Goal: Information Seeking & Learning: Compare options

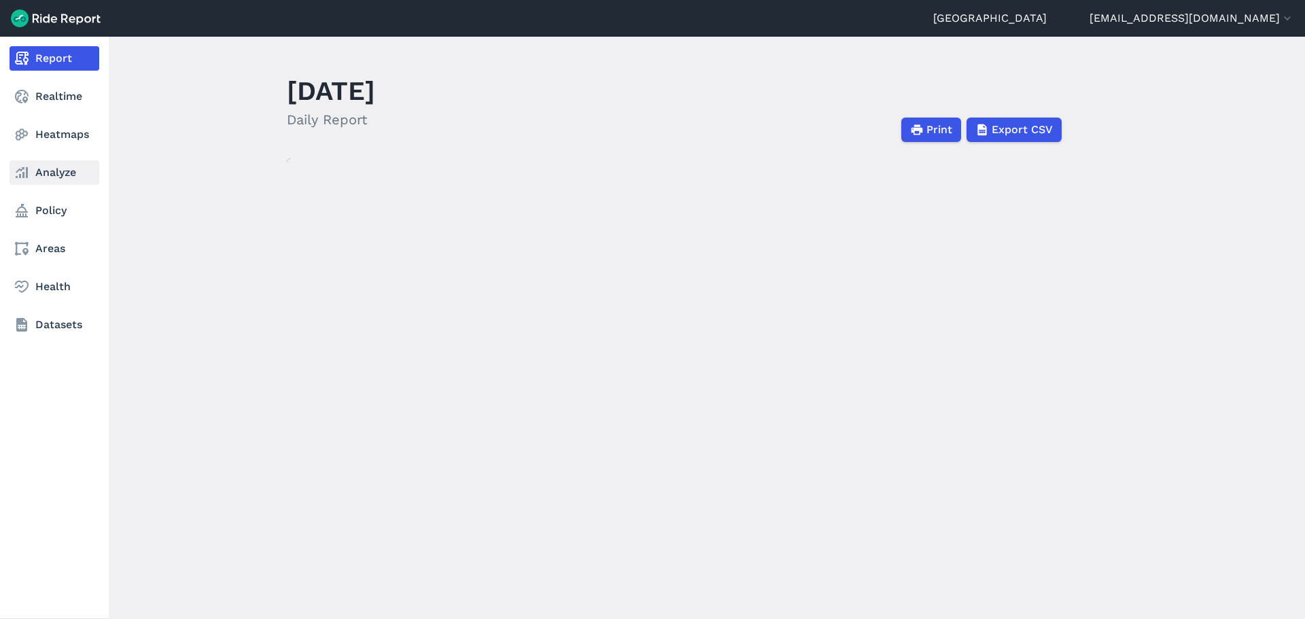
click at [30, 175] on link "Analyze" at bounding box center [55, 172] width 90 height 24
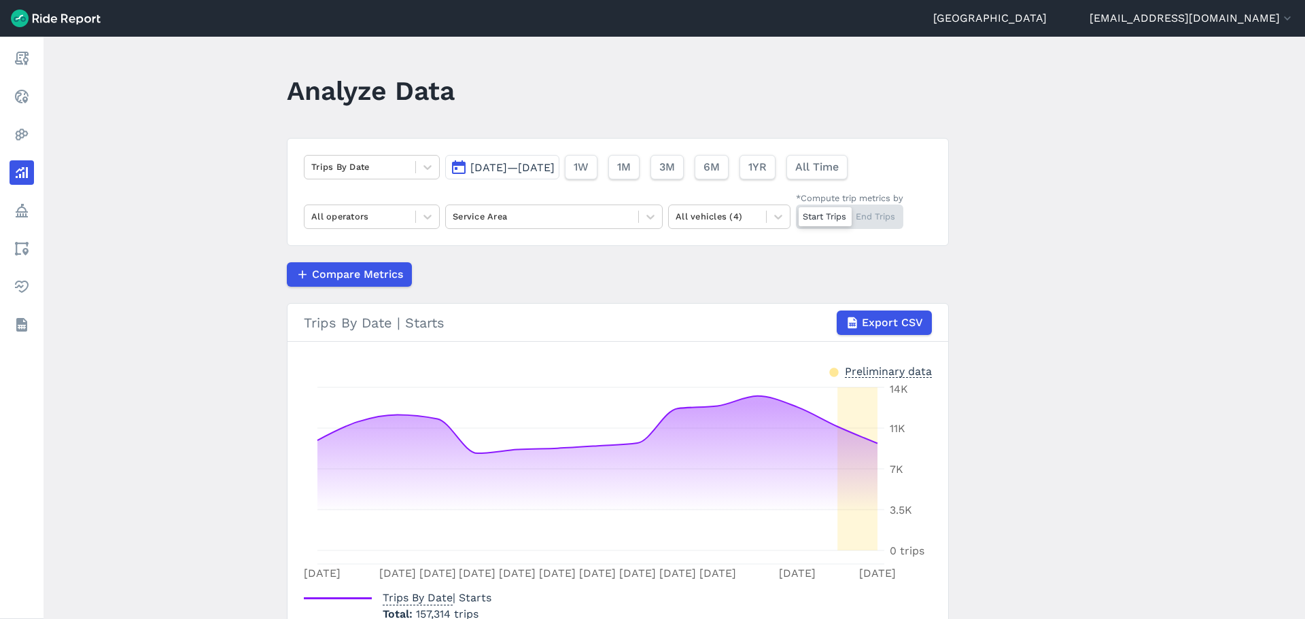
click at [230, 210] on main "Analyze Data Trips By Date [DATE]—[DATE] 1W 1M 3M 6M 1YR All Time All operators…" at bounding box center [675, 328] width 1262 height 583
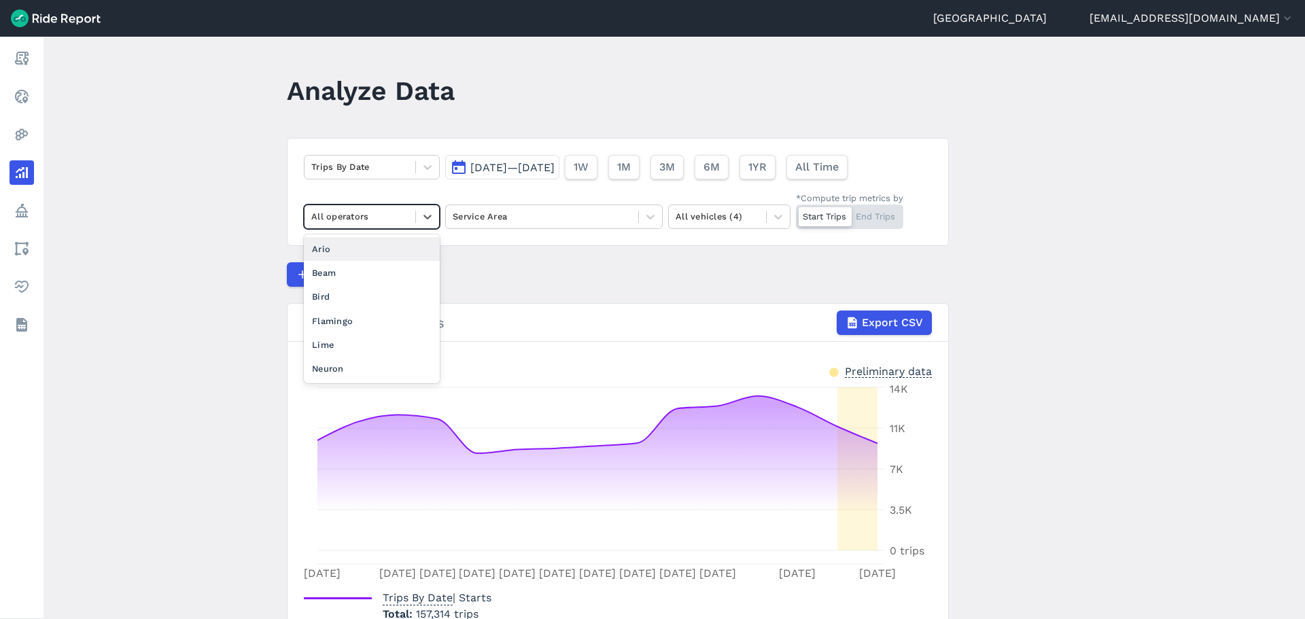
click at [372, 209] on div at bounding box center [359, 217] width 97 height 16
click at [355, 317] on div "Flamingo" at bounding box center [372, 321] width 136 height 24
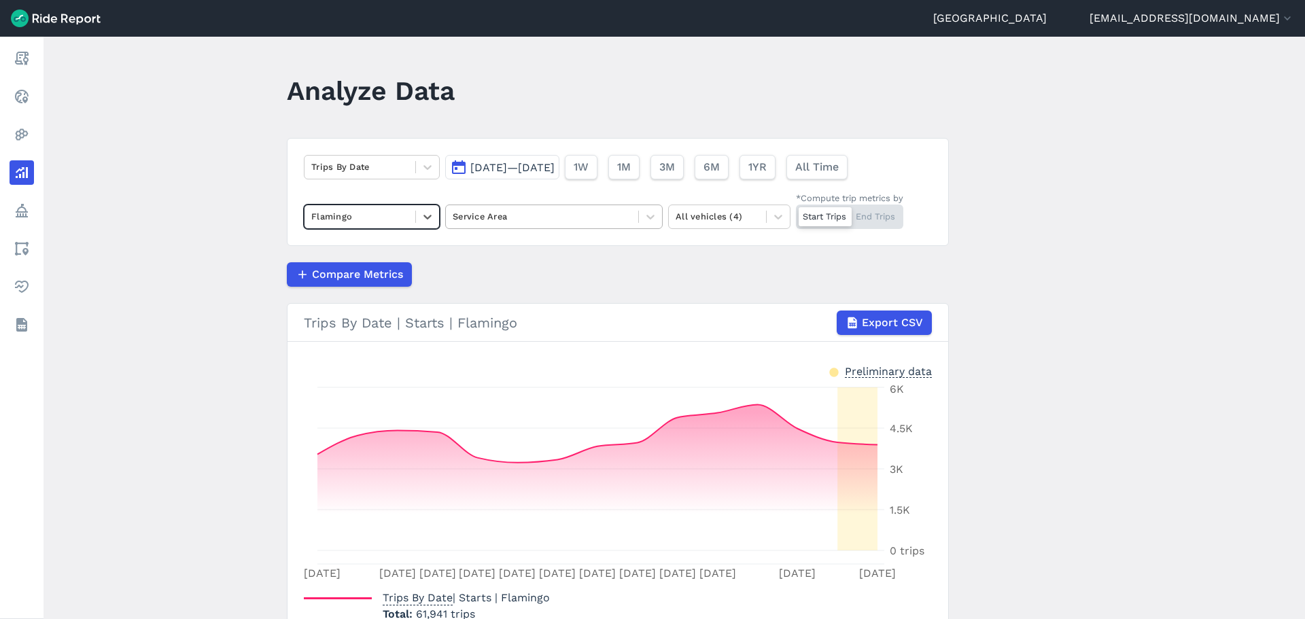
click at [516, 212] on div at bounding box center [542, 217] width 179 height 16
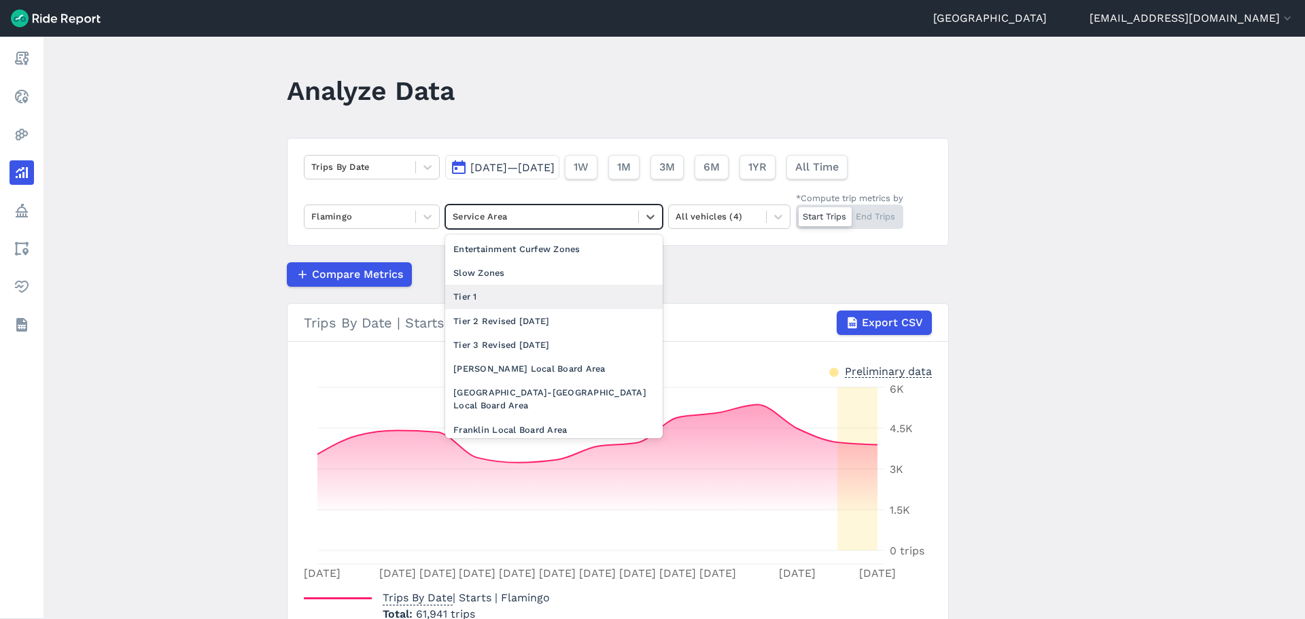
click at [500, 302] on div "Tier 1" at bounding box center [554, 297] width 218 height 24
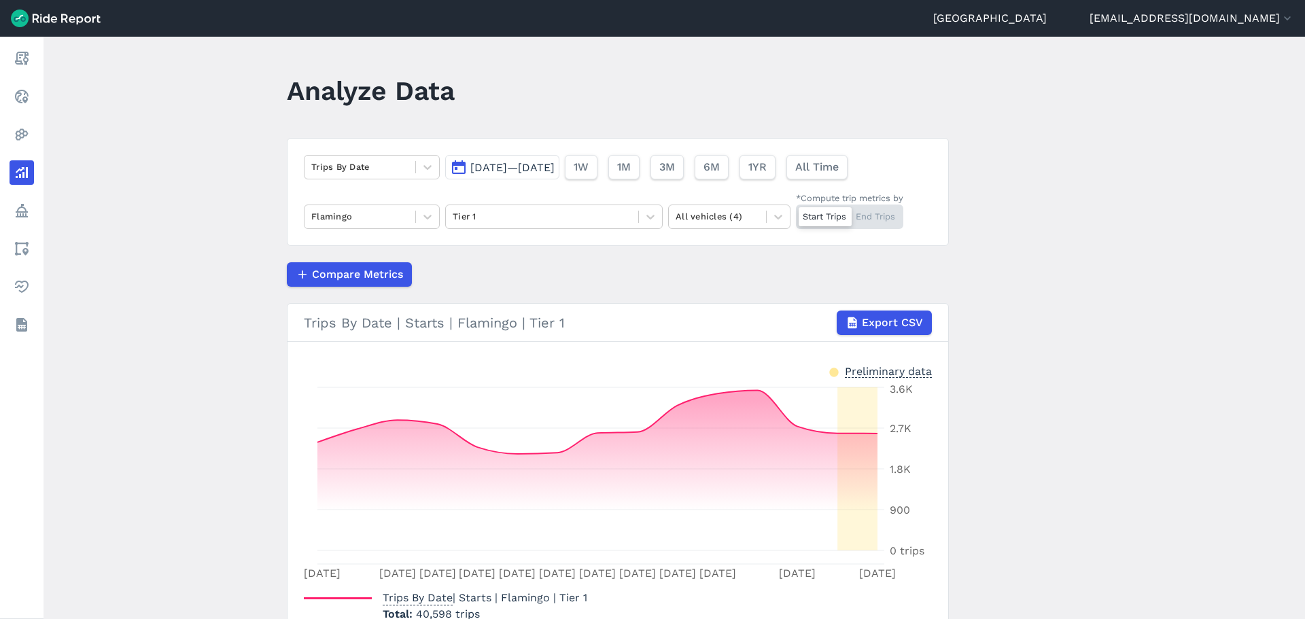
click at [506, 273] on div "Compare Metrics" at bounding box center [618, 274] width 662 height 24
click at [535, 169] on span "[DATE]—[DATE]" at bounding box center [512, 167] width 84 height 13
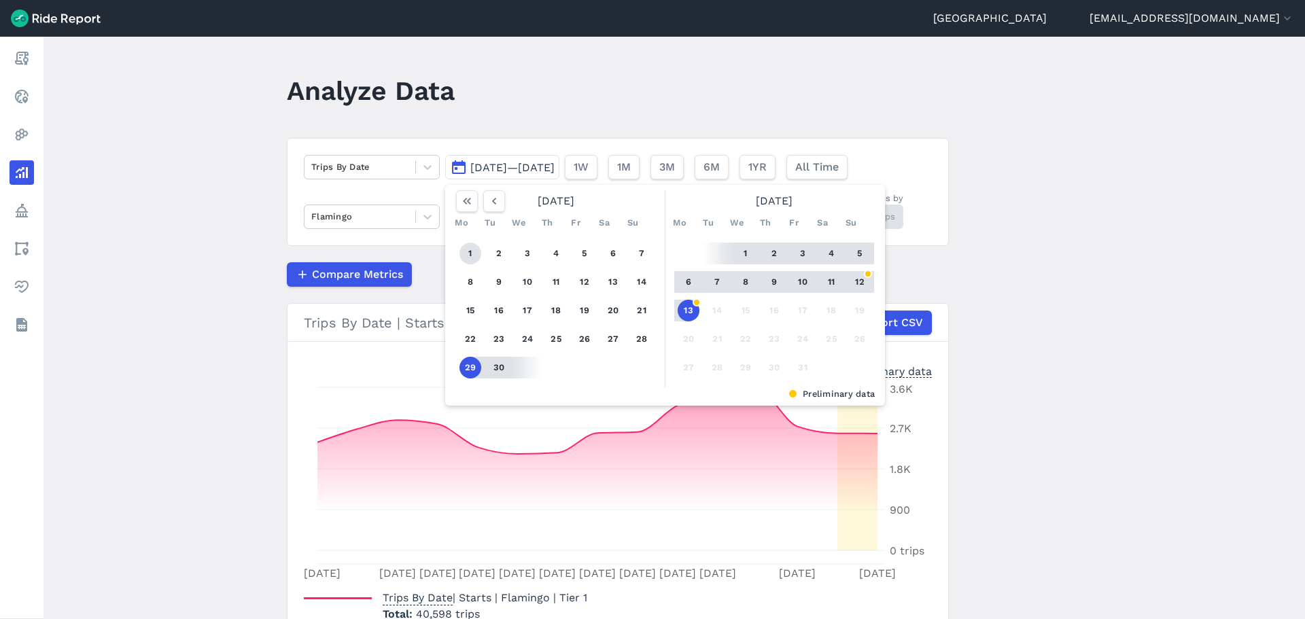
click at [466, 255] on button "1" at bounding box center [470, 254] width 22 height 22
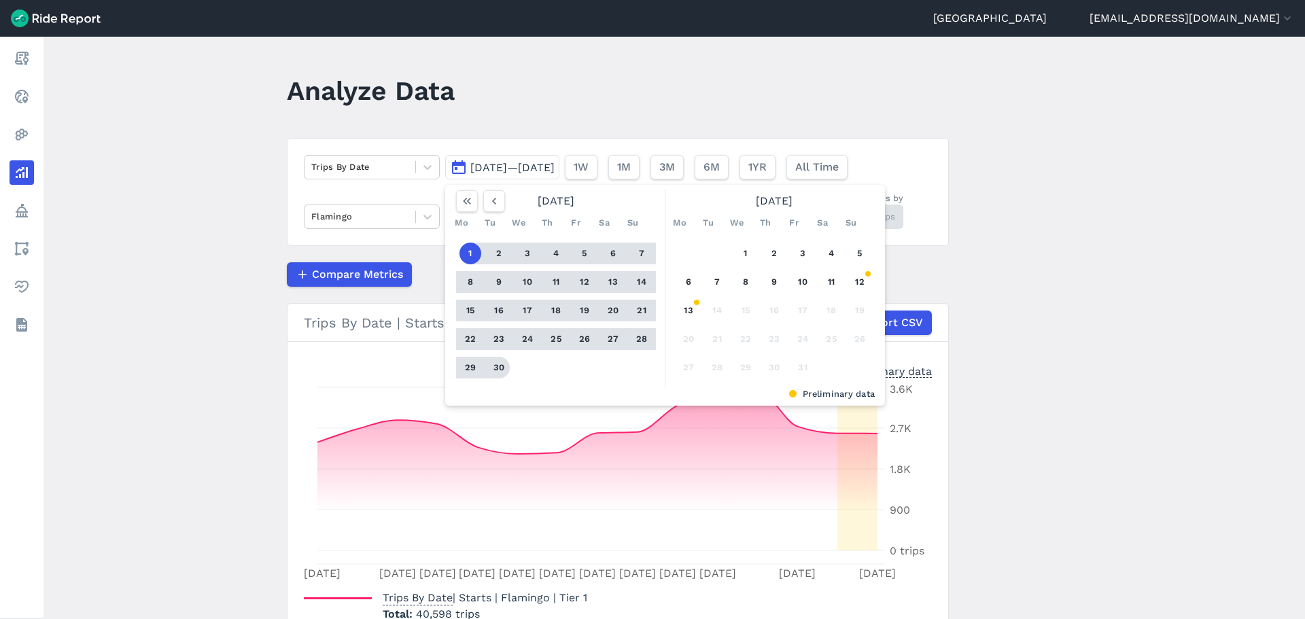
click at [500, 377] on button "30" at bounding box center [499, 368] width 22 height 22
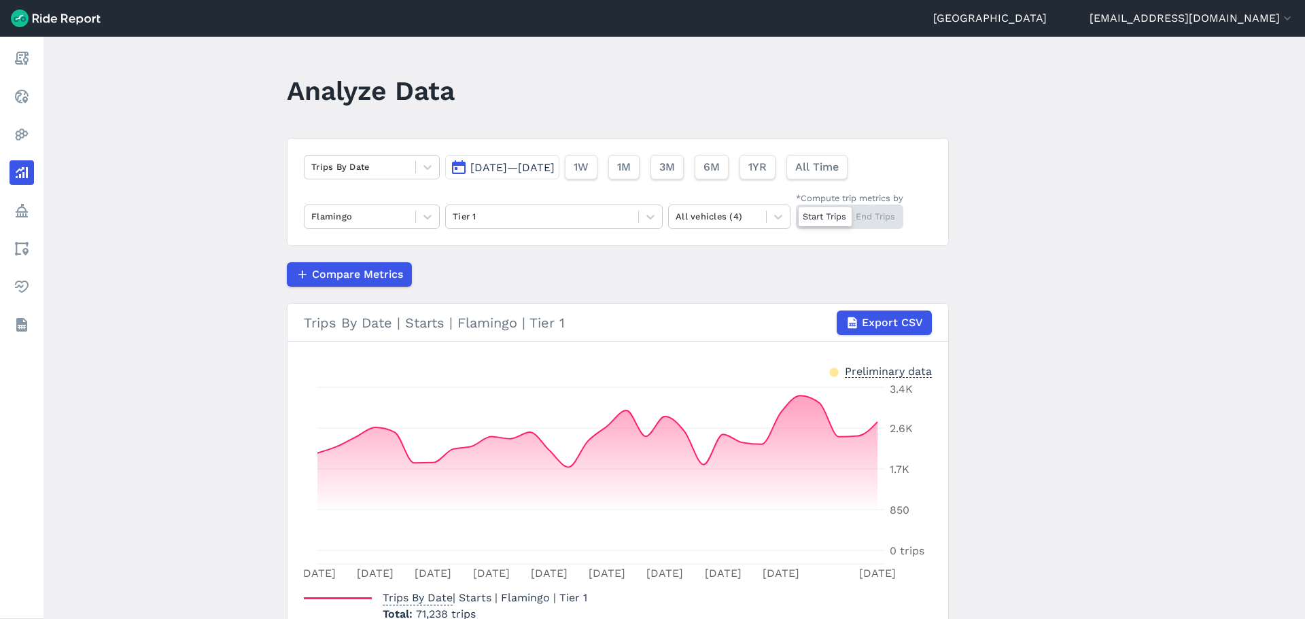
click at [513, 287] on article "Trips By Date [DATE]—[DATE] 1W 1M 3M 6M 1YR All Time Flamingo Tier 1 All vehicl…" at bounding box center [618, 397] width 662 height 518
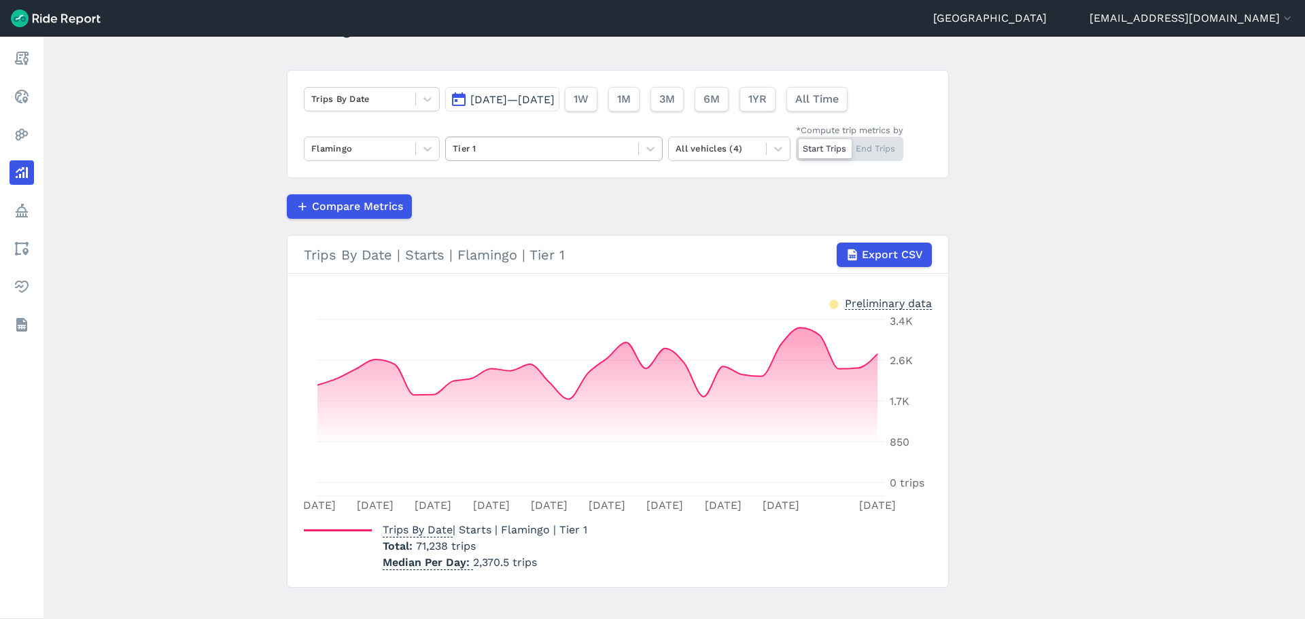
click at [528, 150] on div at bounding box center [542, 149] width 179 height 16
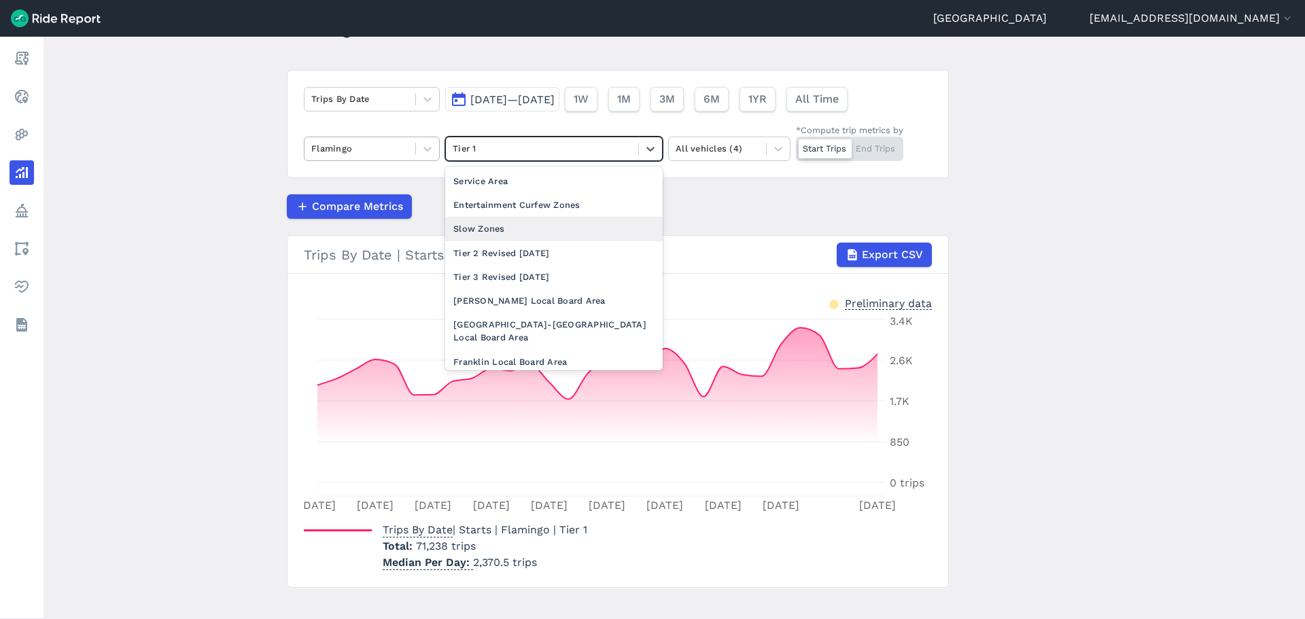
click at [406, 140] on div "Flamingo" at bounding box center [360, 148] width 111 height 21
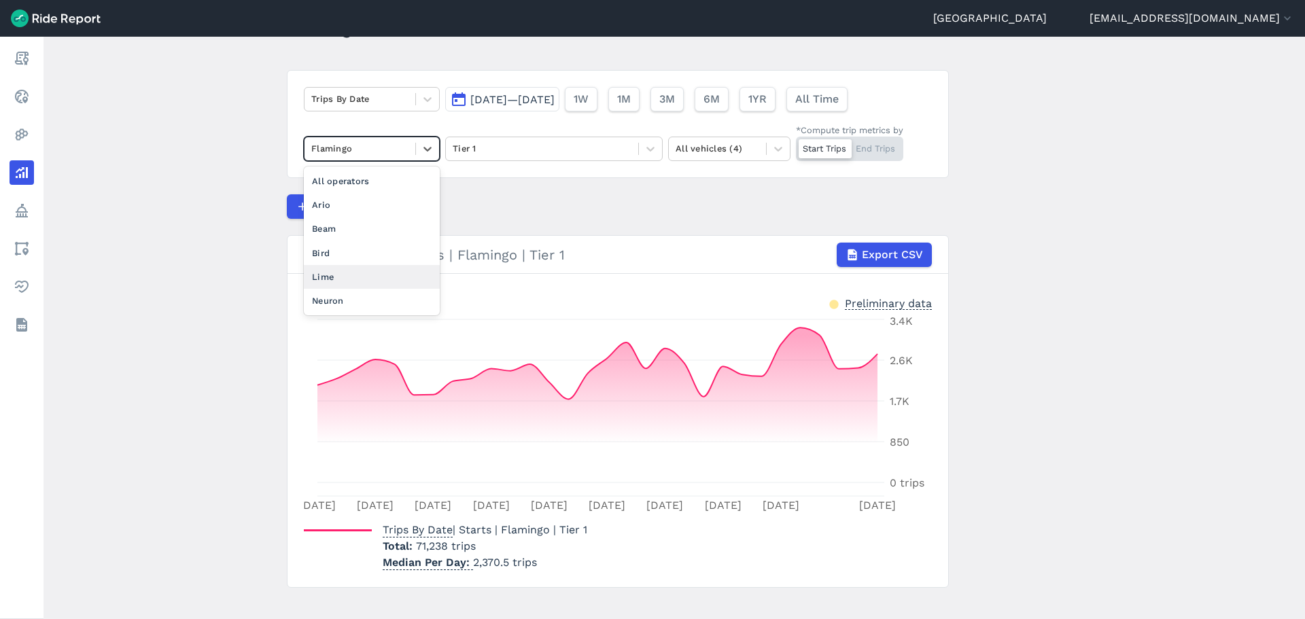
click at [341, 273] on div "Lime" at bounding box center [372, 277] width 136 height 24
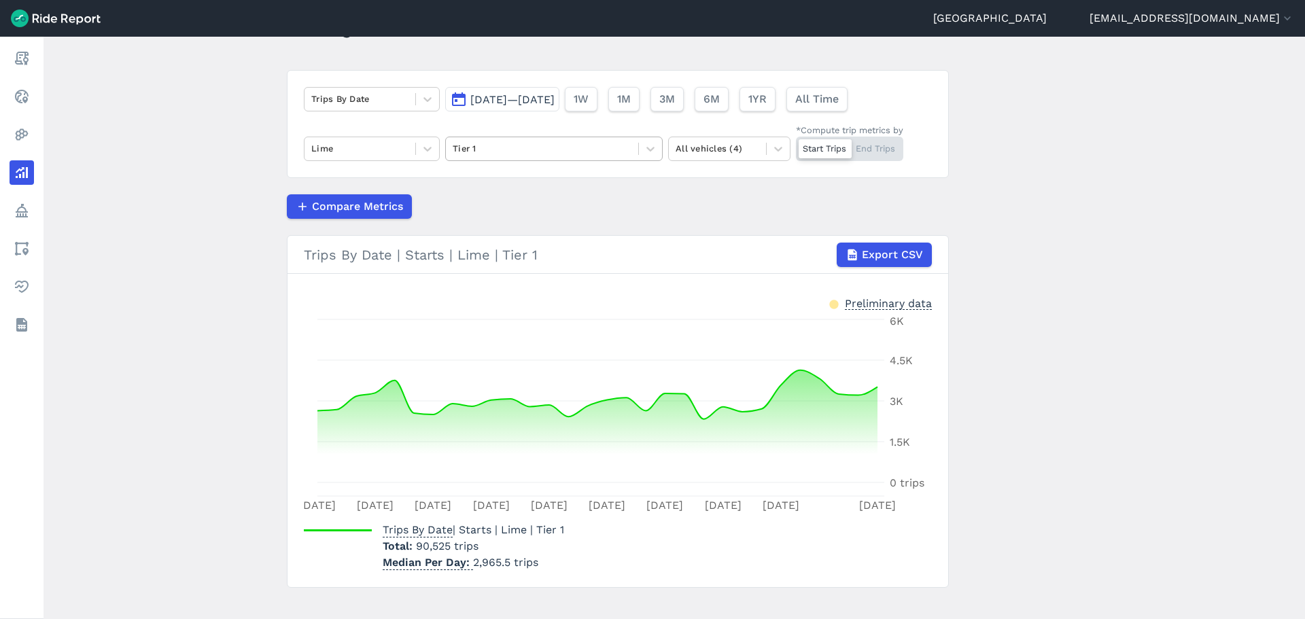
drag, startPoint x: 473, startPoint y: 144, endPoint x: 474, endPoint y: 157, distance: 13.0
click at [473, 144] on div at bounding box center [542, 149] width 179 height 16
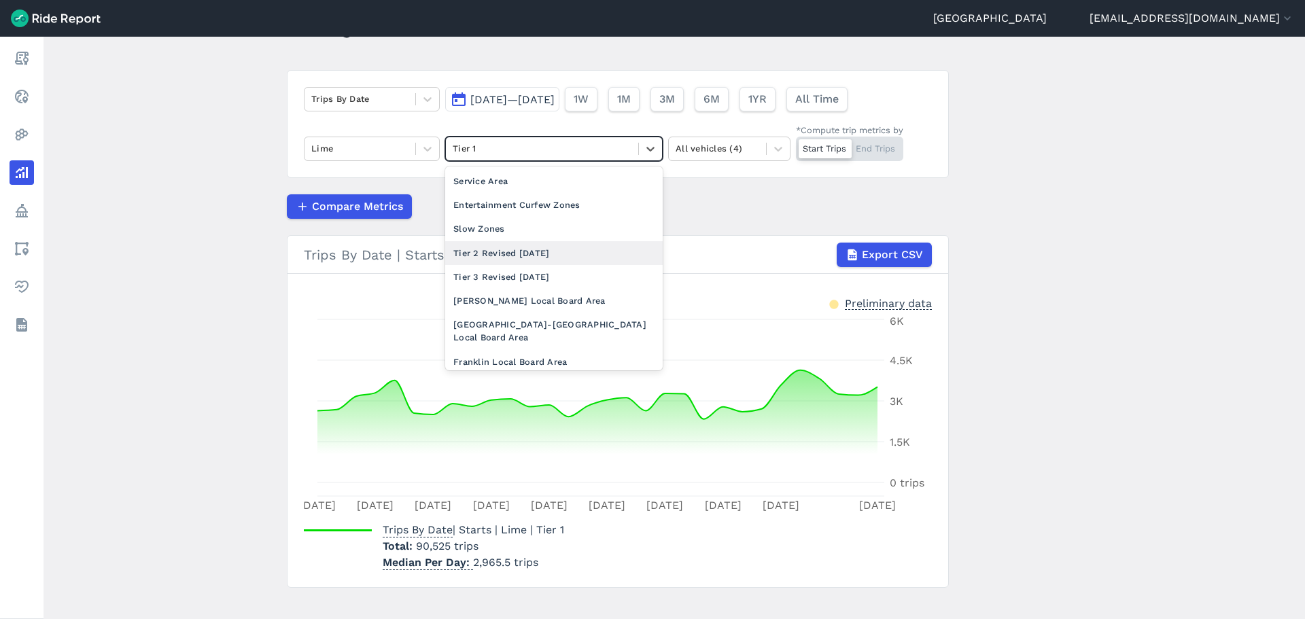
click at [481, 249] on div "Tier 2 Revised [DATE]" at bounding box center [554, 253] width 218 height 24
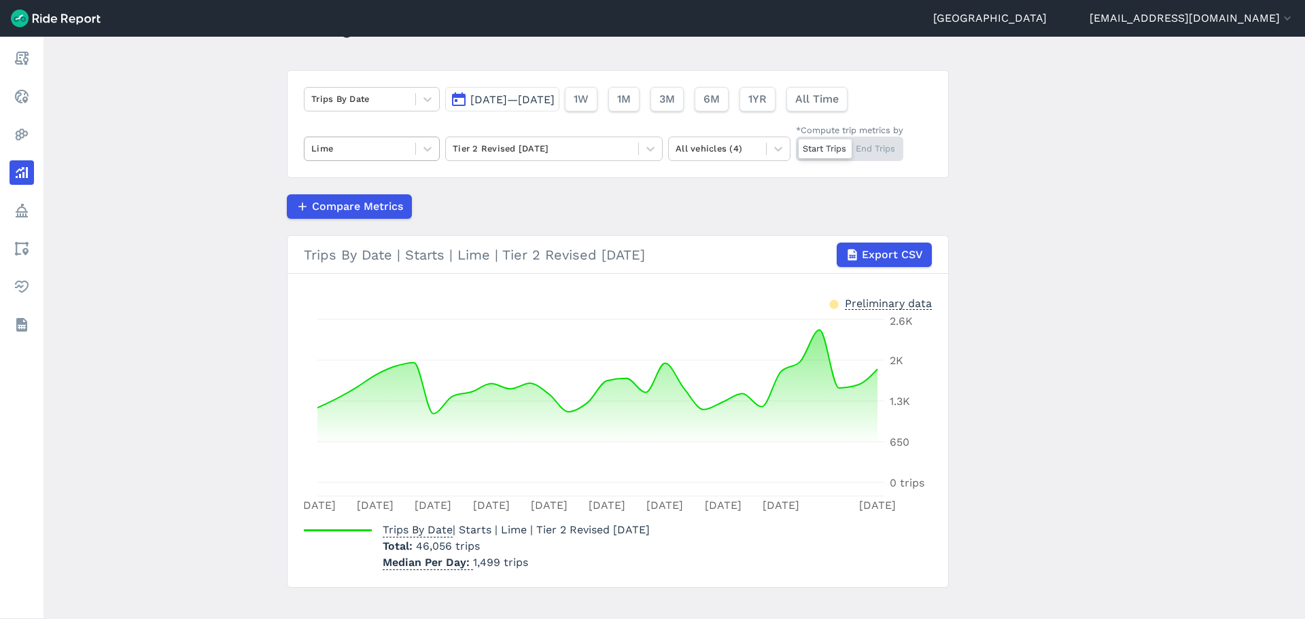
click at [397, 145] on div at bounding box center [359, 149] width 97 height 16
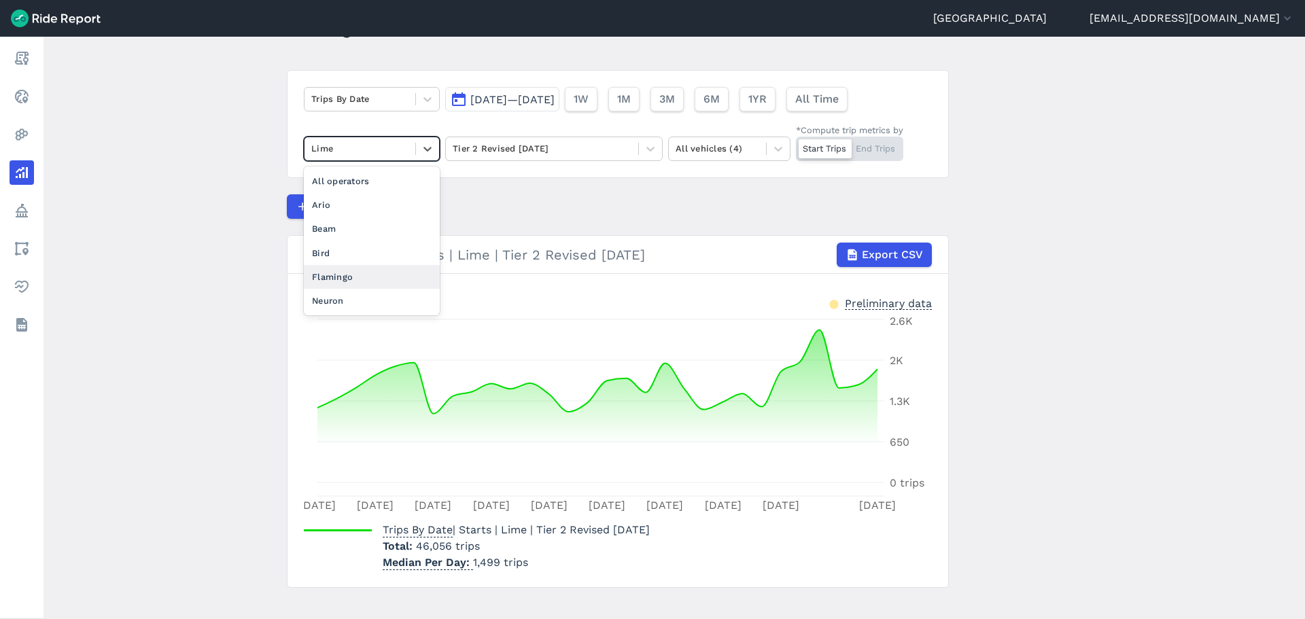
click at [356, 273] on div "Flamingo" at bounding box center [372, 277] width 136 height 24
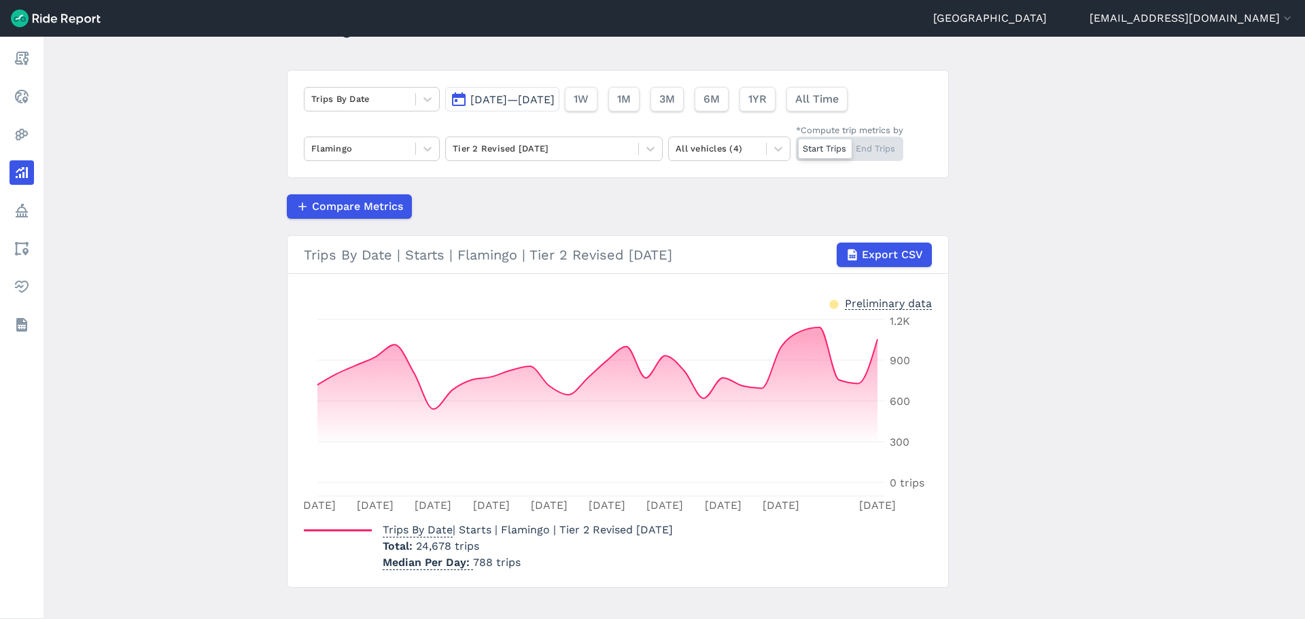
click at [481, 136] on div "Trips By Date [DATE]—[DATE] 1W 1M 3M 6M 1YR All Time Flamingo Tier 2 Revised [D…" at bounding box center [618, 124] width 662 height 108
click at [620, 150] on div at bounding box center [542, 149] width 179 height 16
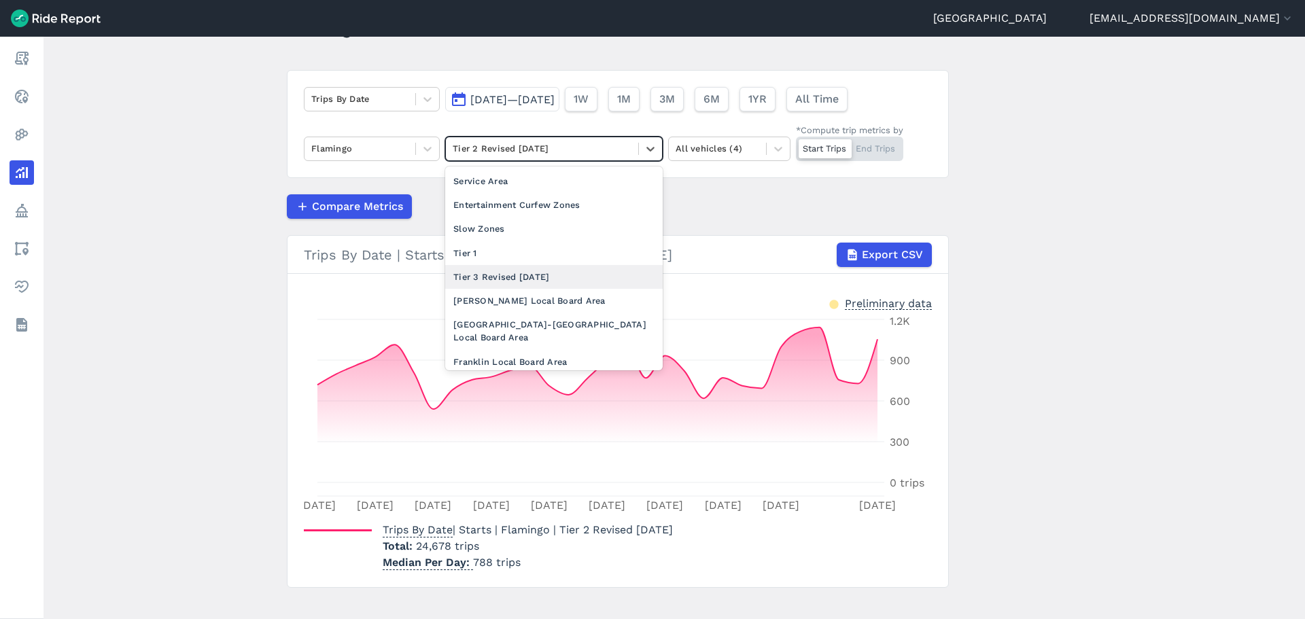
click at [552, 278] on div "Tier 3 Revised [DATE]" at bounding box center [554, 277] width 218 height 24
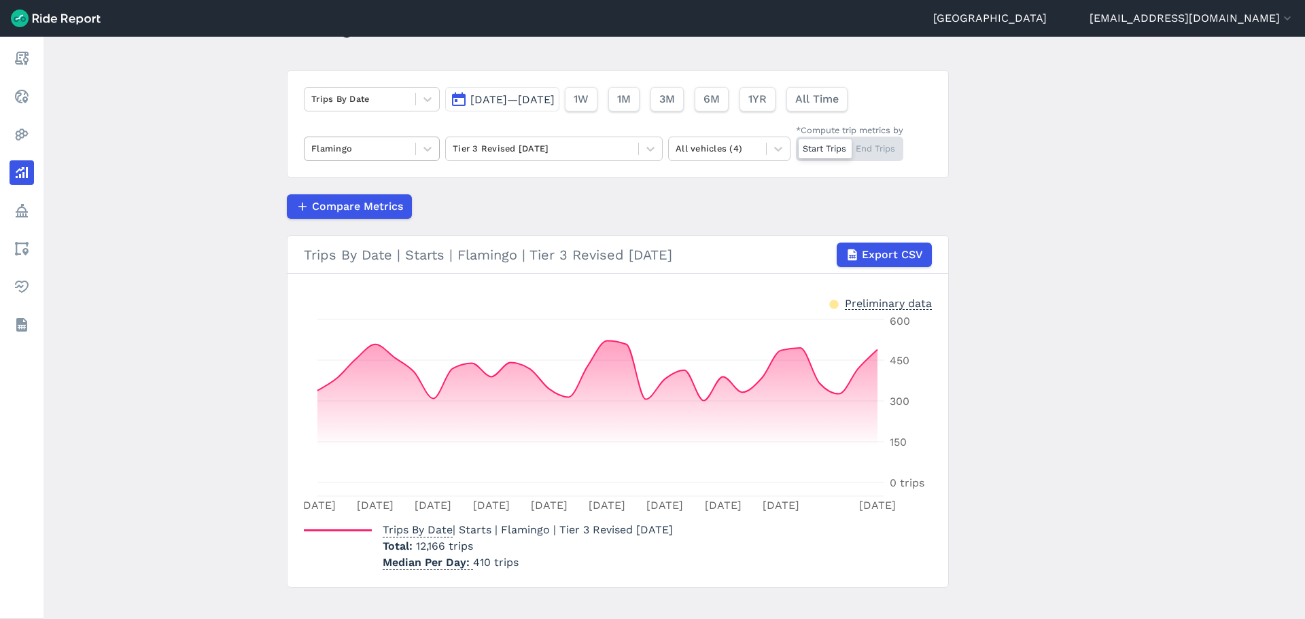
click at [418, 151] on div at bounding box center [427, 148] width 23 height 23
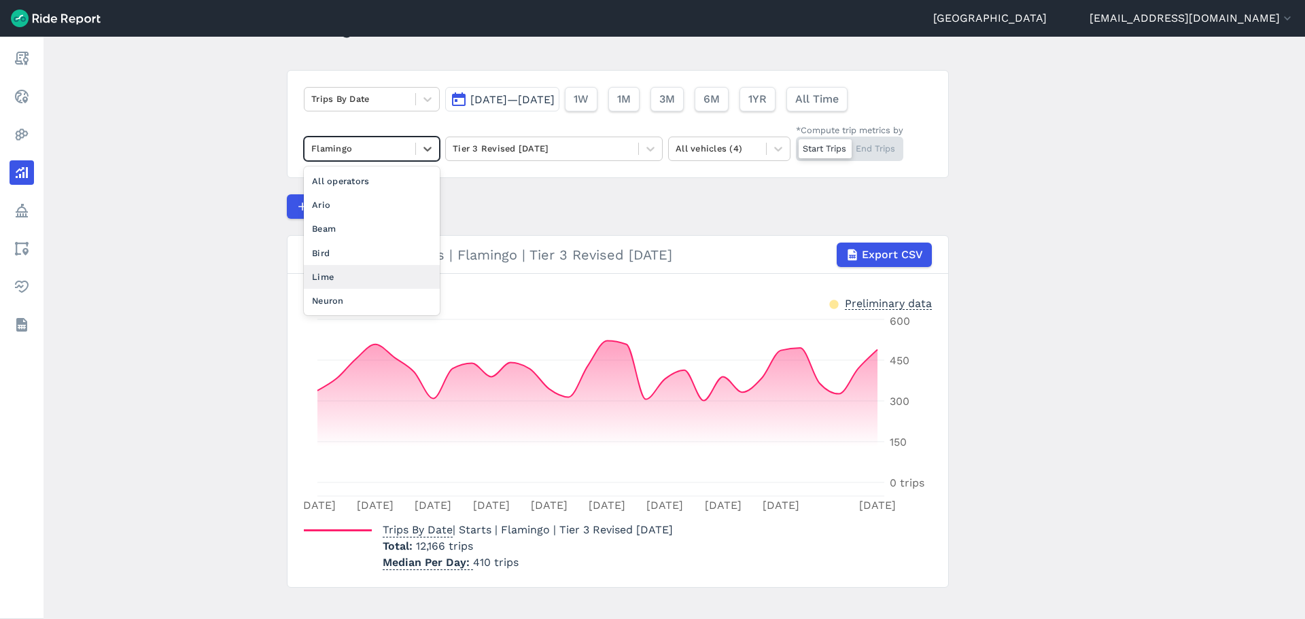
click at [344, 279] on div "Lime" at bounding box center [372, 277] width 136 height 24
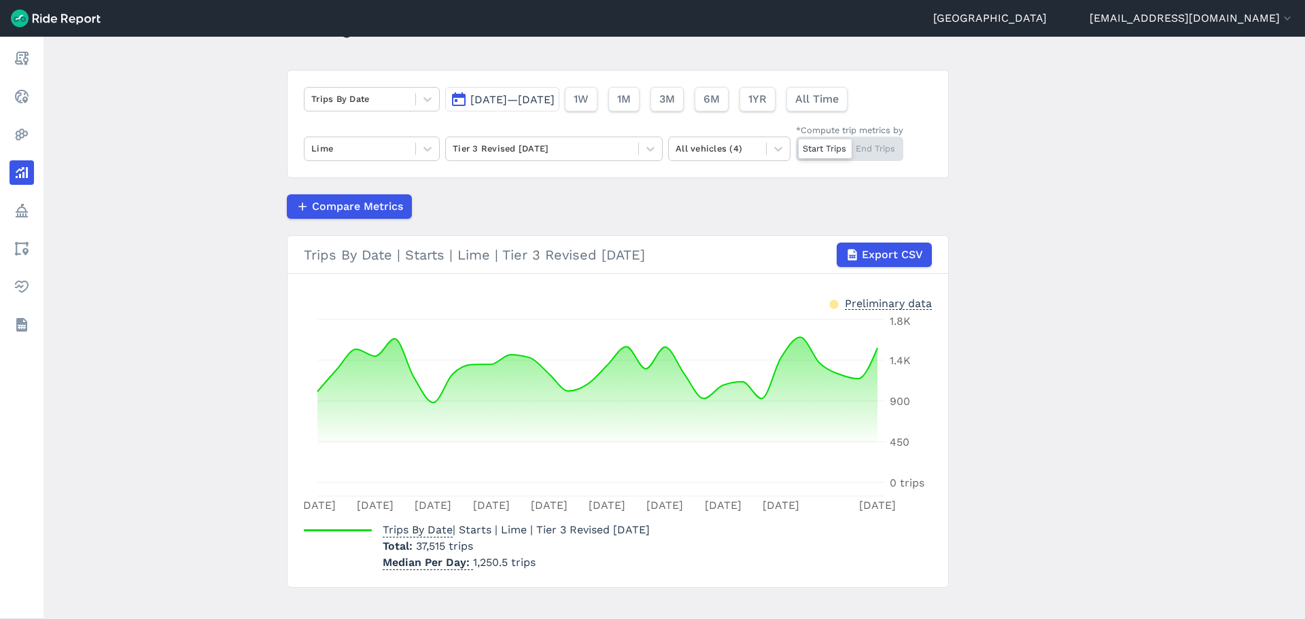
click at [337, 128] on div "Trips By Date [DATE]—[DATE] 1W 1M 3M 6M 1YR All Time Lime Tier 3 Revised [DATE]…" at bounding box center [618, 124] width 662 height 108
click at [457, 129] on div "Trips By Date [DATE]—[DATE] 1W 1M 3M 6M 1YR All Time Lime Tier 3 Revised [DATE]…" at bounding box center [618, 124] width 662 height 108
click at [505, 149] on div at bounding box center [542, 149] width 179 height 16
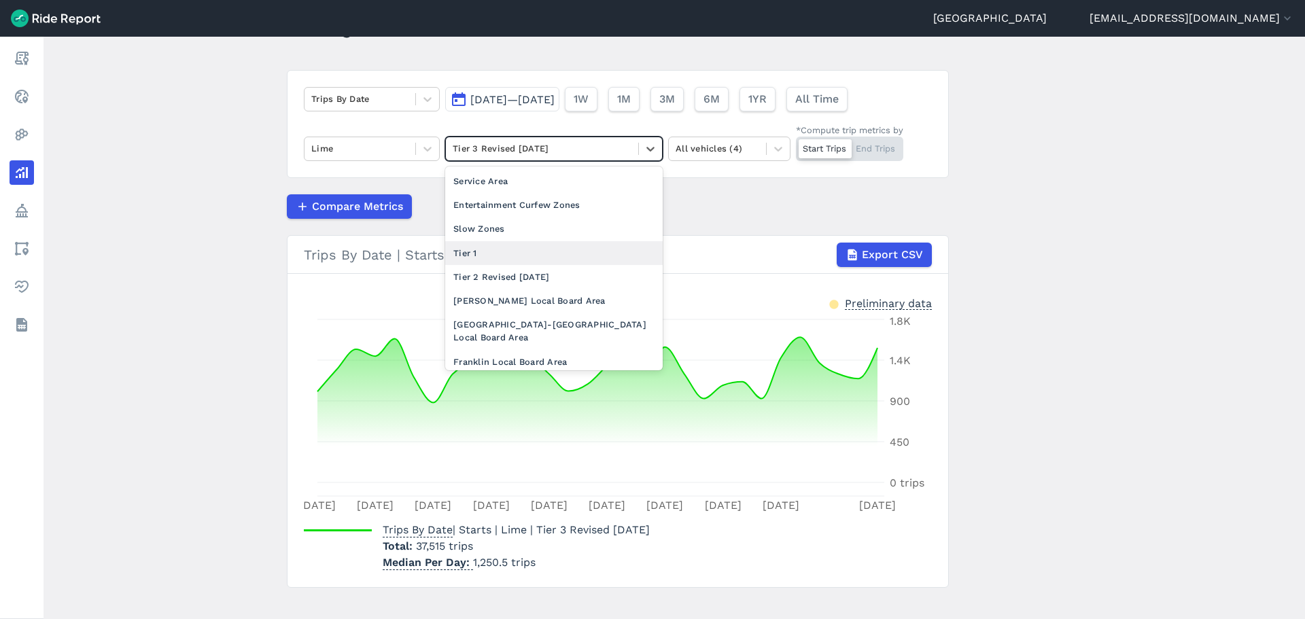
click at [496, 248] on div "Tier 1" at bounding box center [554, 253] width 218 height 24
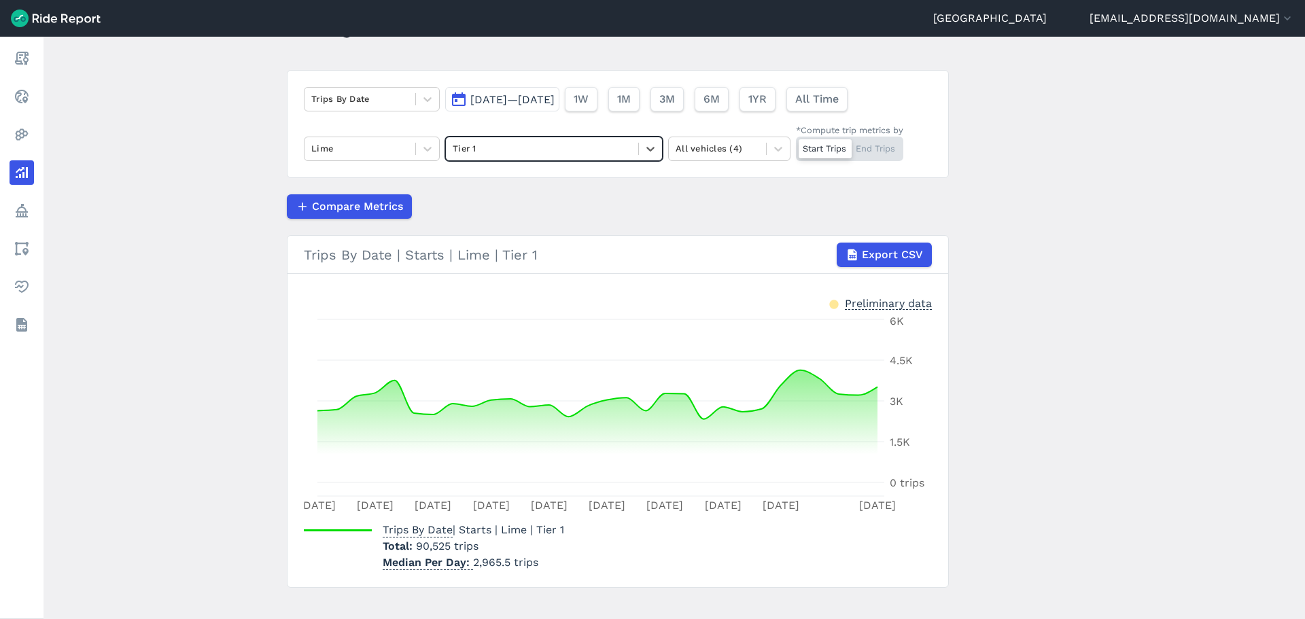
click at [489, 195] on div "Compare Metrics" at bounding box center [618, 206] width 662 height 24
click at [511, 101] on span "[DATE]—[DATE]" at bounding box center [512, 99] width 84 height 13
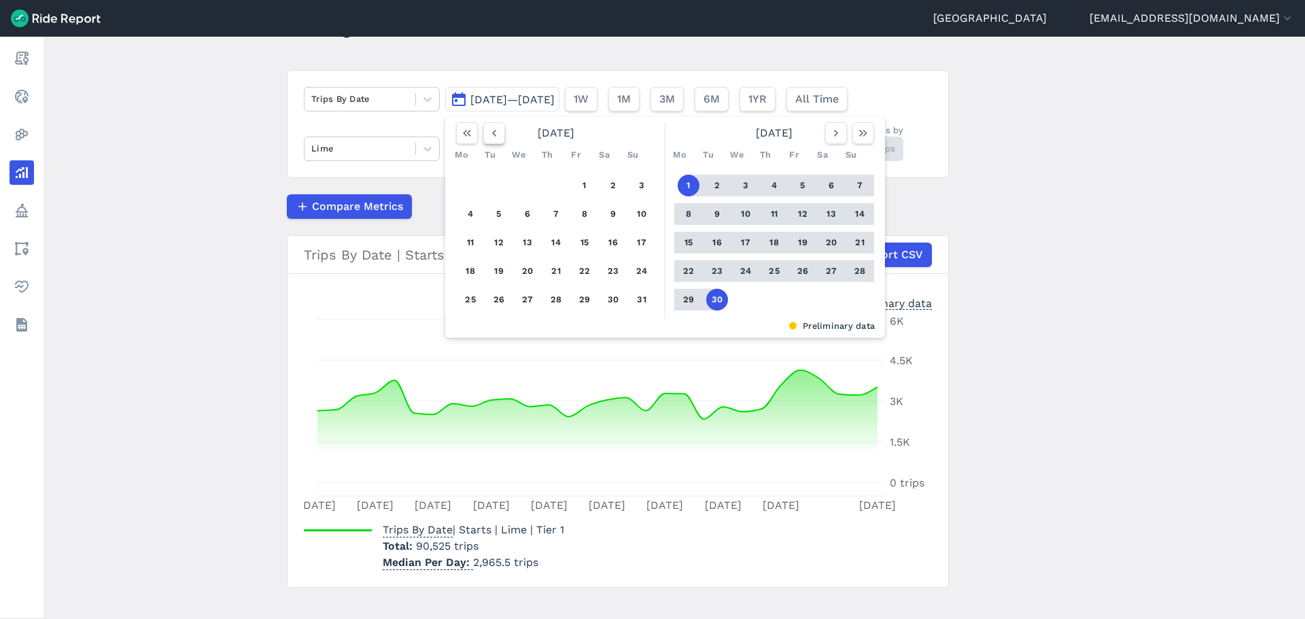
click at [494, 139] on icon "button" at bounding box center [494, 133] width 14 height 14
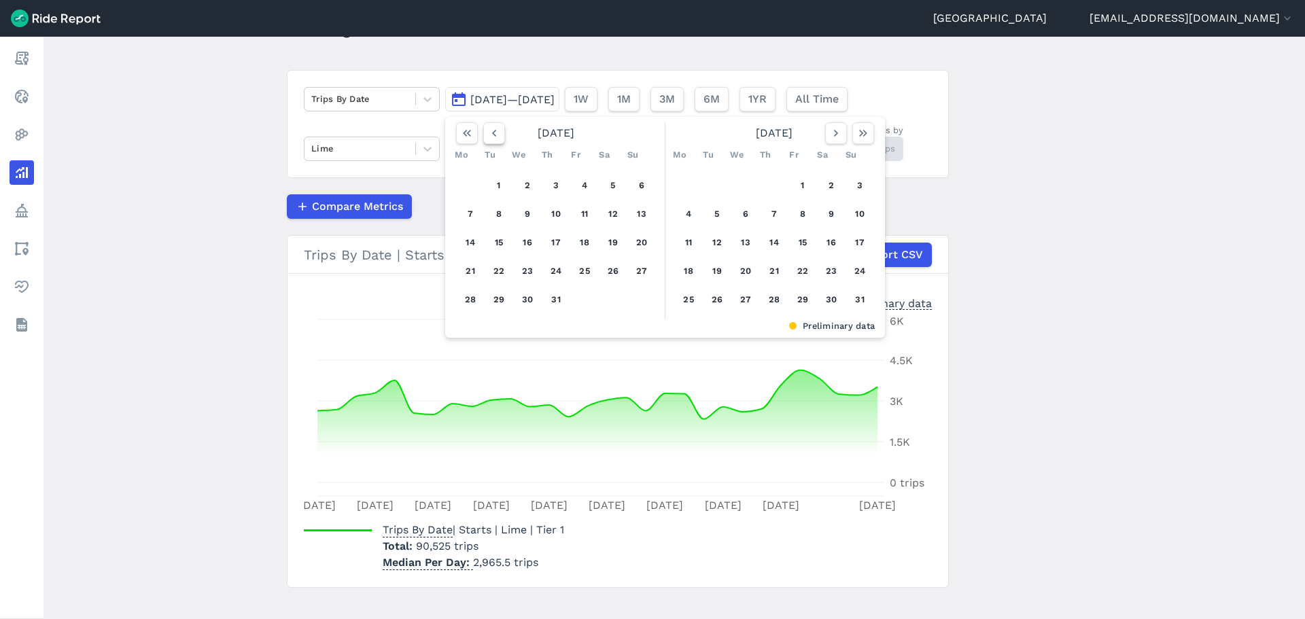
click at [494, 139] on icon "button" at bounding box center [494, 133] width 14 height 14
click at [494, 137] on icon "button" at bounding box center [494, 133] width 14 height 14
click at [493, 180] on button "1" at bounding box center [499, 186] width 22 height 22
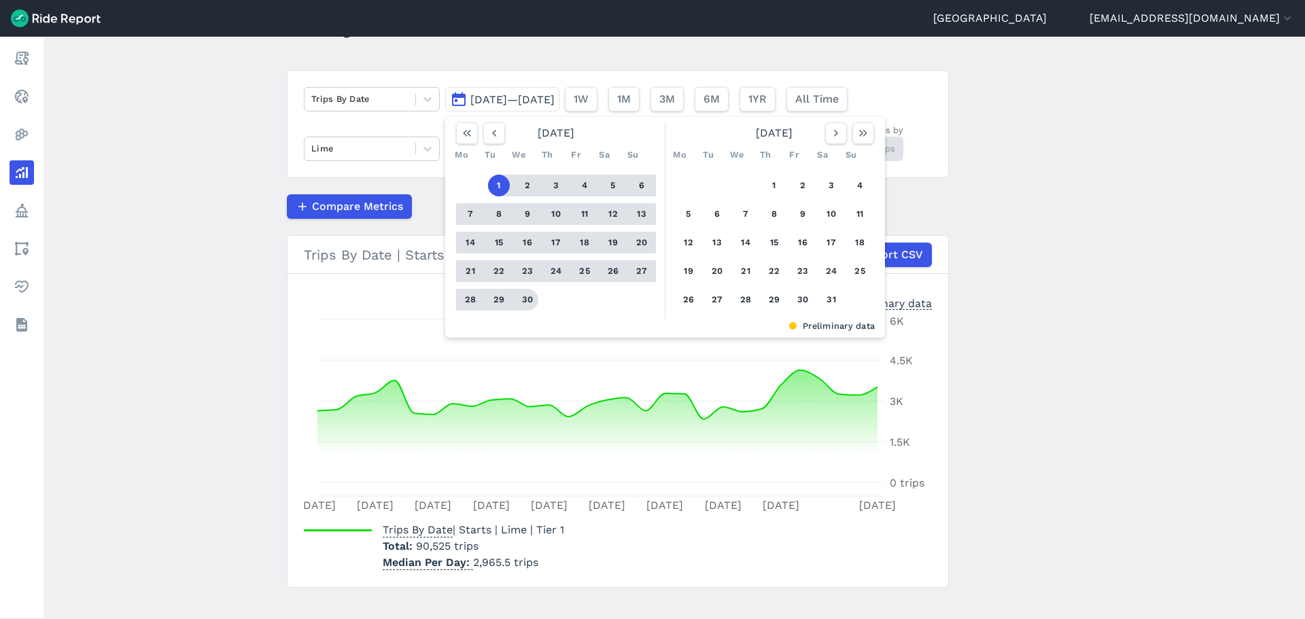
click at [525, 300] on button "30" at bounding box center [528, 300] width 22 height 22
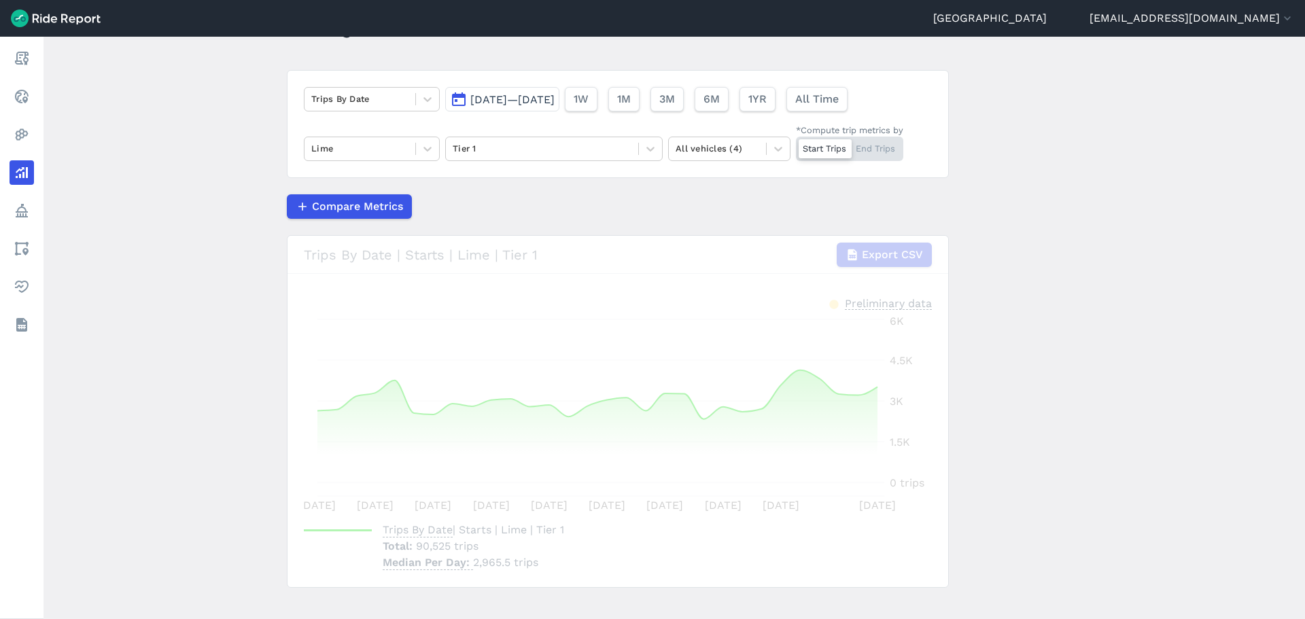
click at [523, 198] on div "Compare Metrics" at bounding box center [618, 206] width 662 height 24
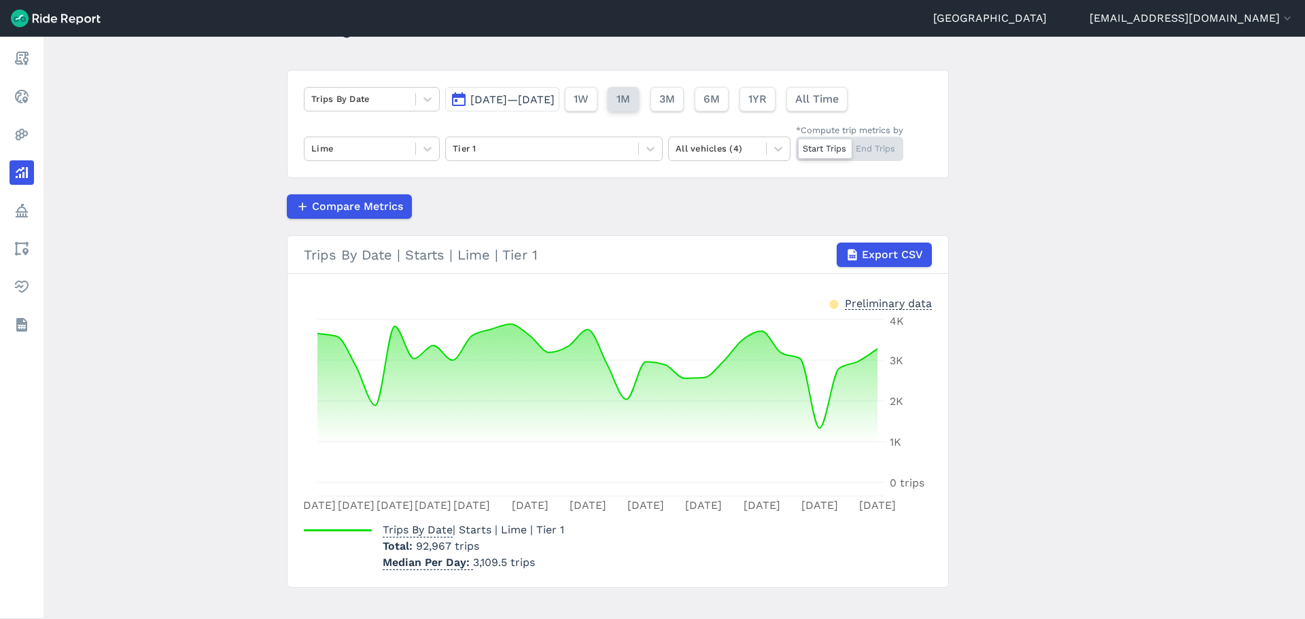
click at [639, 99] on button "1M" at bounding box center [623, 99] width 31 height 24
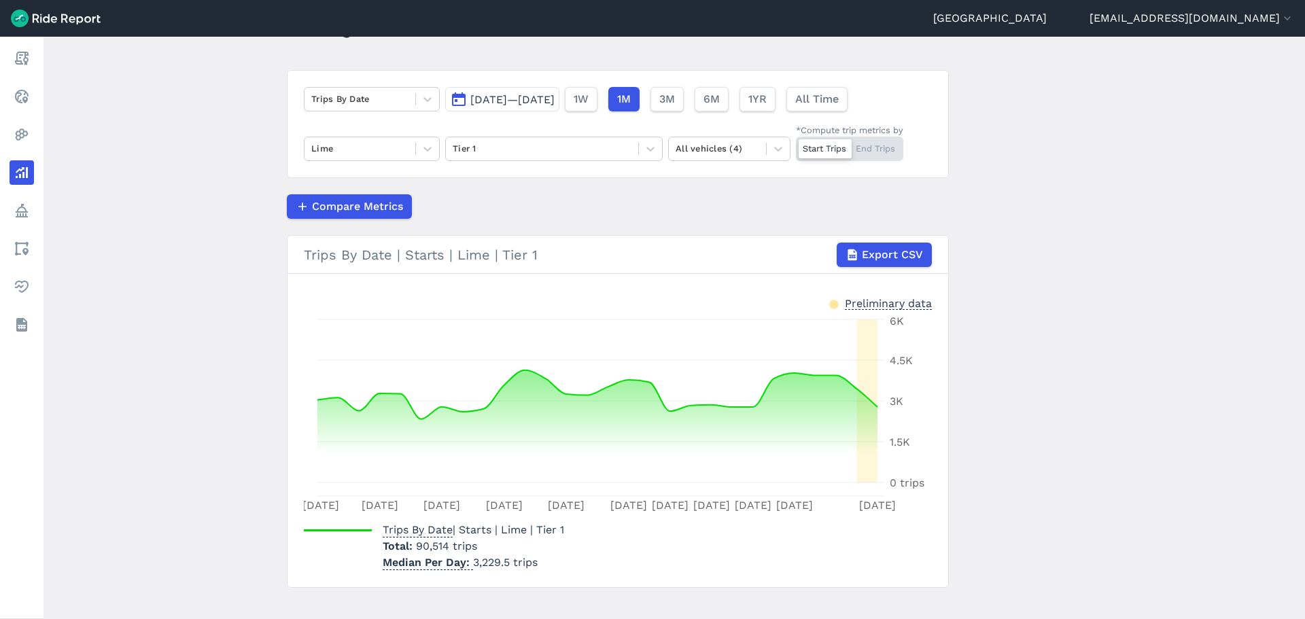
click at [467, 101] on button "[DATE]—[DATE]" at bounding box center [502, 99] width 114 height 24
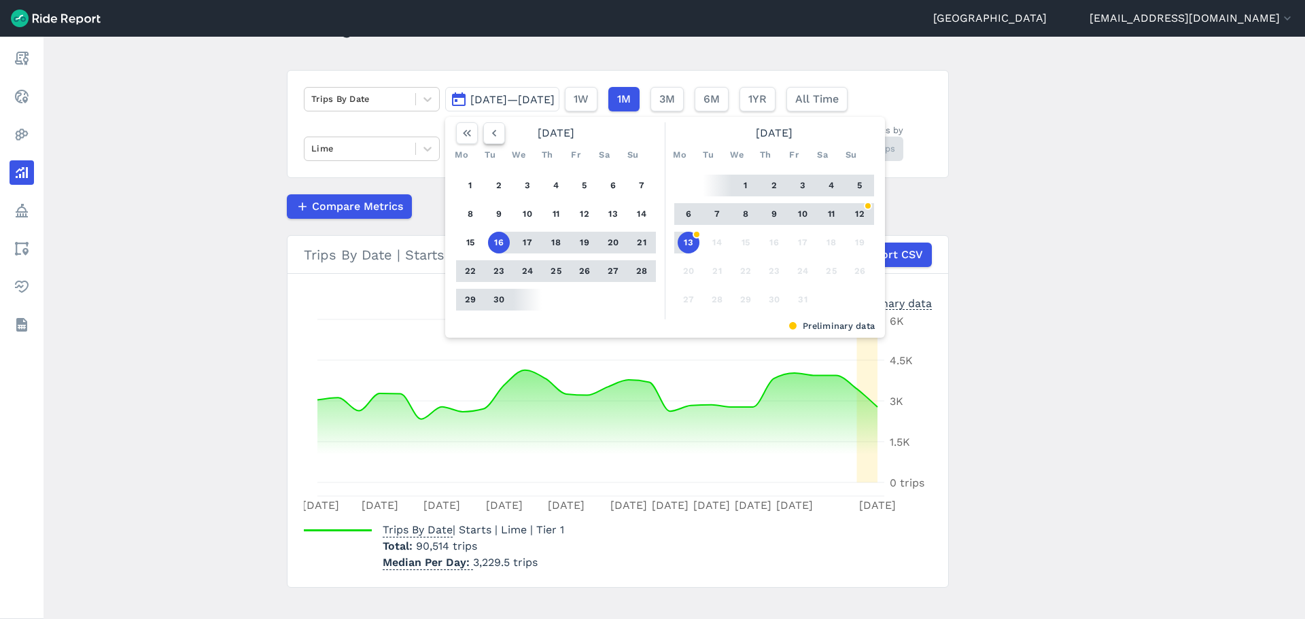
click at [491, 139] on icon "button" at bounding box center [494, 133] width 14 height 14
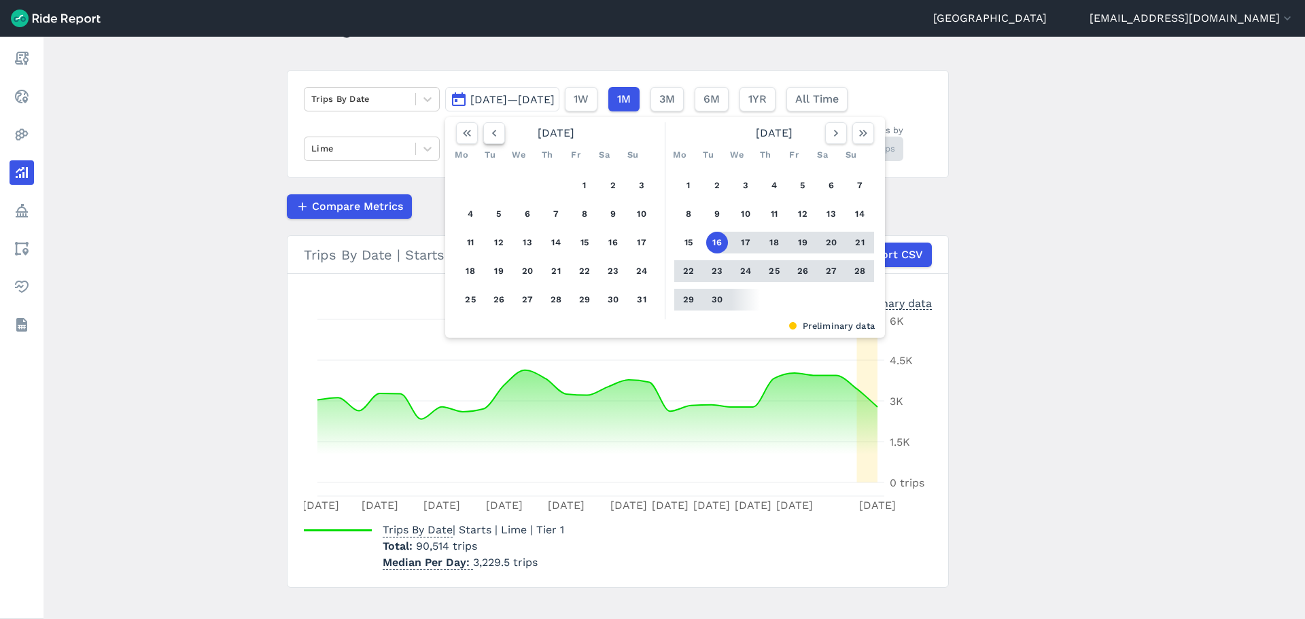
click at [491, 139] on icon "button" at bounding box center [494, 133] width 14 height 14
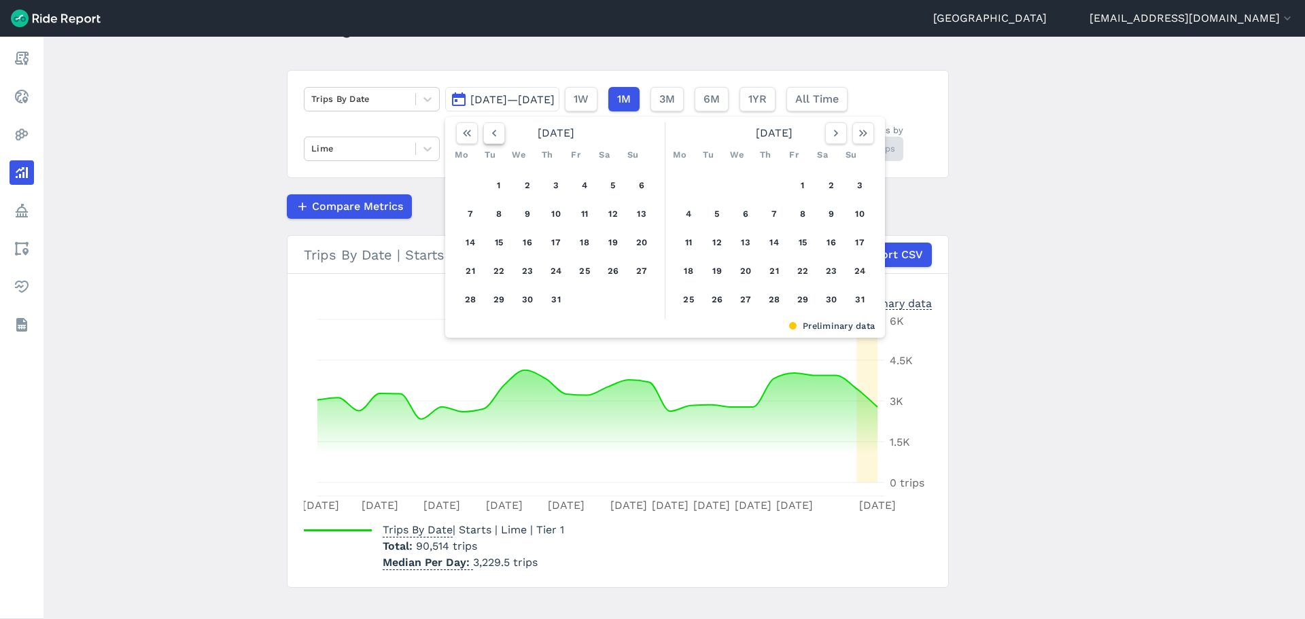
click at [491, 139] on icon "button" at bounding box center [494, 133] width 14 height 14
click at [551, 182] on button "1" at bounding box center [556, 186] width 22 height 22
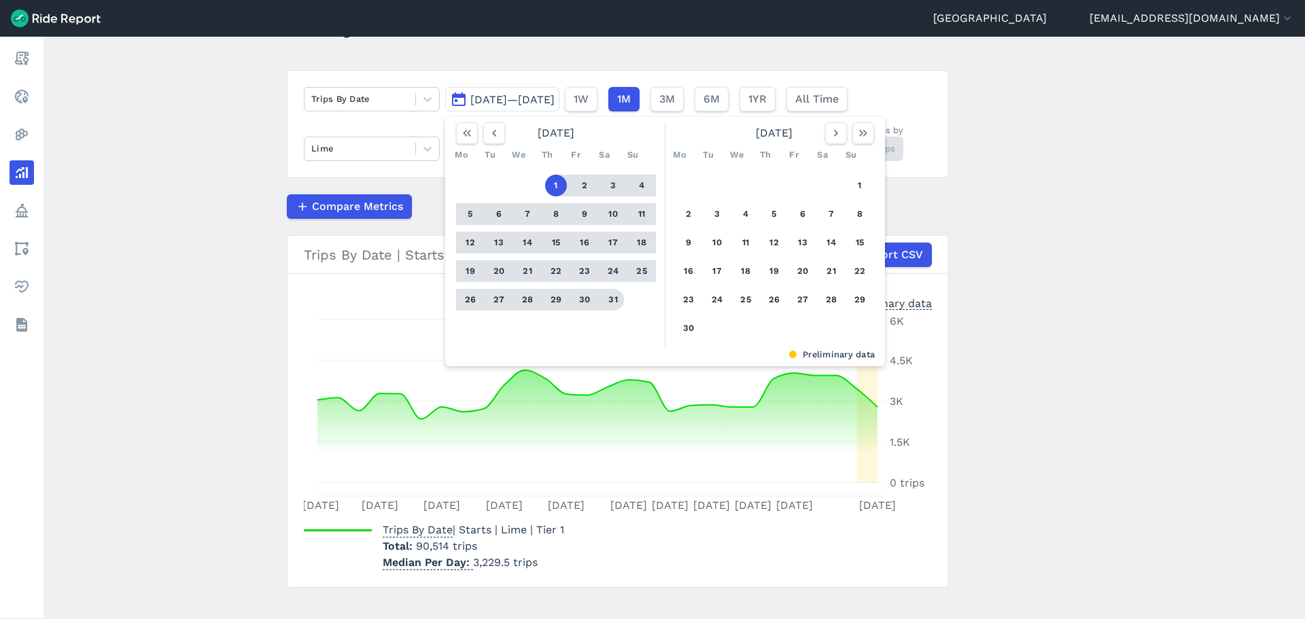
click at [602, 300] on button "31" at bounding box center [613, 300] width 22 height 22
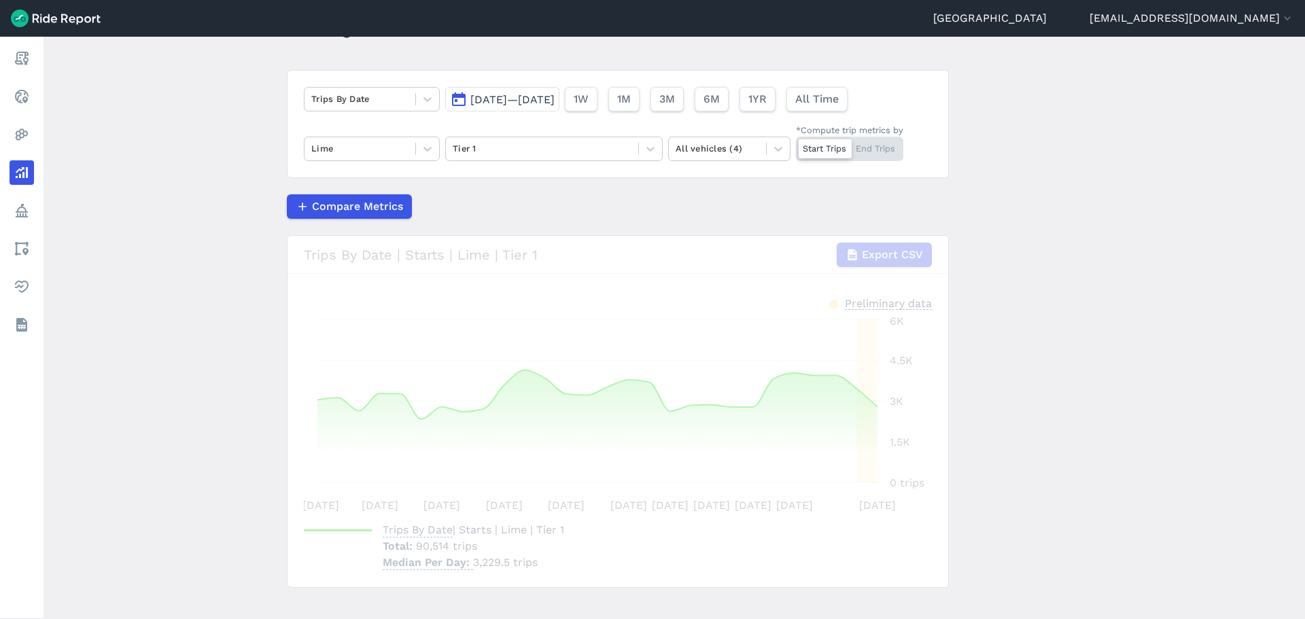
click at [546, 198] on div "Compare Metrics" at bounding box center [618, 206] width 662 height 24
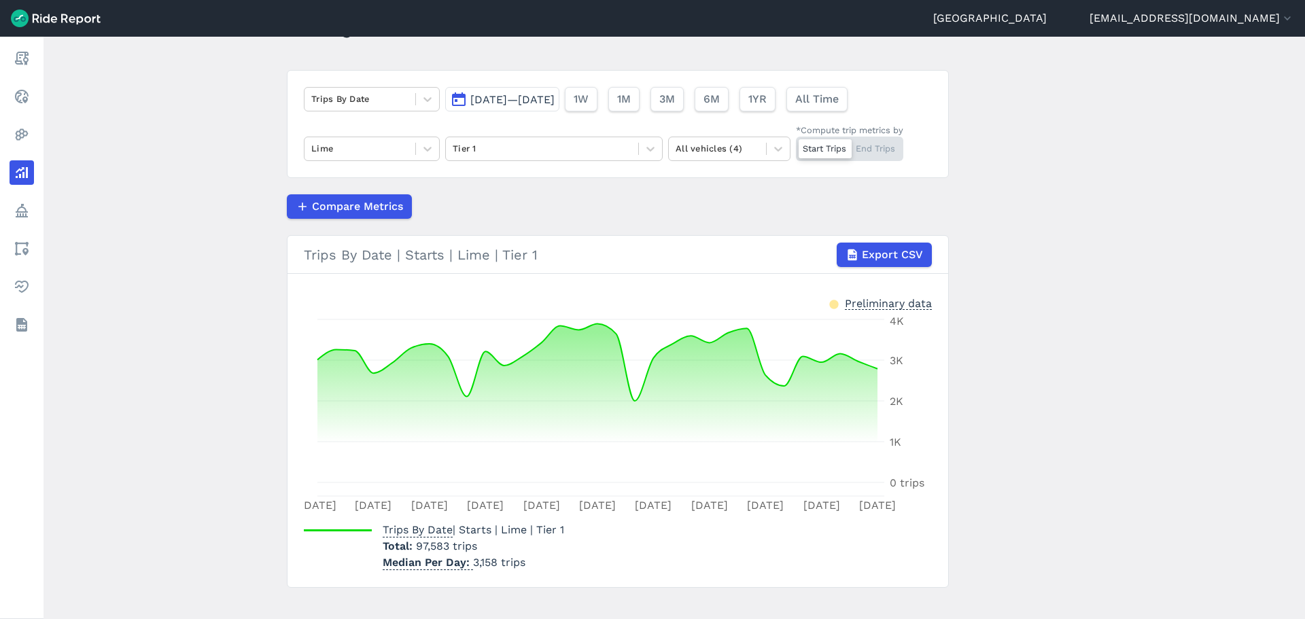
click at [555, 103] on span "[DATE]—[DATE]" at bounding box center [512, 99] width 84 height 13
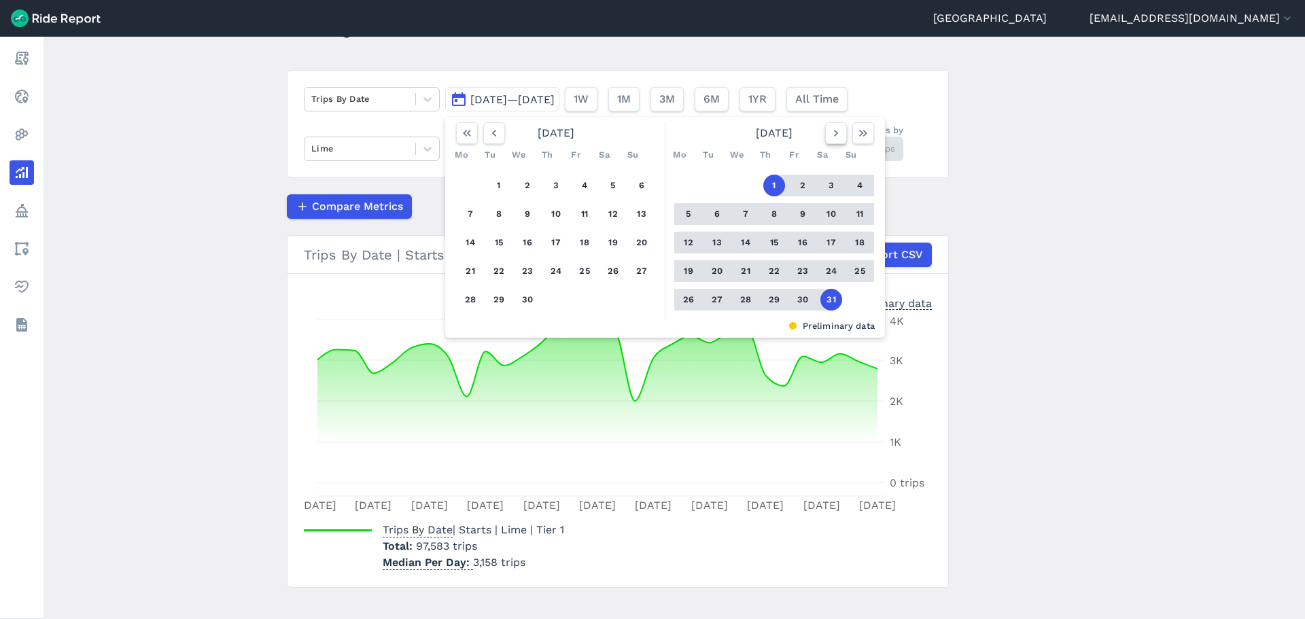
click at [835, 136] on icon "button" at bounding box center [836, 133] width 14 height 14
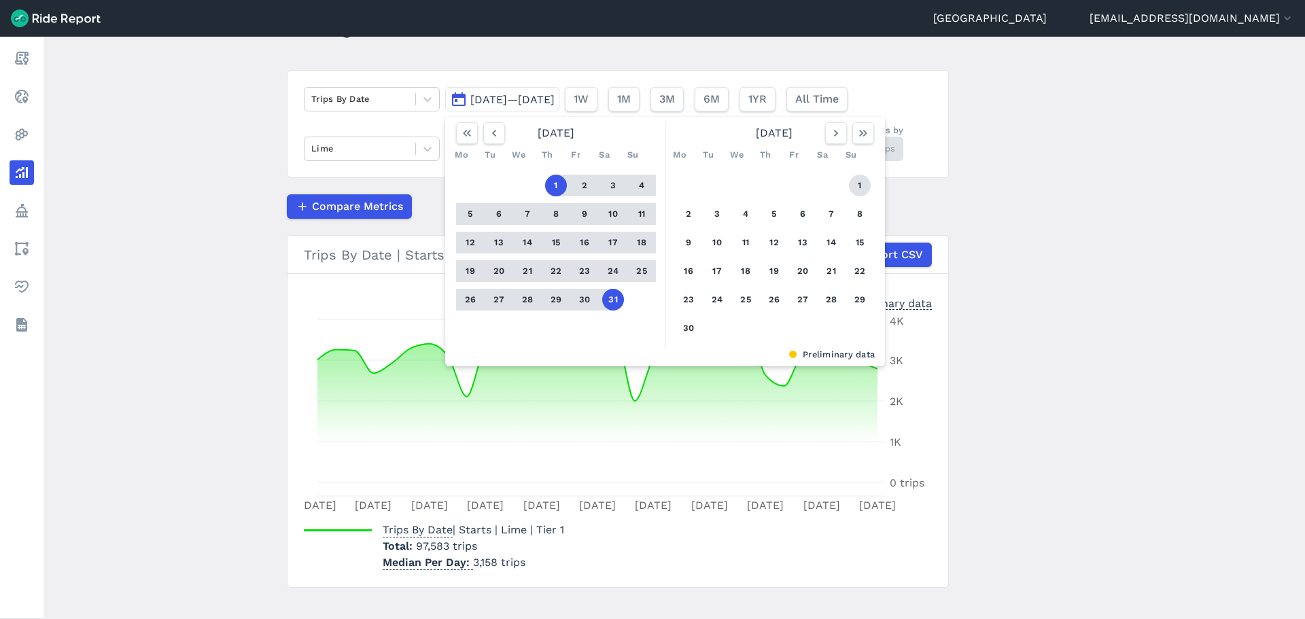
click at [855, 188] on button "1" at bounding box center [860, 186] width 22 height 22
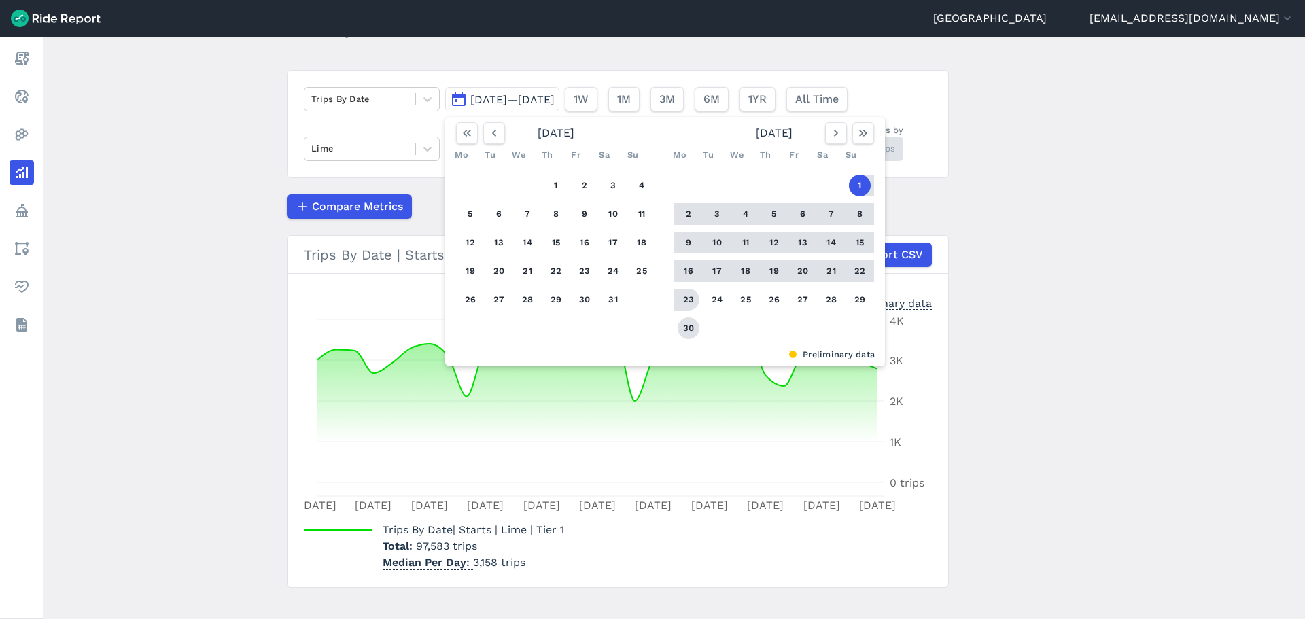
click at [686, 328] on button "30" at bounding box center [689, 328] width 22 height 22
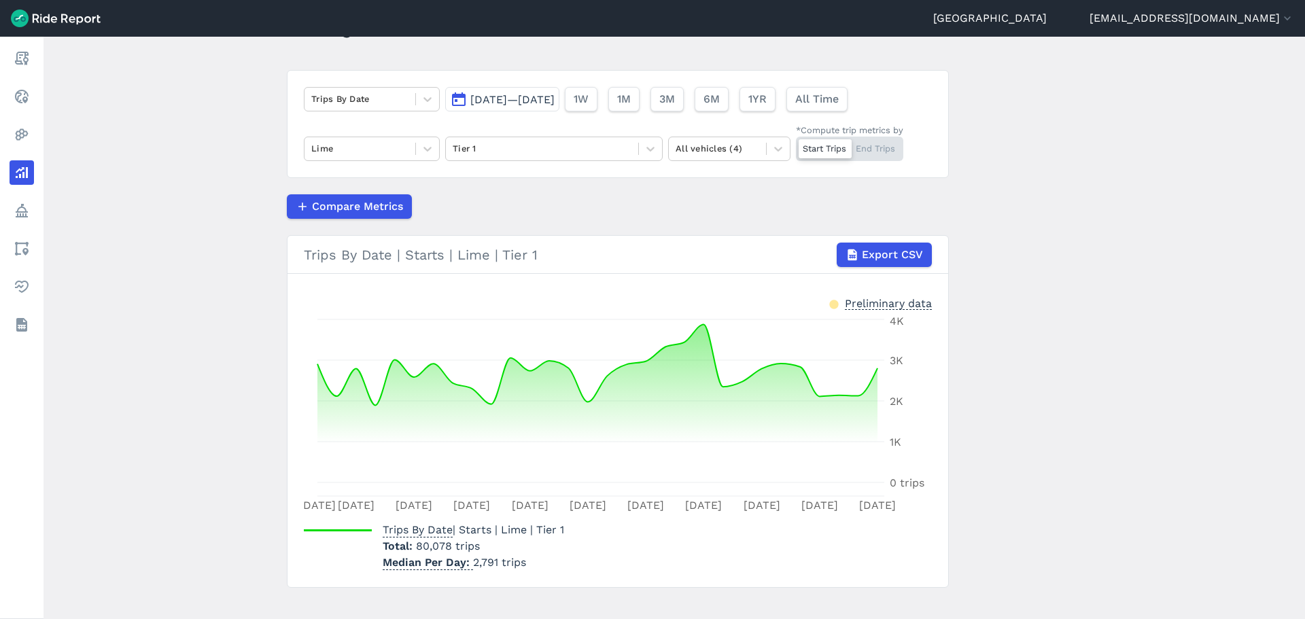
drag, startPoint x: 515, startPoint y: 101, endPoint x: 521, endPoint y: 104, distance: 7.0
click at [515, 101] on span "[DATE]—[DATE]" at bounding box center [512, 99] width 84 height 13
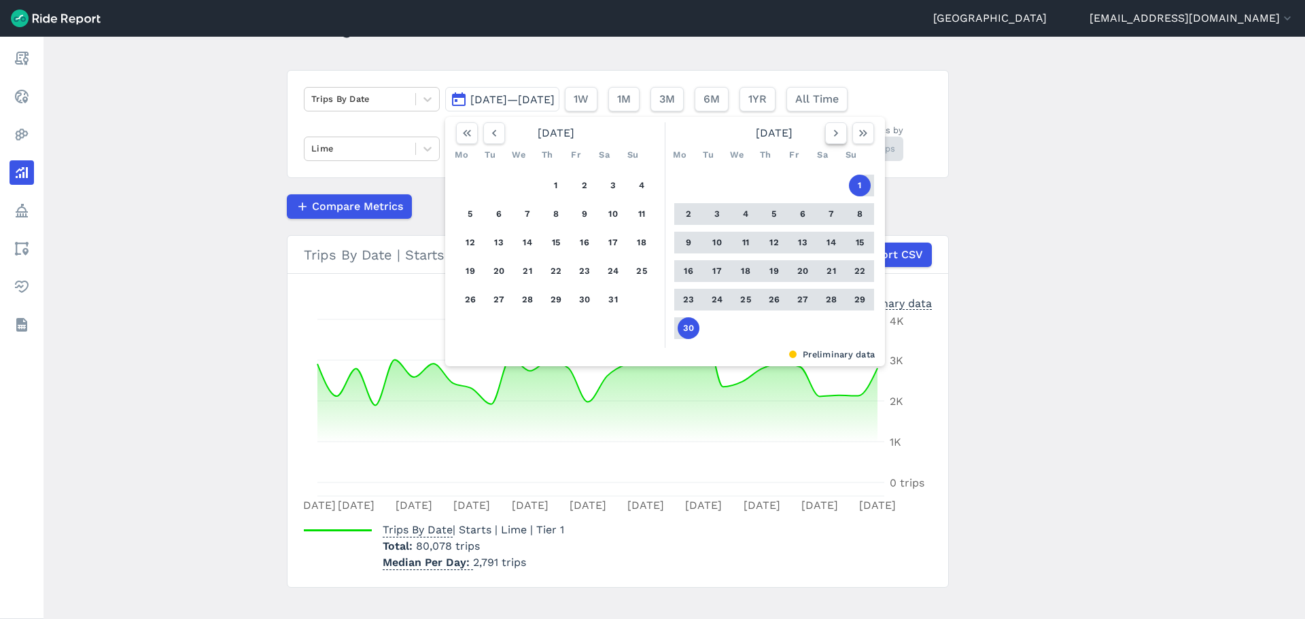
click at [831, 136] on icon "button" at bounding box center [836, 133] width 14 height 14
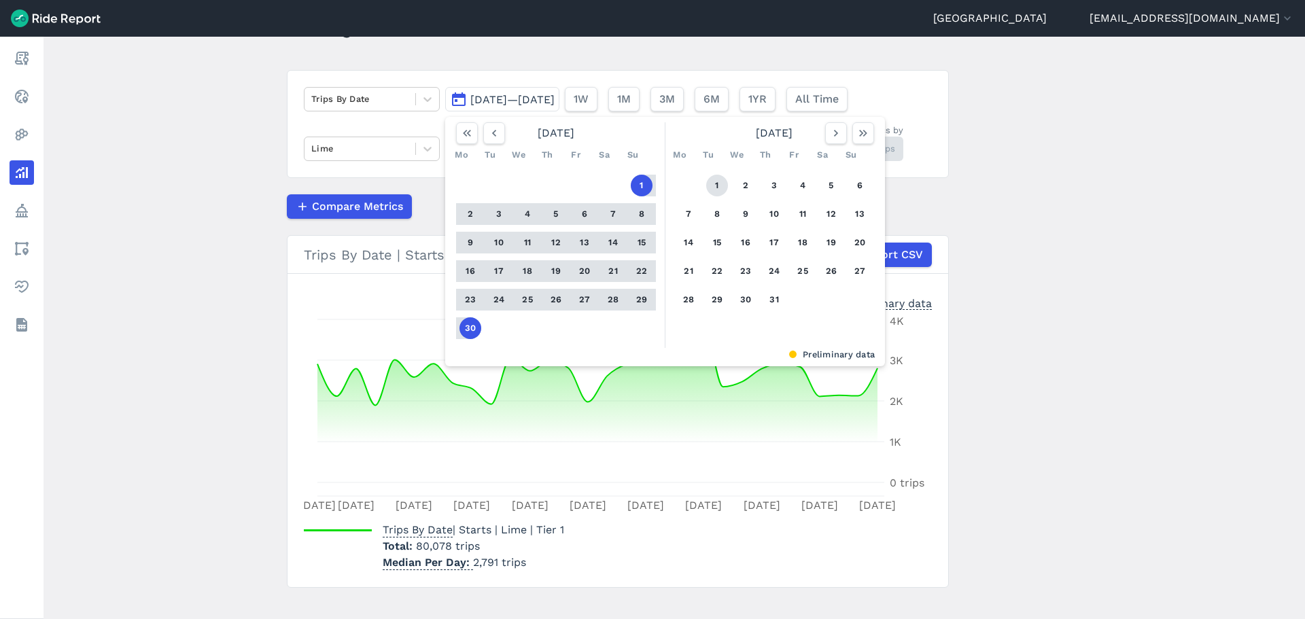
click at [721, 182] on button "1" at bounding box center [717, 186] width 22 height 22
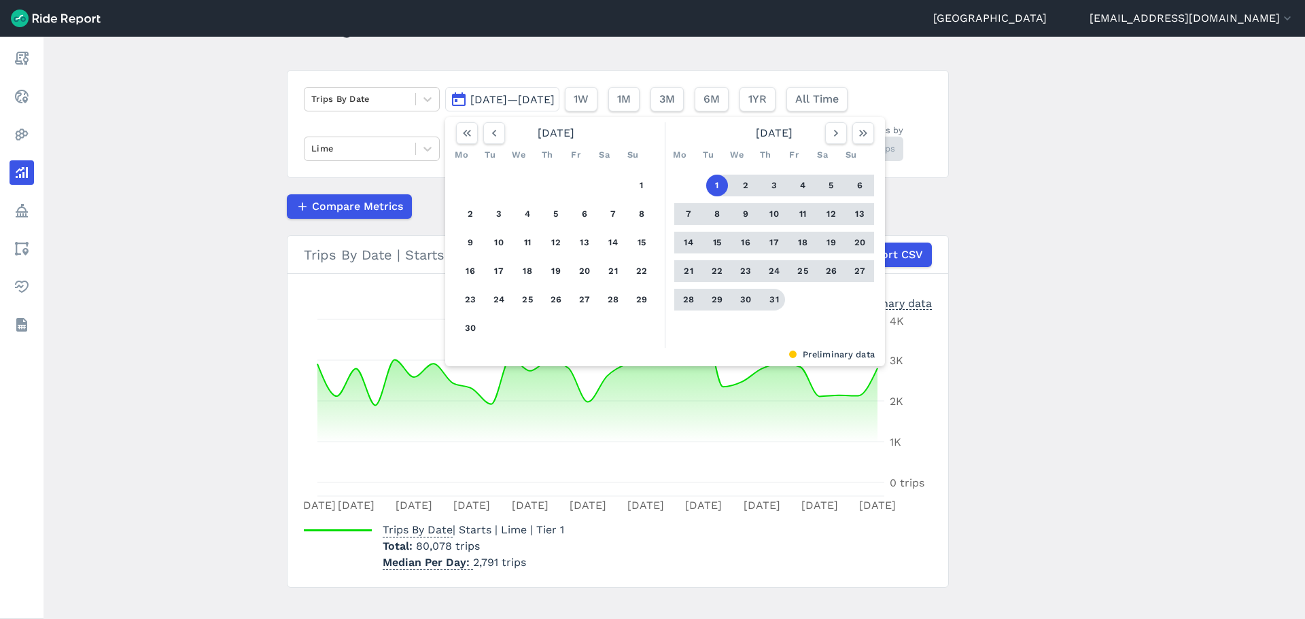
drag, startPoint x: 771, startPoint y: 300, endPoint x: 786, endPoint y: 307, distance: 16.2
click at [771, 301] on button "31" at bounding box center [774, 300] width 22 height 22
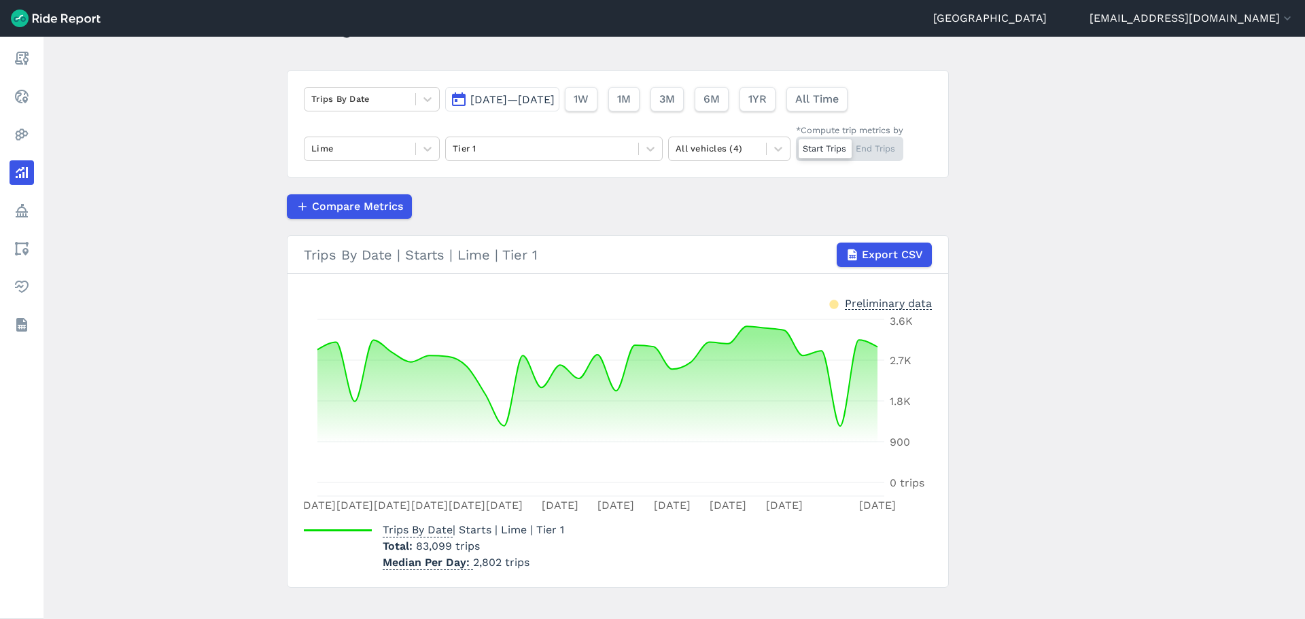
drag, startPoint x: 534, startPoint y: 101, endPoint x: 553, endPoint y: 114, distance: 23.4
click at [534, 101] on span "[DATE]—[DATE]" at bounding box center [512, 99] width 84 height 13
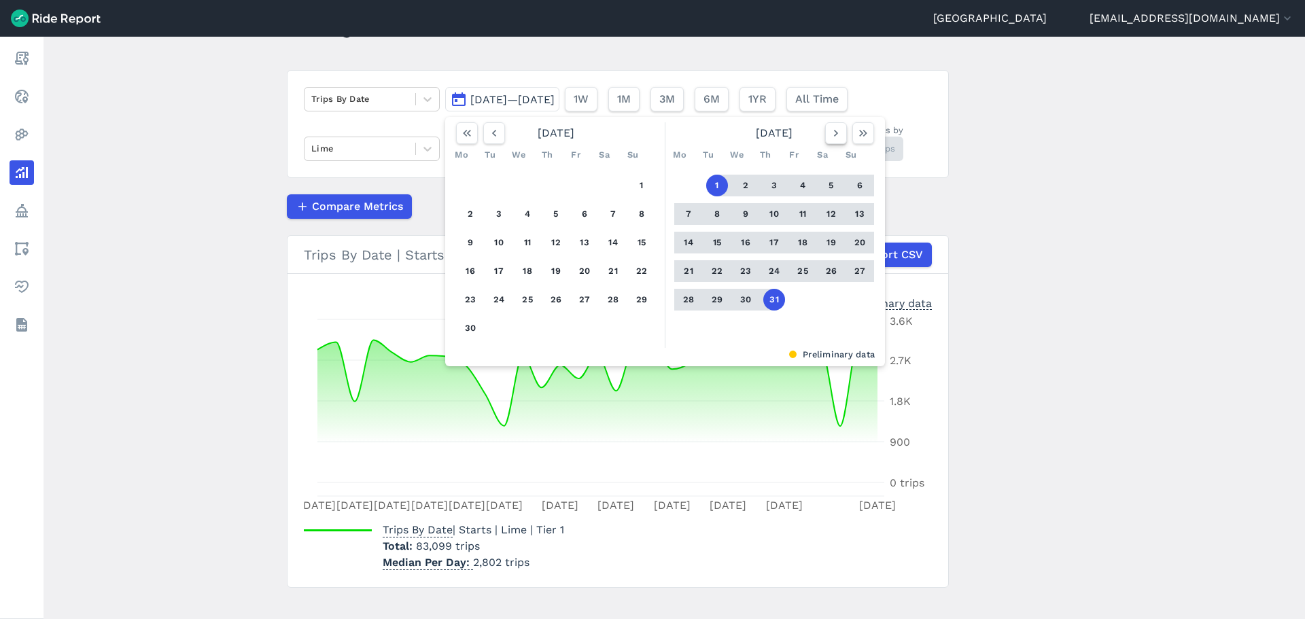
click at [825, 139] on button "button" at bounding box center [836, 133] width 22 height 22
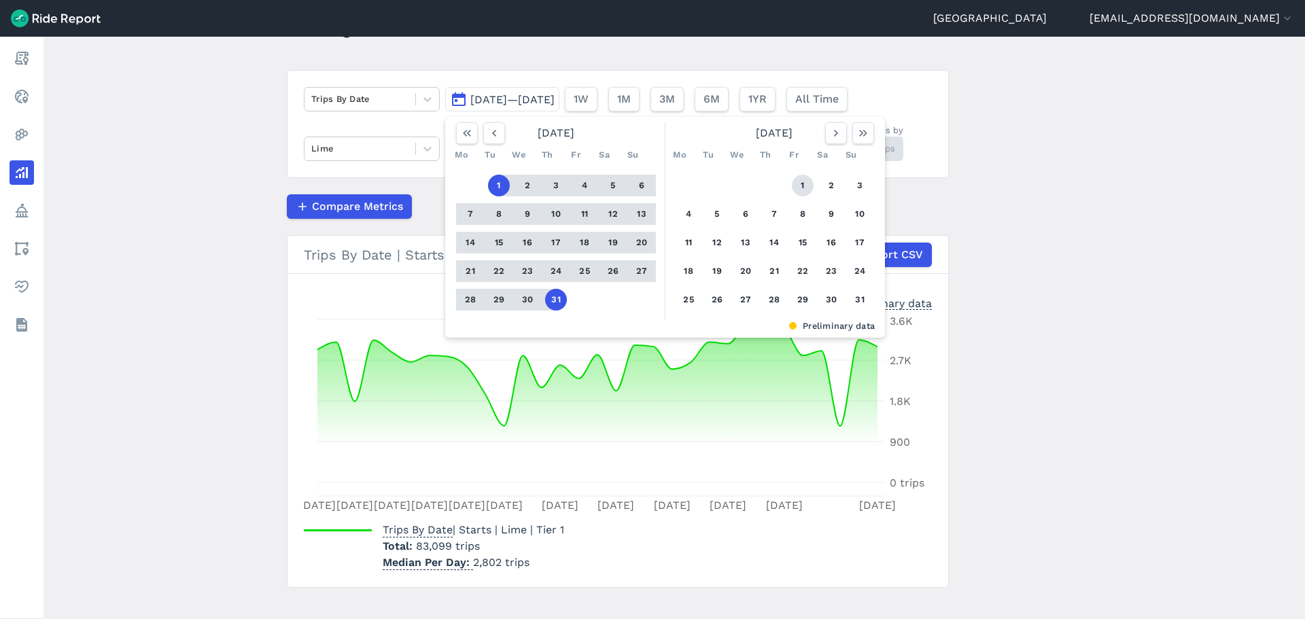
click at [801, 191] on button "1" at bounding box center [803, 186] width 22 height 22
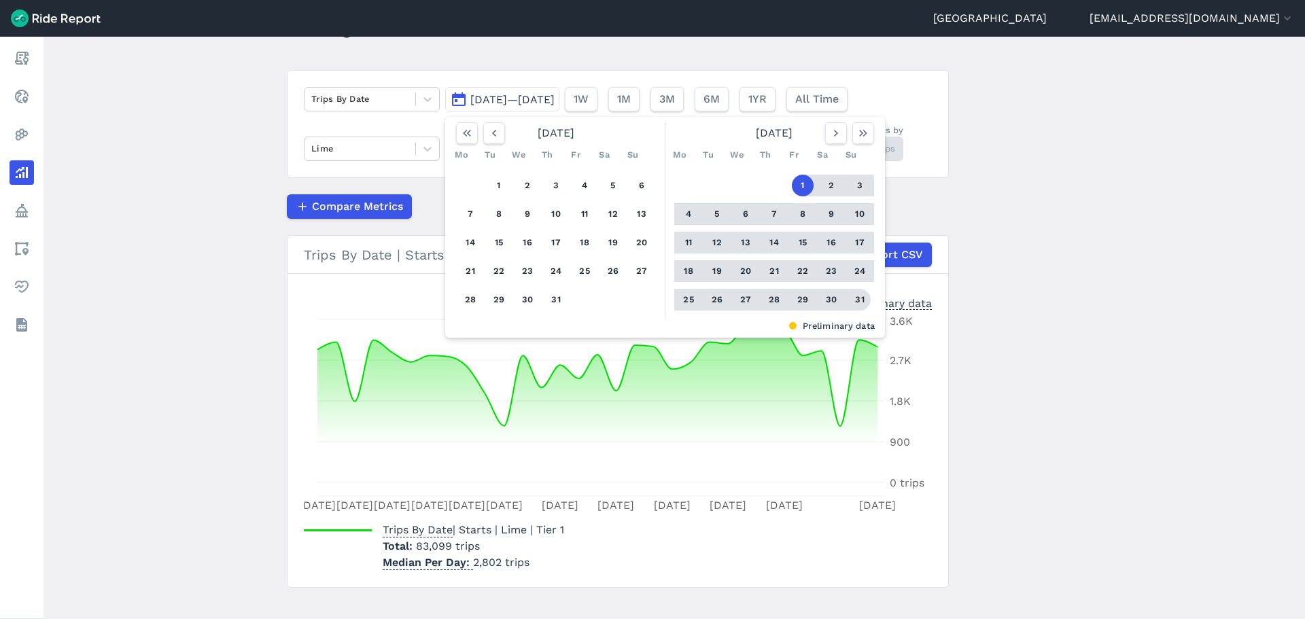
click at [857, 296] on button "31" at bounding box center [860, 300] width 22 height 22
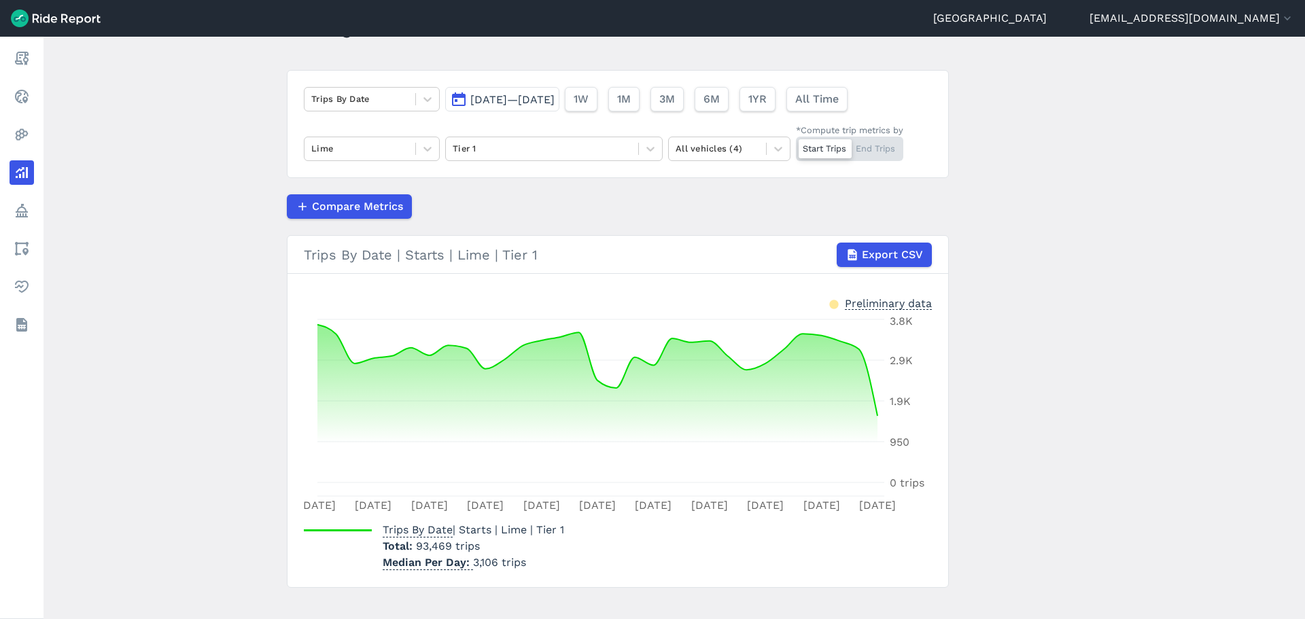
click at [524, 92] on button "[DATE]—[DATE]" at bounding box center [502, 99] width 114 height 24
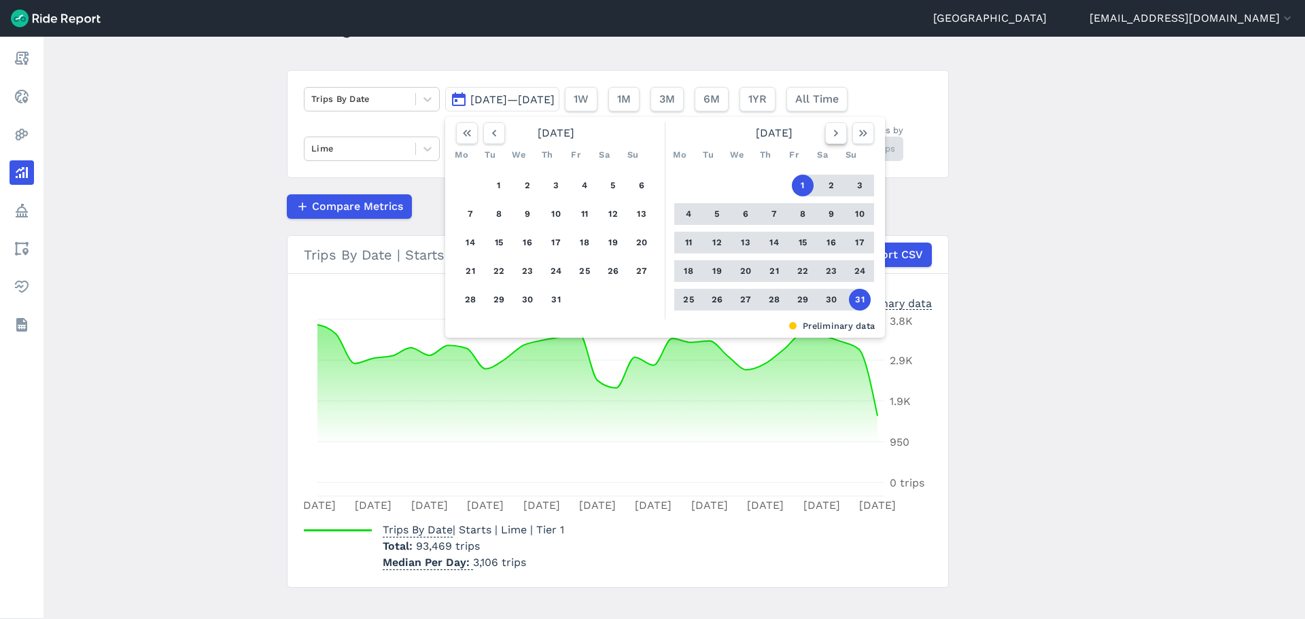
click at [825, 132] on button "button" at bounding box center [836, 133] width 22 height 22
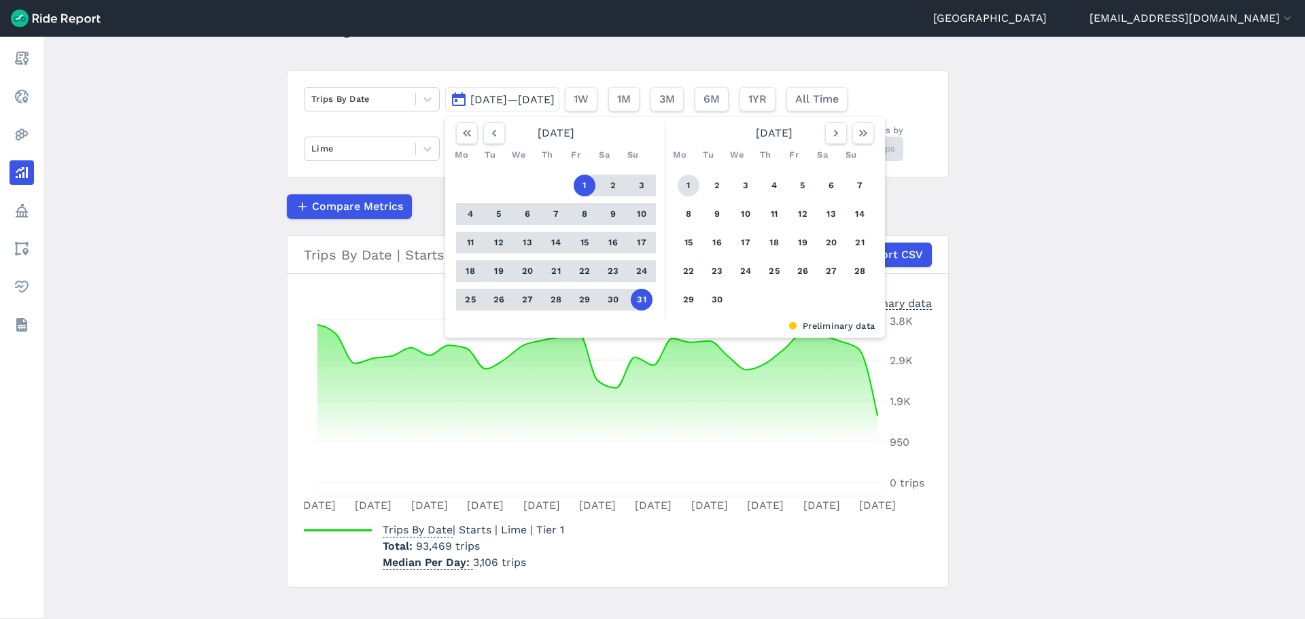
click at [685, 181] on button "1" at bounding box center [689, 186] width 22 height 22
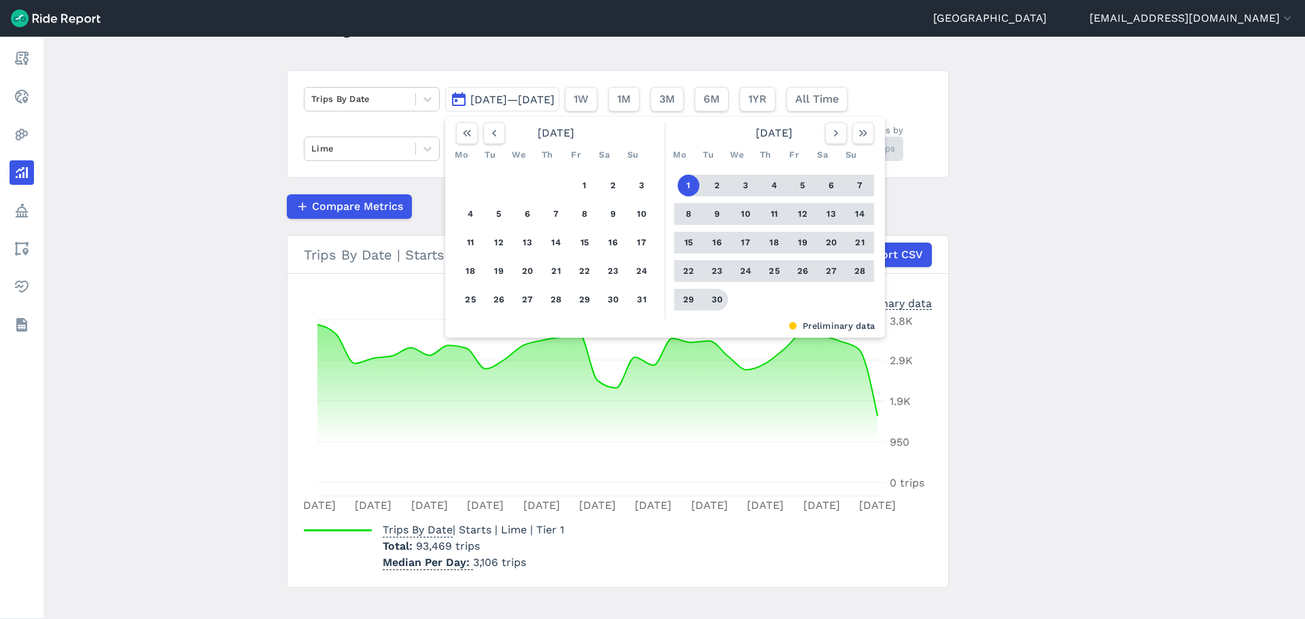
click at [716, 309] on button "30" at bounding box center [717, 300] width 22 height 22
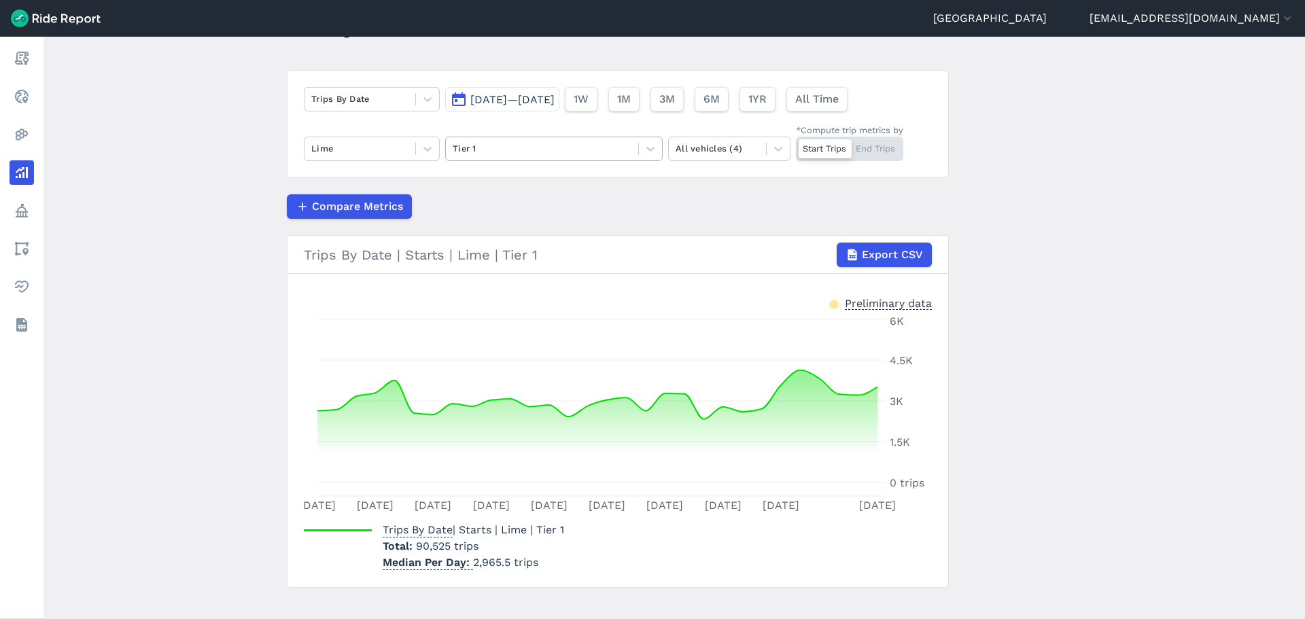
click at [530, 146] on div at bounding box center [542, 149] width 179 height 16
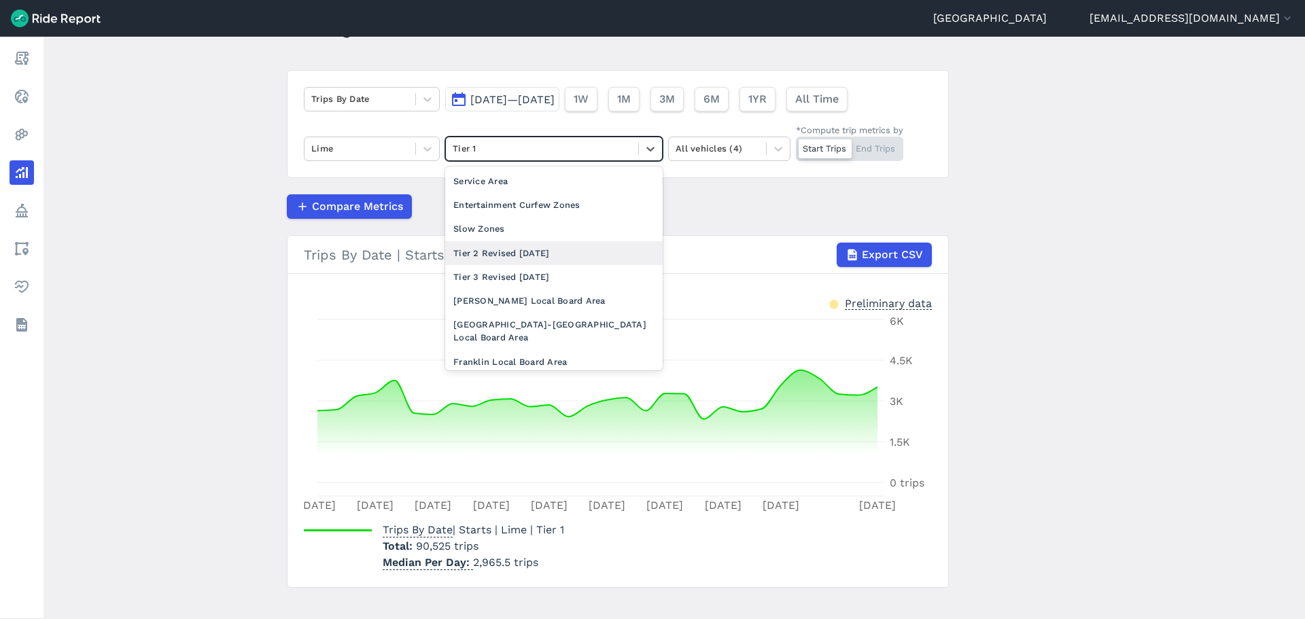
click at [508, 257] on div "Tier 2 Revised [DATE]" at bounding box center [554, 253] width 218 height 24
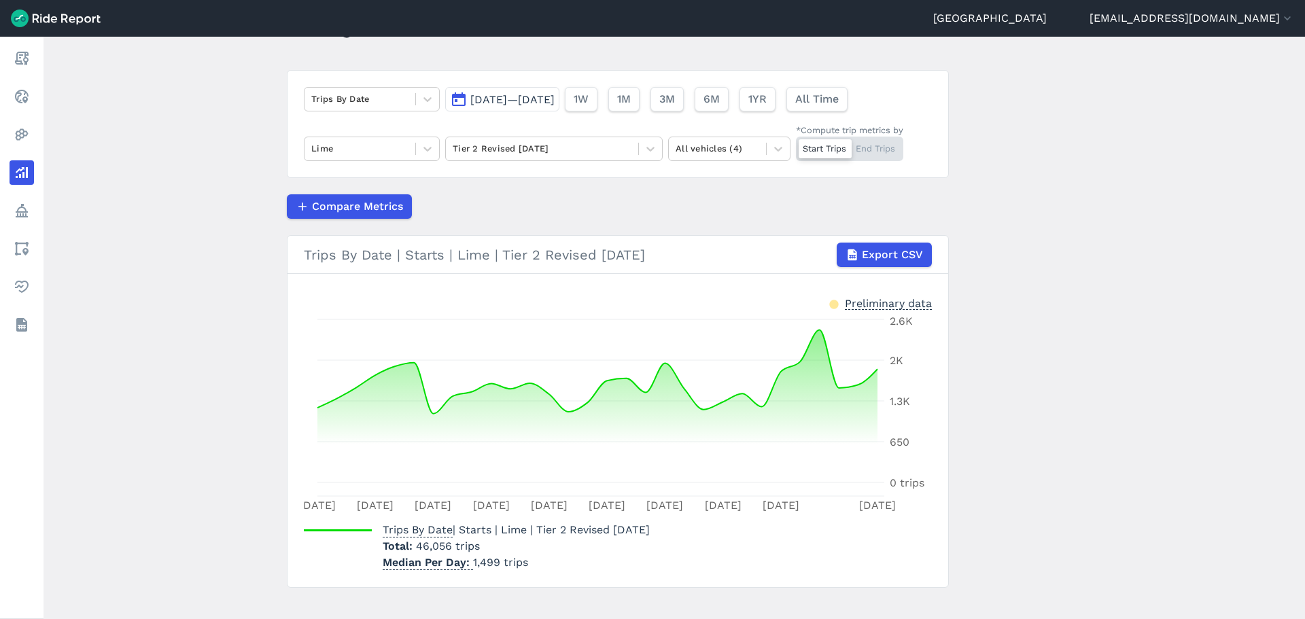
drag, startPoint x: 530, startPoint y: 100, endPoint x: 544, endPoint y: 107, distance: 15.8
click at [530, 100] on span "[DATE]—[DATE]" at bounding box center [512, 99] width 84 height 13
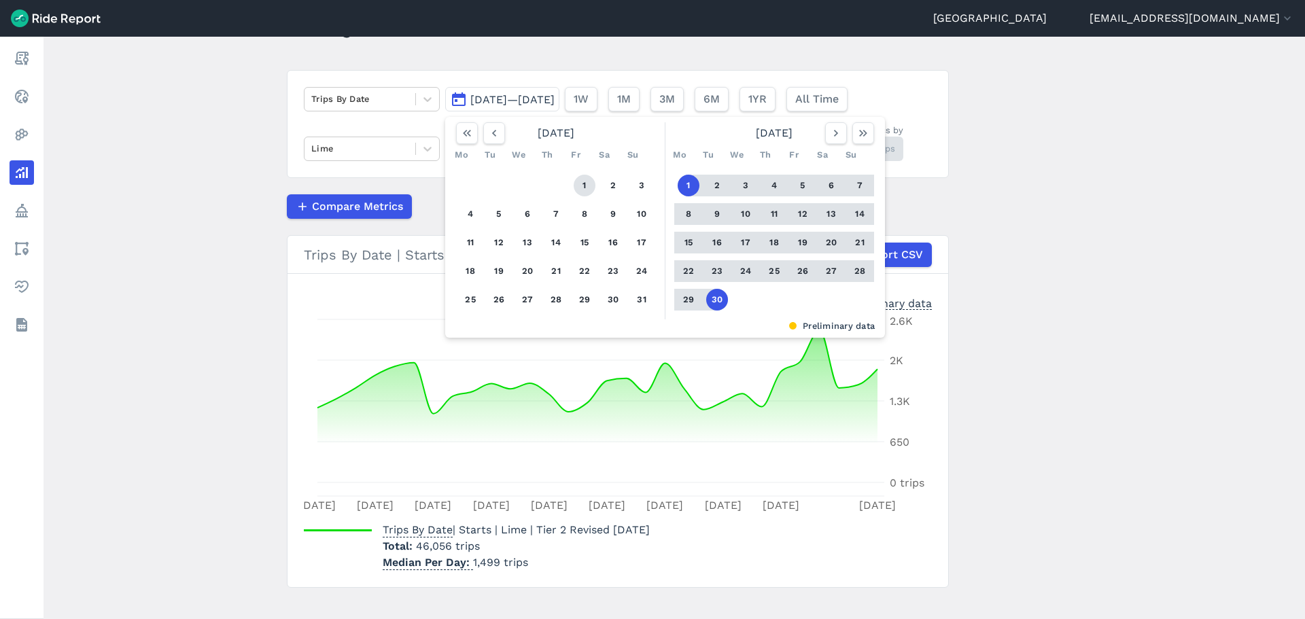
click at [585, 180] on button "1" at bounding box center [585, 186] width 22 height 22
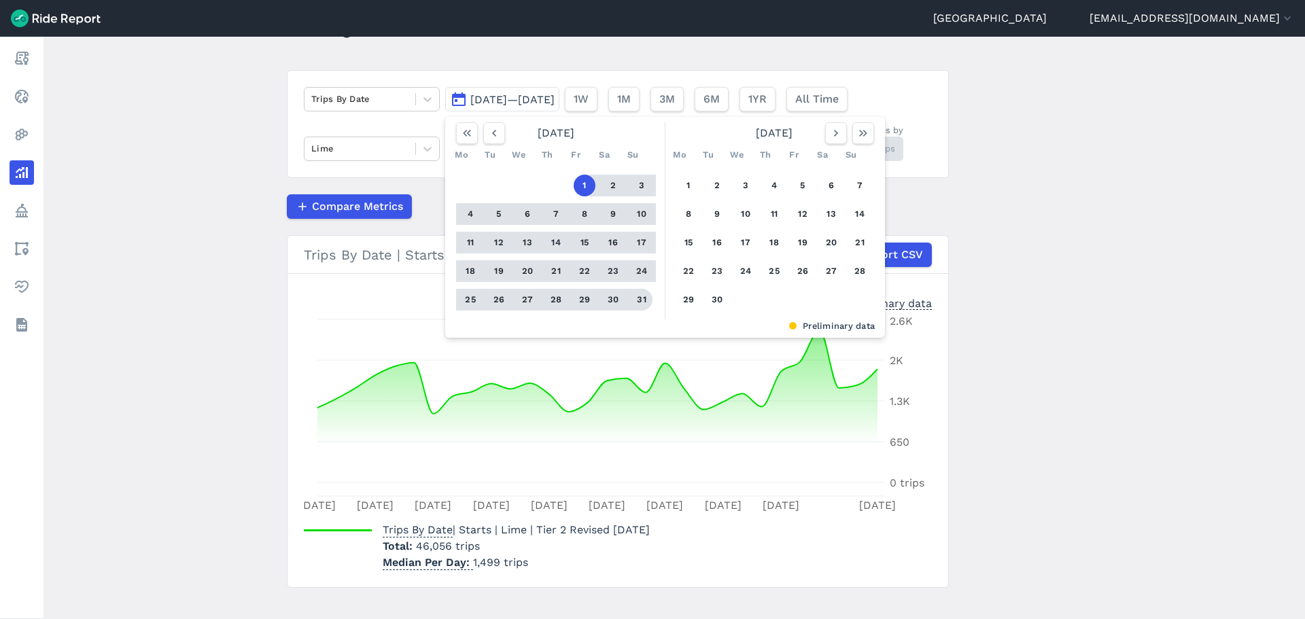
click at [637, 300] on button "31" at bounding box center [642, 300] width 22 height 22
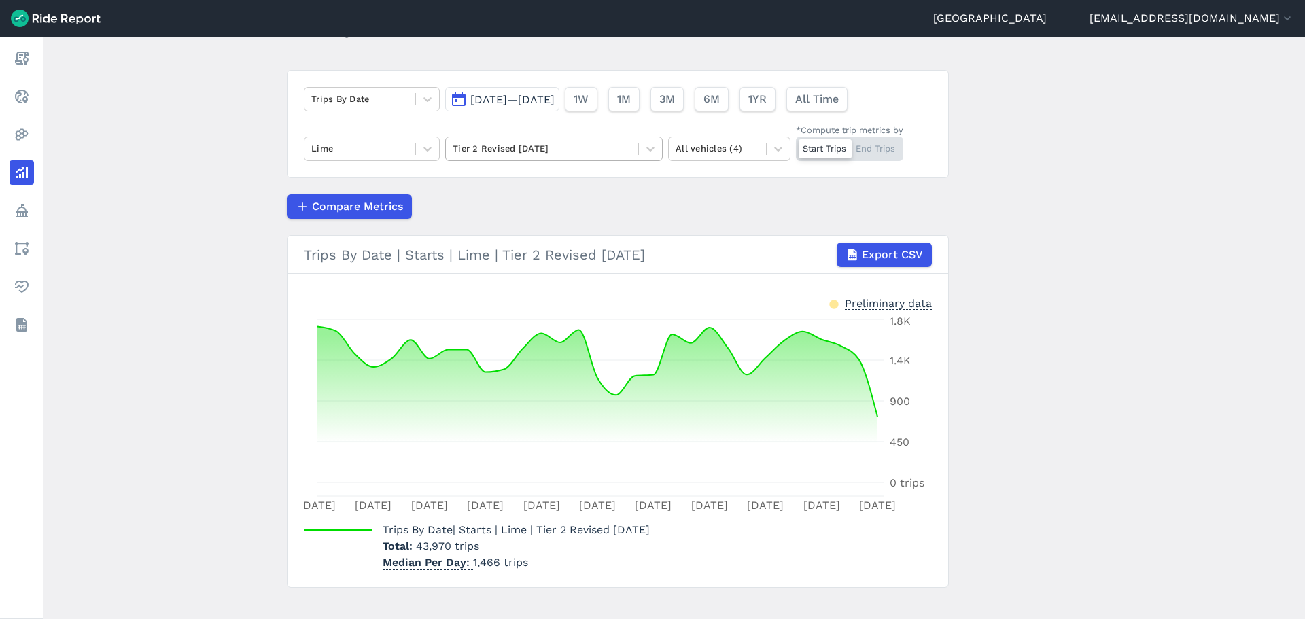
click at [542, 144] on div at bounding box center [542, 149] width 179 height 16
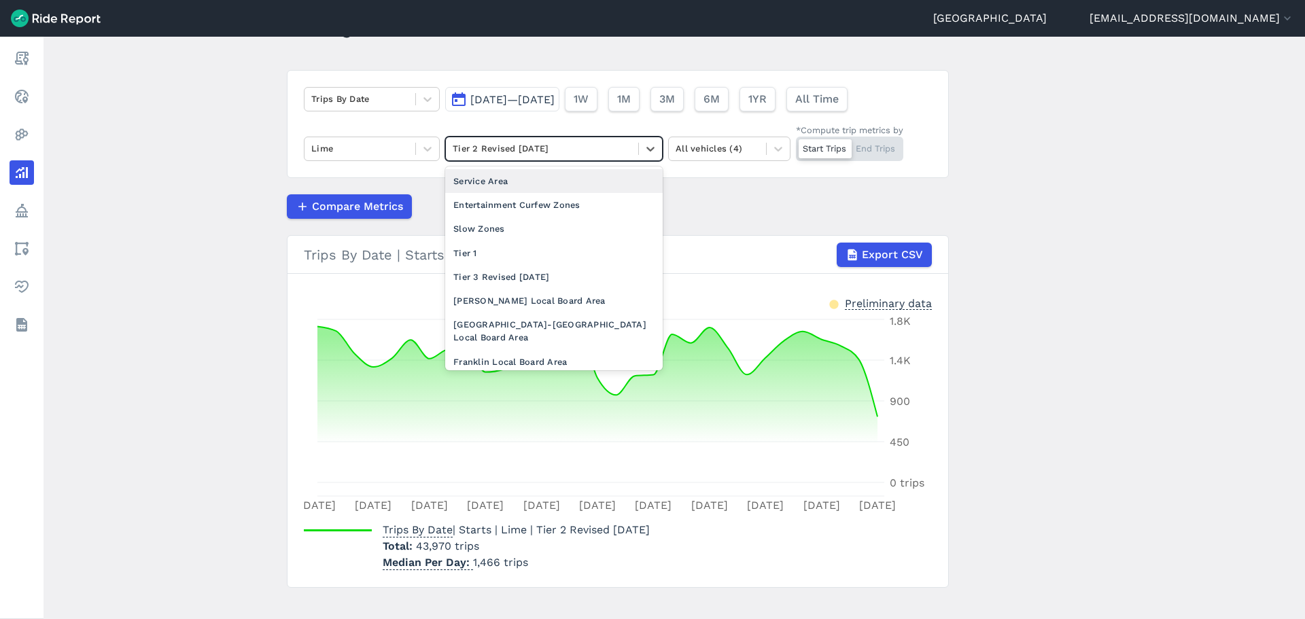
click at [542, 144] on div at bounding box center [542, 149] width 179 height 16
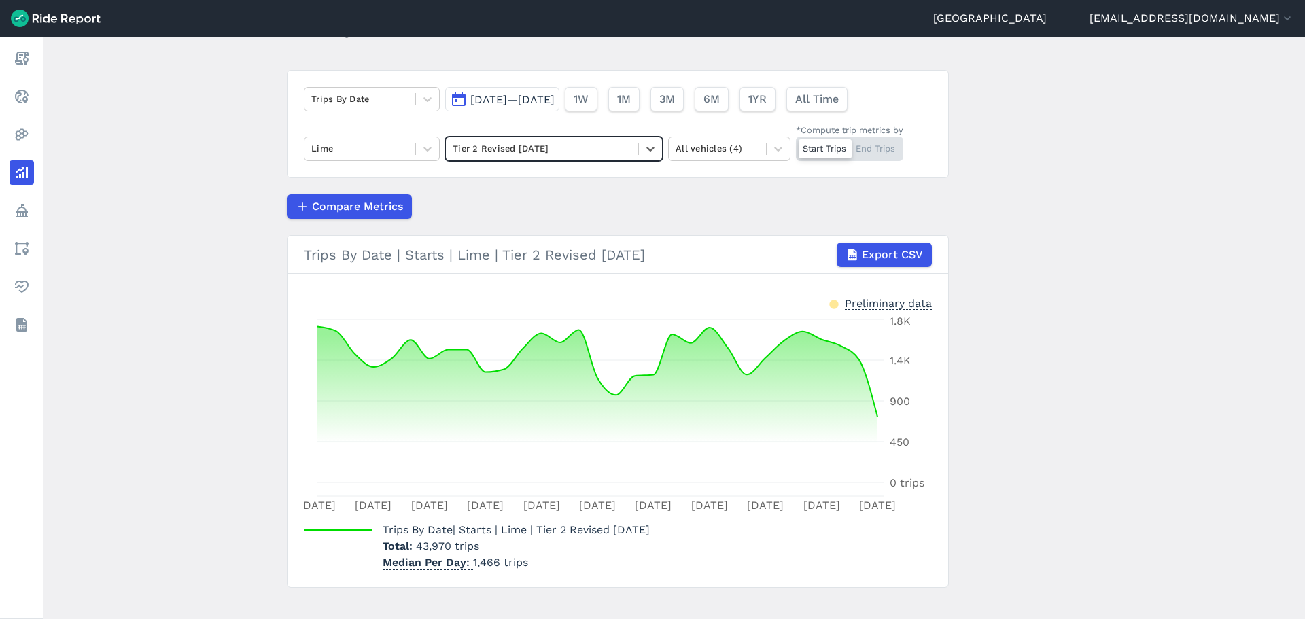
click at [516, 79] on div "Trips By Date [DATE]—[DATE] 1W 1M 3M 6M 1YR All Time Lime Select is focused ,ty…" at bounding box center [618, 124] width 662 height 108
click at [517, 103] on span "[DATE]—[DATE]" at bounding box center [512, 99] width 84 height 13
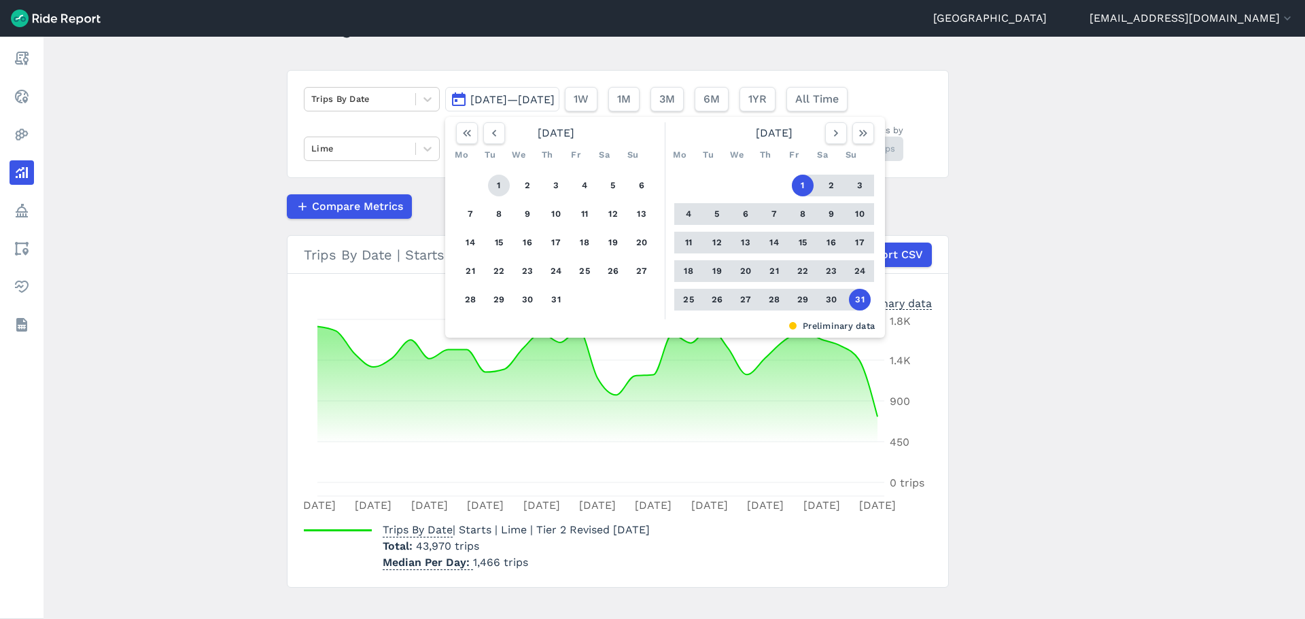
click at [504, 184] on button "1" at bounding box center [499, 186] width 22 height 22
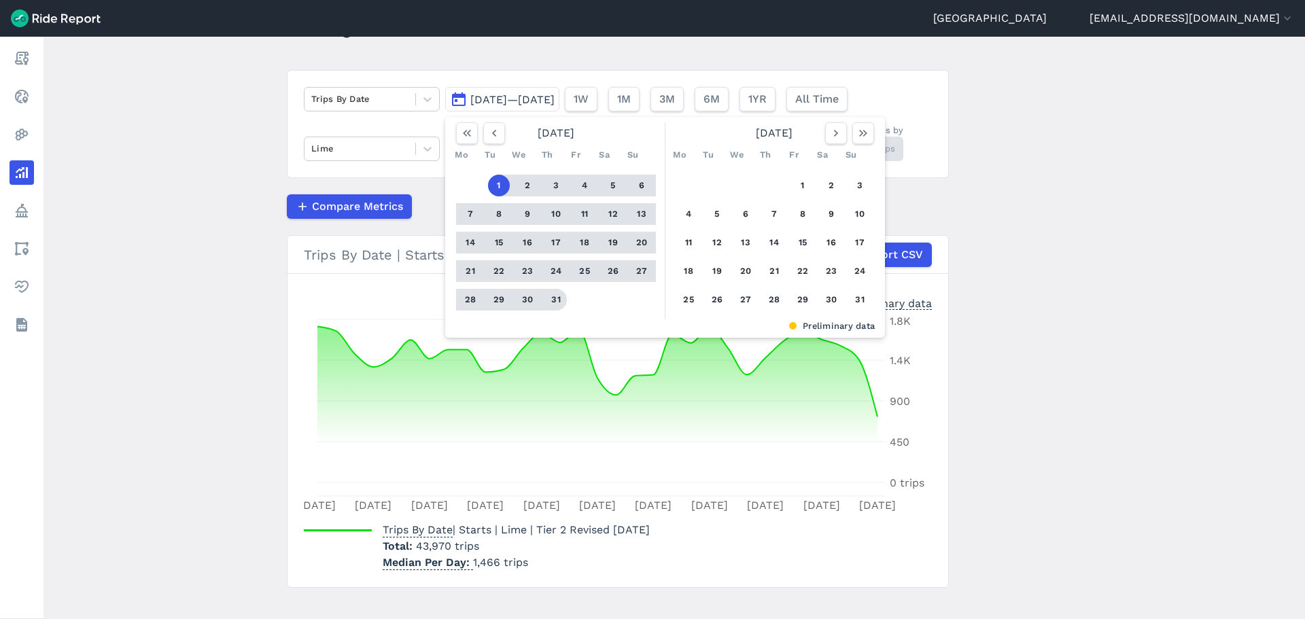
click at [556, 300] on button "31" at bounding box center [556, 300] width 22 height 22
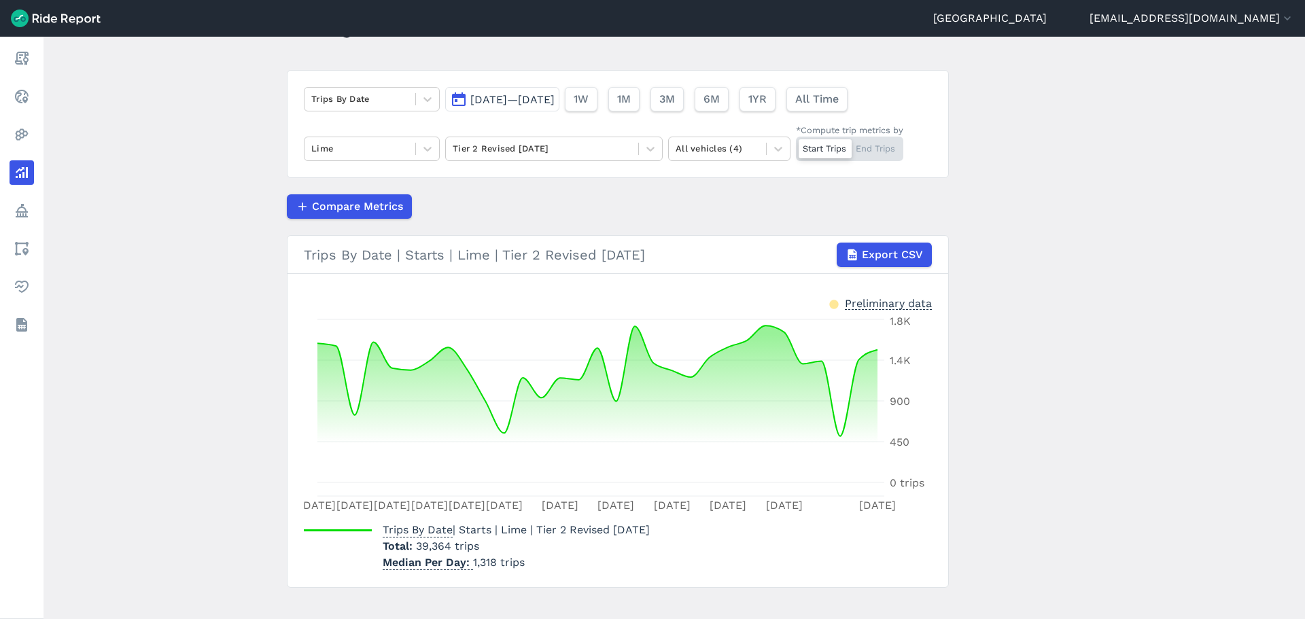
click at [506, 105] on span "[DATE]—[DATE]" at bounding box center [512, 99] width 84 height 13
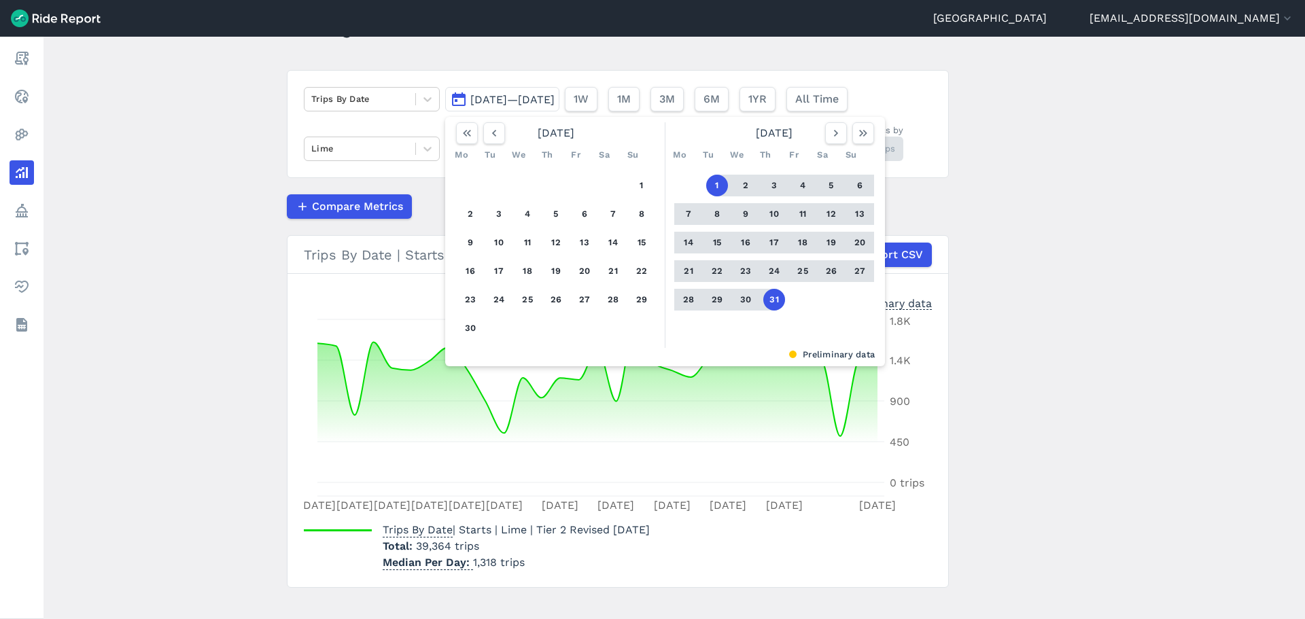
click at [650, 185] on div "1 2 3 4 5 6 7 8 9 10 11 12 13 14 15 16 17 18 19 20 21 22 23 24 25 26 27 28 29 30" at bounding box center [556, 257] width 211 height 182
click at [646, 186] on button "1" at bounding box center [642, 186] width 22 height 22
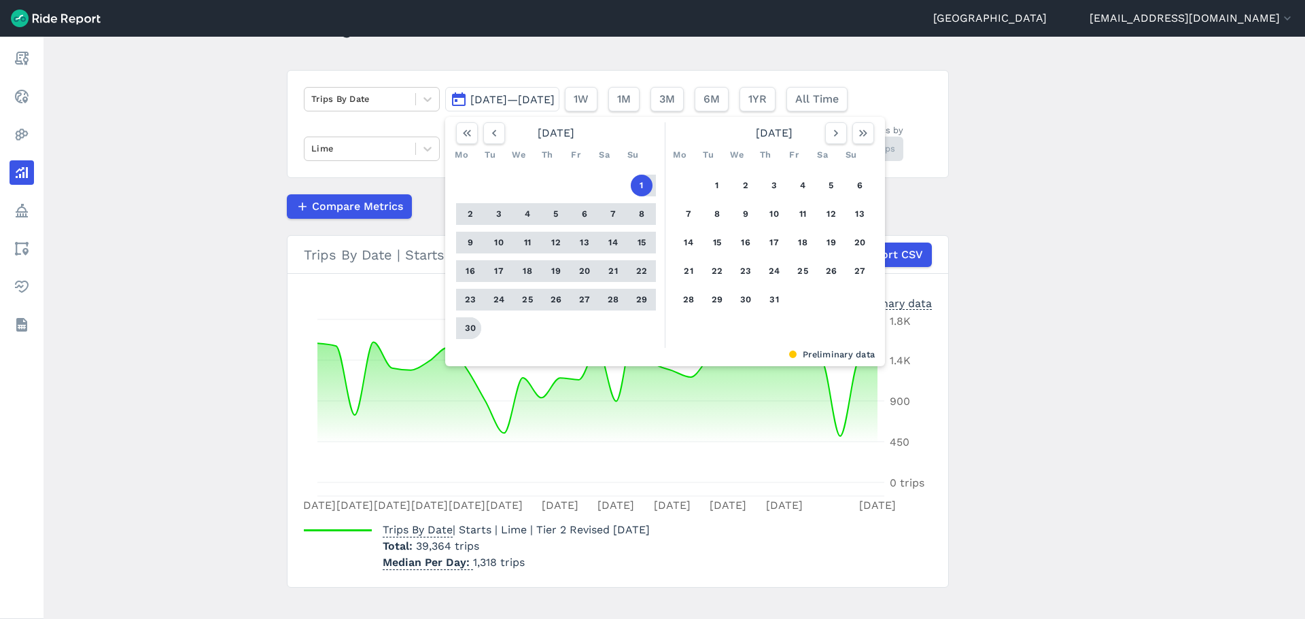
click at [472, 322] on button "30" at bounding box center [470, 328] width 22 height 22
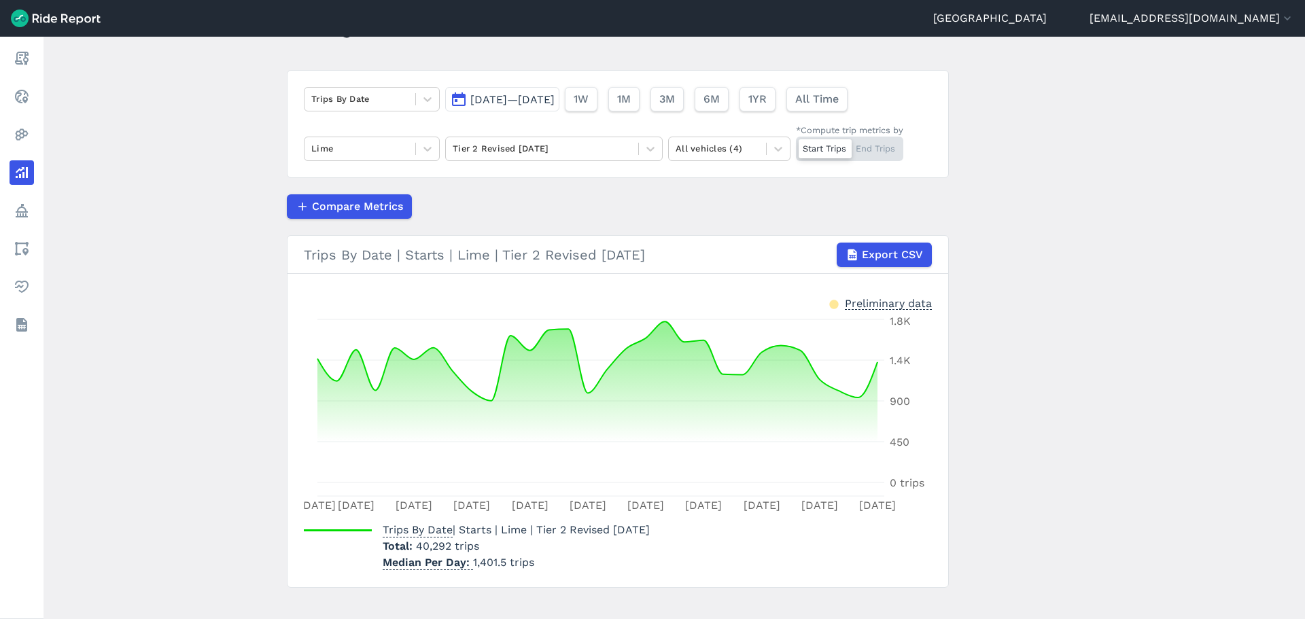
click at [494, 93] on span "[DATE]—[DATE]" at bounding box center [512, 99] width 84 height 13
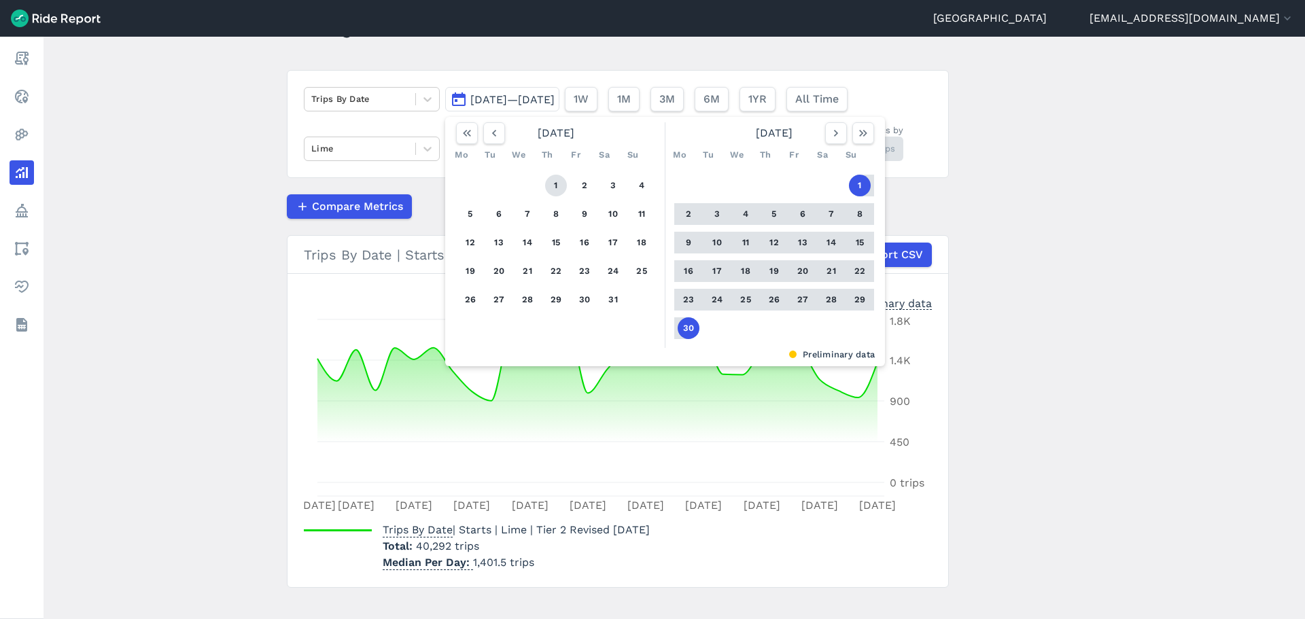
click at [556, 187] on button "1" at bounding box center [556, 186] width 22 height 22
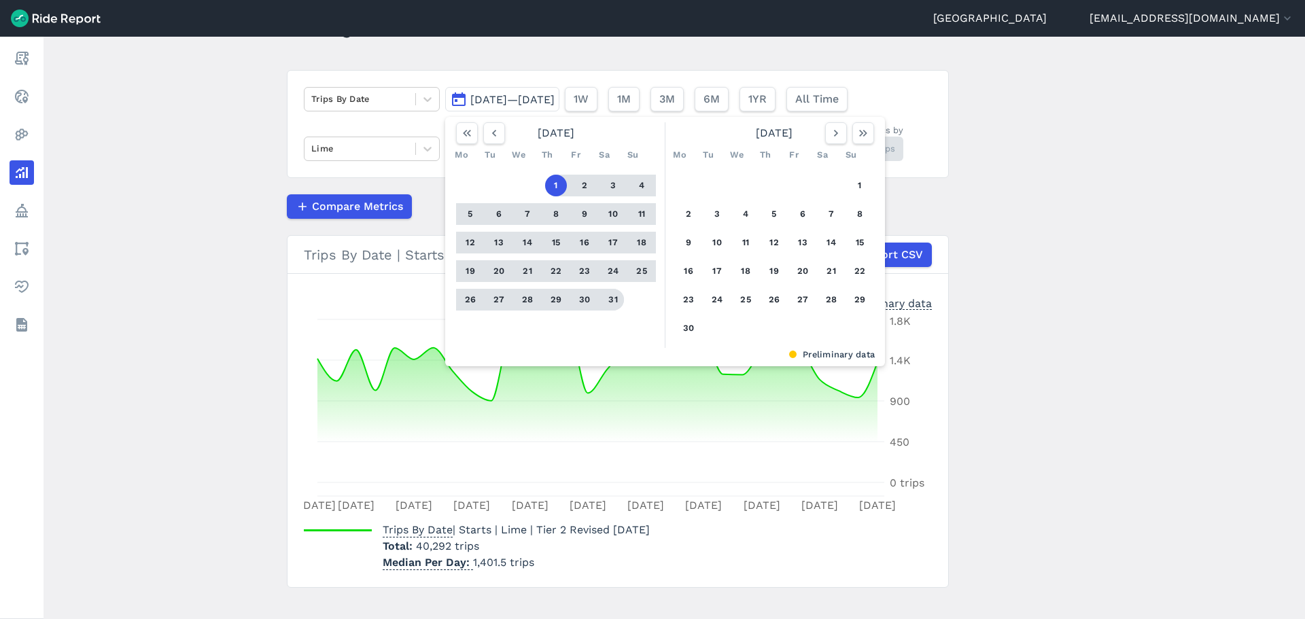
click at [610, 307] on button "31" at bounding box center [613, 300] width 22 height 22
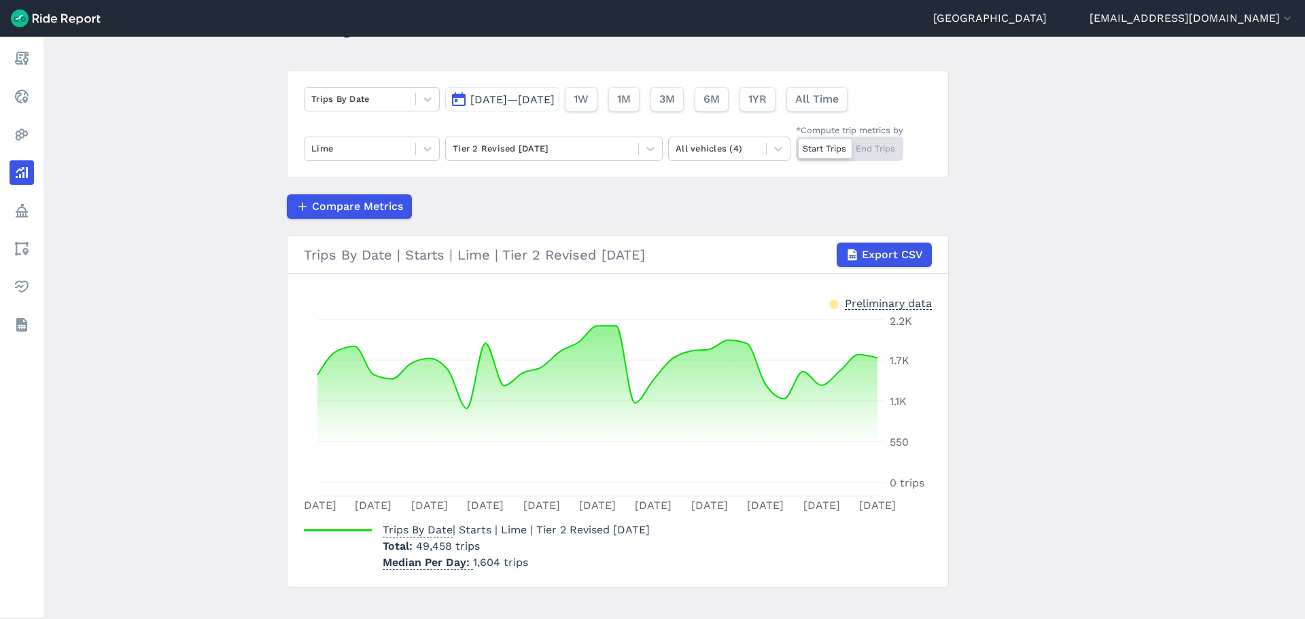
click at [555, 94] on span "[DATE]—[DATE]" at bounding box center [512, 99] width 84 height 13
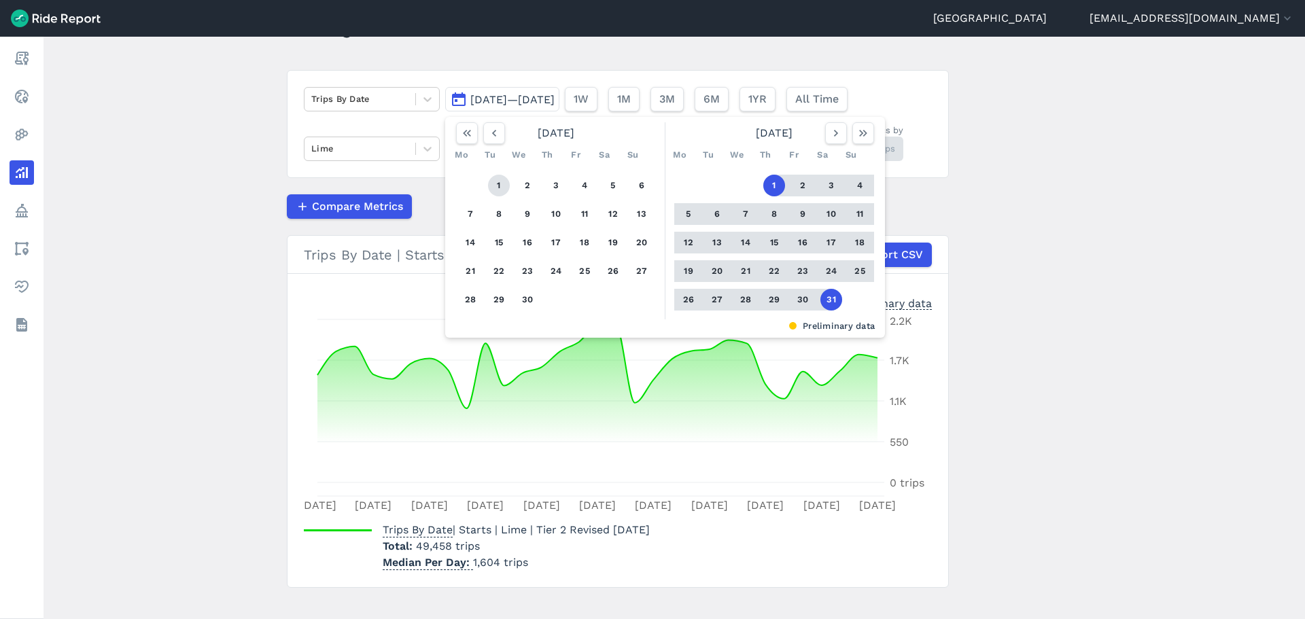
click at [491, 194] on button "1" at bounding box center [499, 186] width 22 height 22
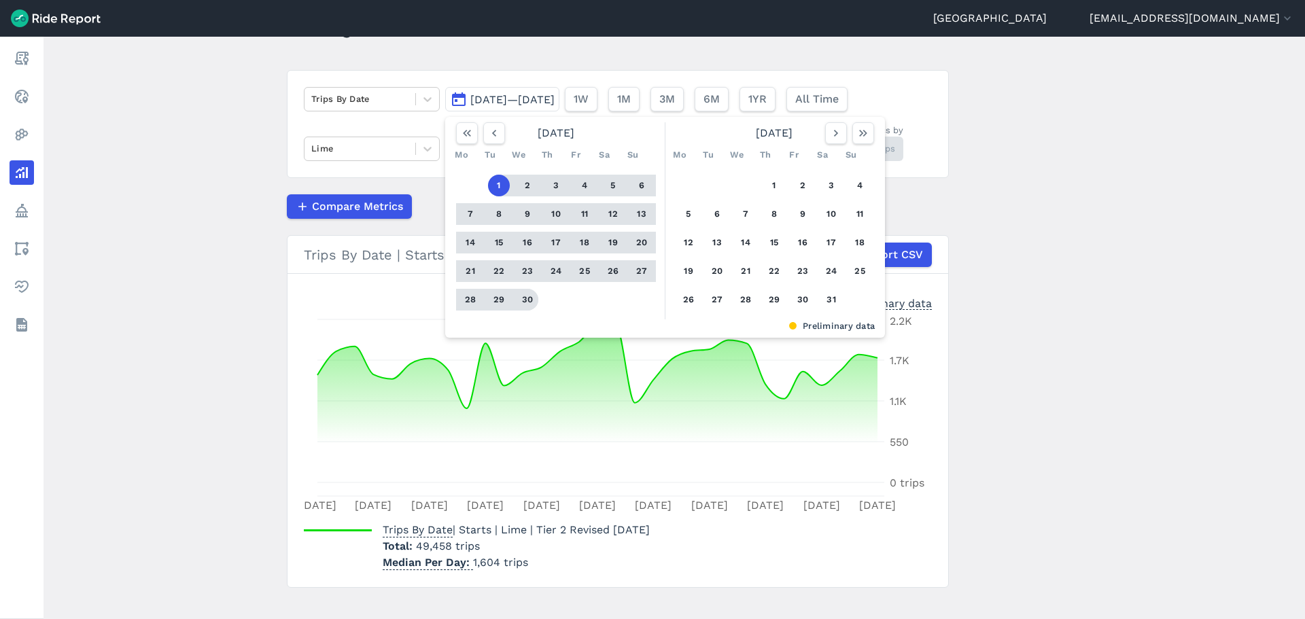
click at [531, 300] on button "30" at bounding box center [528, 300] width 22 height 22
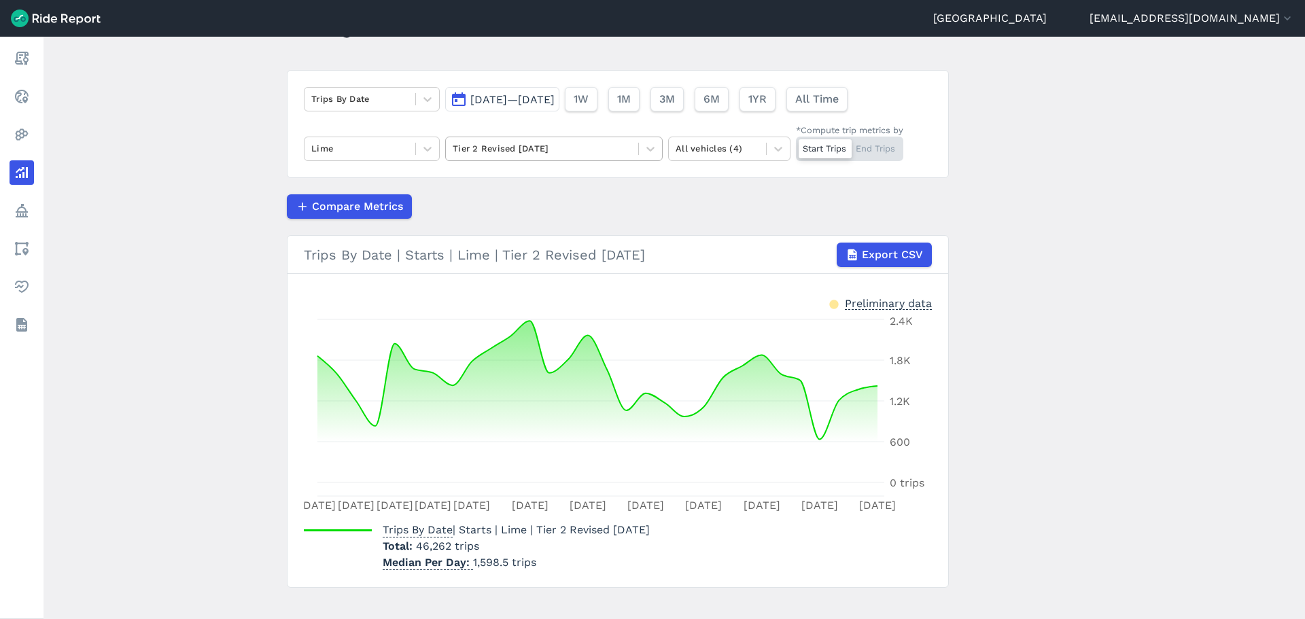
click at [503, 137] on div "Tier 2 Revised [DATE]" at bounding box center [554, 149] width 218 height 24
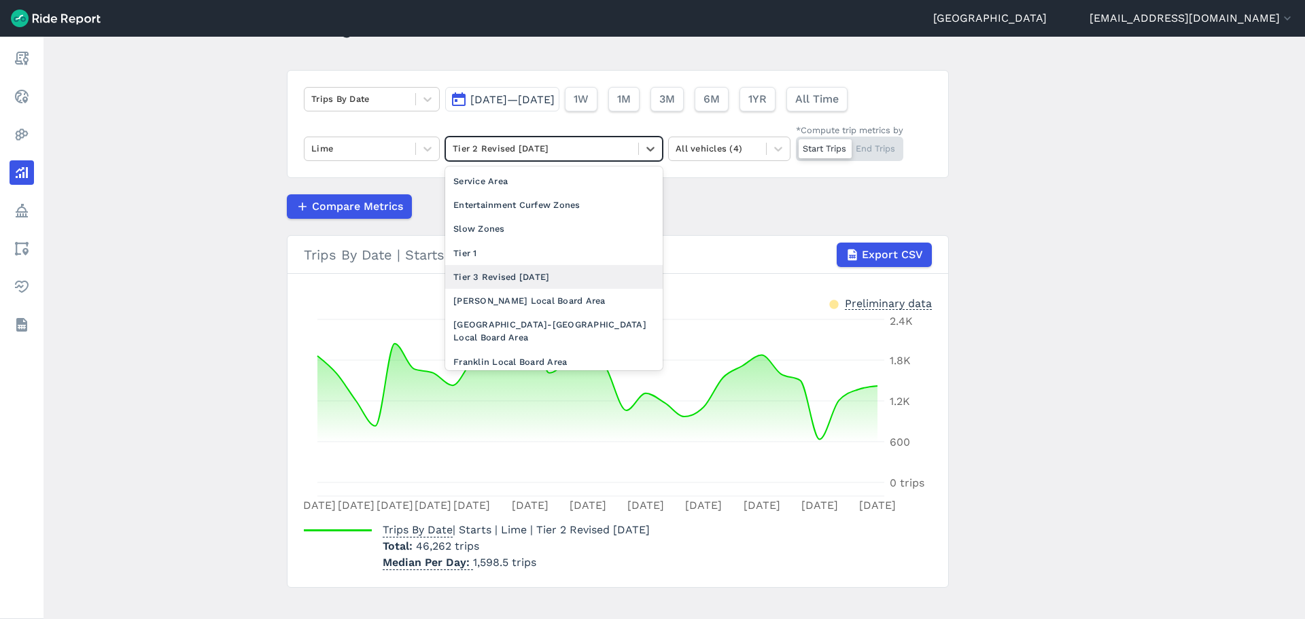
click at [503, 276] on div "Tier 3 Revised [DATE]" at bounding box center [554, 277] width 218 height 24
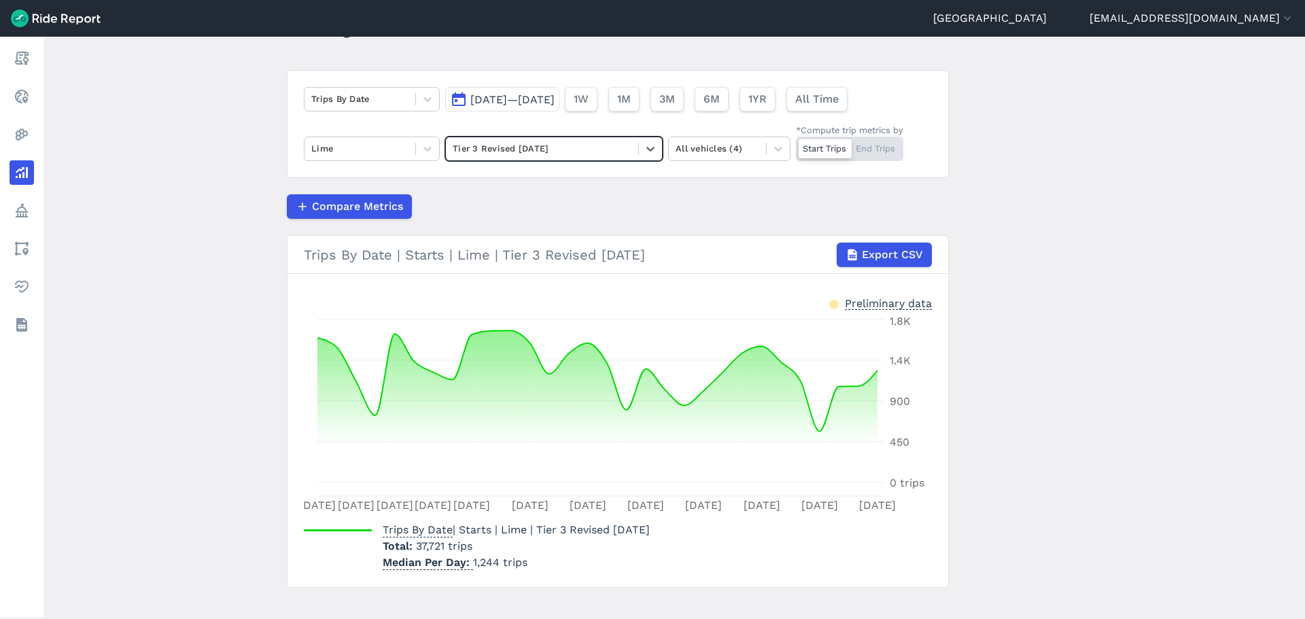
click at [523, 88] on button "[DATE]—[DATE]" at bounding box center [502, 99] width 114 height 24
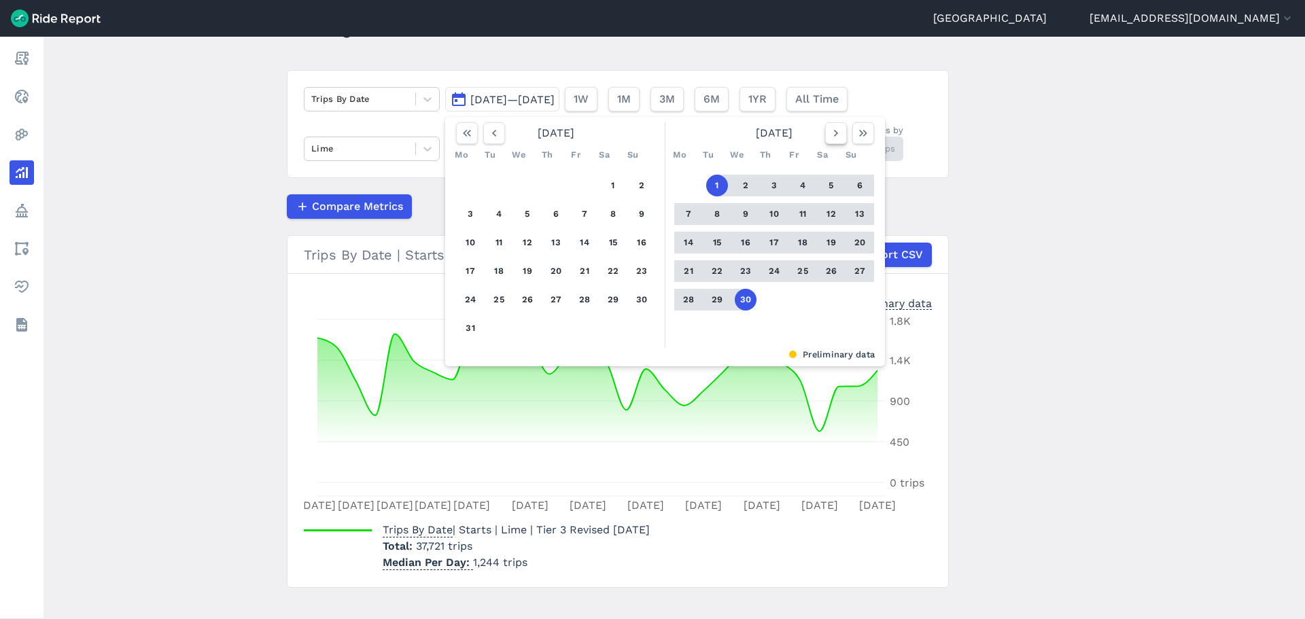
click at [832, 141] on button "button" at bounding box center [836, 133] width 22 height 22
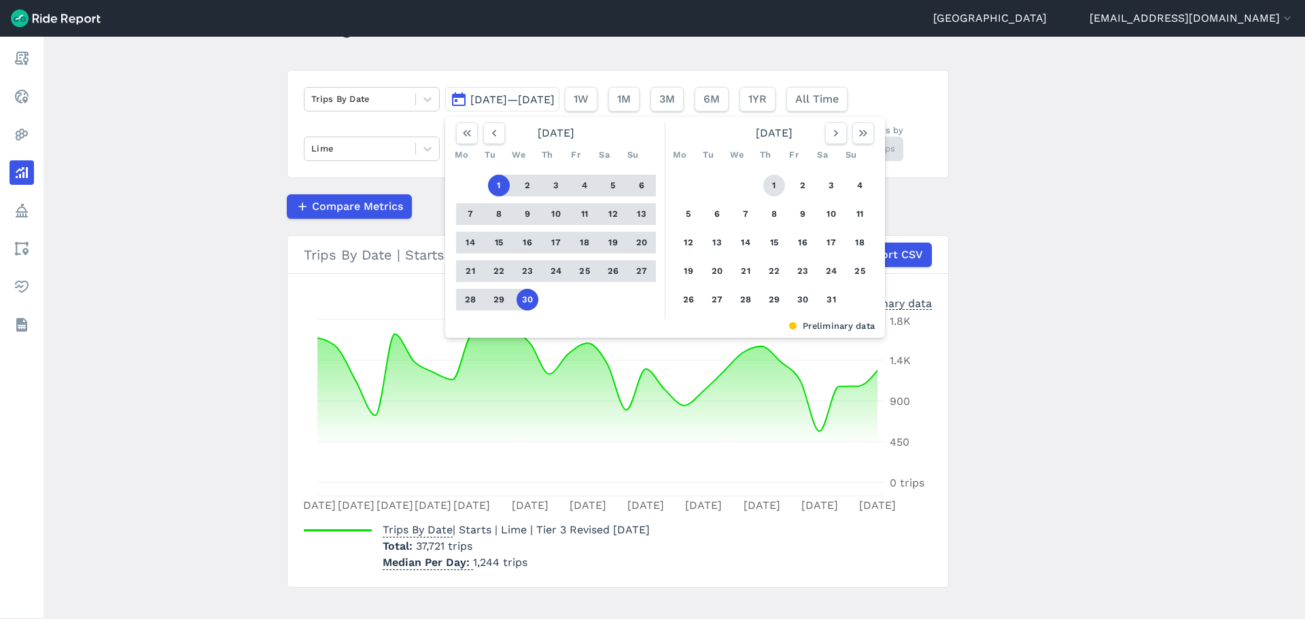
click at [772, 186] on button "1" at bounding box center [774, 186] width 22 height 22
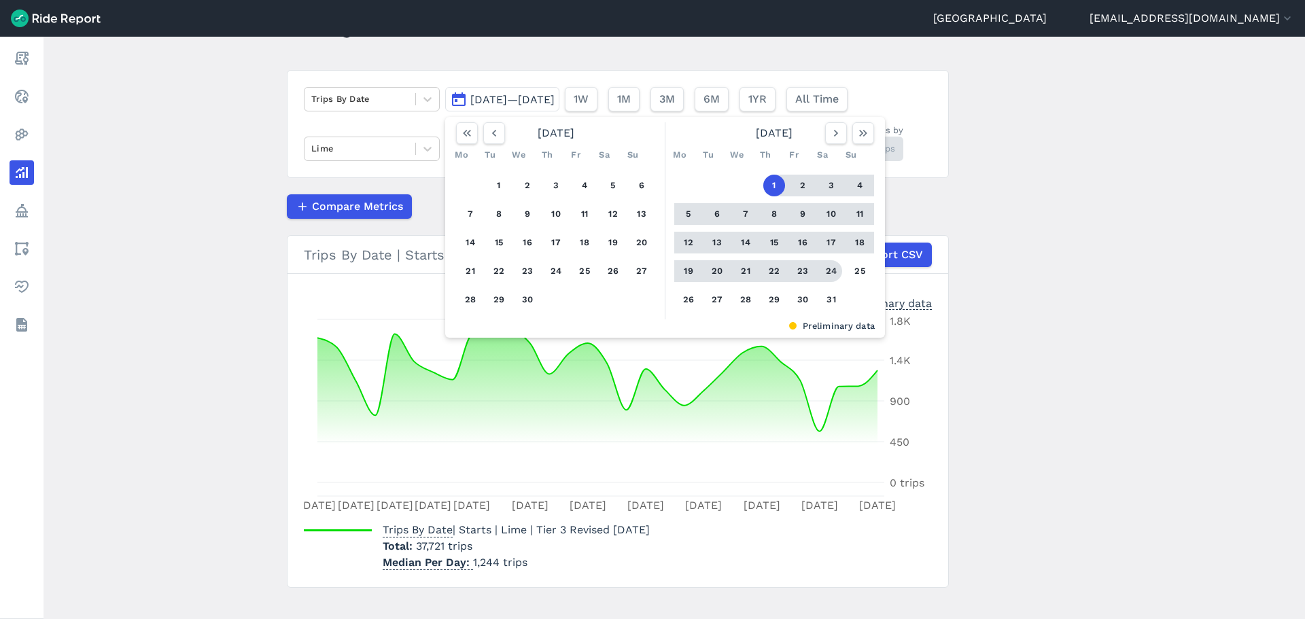
click at [823, 288] on div "1 2 3 4 5 6 7 8 9 10 11 12 13 14 15 16 17 18 19 20 21 22 23 24 25 26 27 28 29 3…" at bounding box center [774, 243] width 211 height 154
click at [823, 296] on button "31" at bounding box center [831, 300] width 22 height 22
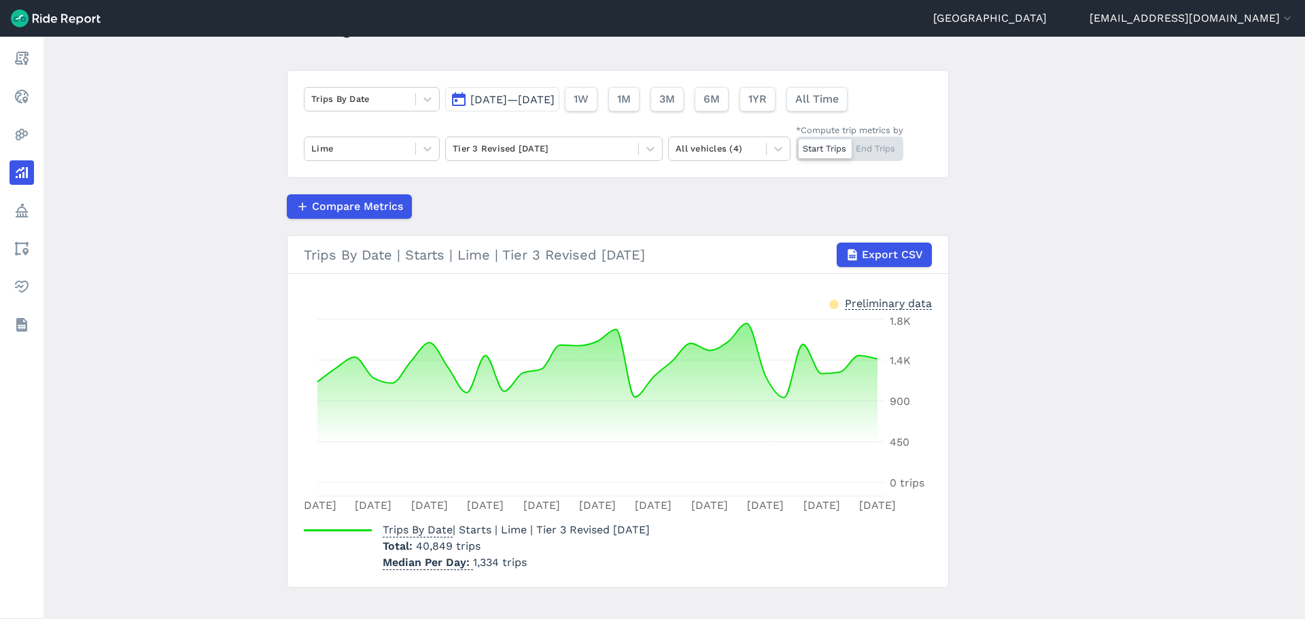
drag, startPoint x: 526, startPoint y: 102, endPoint x: 578, endPoint y: 116, distance: 54.1
click at [526, 102] on span "[DATE]—[DATE]" at bounding box center [512, 99] width 84 height 13
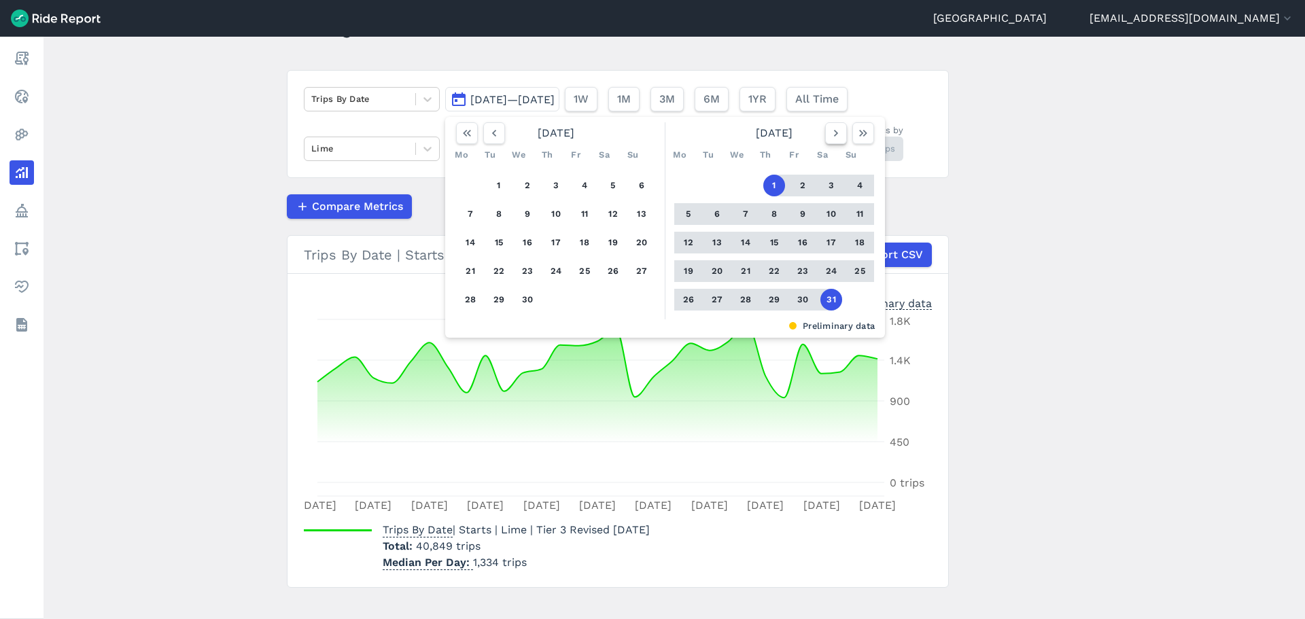
click at [831, 133] on icon "button" at bounding box center [836, 133] width 14 height 14
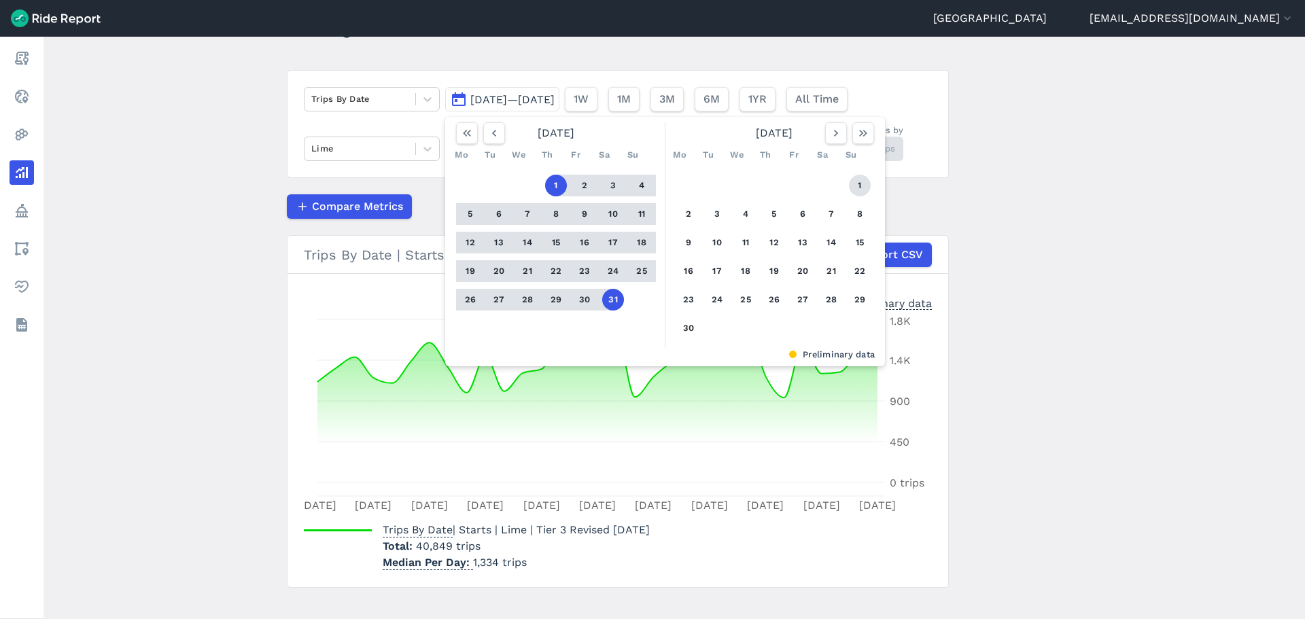
click at [850, 181] on button "1" at bounding box center [860, 186] width 22 height 22
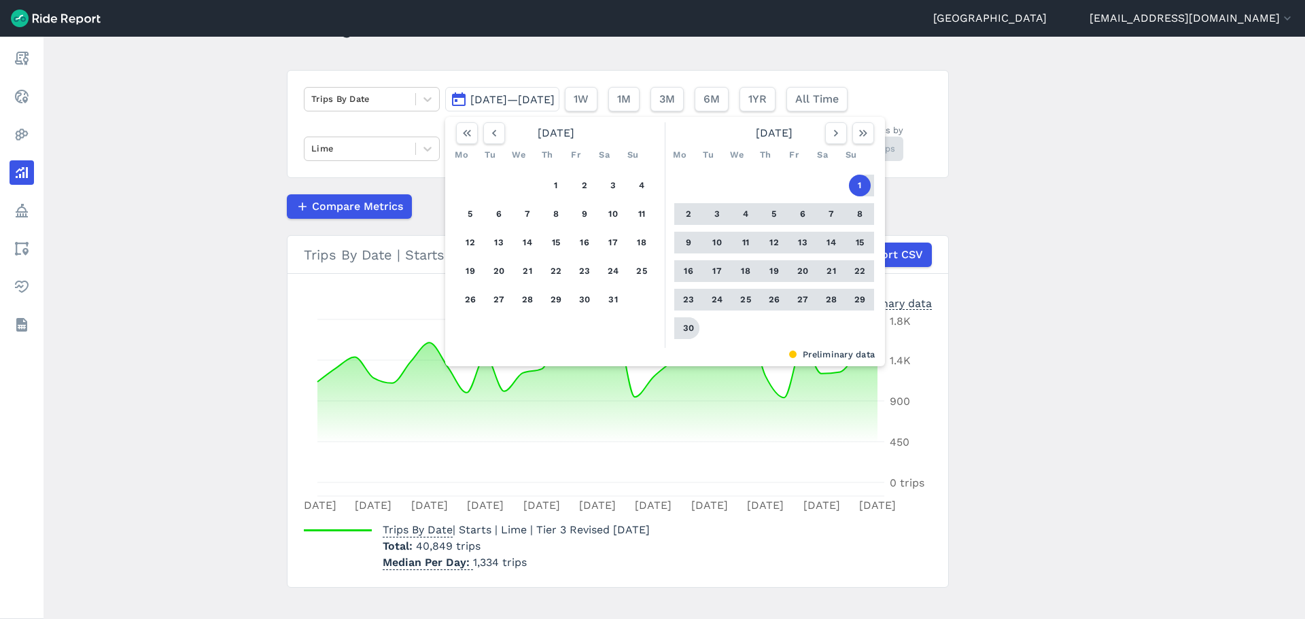
click at [690, 321] on button "30" at bounding box center [689, 328] width 22 height 22
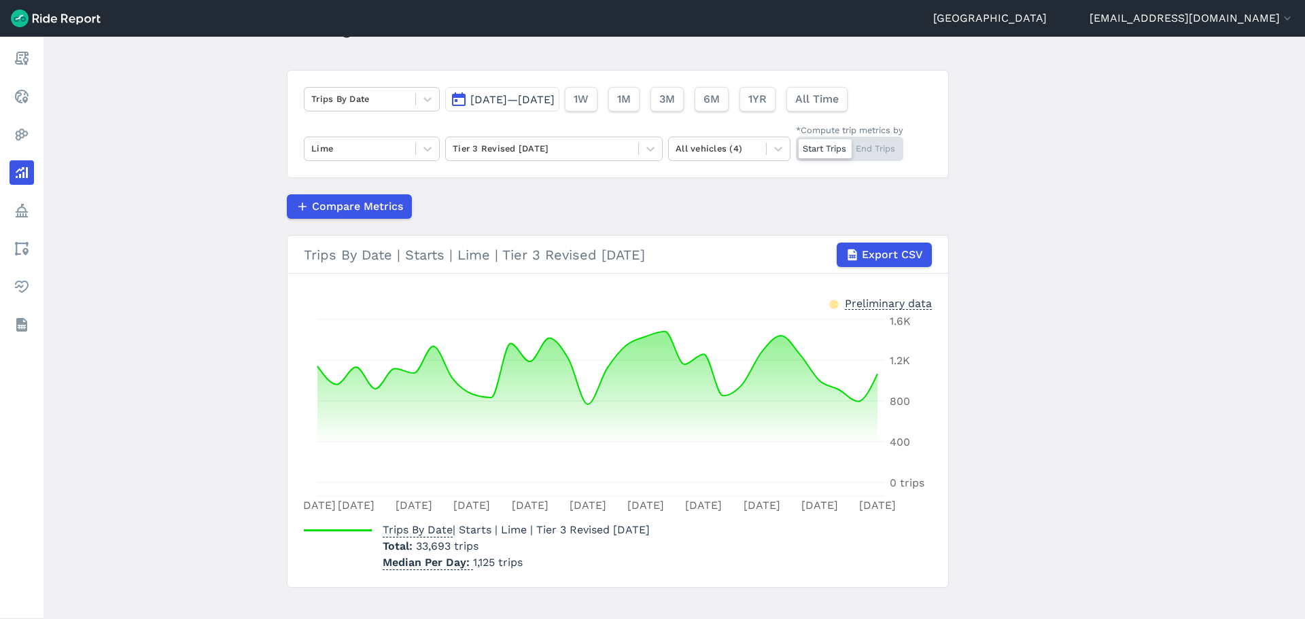
click at [534, 106] on button "[DATE]—[DATE]" at bounding box center [502, 99] width 114 height 24
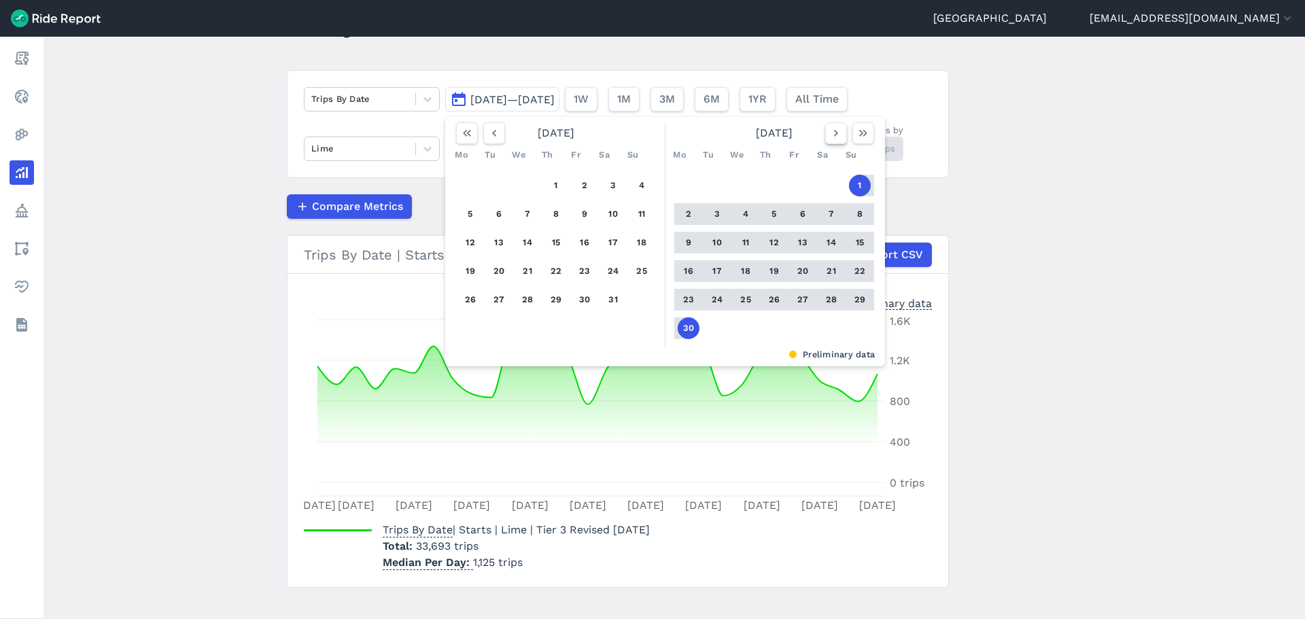
click at [829, 133] on icon "button" at bounding box center [836, 133] width 14 height 14
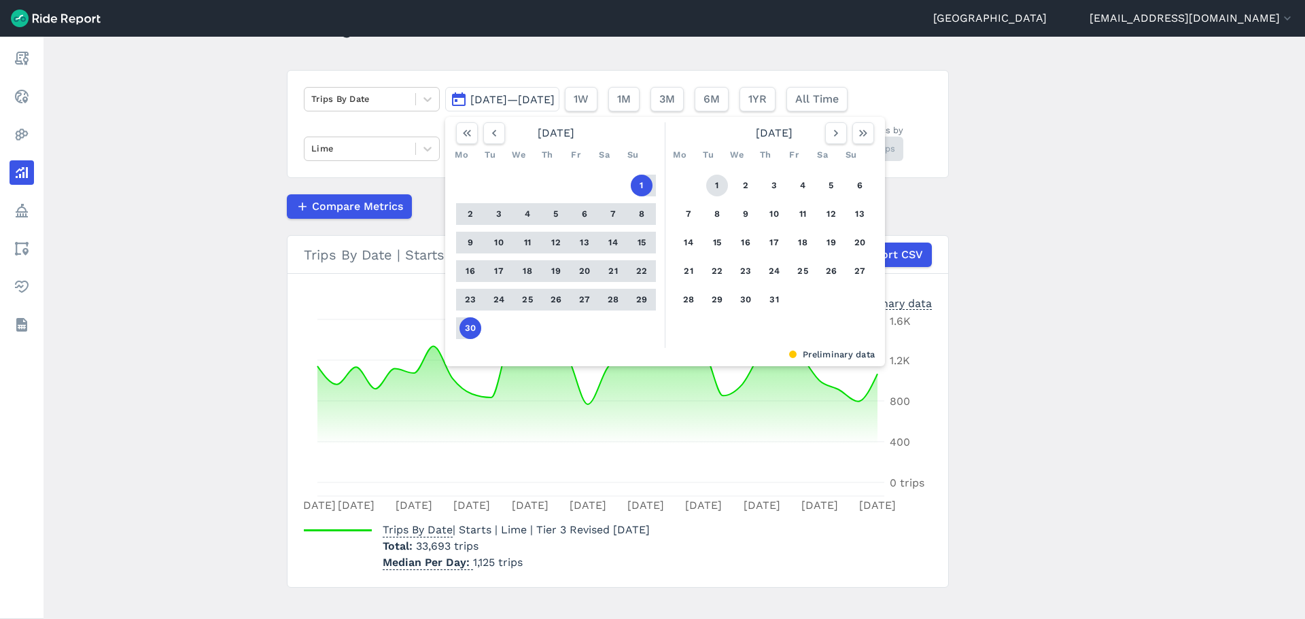
click at [723, 187] on button "1" at bounding box center [717, 186] width 22 height 22
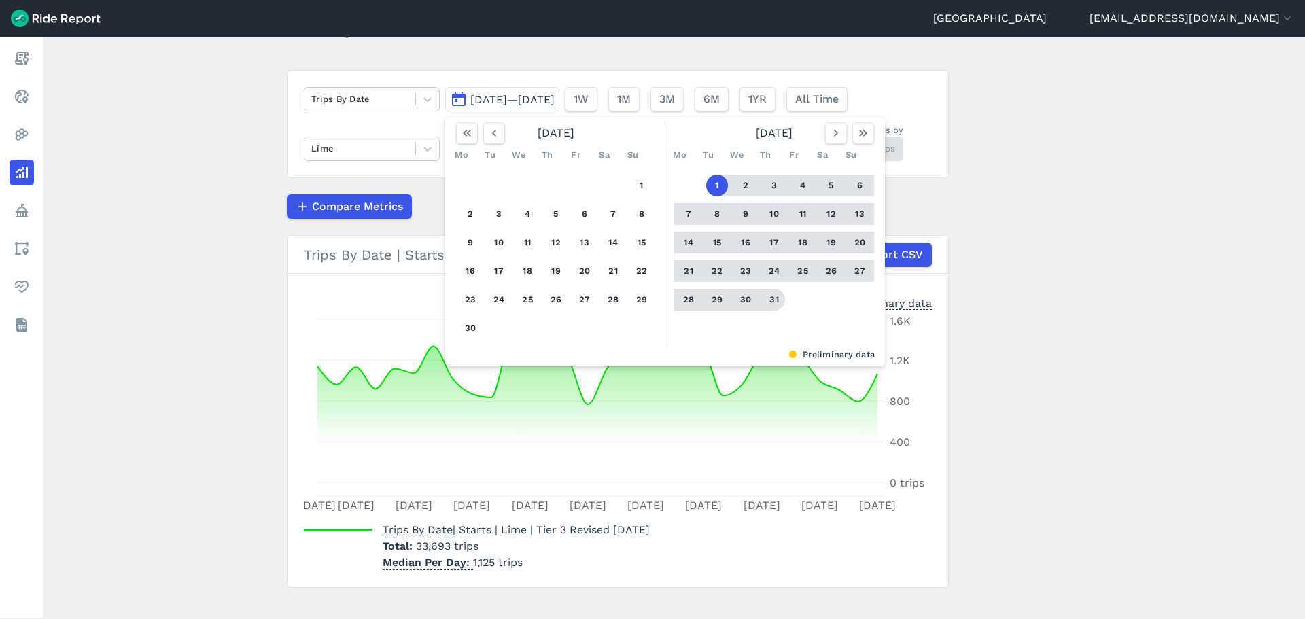
click at [765, 305] on button "31" at bounding box center [774, 300] width 22 height 22
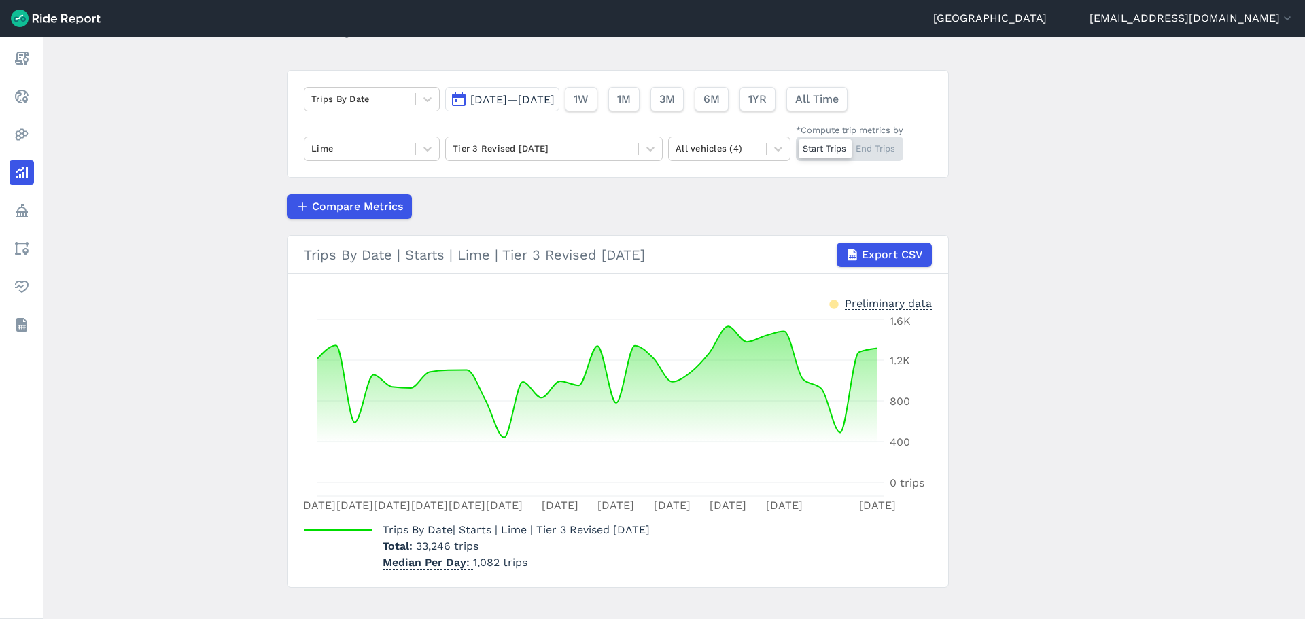
click at [521, 95] on span "[DATE]—[DATE]" at bounding box center [512, 99] width 84 height 13
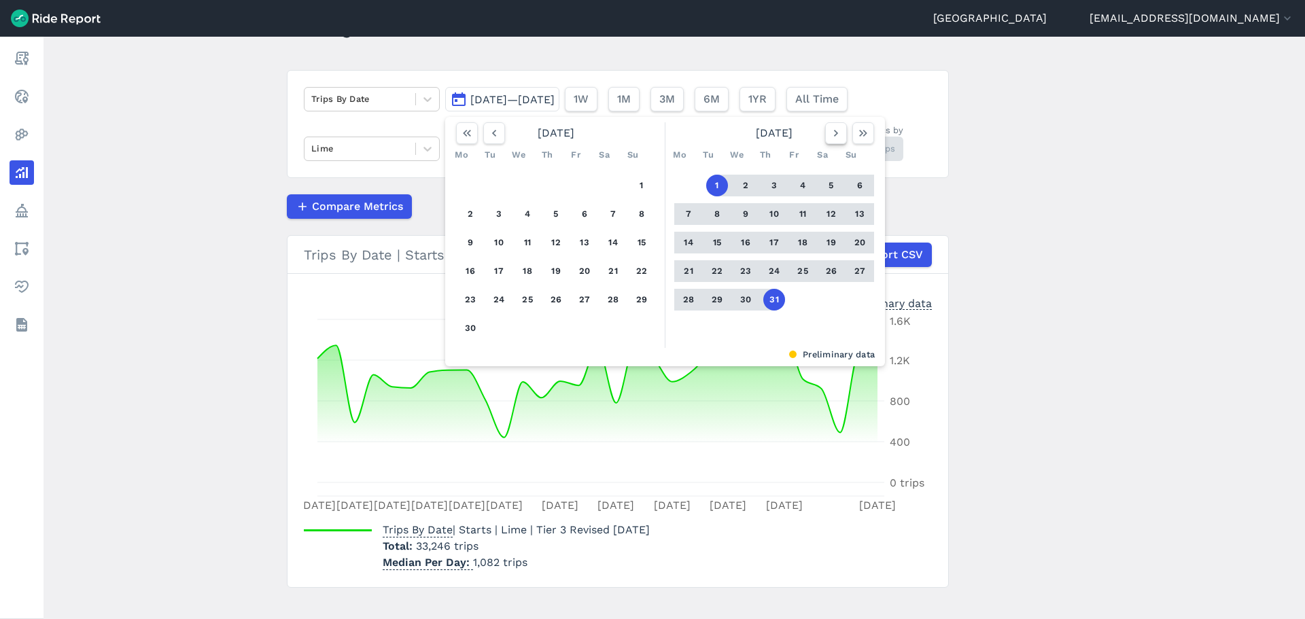
click at [833, 133] on icon "button" at bounding box center [836, 133] width 14 height 14
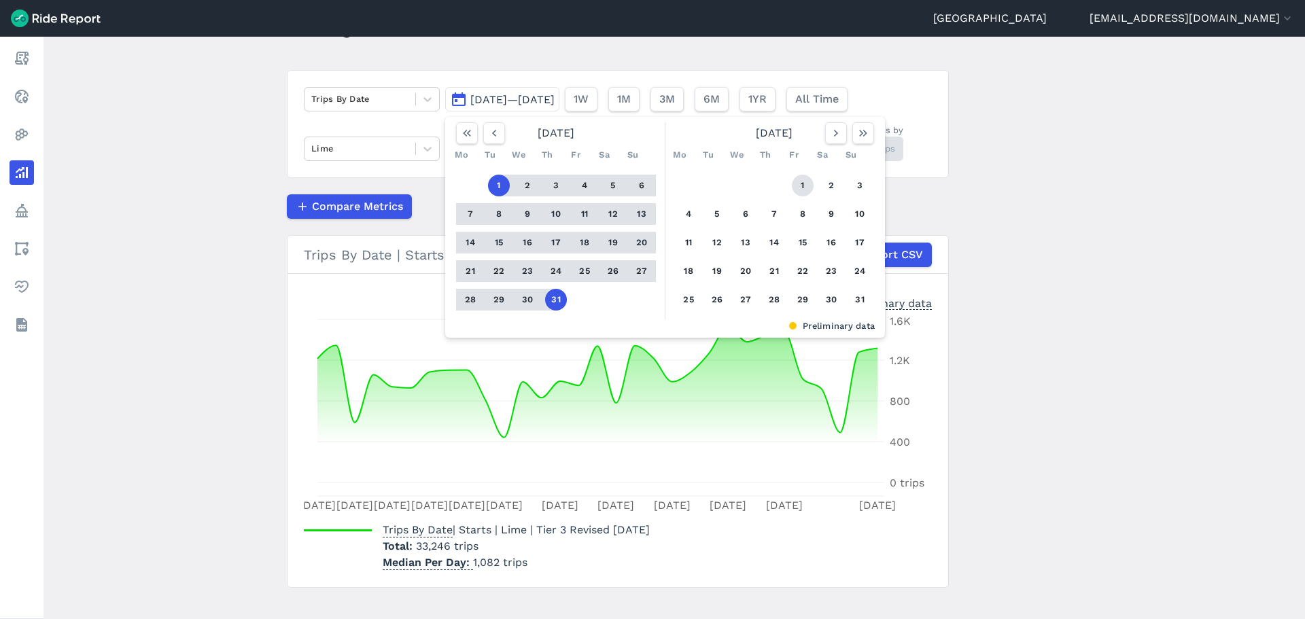
click at [792, 182] on button "1" at bounding box center [803, 186] width 22 height 22
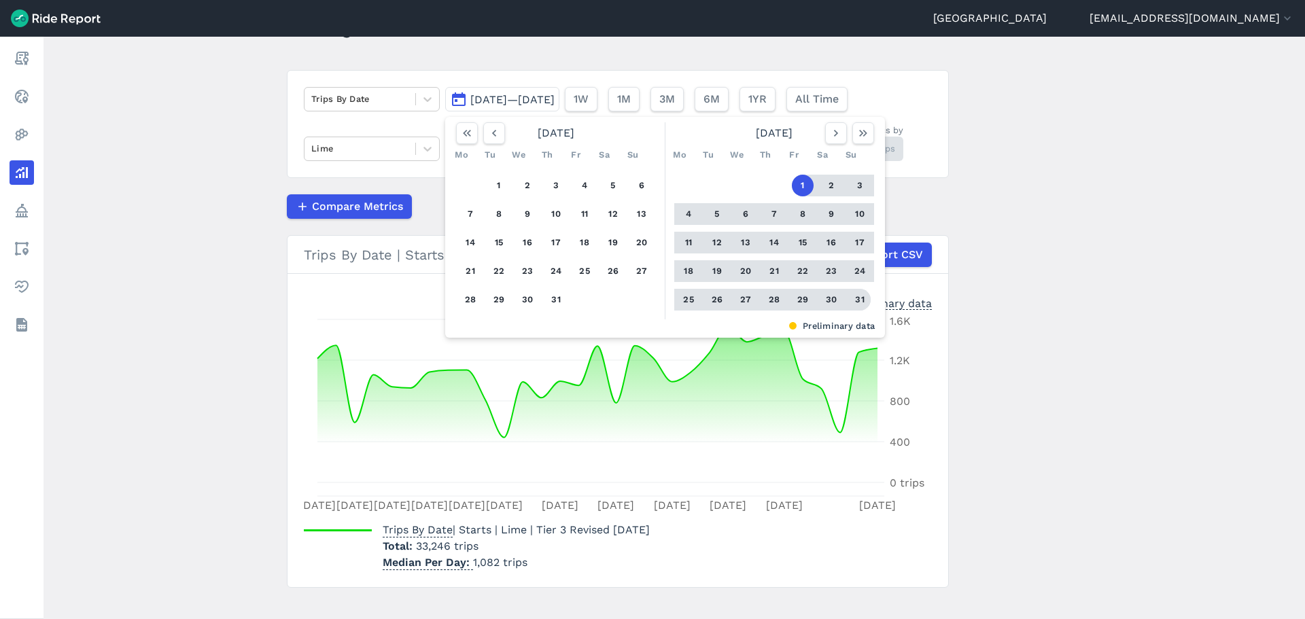
click at [850, 300] on button "31" at bounding box center [860, 300] width 22 height 22
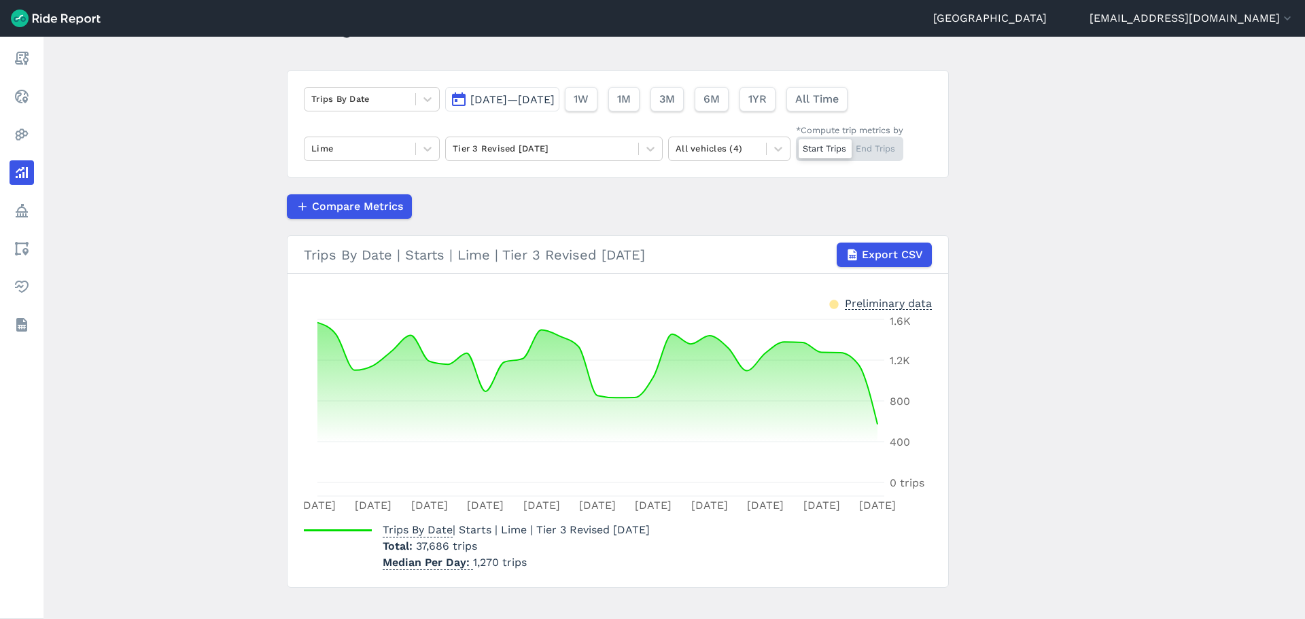
click at [520, 88] on button "[DATE]—[DATE]" at bounding box center [502, 99] width 114 height 24
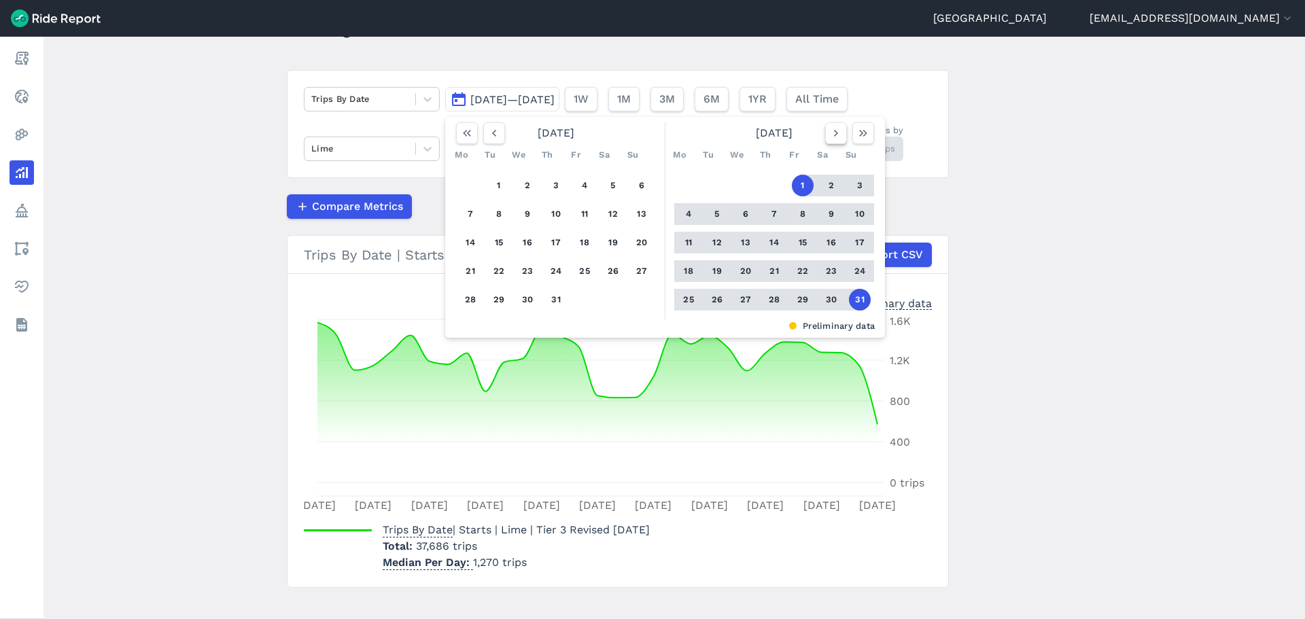
click at [825, 135] on button "button" at bounding box center [836, 133] width 22 height 22
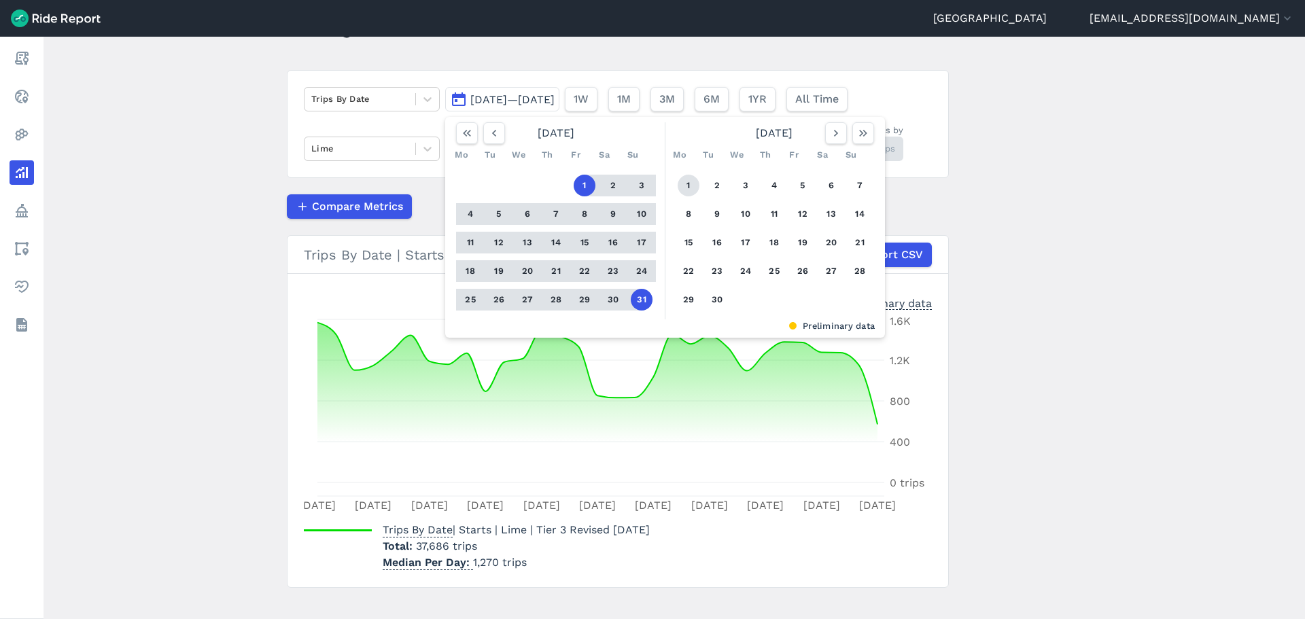
click at [696, 186] on button "1" at bounding box center [689, 186] width 22 height 22
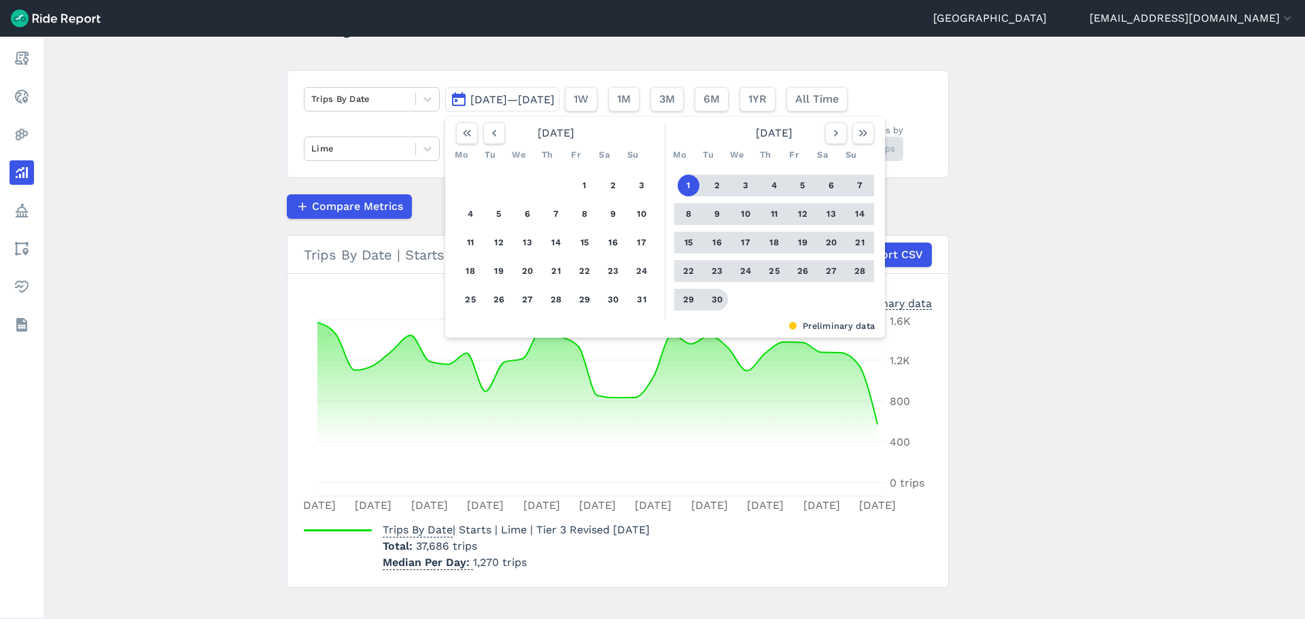
click at [710, 294] on button "30" at bounding box center [717, 300] width 22 height 22
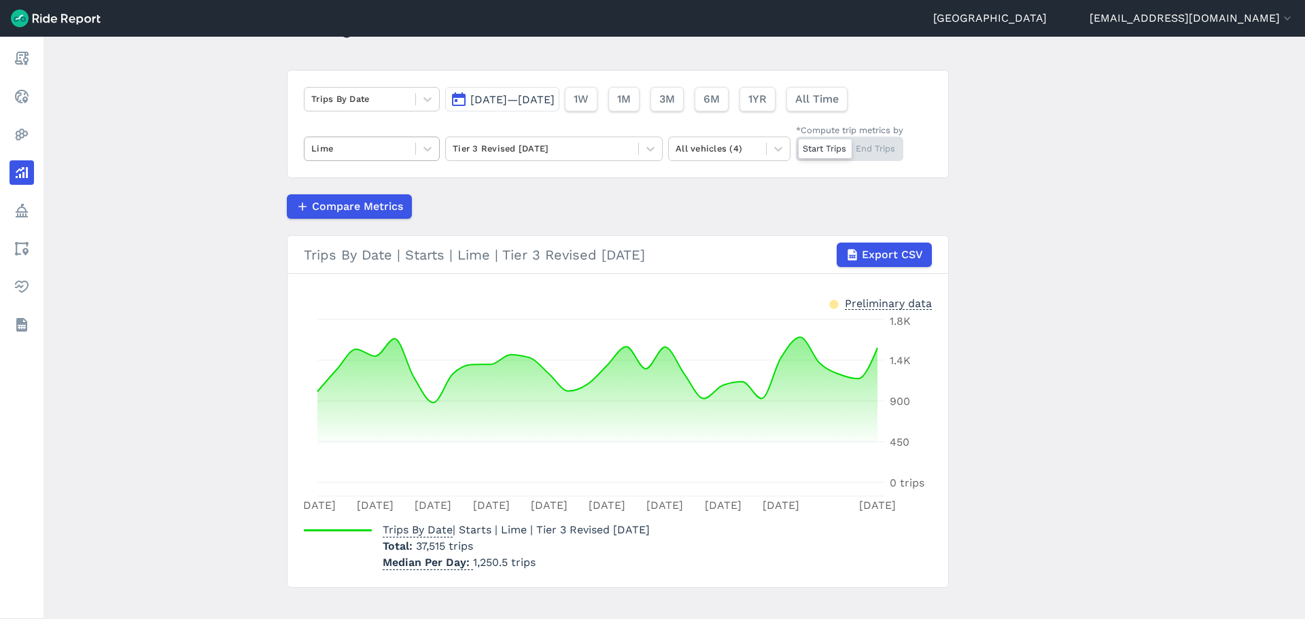
click at [345, 150] on div at bounding box center [359, 149] width 97 height 16
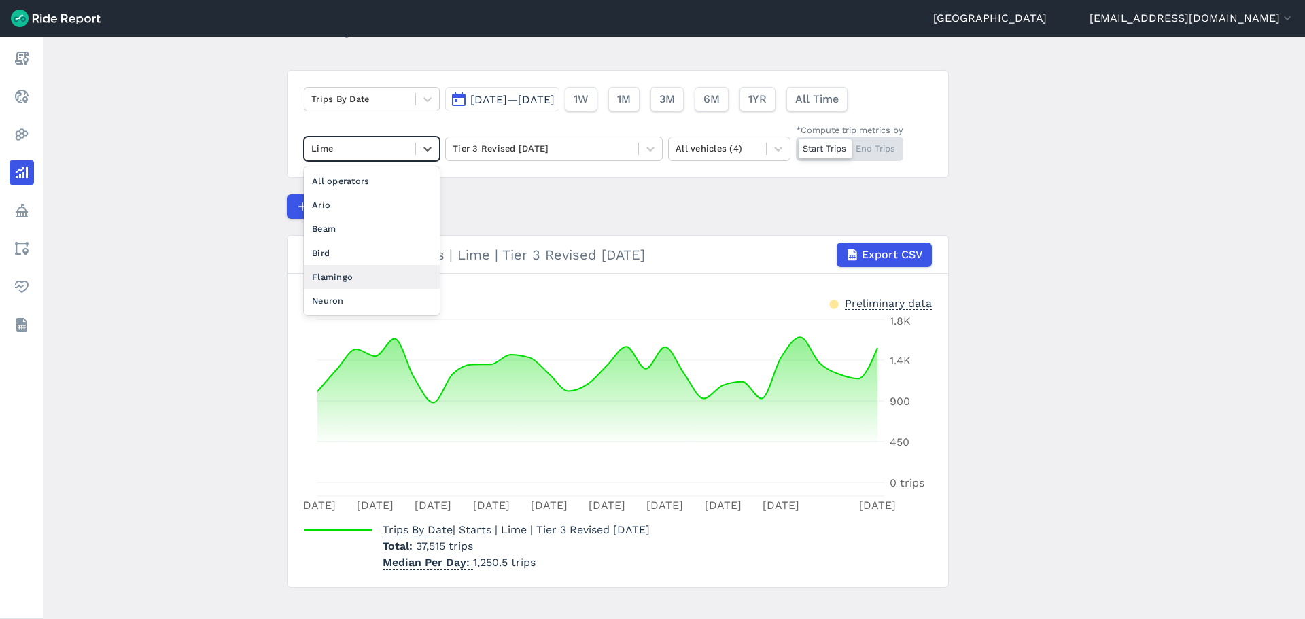
click at [342, 275] on div "Flamingo" at bounding box center [372, 277] width 136 height 24
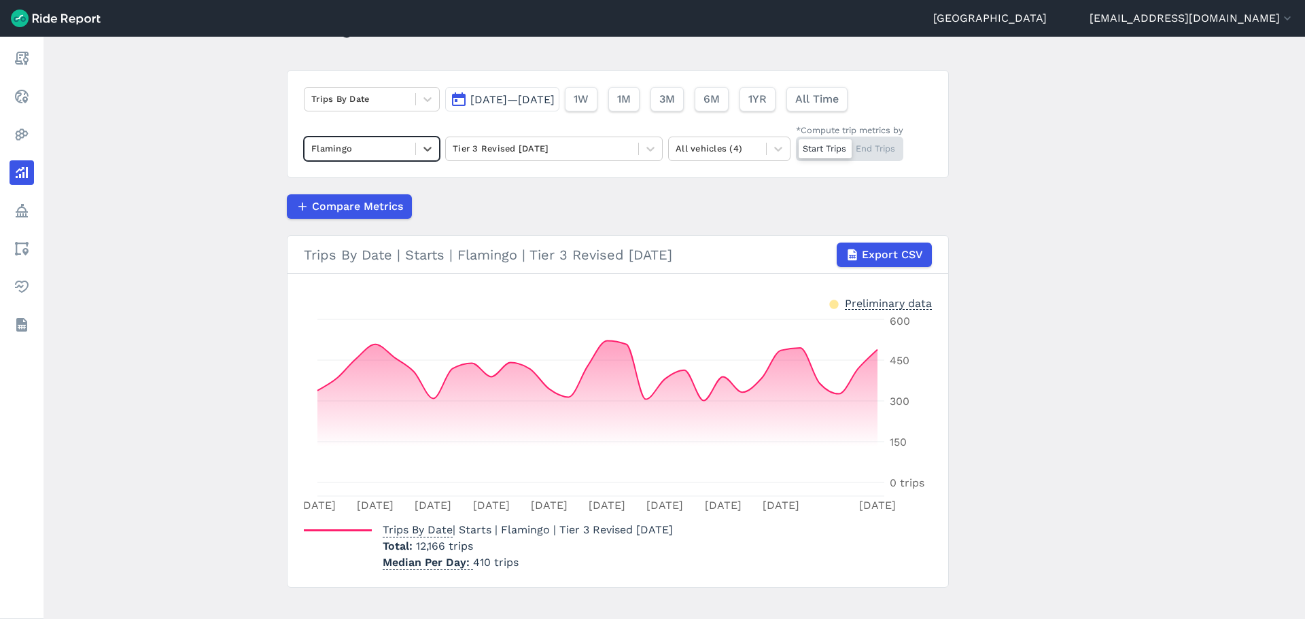
click at [562, 199] on div "Compare Metrics" at bounding box center [618, 206] width 662 height 24
click at [508, 107] on button "[DATE]—[DATE]" at bounding box center [502, 99] width 114 height 24
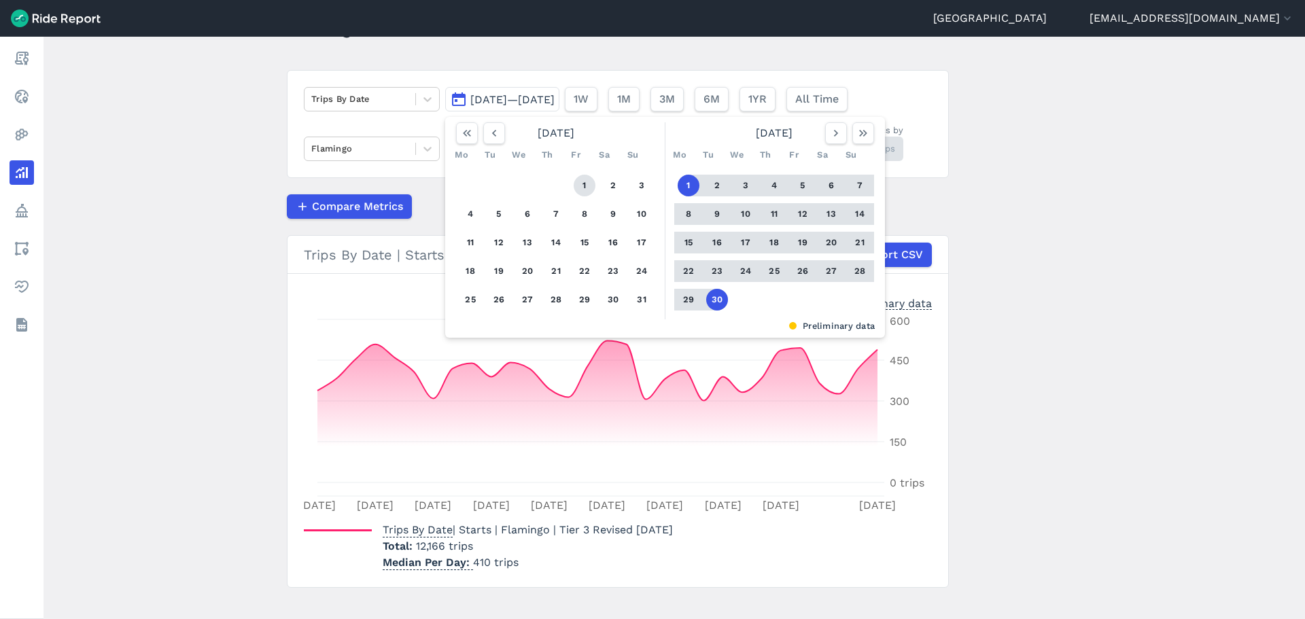
click at [584, 181] on button "1" at bounding box center [585, 186] width 22 height 22
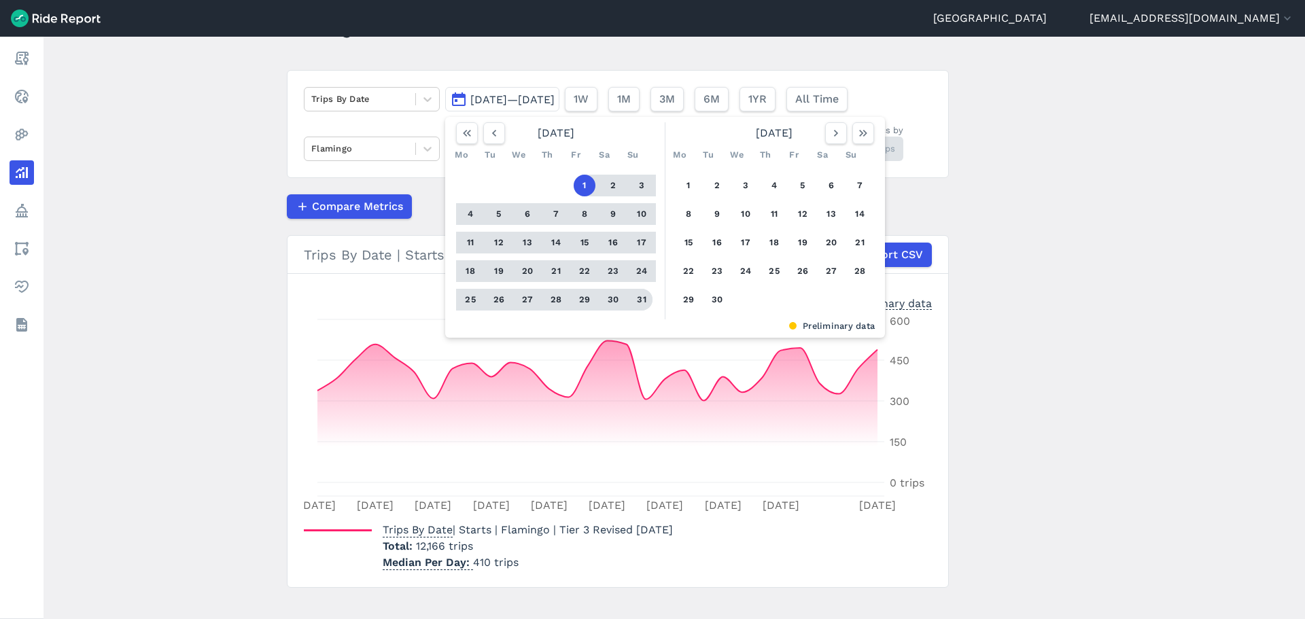
click at [631, 295] on button "31" at bounding box center [642, 300] width 22 height 22
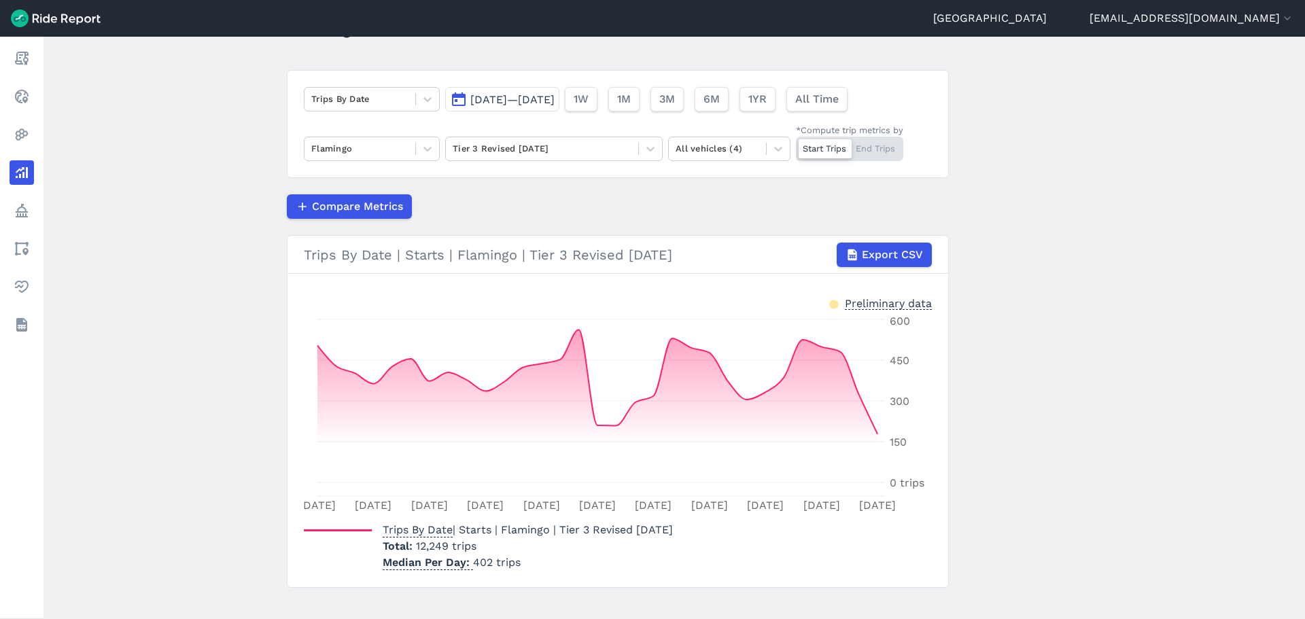
click at [540, 101] on span "[DATE]—[DATE]" at bounding box center [512, 99] width 84 height 13
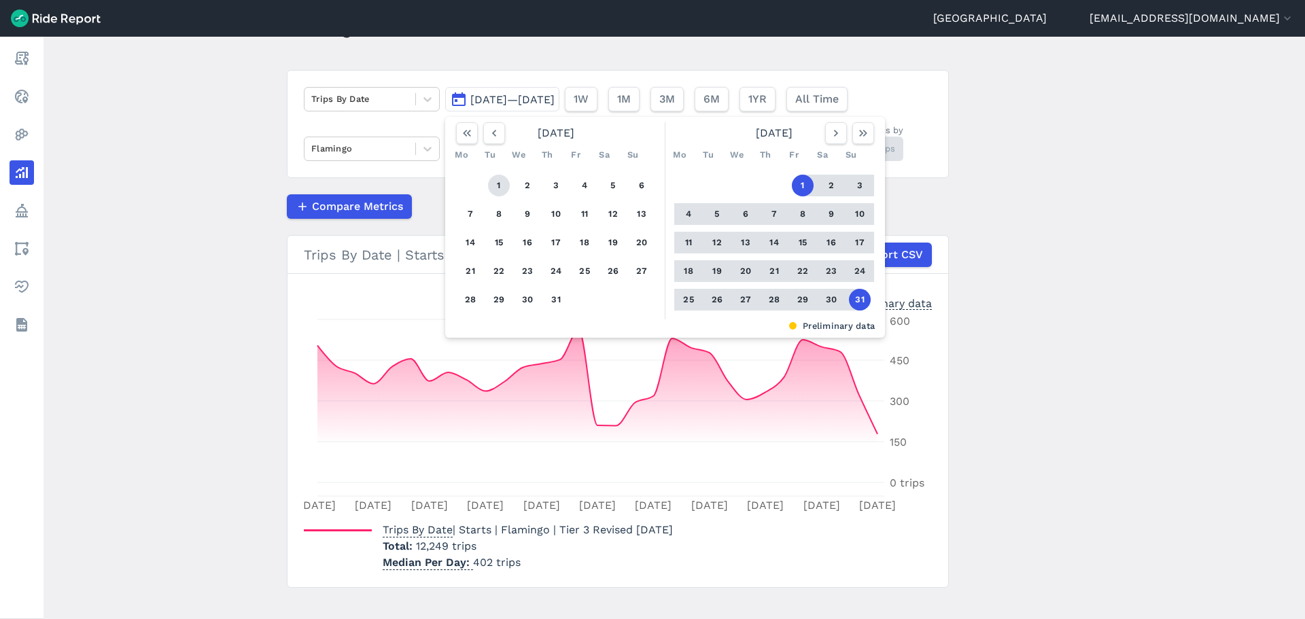
click at [503, 189] on button "1" at bounding box center [499, 186] width 22 height 22
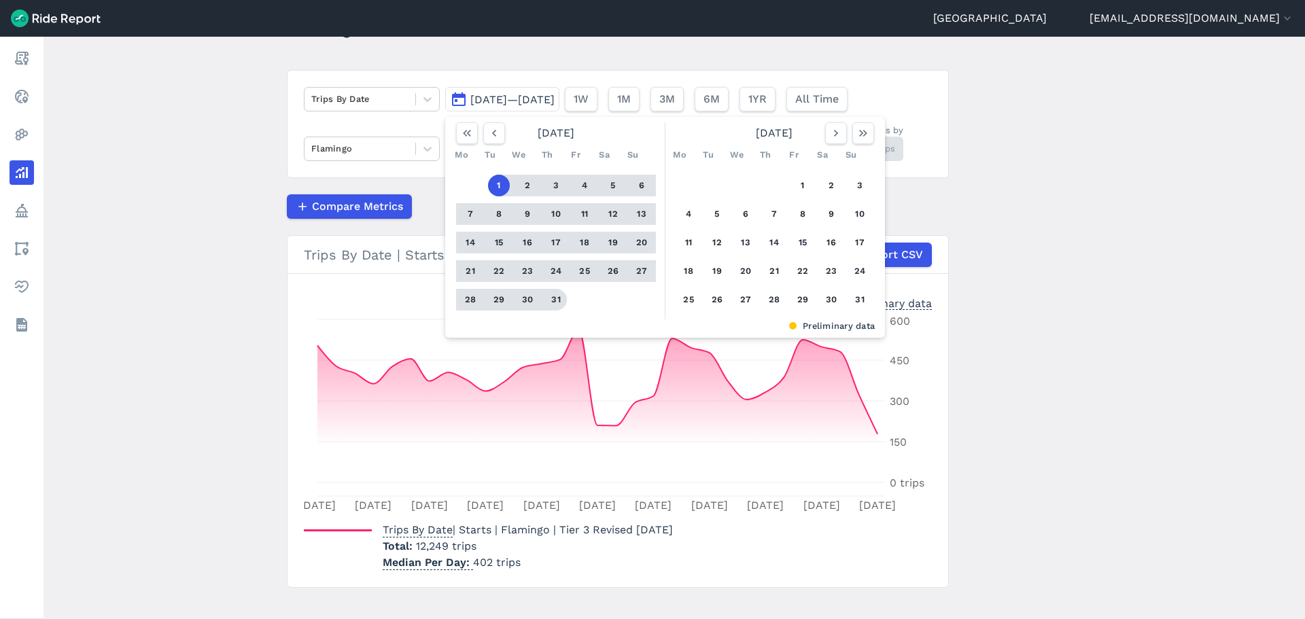
click at [553, 300] on button "31" at bounding box center [556, 300] width 22 height 22
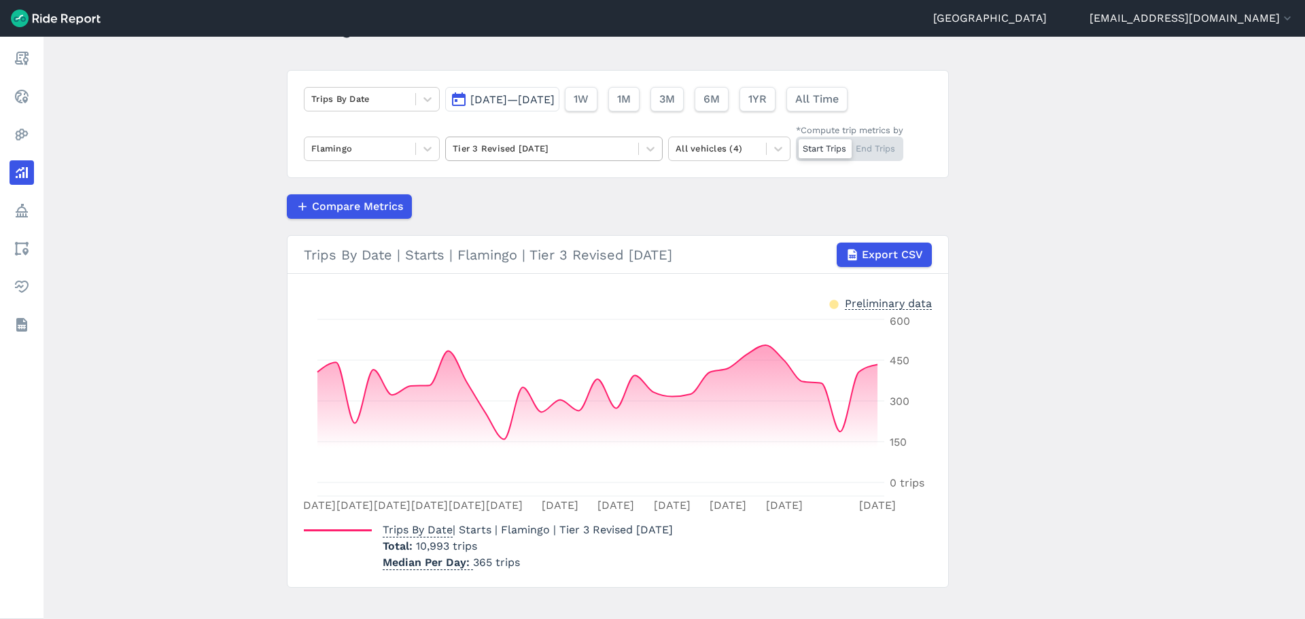
click at [546, 143] on div at bounding box center [542, 149] width 179 height 16
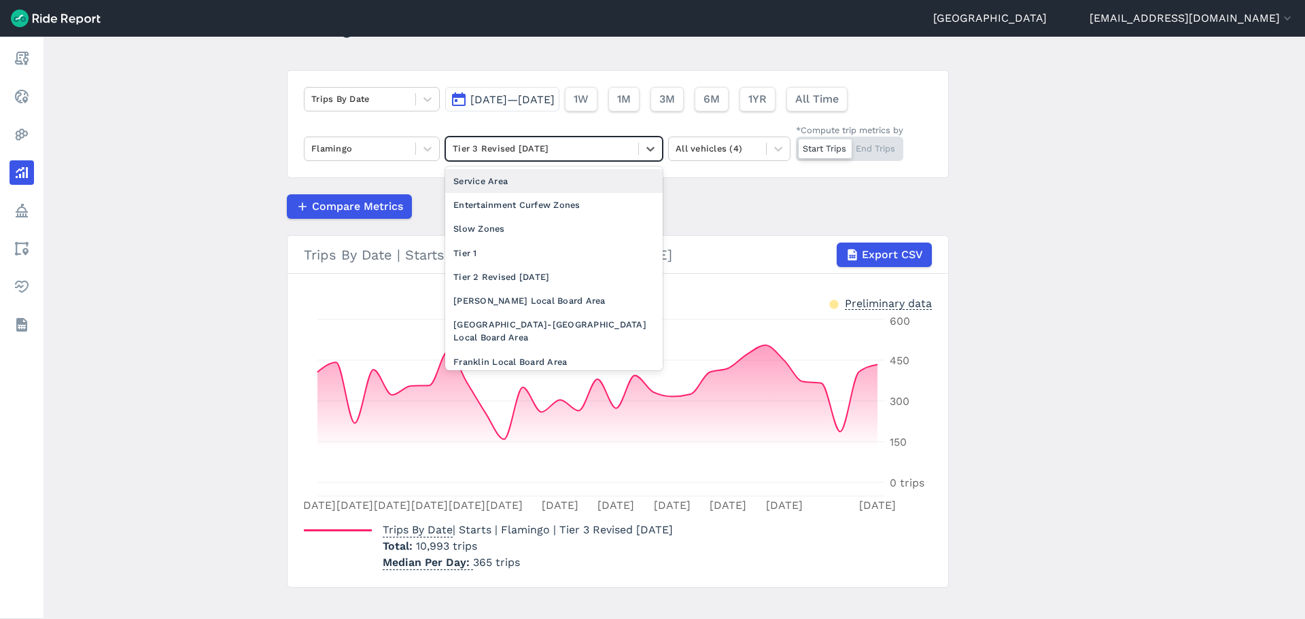
click at [546, 145] on div at bounding box center [542, 149] width 179 height 16
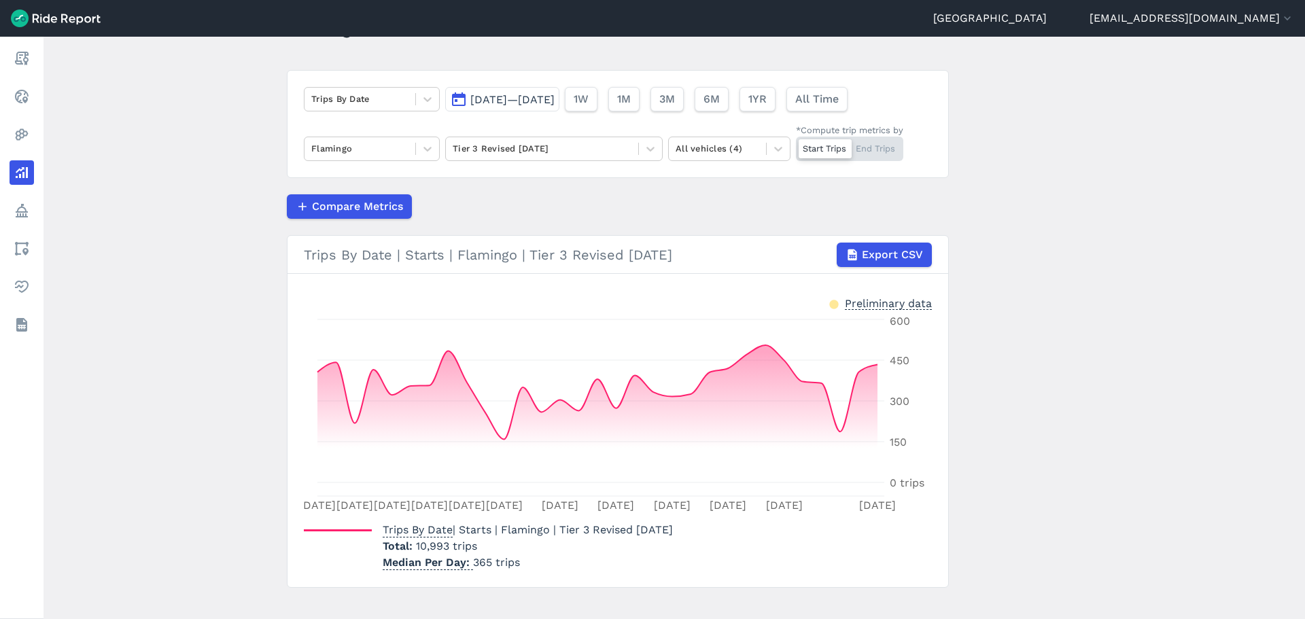
click at [523, 93] on span "[DATE]—[DATE]" at bounding box center [512, 99] width 84 height 13
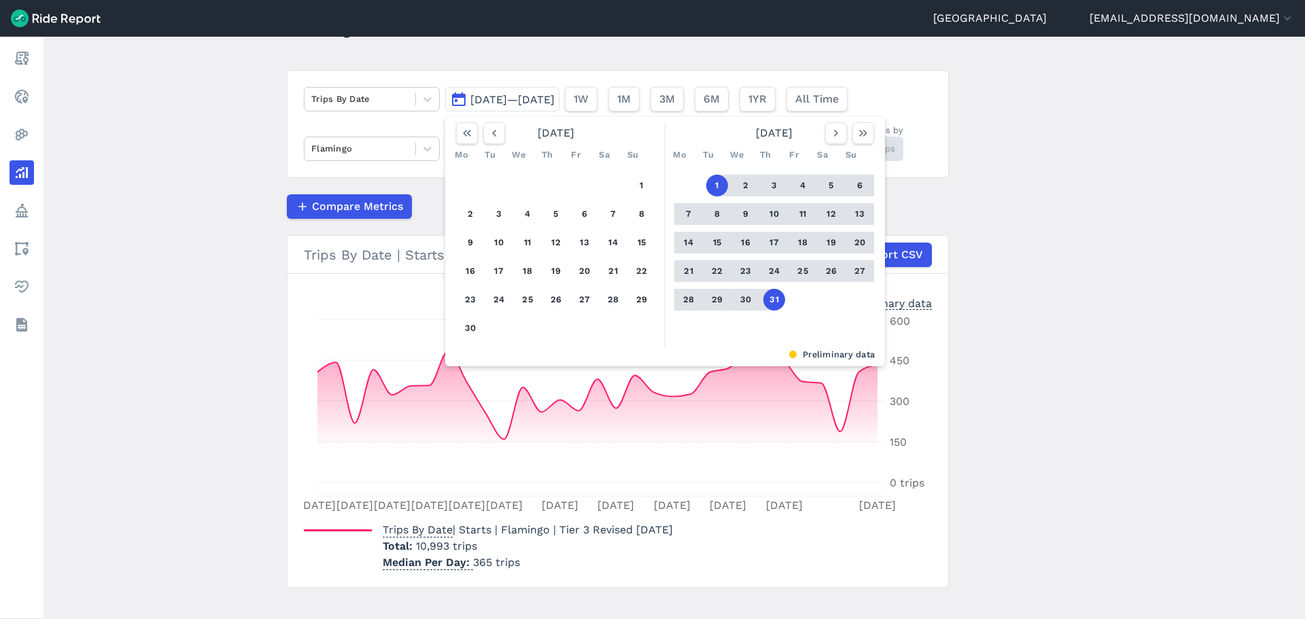
click at [648, 177] on div "1 2 3 4 5 6 7 8 9 10 11 12 13 14 15 16 17 18 19 20 21 22 23 24 25 26 27 28 29 30" at bounding box center [556, 257] width 211 height 182
click at [642, 182] on button "1" at bounding box center [642, 186] width 22 height 22
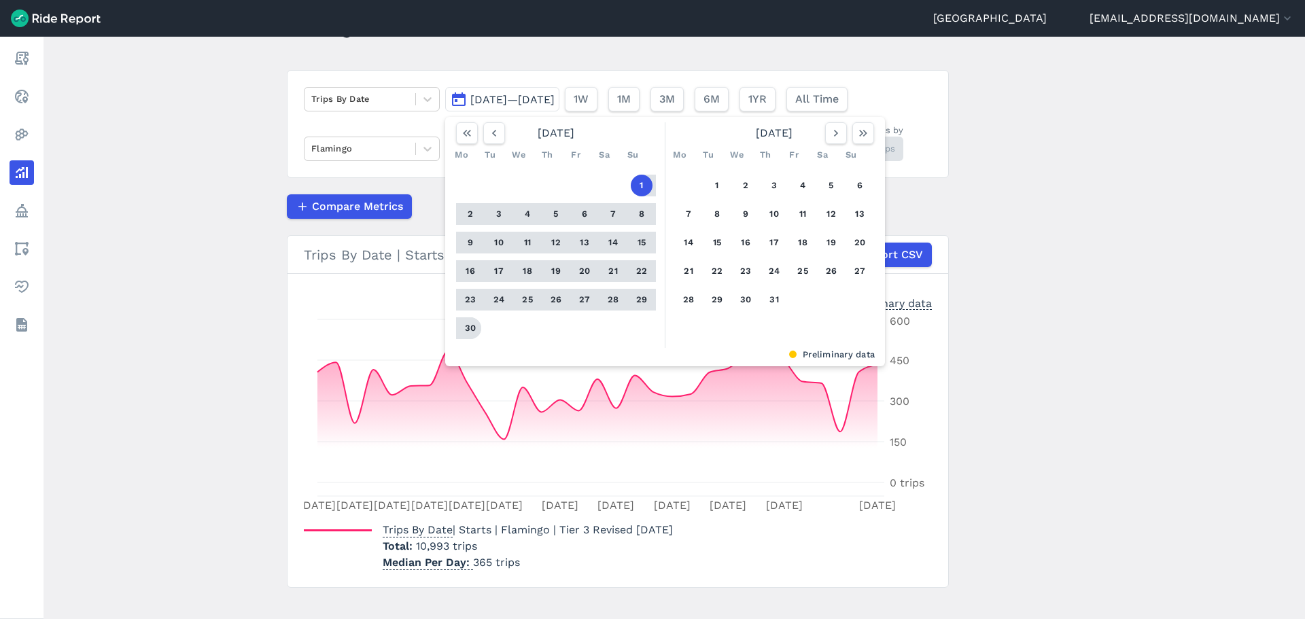
click at [473, 322] on button "30" at bounding box center [470, 328] width 22 height 22
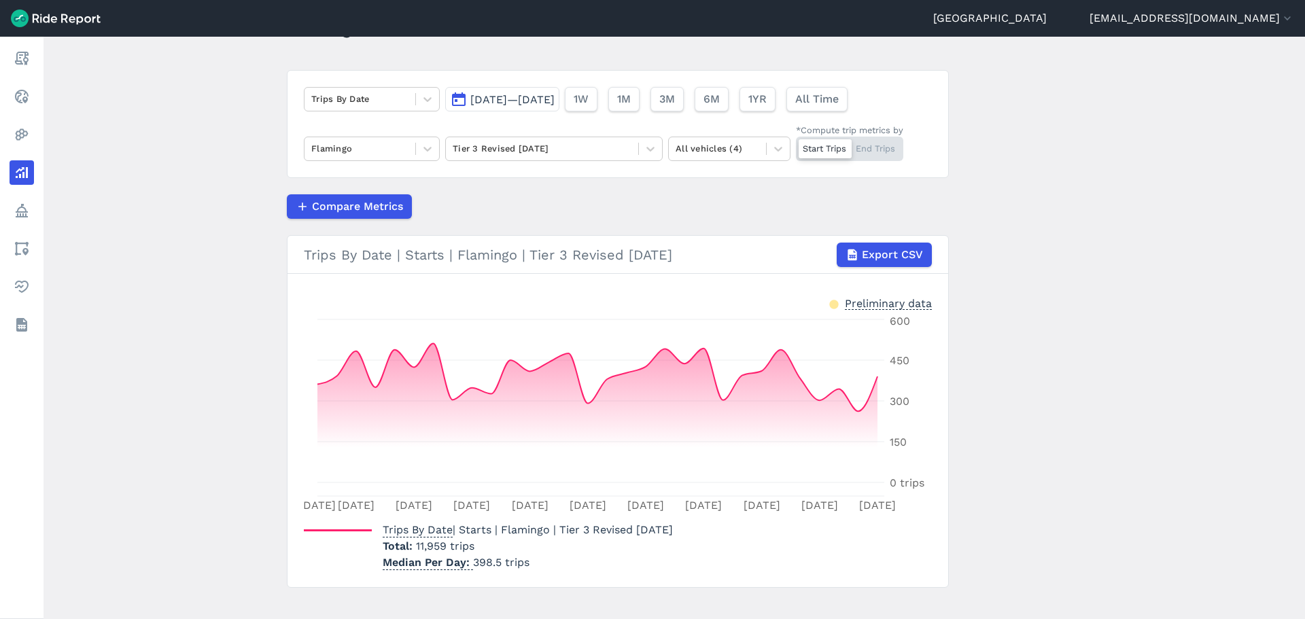
drag, startPoint x: 481, startPoint y: 103, endPoint x: 481, endPoint y: 116, distance: 12.2
click at [481, 103] on span "[DATE]—[DATE]" at bounding box center [512, 99] width 84 height 13
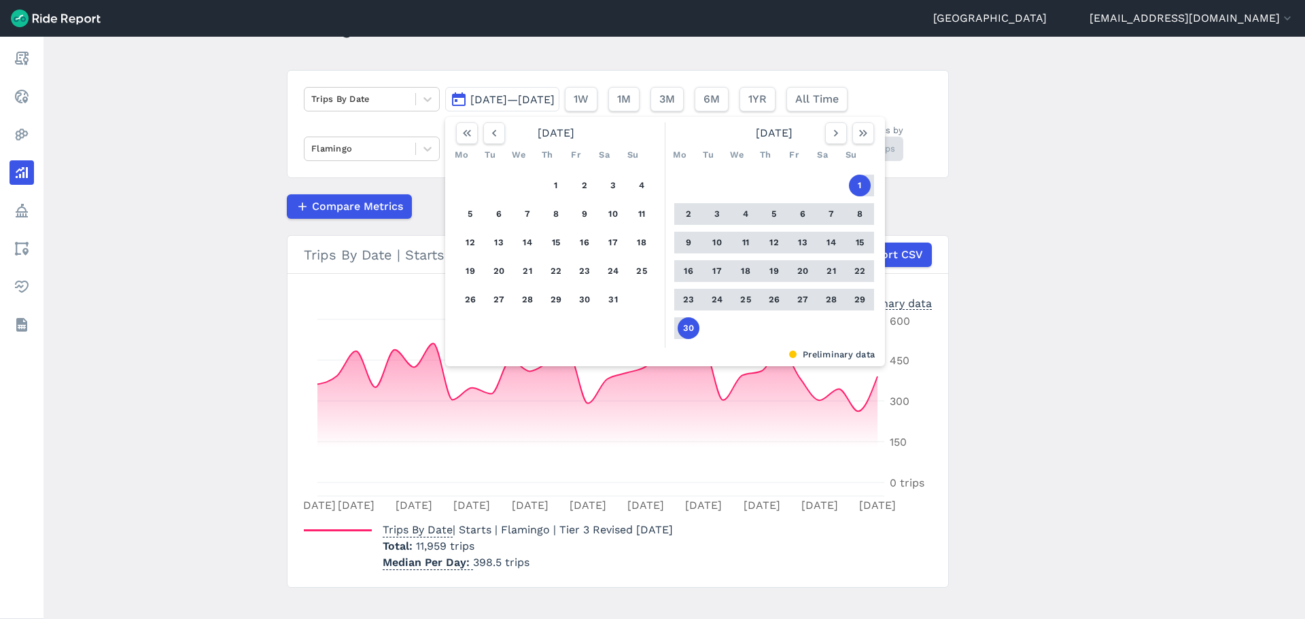
click at [566, 185] on div "1 2 3 4 5 6 7 8 9 10 11 12 13 14 15 16 17 18 19 20 21 22 23 24 25 26 27 28 29 3…" at bounding box center [556, 243] width 211 height 154
click at [556, 186] on button "1" at bounding box center [556, 186] width 22 height 22
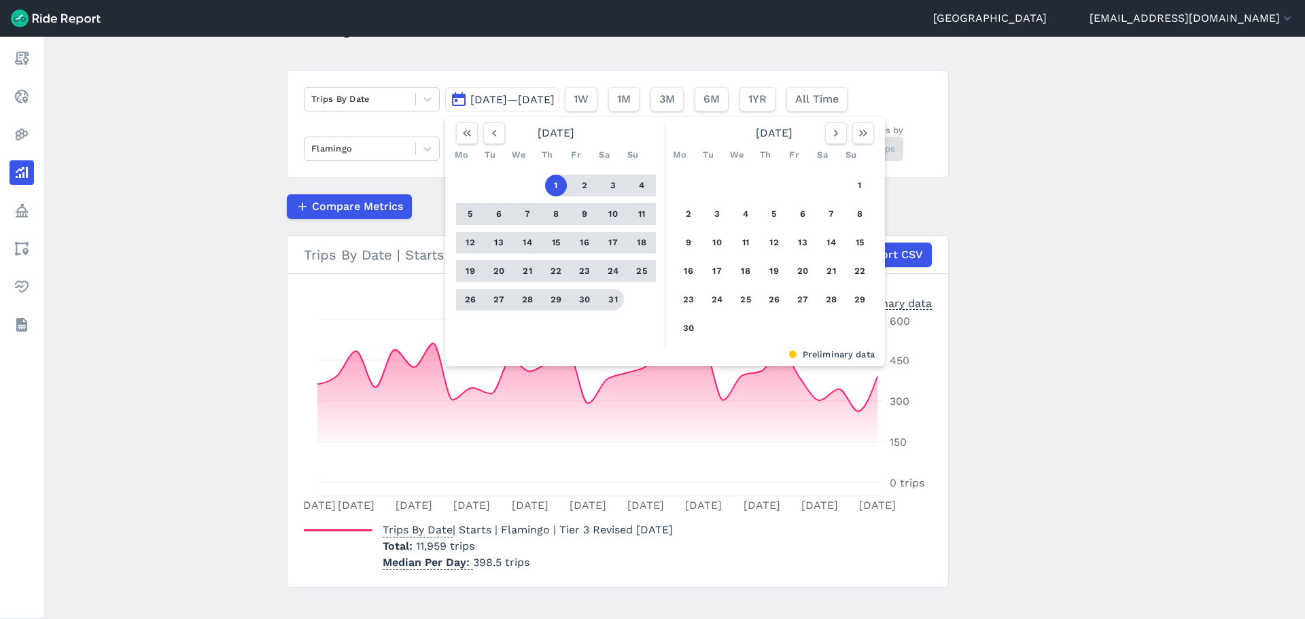
drag, startPoint x: 606, startPoint y: 304, endPoint x: 632, endPoint y: 305, distance: 25.9
click at [606, 303] on button "31" at bounding box center [613, 300] width 22 height 22
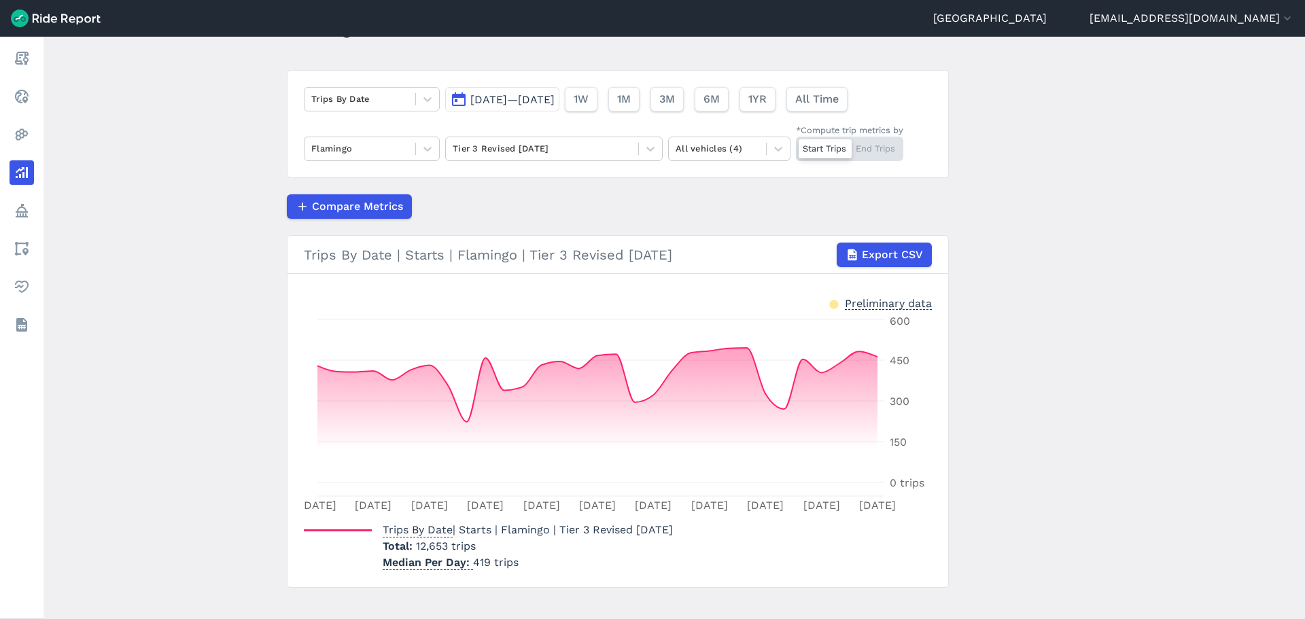
click at [478, 112] on div "Trips By Date [DATE]—[DATE] 1W 1M 3M 6M 1YR All Time Flamingo Tier 3 Revised [D…" at bounding box center [618, 124] width 662 height 108
click at [480, 109] on button "[DATE]—[DATE]" at bounding box center [502, 99] width 114 height 24
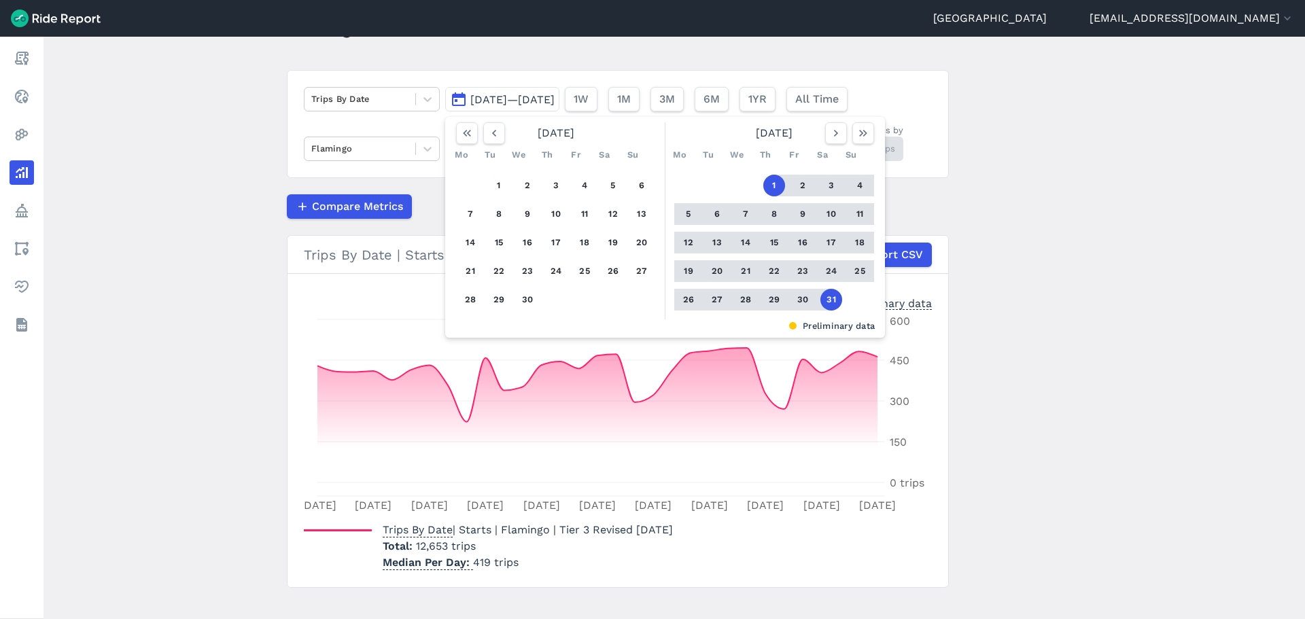
click at [485, 188] on div "1 2 3 4 5 6 7 8 9 10 11 12 13 14 15 16 17 18 19 20 21 22 23 24 25 26 27 28 29 30" at bounding box center [556, 243] width 211 height 154
click at [502, 182] on button "1" at bounding box center [499, 186] width 22 height 22
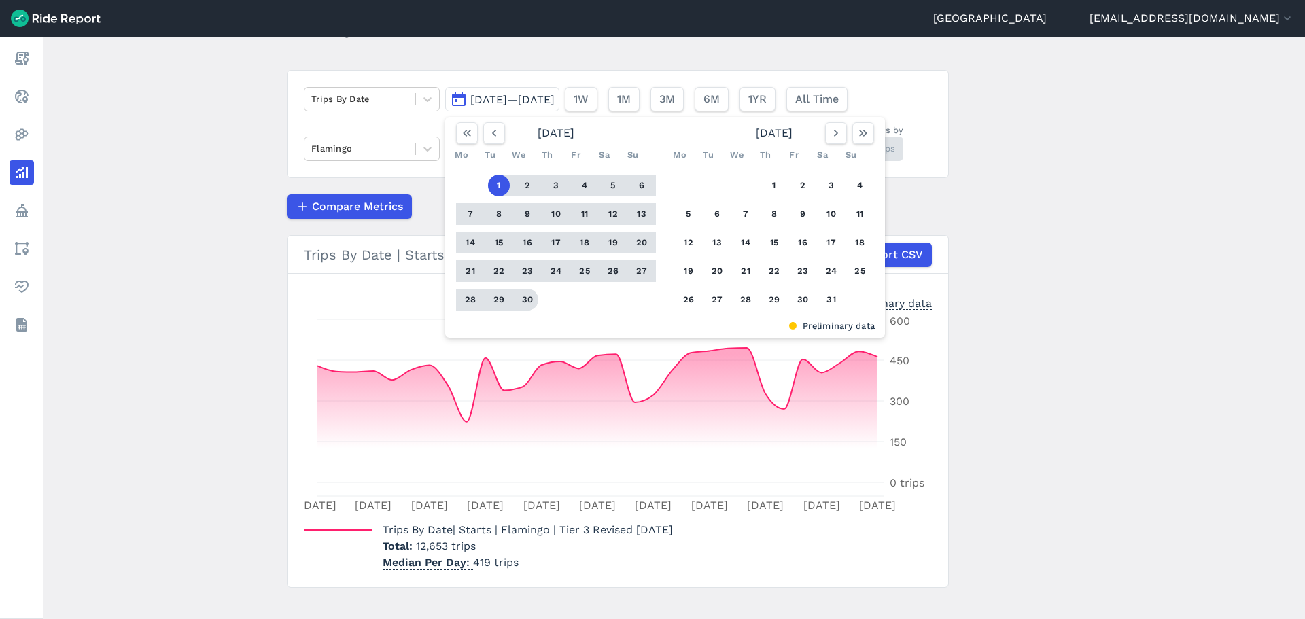
click at [517, 302] on button "30" at bounding box center [528, 300] width 22 height 22
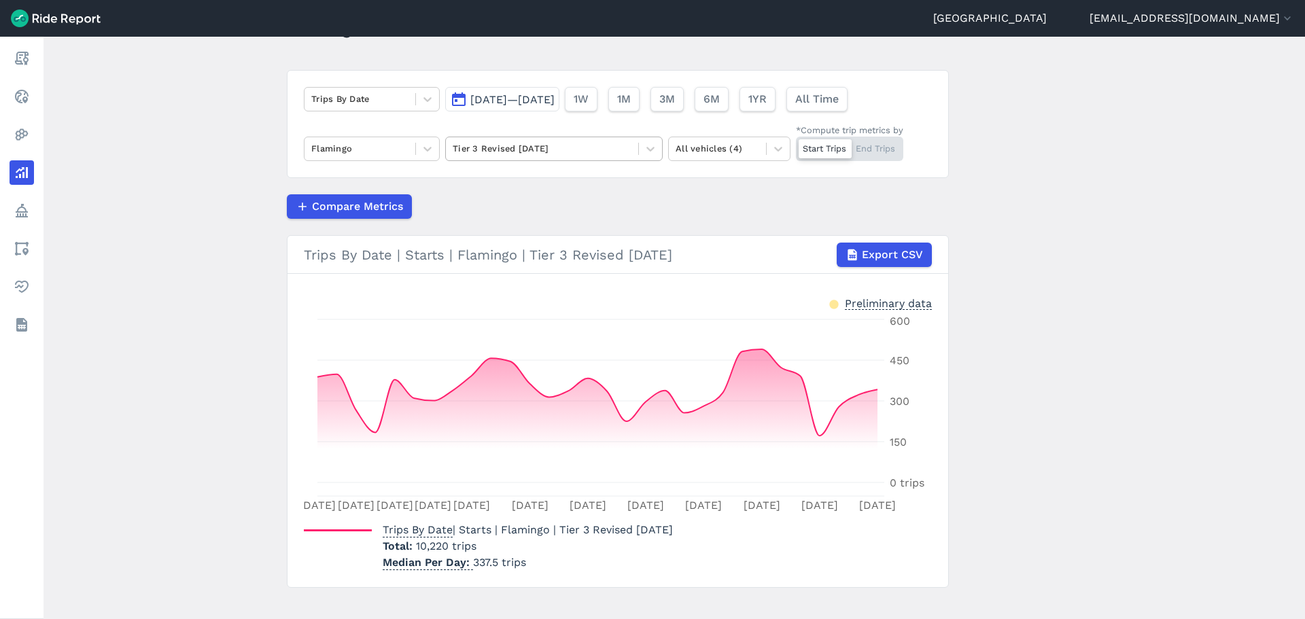
click at [486, 147] on div at bounding box center [542, 149] width 179 height 16
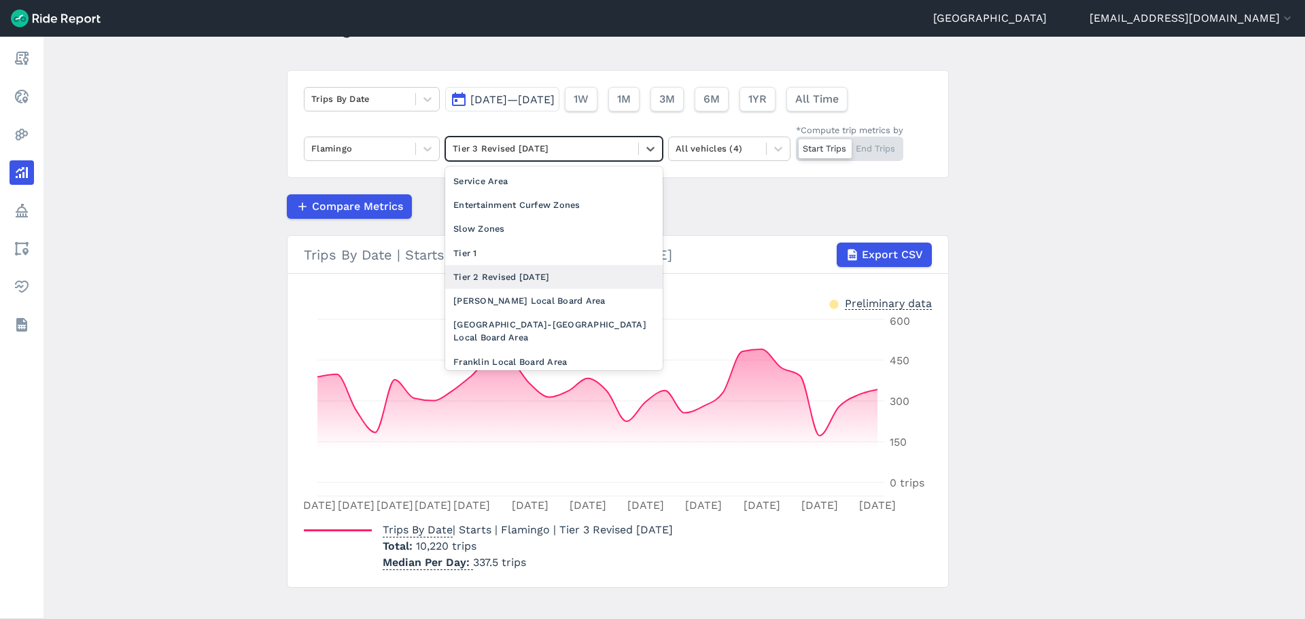
click at [489, 273] on div "Tier 2 Revised [DATE]" at bounding box center [554, 277] width 218 height 24
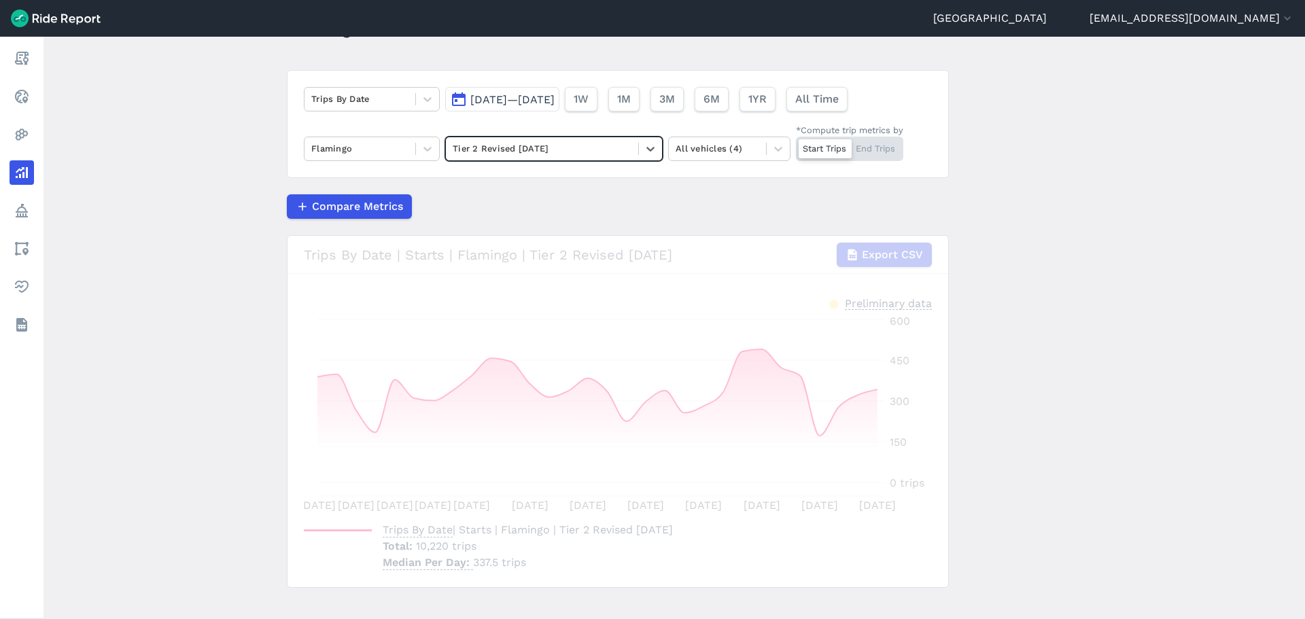
click at [518, 102] on span "[DATE]—[DATE]" at bounding box center [512, 99] width 84 height 13
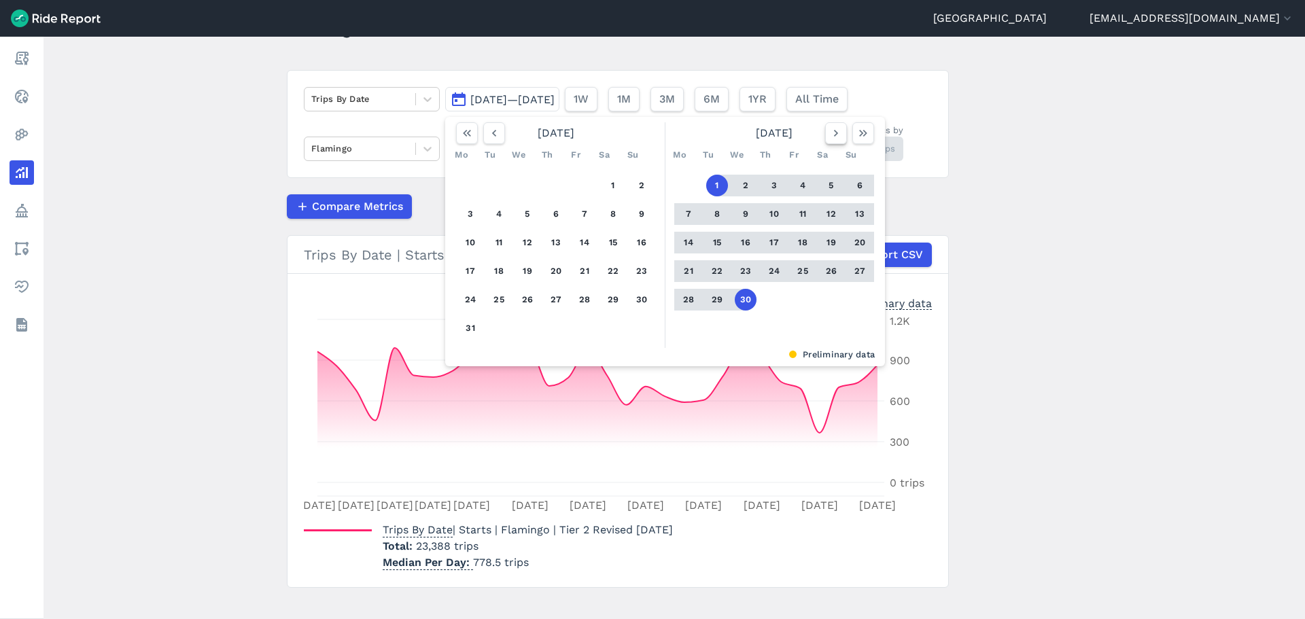
click at [837, 141] on button "button" at bounding box center [836, 133] width 22 height 22
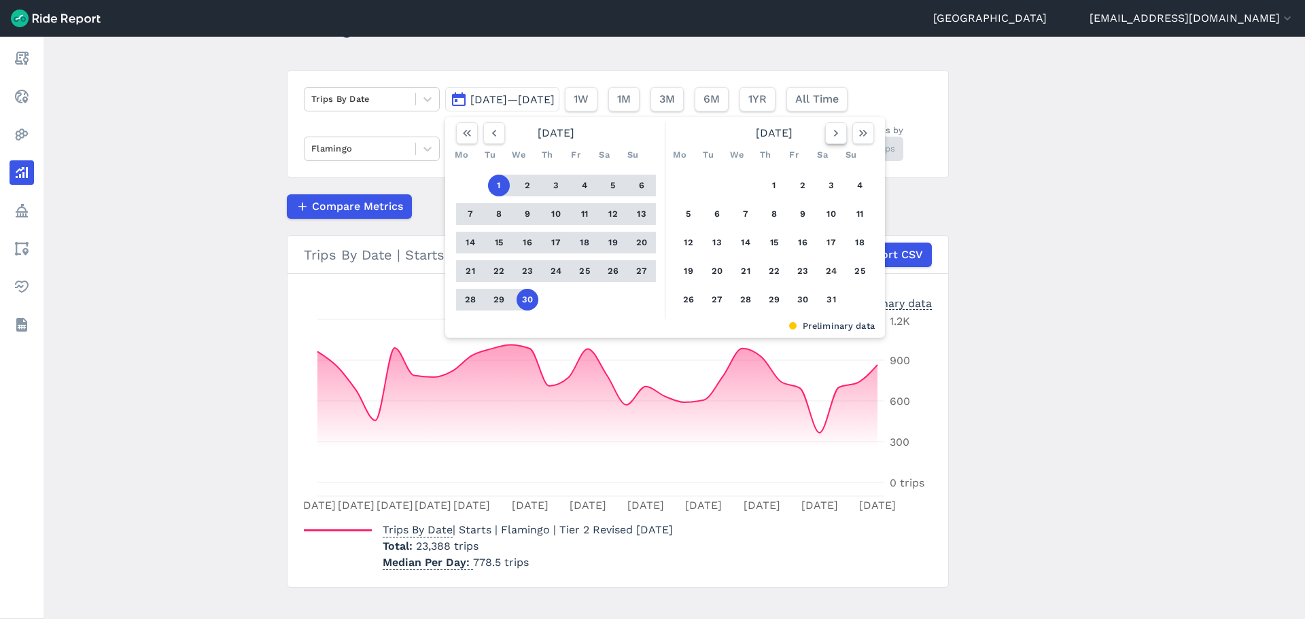
click at [837, 141] on button "button" at bounding box center [836, 133] width 22 height 22
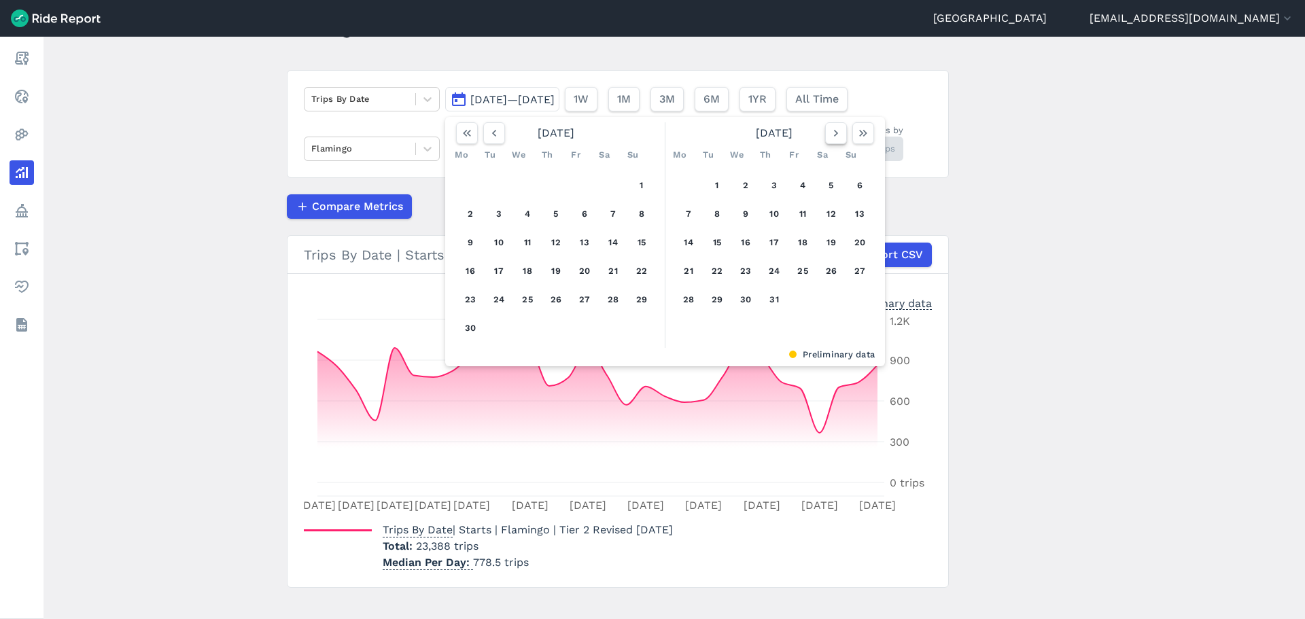
click at [837, 141] on button "button" at bounding box center [836, 133] width 22 height 22
drag, startPoint x: 683, startPoint y: 187, endPoint x: 702, endPoint y: 236, distance: 52.5
click at [684, 186] on button "1" at bounding box center [689, 186] width 22 height 22
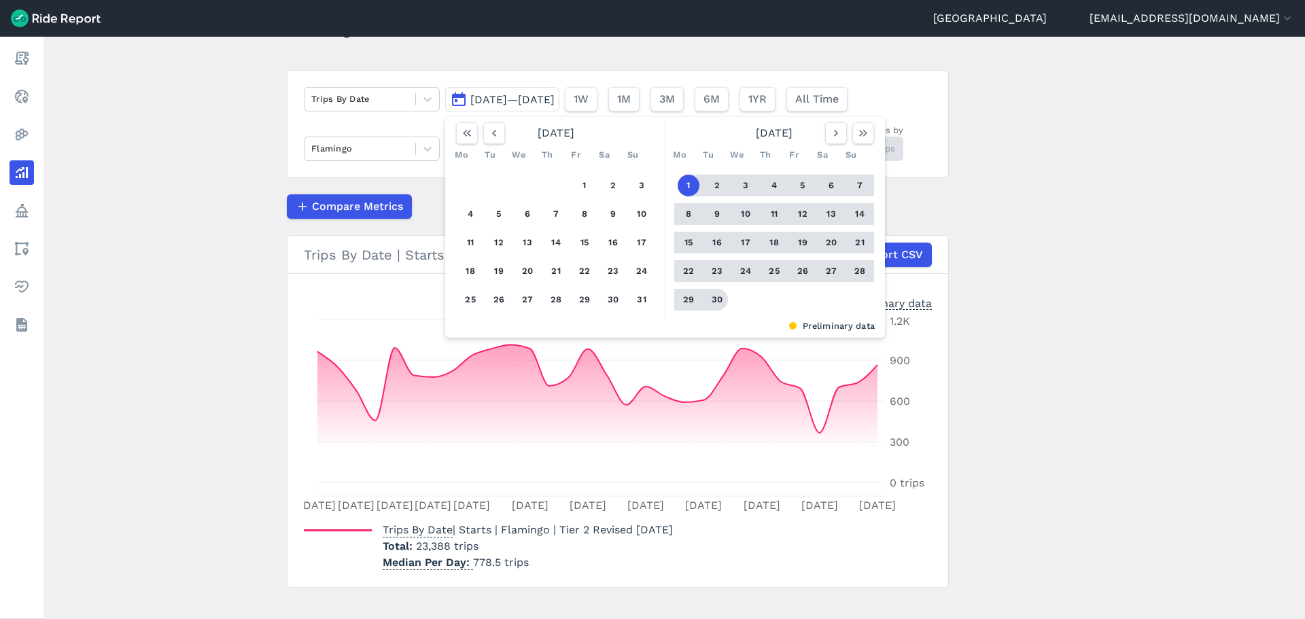
click at [714, 301] on button "30" at bounding box center [717, 300] width 22 height 22
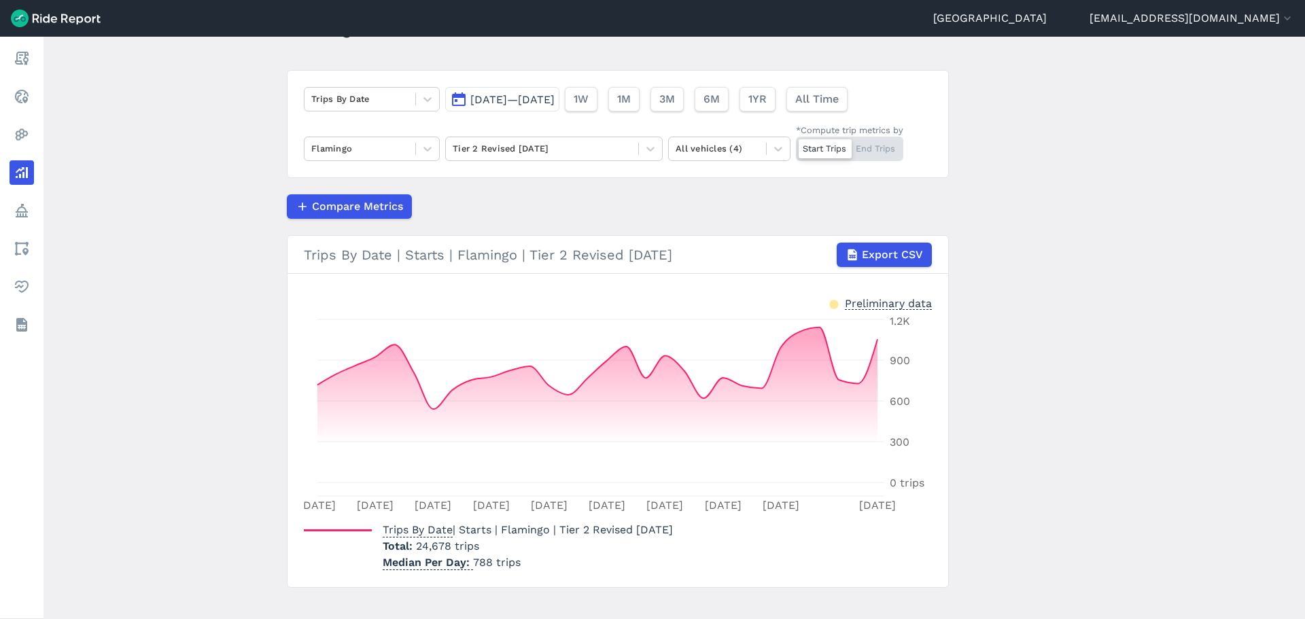
click at [507, 109] on button "[DATE]—[DATE]" at bounding box center [502, 99] width 114 height 24
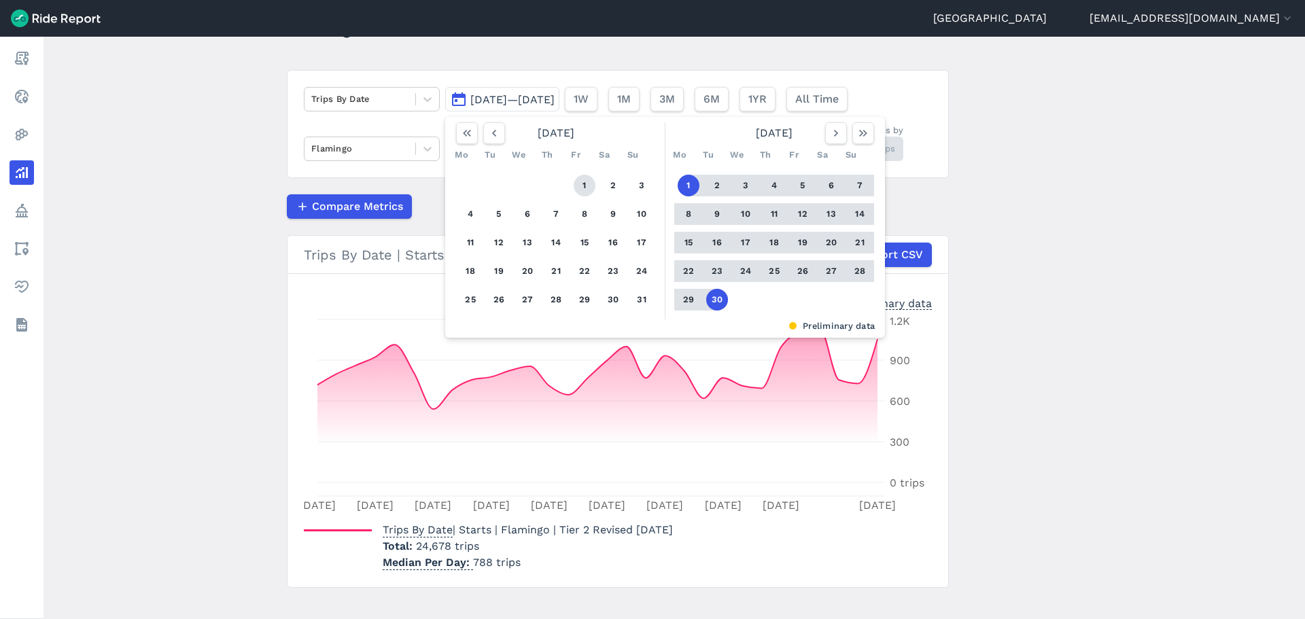
click at [575, 188] on button "1" at bounding box center [585, 186] width 22 height 22
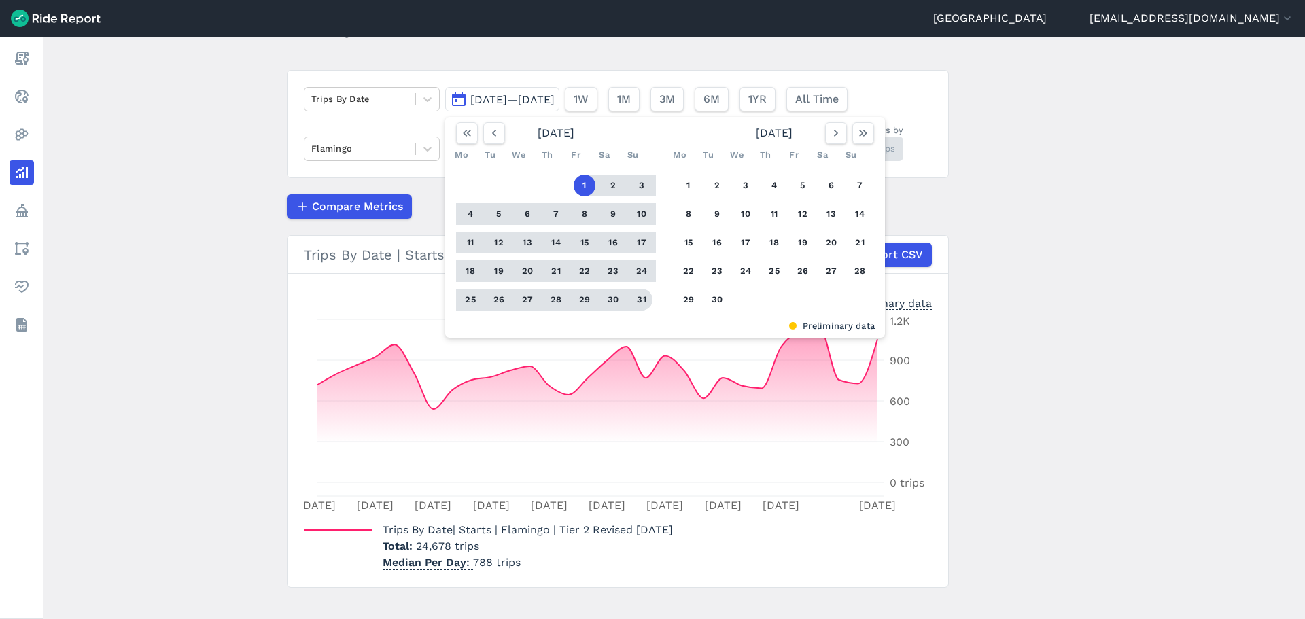
click at [640, 302] on button "31" at bounding box center [642, 300] width 22 height 22
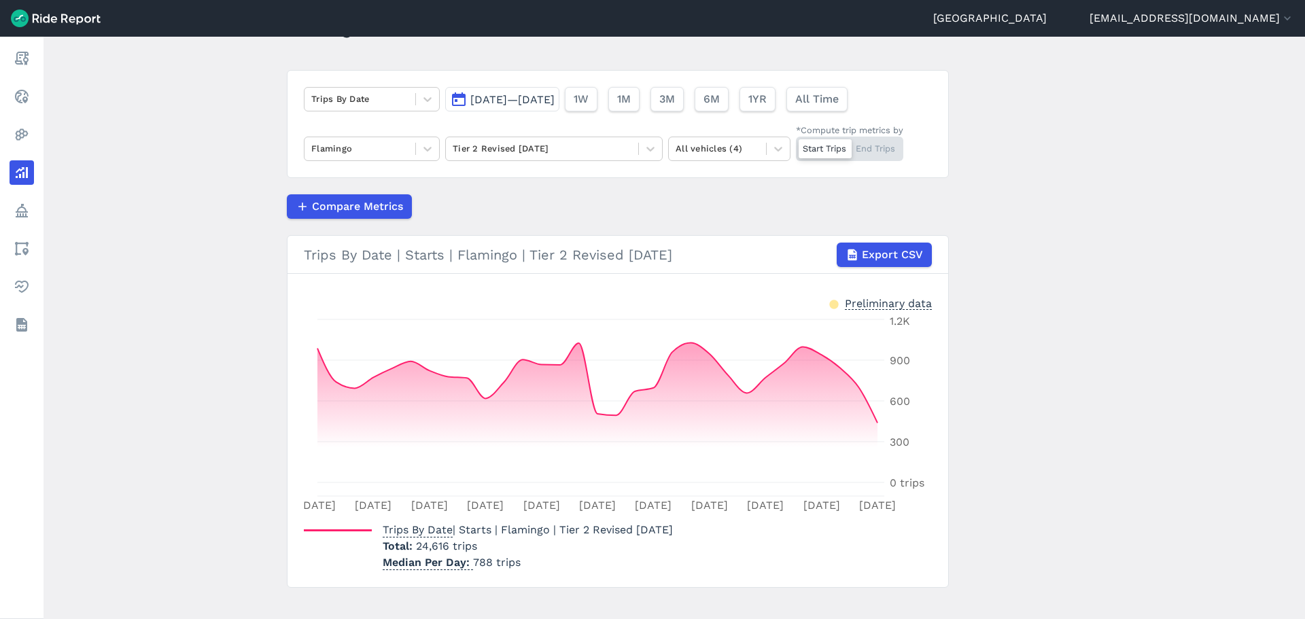
click at [540, 99] on span "[DATE]—[DATE]" at bounding box center [512, 99] width 84 height 13
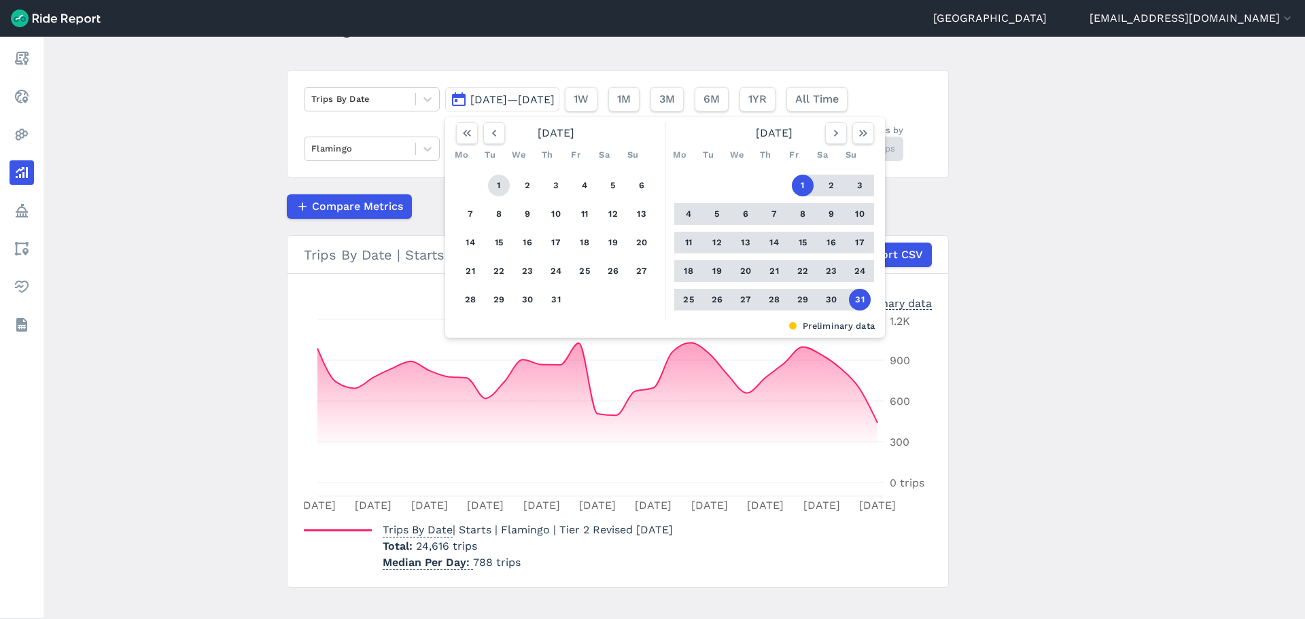
click at [500, 182] on button "1" at bounding box center [499, 186] width 22 height 22
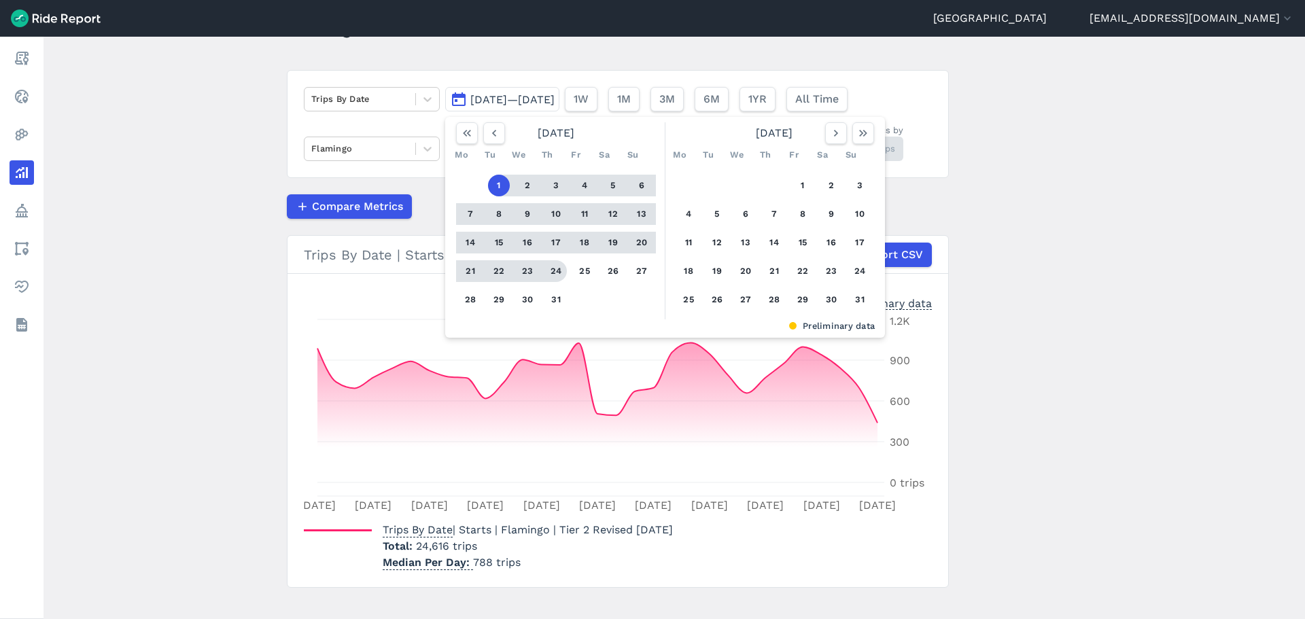
click at [547, 298] on button "31" at bounding box center [556, 300] width 22 height 22
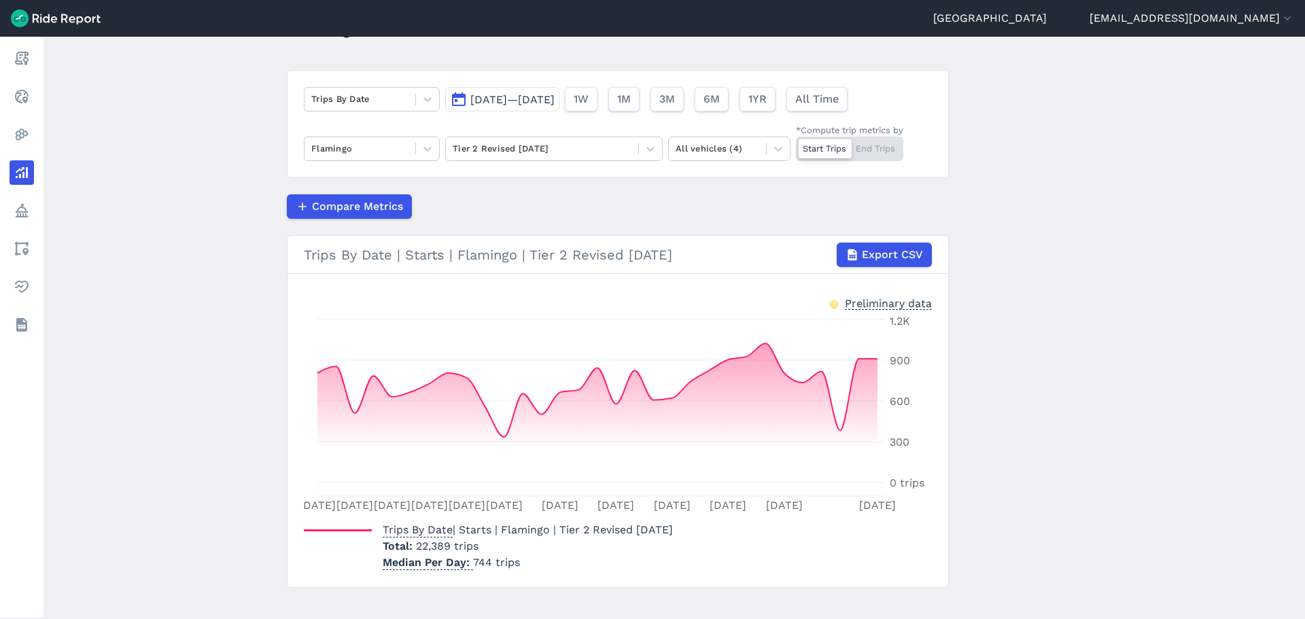
click at [472, 95] on span "[DATE]—[DATE]" at bounding box center [512, 99] width 84 height 13
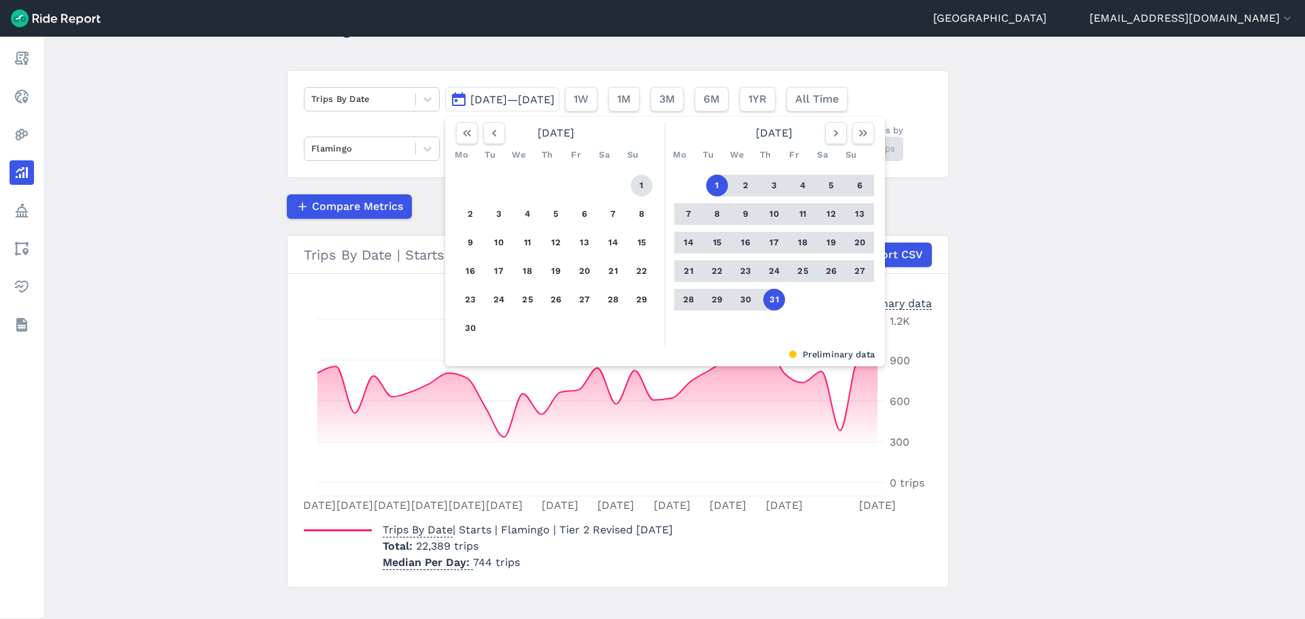
click at [634, 184] on button "1" at bounding box center [642, 186] width 22 height 22
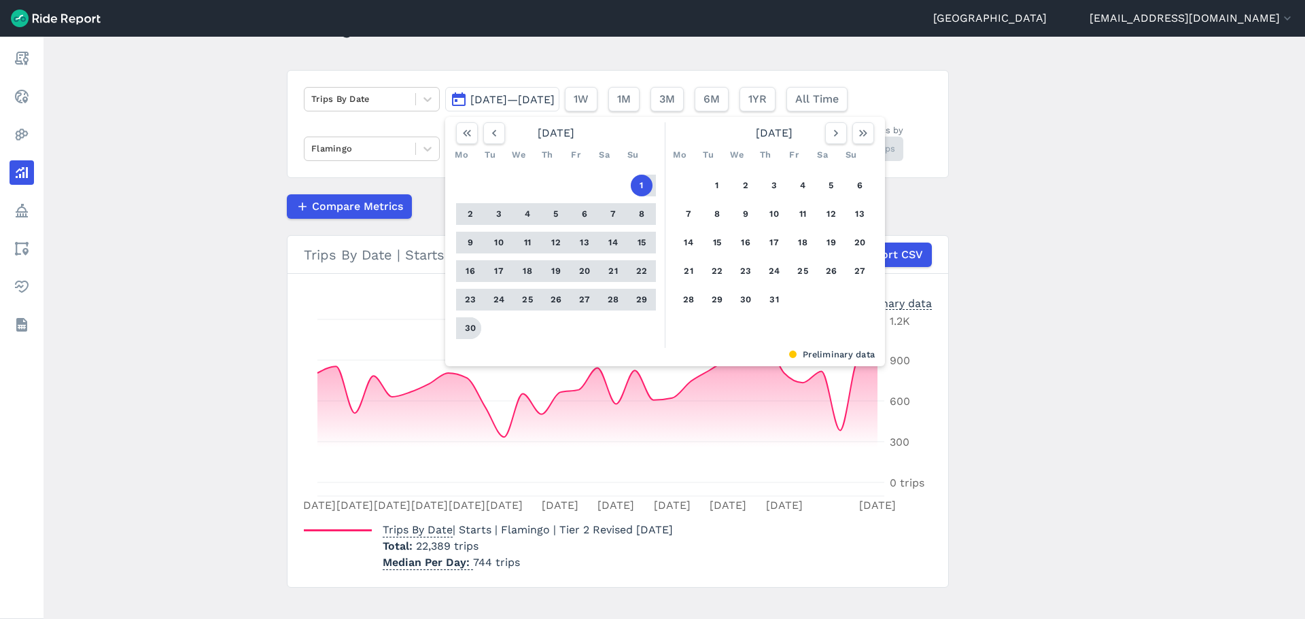
click at [474, 329] on button "30" at bounding box center [470, 328] width 22 height 22
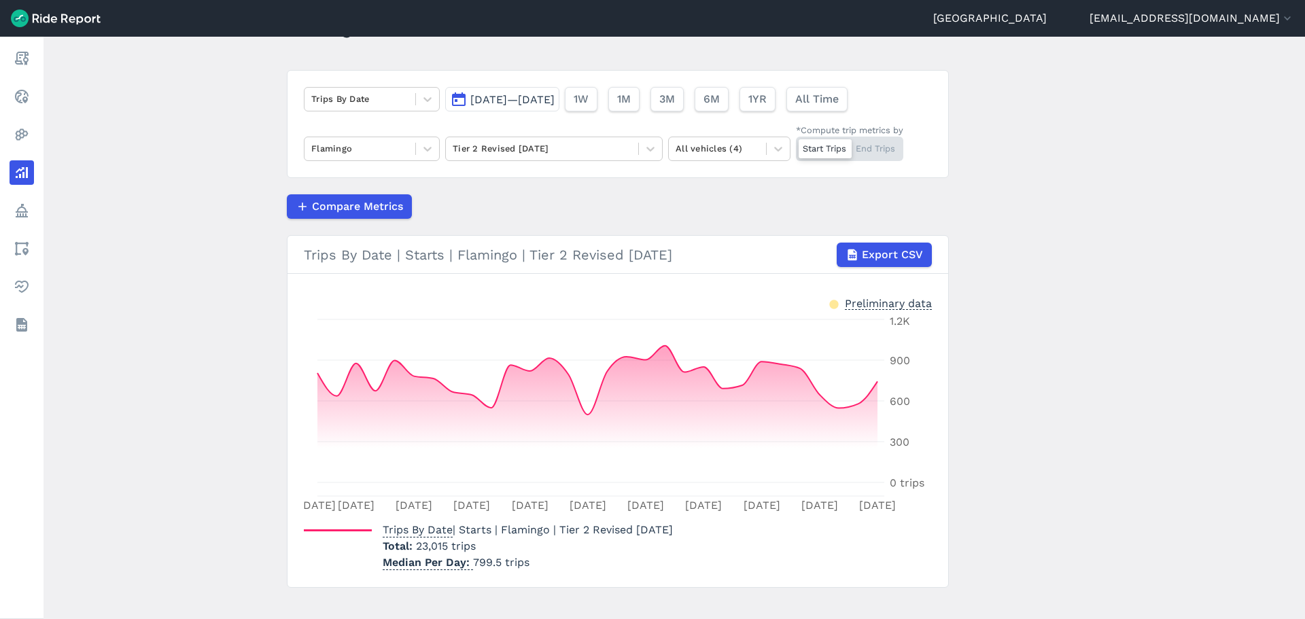
drag, startPoint x: 514, startPoint y: 96, endPoint x: 515, endPoint y: 103, distance: 6.9
click at [514, 96] on span "[DATE]—[DATE]" at bounding box center [512, 99] width 84 height 13
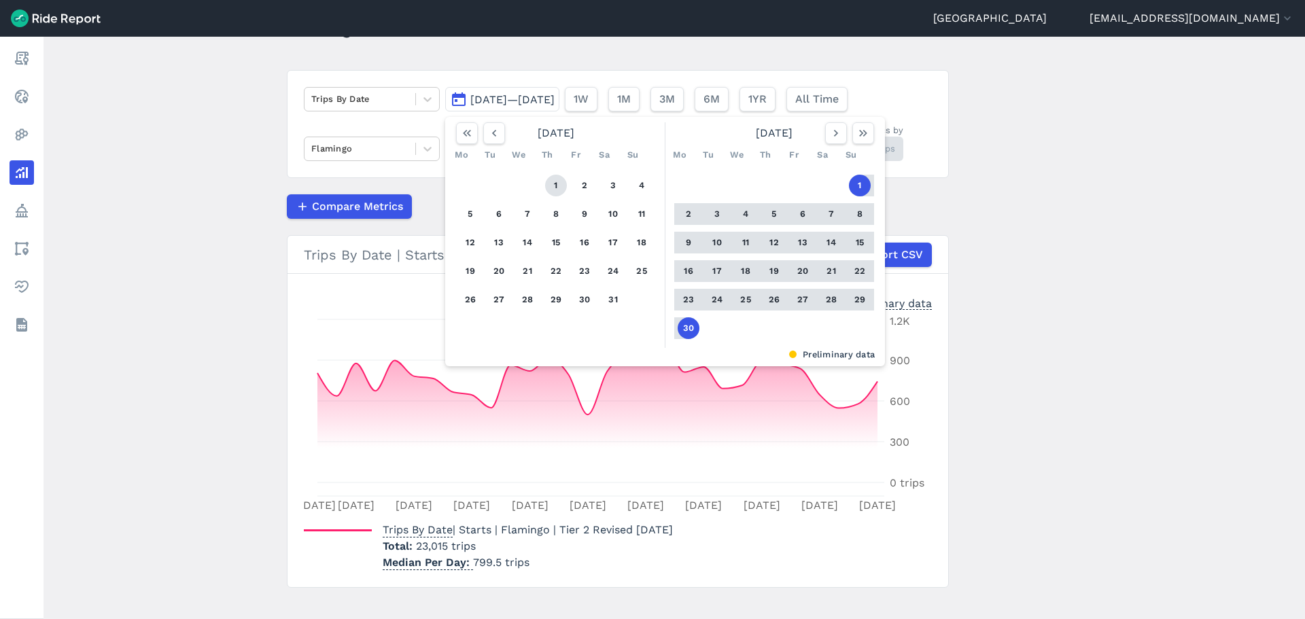
click at [563, 183] on button "1" at bounding box center [556, 186] width 22 height 22
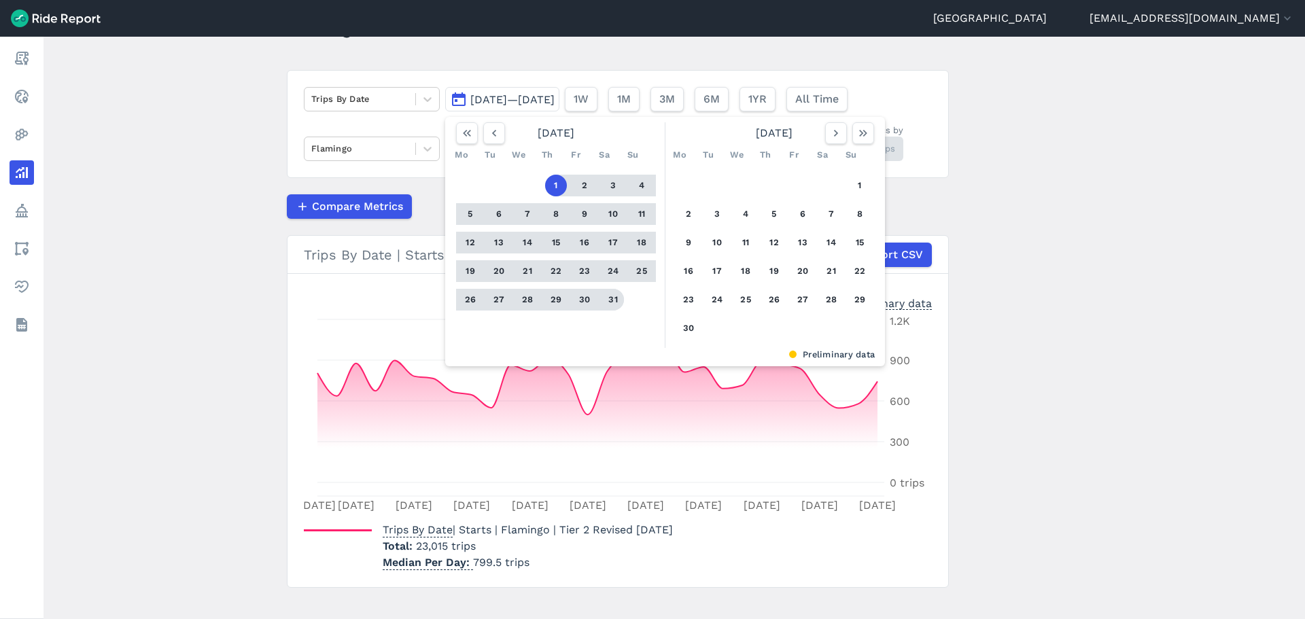
click at [602, 302] on button "31" at bounding box center [613, 300] width 22 height 22
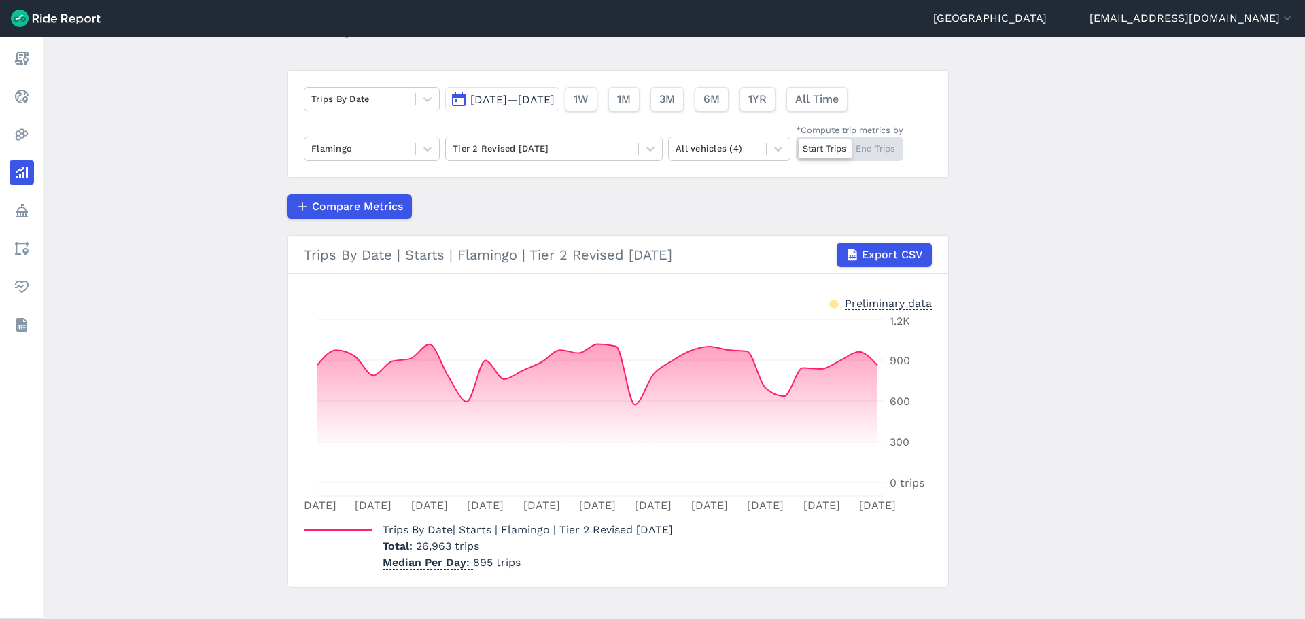
click at [481, 91] on button "[DATE]—[DATE]" at bounding box center [502, 99] width 114 height 24
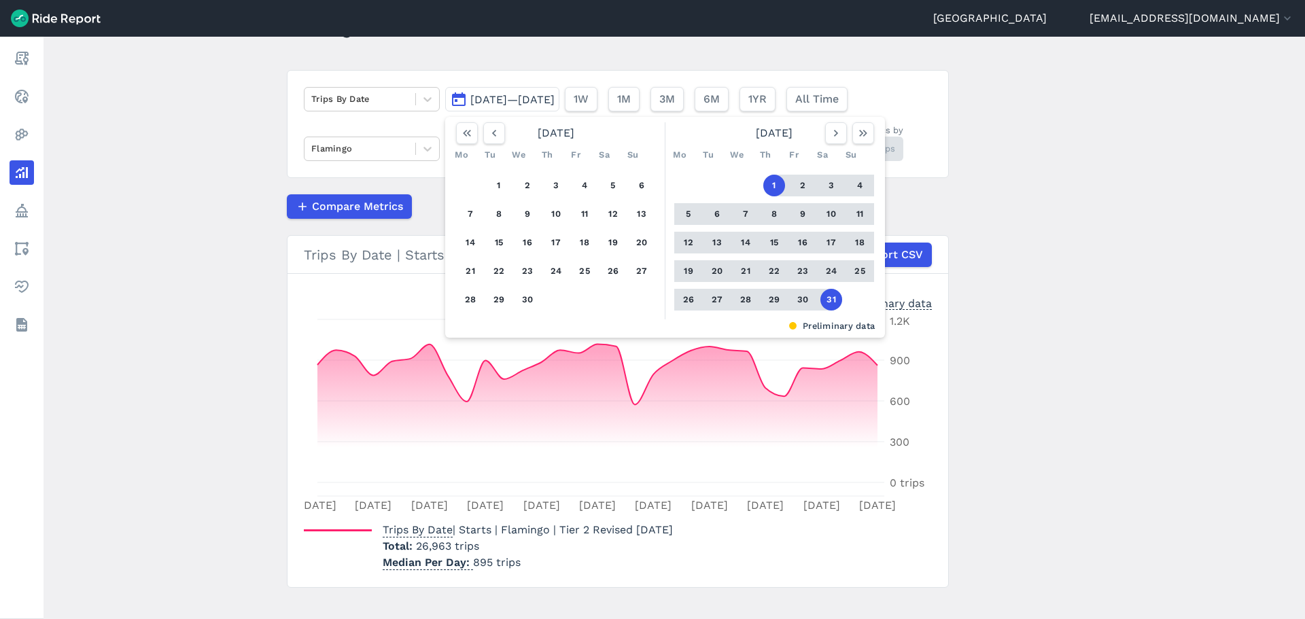
click at [487, 191] on div "1 2 3 4 5 6 7 8 9 10 11 12 13 14 15 16 17 18 19 20 21 22 23 24 25 26 27 28 29 30" at bounding box center [556, 243] width 211 height 154
click at [498, 185] on button "1" at bounding box center [499, 186] width 22 height 22
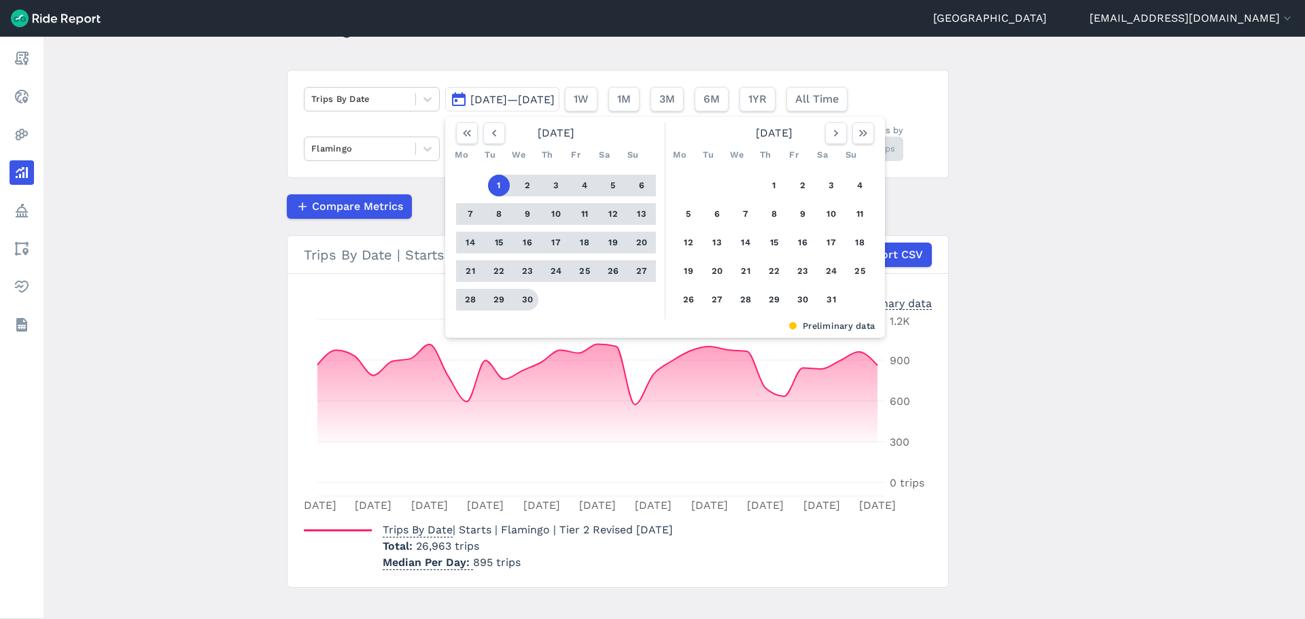
click at [527, 302] on button "30" at bounding box center [528, 300] width 22 height 22
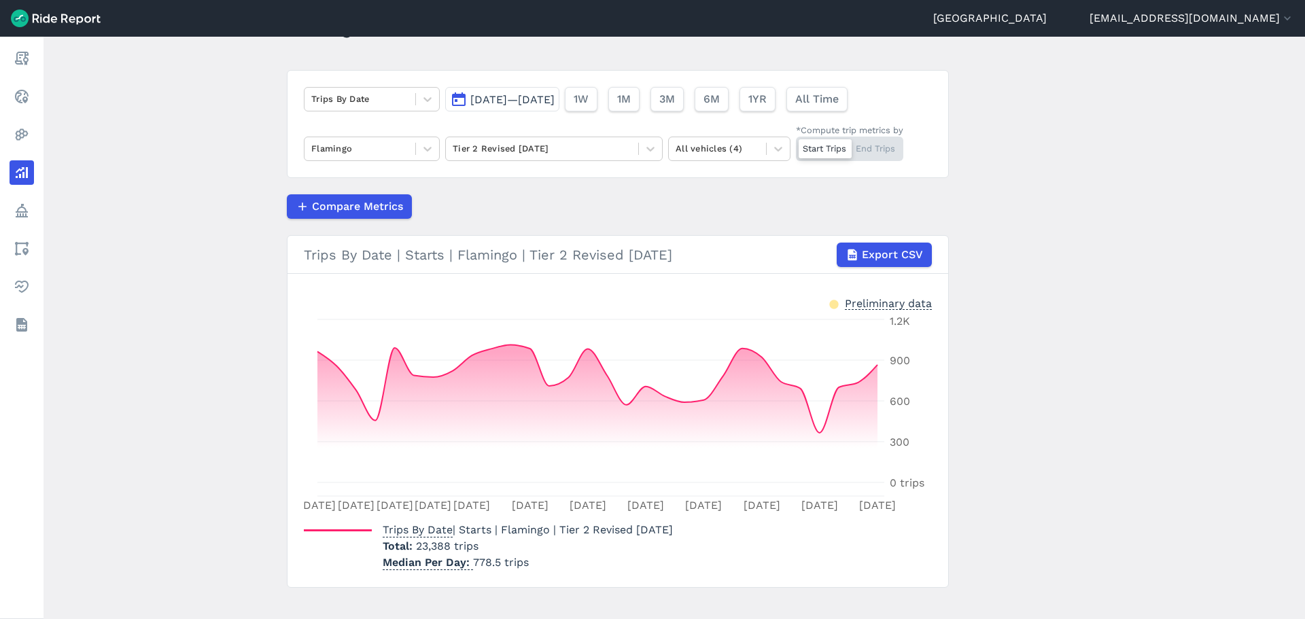
click at [521, 98] on span "[DATE]—[DATE]" at bounding box center [512, 99] width 84 height 13
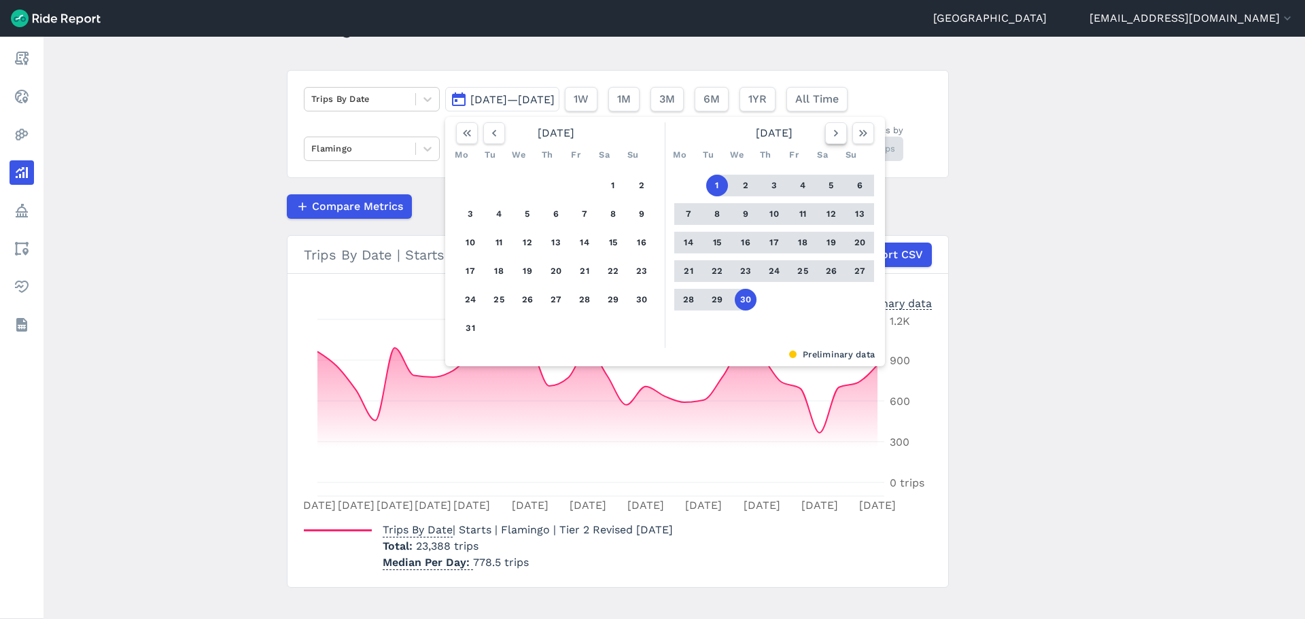
click at [833, 126] on icon "button" at bounding box center [836, 133] width 14 height 14
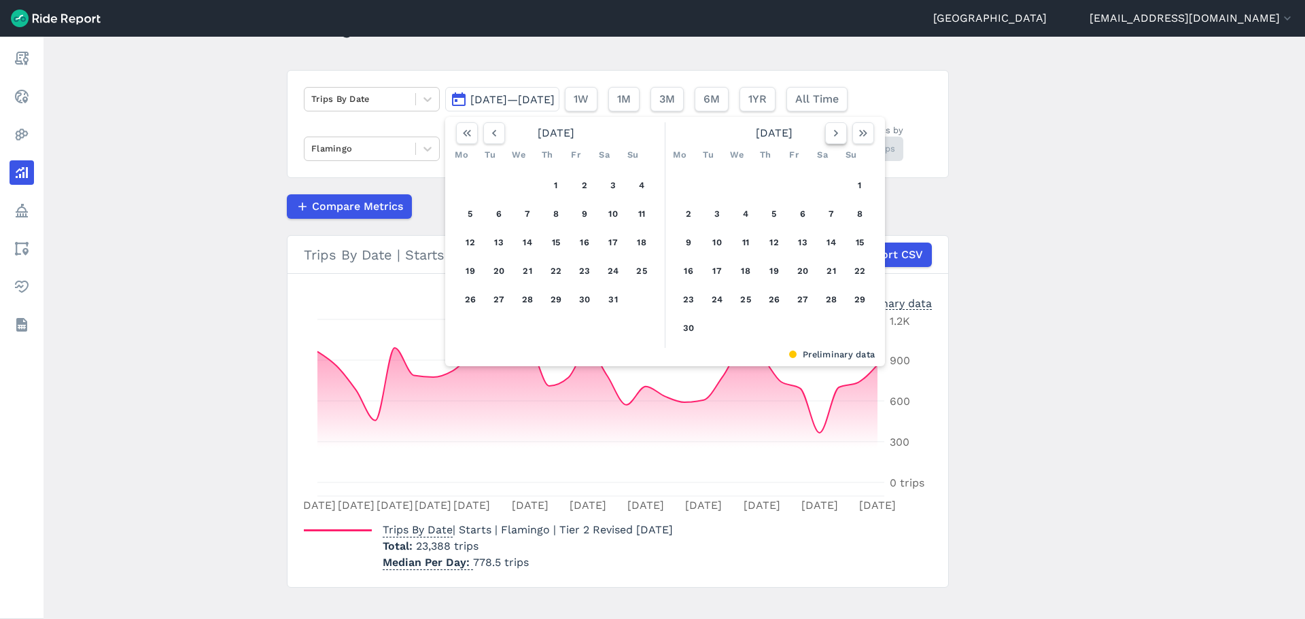
click at [833, 126] on icon "button" at bounding box center [836, 133] width 14 height 14
click at [663, 188] on div "[DATE] Mo Tu We Th Fr Sa Su 1 2 3 4 5 6 7 8 9 10 11 12 13 14 15 16 17 18 19 20 …" at bounding box center [558, 220] width 215 height 197
click at [678, 181] on button "1" at bounding box center [689, 186] width 22 height 22
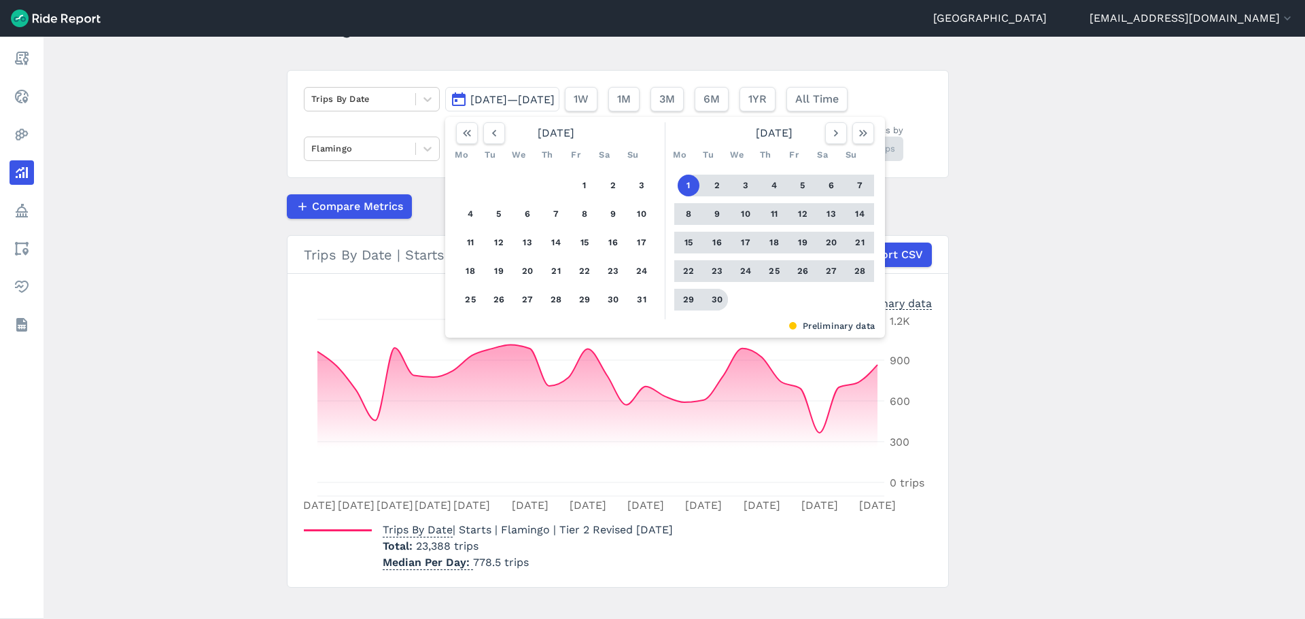
click at [715, 300] on button "30" at bounding box center [717, 300] width 22 height 22
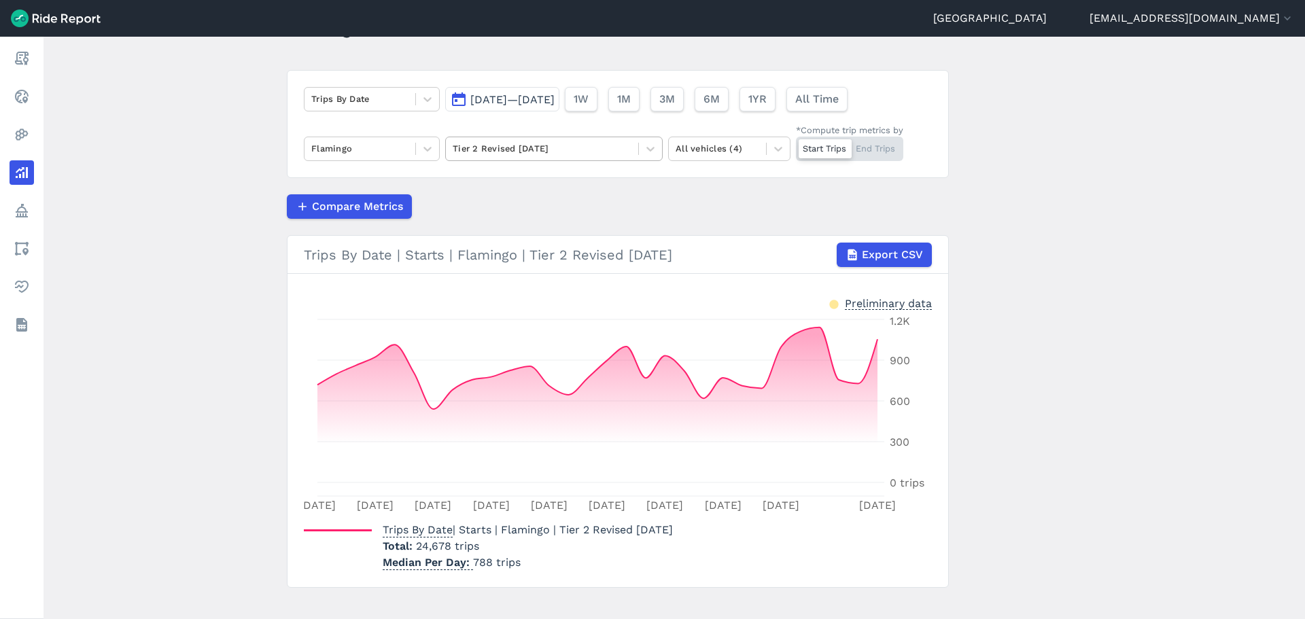
click at [470, 145] on div at bounding box center [542, 149] width 179 height 16
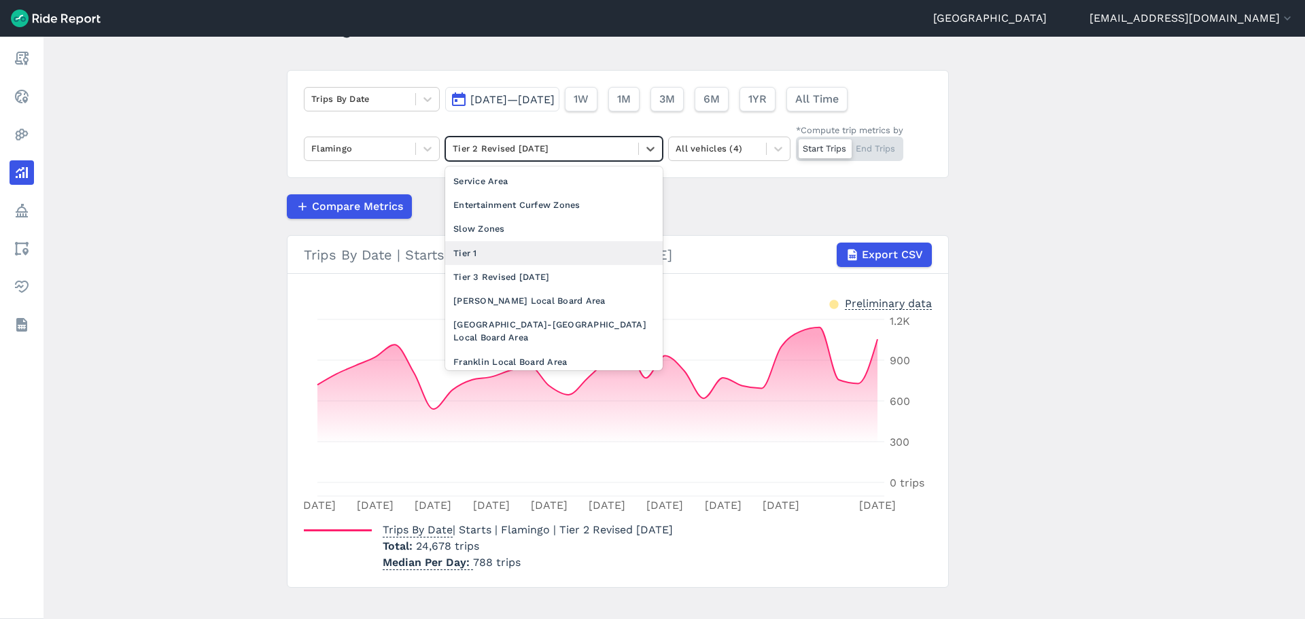
click at [493, 260] on div "Tier 1" at bounding box center [554, 253] width 218 height 24
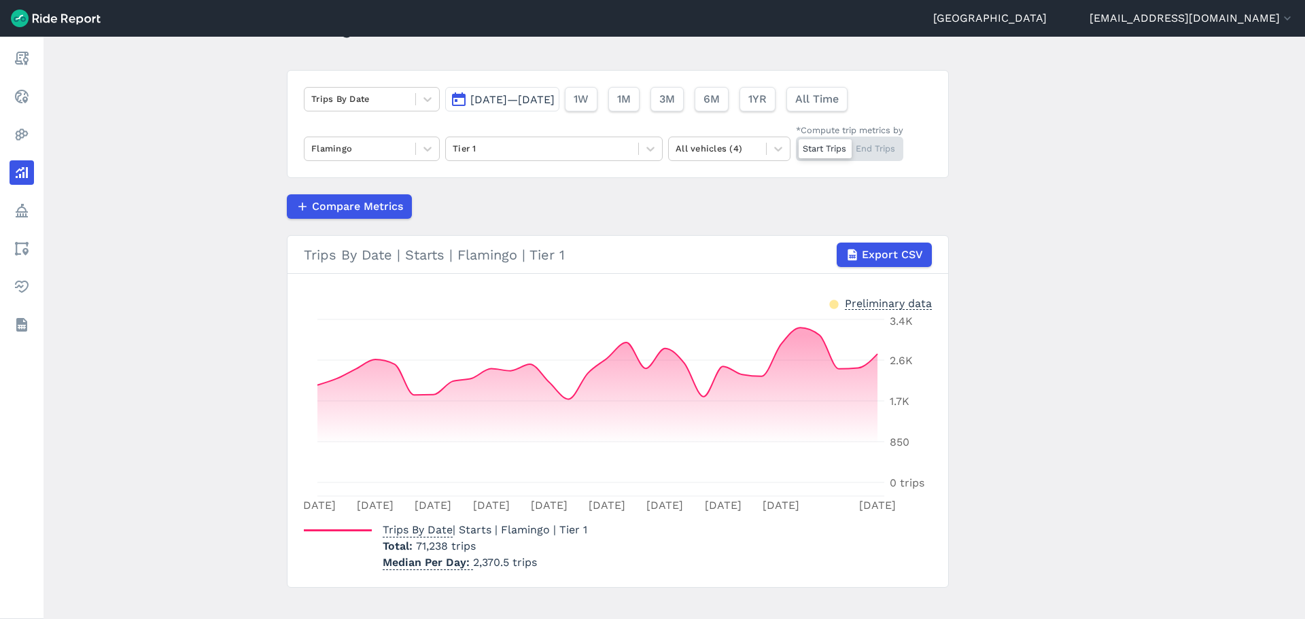
click at [505, 99] on span "[DATE]—[DATE]" at bounding box center [512, 99] width 84 height 13
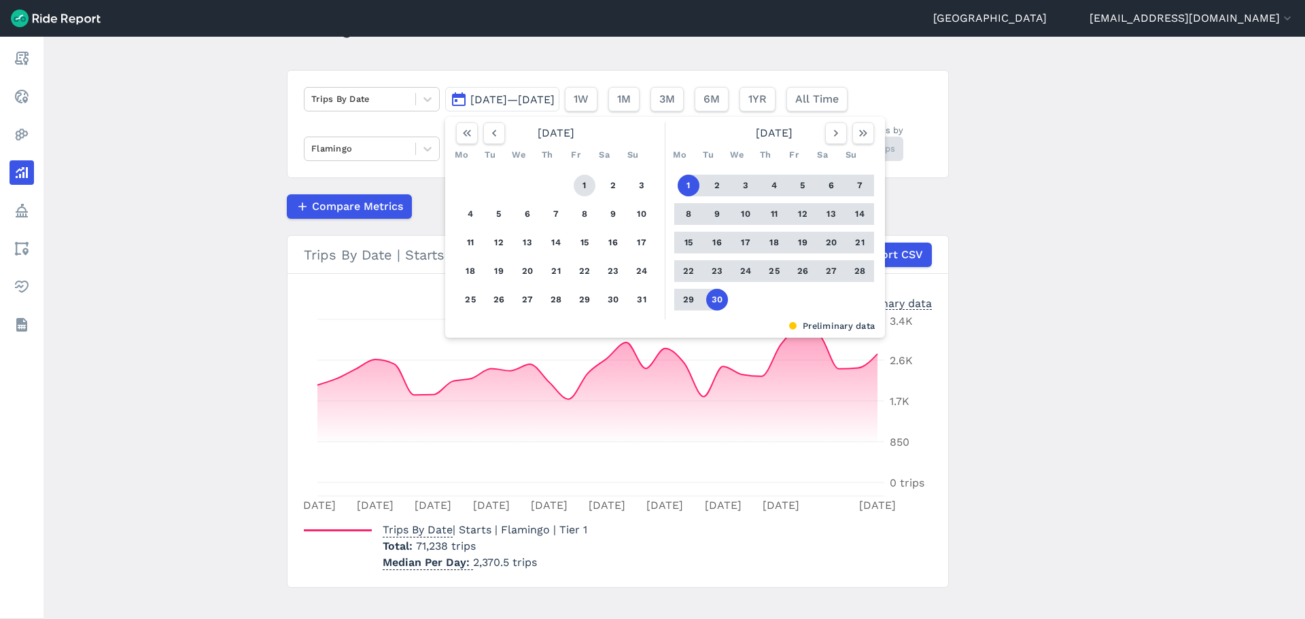
click at [591, 184] on button "1" at bounding box center [585, 186] width 22 height 22
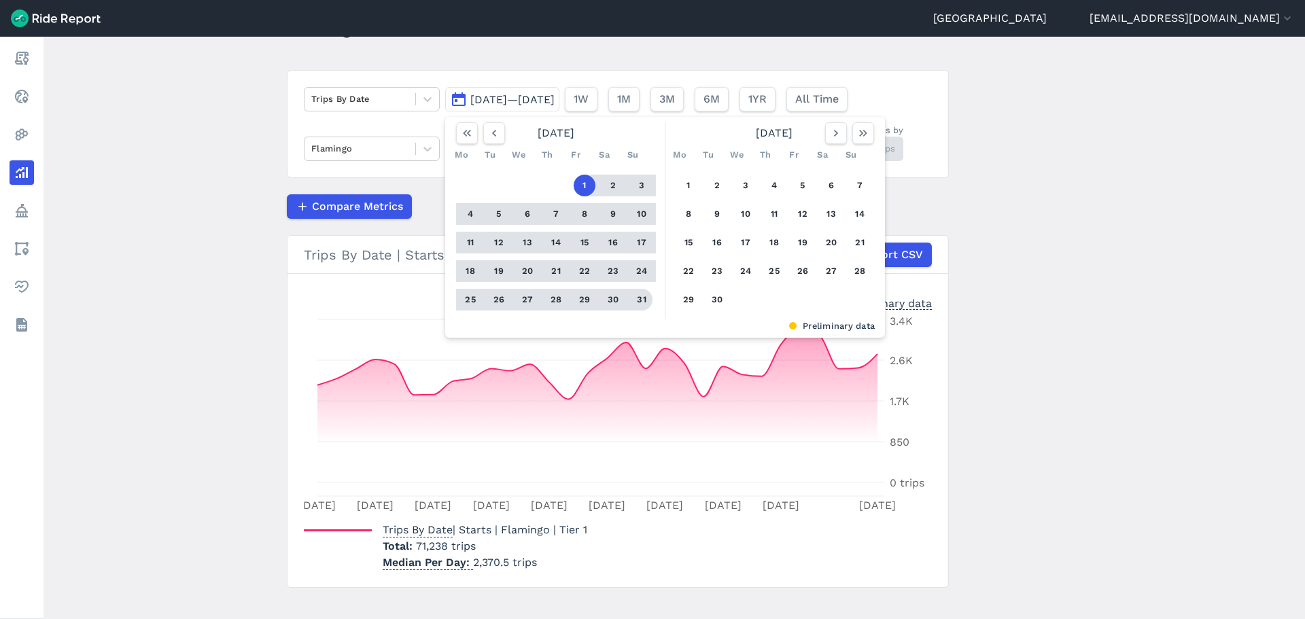
click at [631, 305] on button "31" at bounding box center [642, 300] width 22 height 22
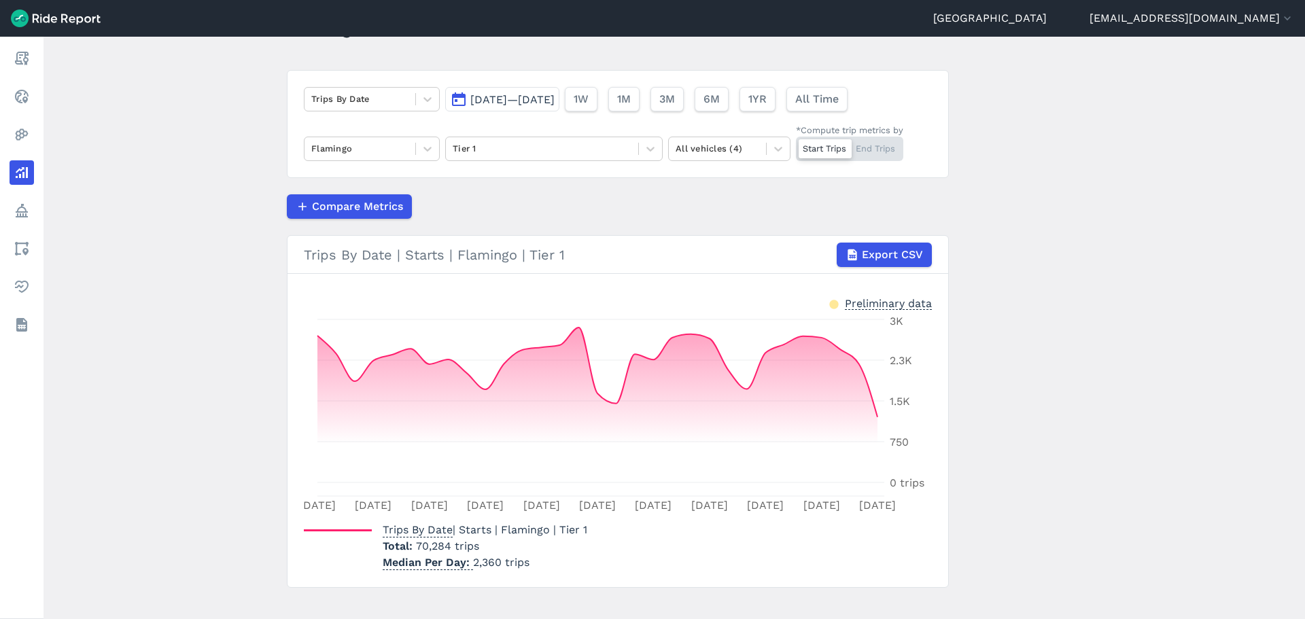
click at [531, 85] on div "[DATE]—[DATE] 1W 1M 3M 6M 1YR All Time" at bounding box center [649, 97] width 408 height 30
click at [526, 102] on span "[DATE]—[DATE]" at bounding box center [512, 99] width 84 height 13
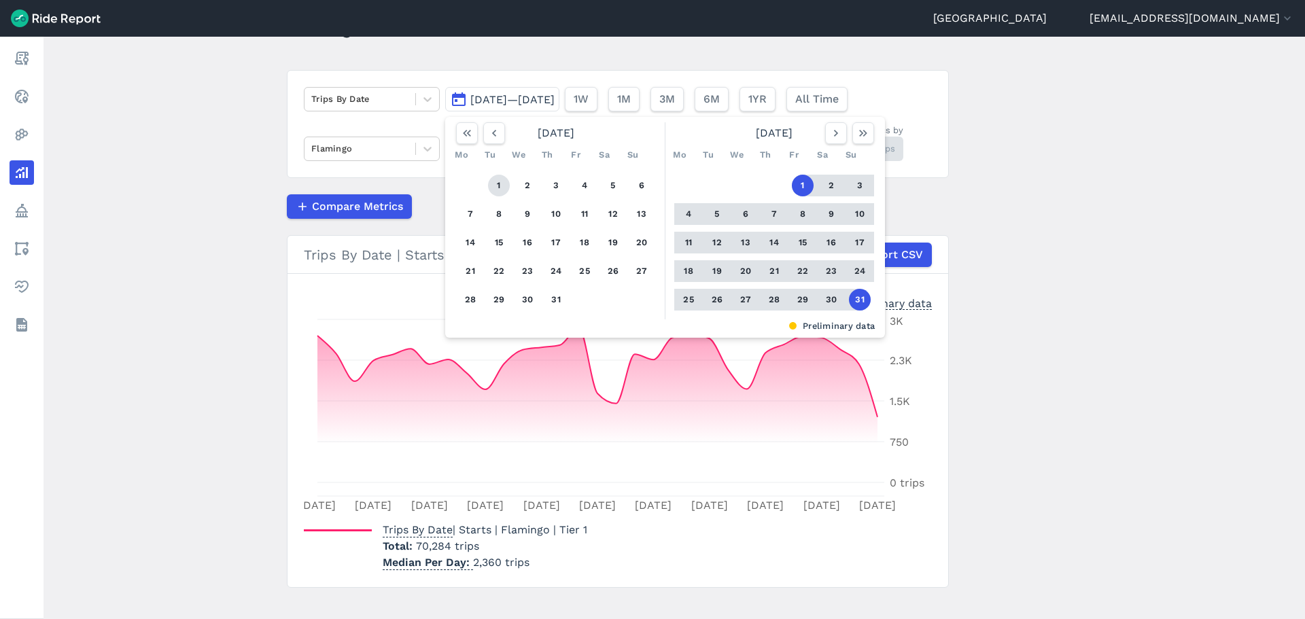
click at [496, 188] on button "1" at bounding box center [499, 186] width 22 height 22
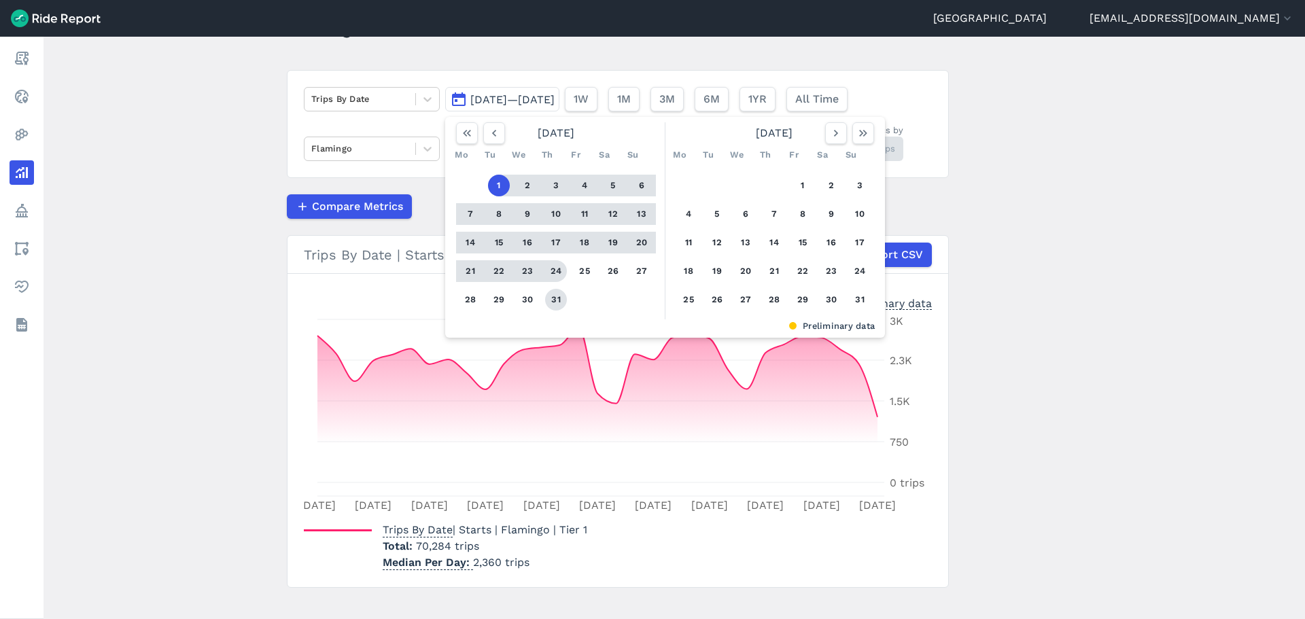
click at [553, 292] on button "31" at bounding box center [556, 300] width 22 height 22
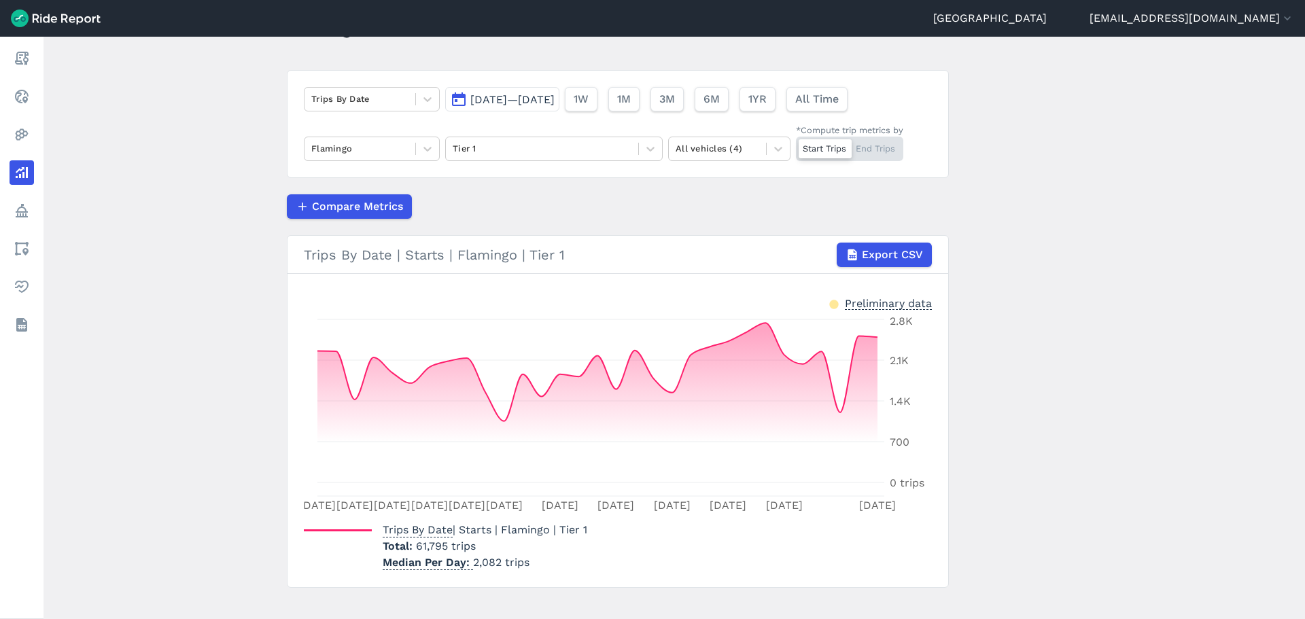
click at [529, 103] on span "[DATE]—[DATE]" at bounding box center [512, 99] width 84 height 13
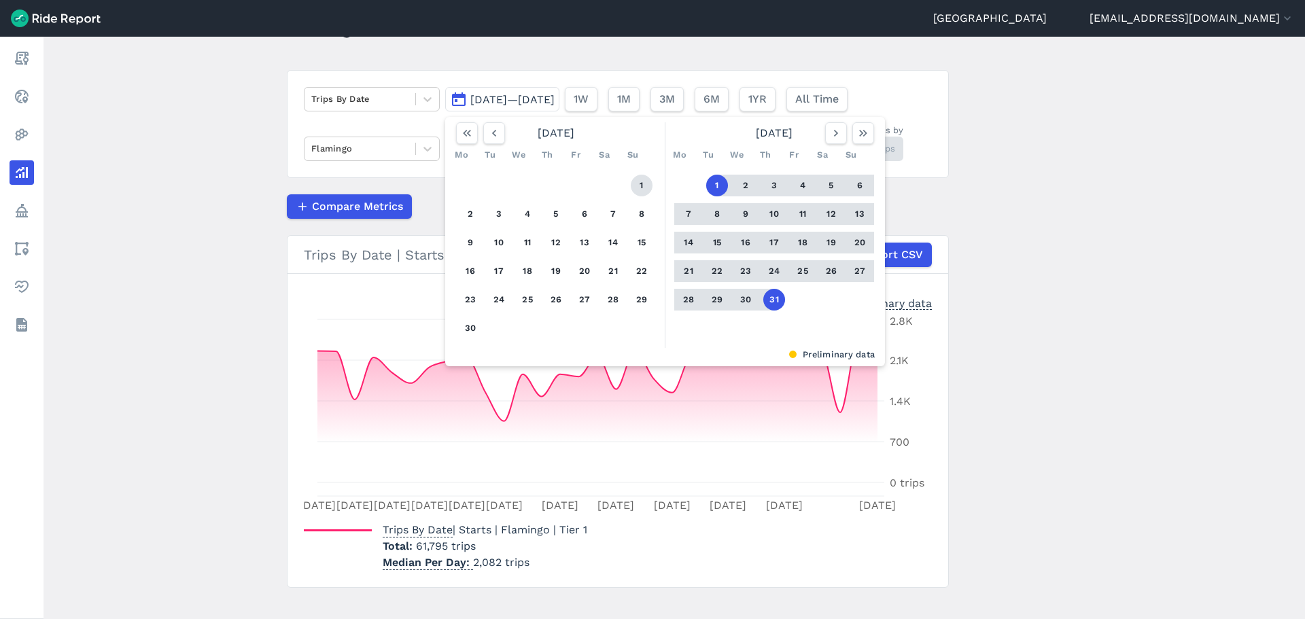
click at [631, 178] on button "1" at bounding box center [642, 186] width 22 height 22
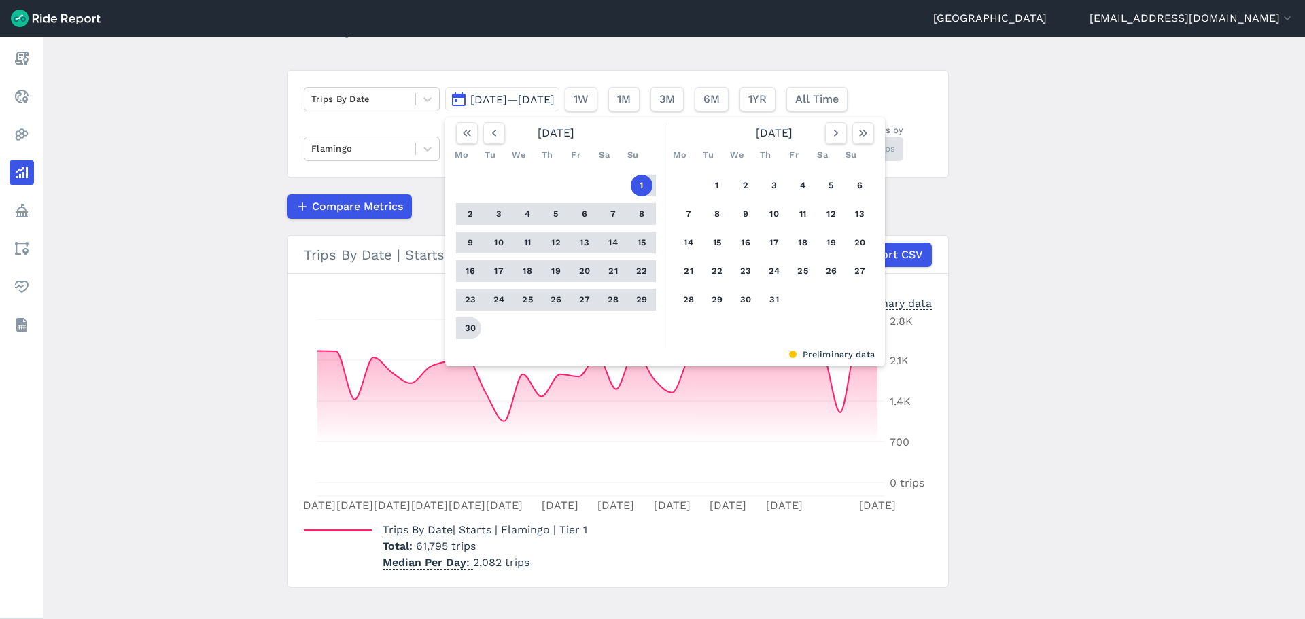
click at [471, 324] on button "30" at bounding box center [470, 328] width 22 height 22
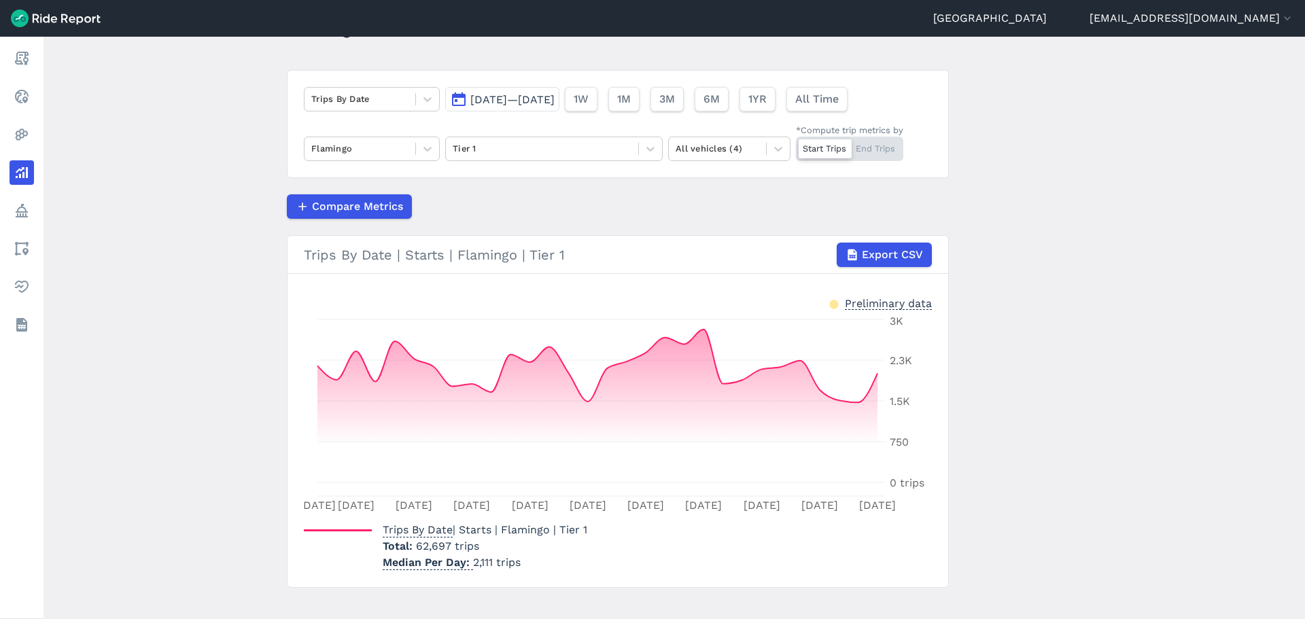
click at [487, 109] on button "[DATE]—[DATE]" at bounding box center [502, 99] width 114 height 24
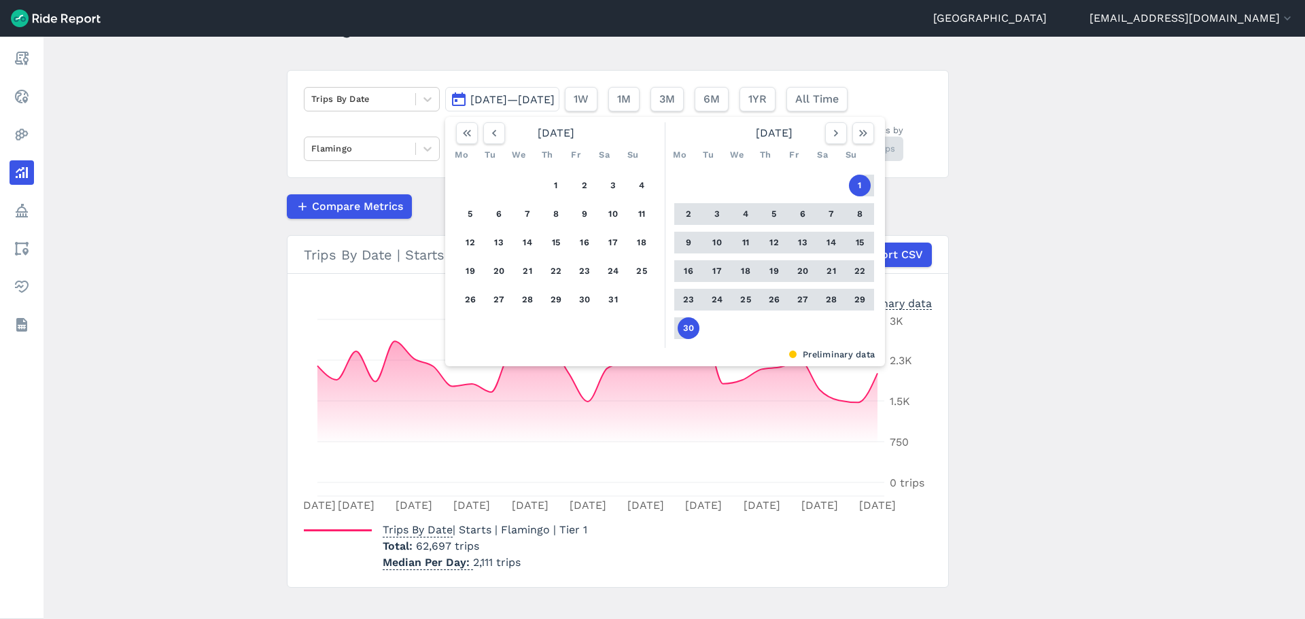
click at [563, 171] on div "1 2 3 4 5 6 7 8 9 10 11 12 13 14 15 16 17 18 19 20 21 22 23 24 25 26 27 28 29 3…" at bounding box center [556, 243] width 211 height 154
click at [557, 179] on button "1" at bounding box center [556, 186] width 22 height 22
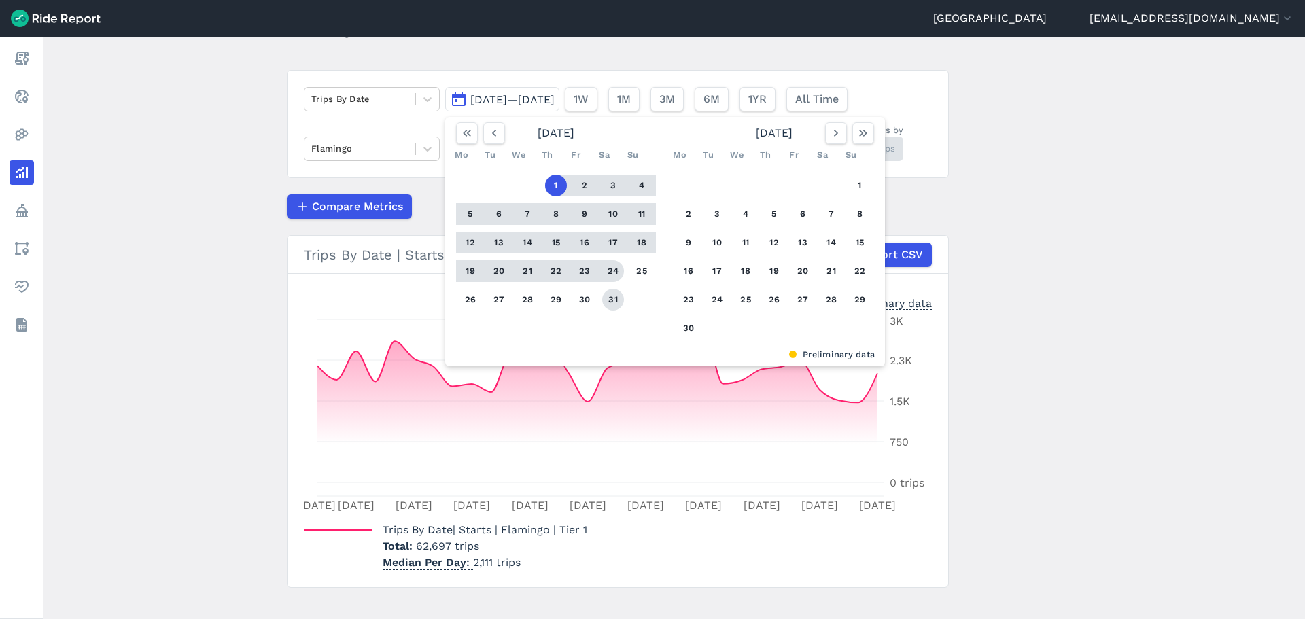
click at [602, 303] on button "31" at bounding box center [613, 300] width 22 height 22
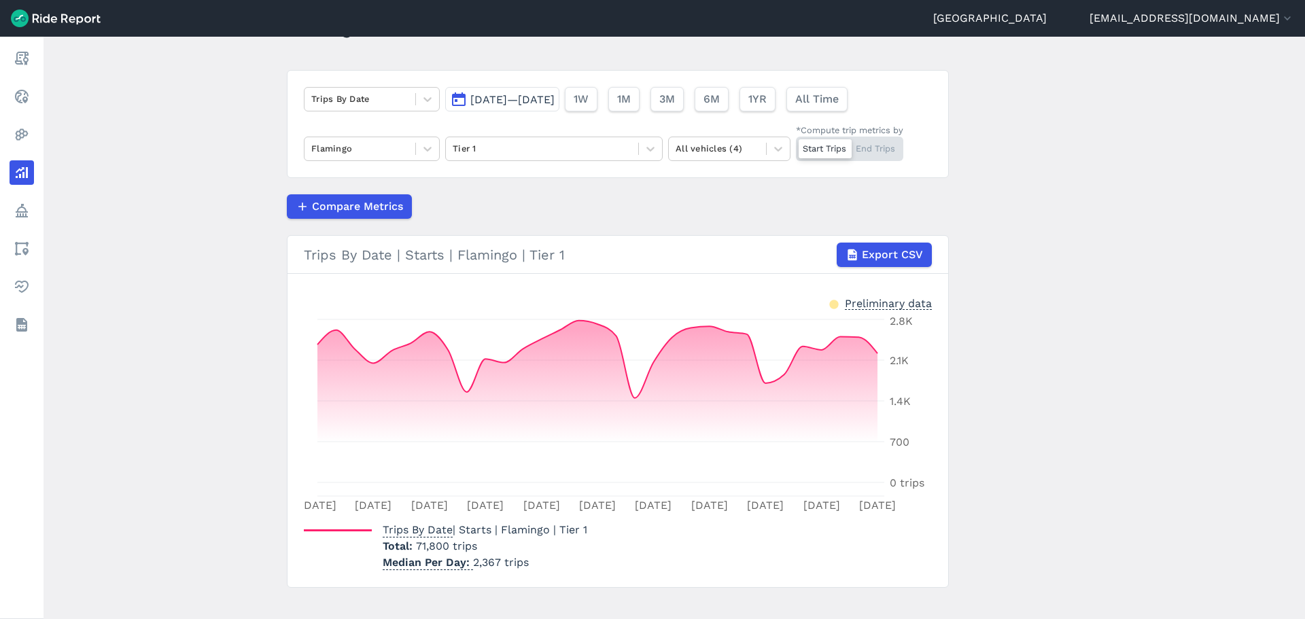
drag, startPoint x: 556, startPoint y: 103, endPoint x: 557, endPoint y: 111, distance: 7.5
click at [555, 103] on span "[DATE]—[DATE]" at bounding box center [512, 99] width 84 height 13
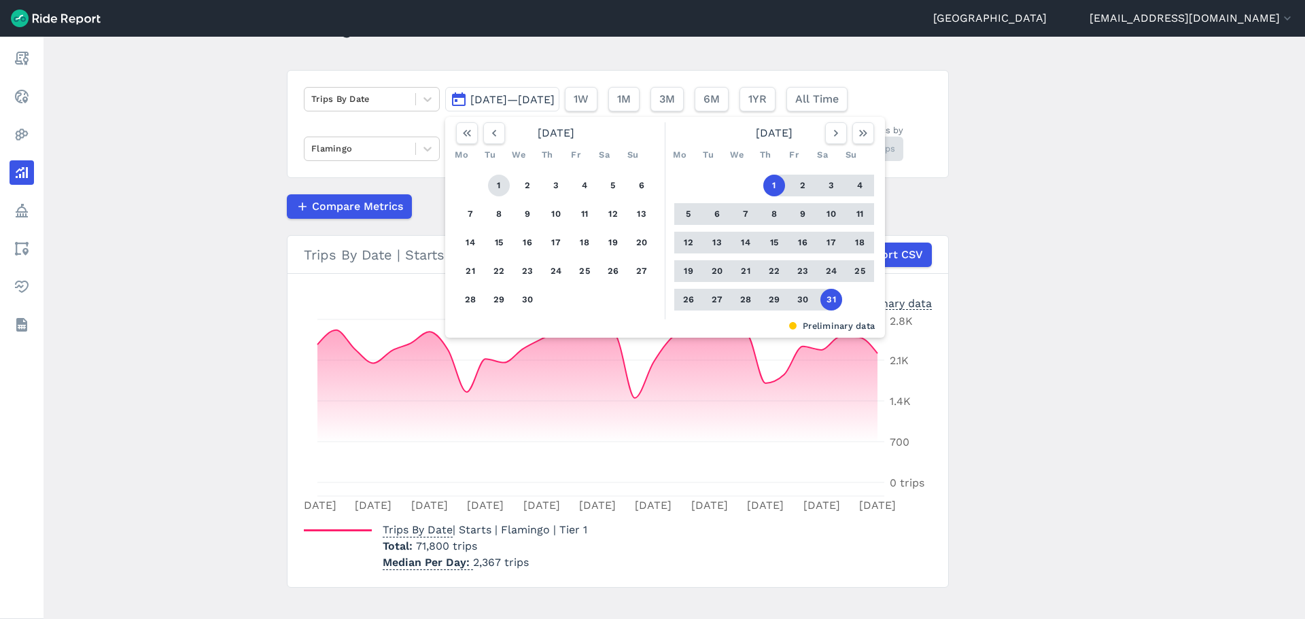
click at [490, 186] on button "1" at bounding box center [499, 186] width 22 height 22
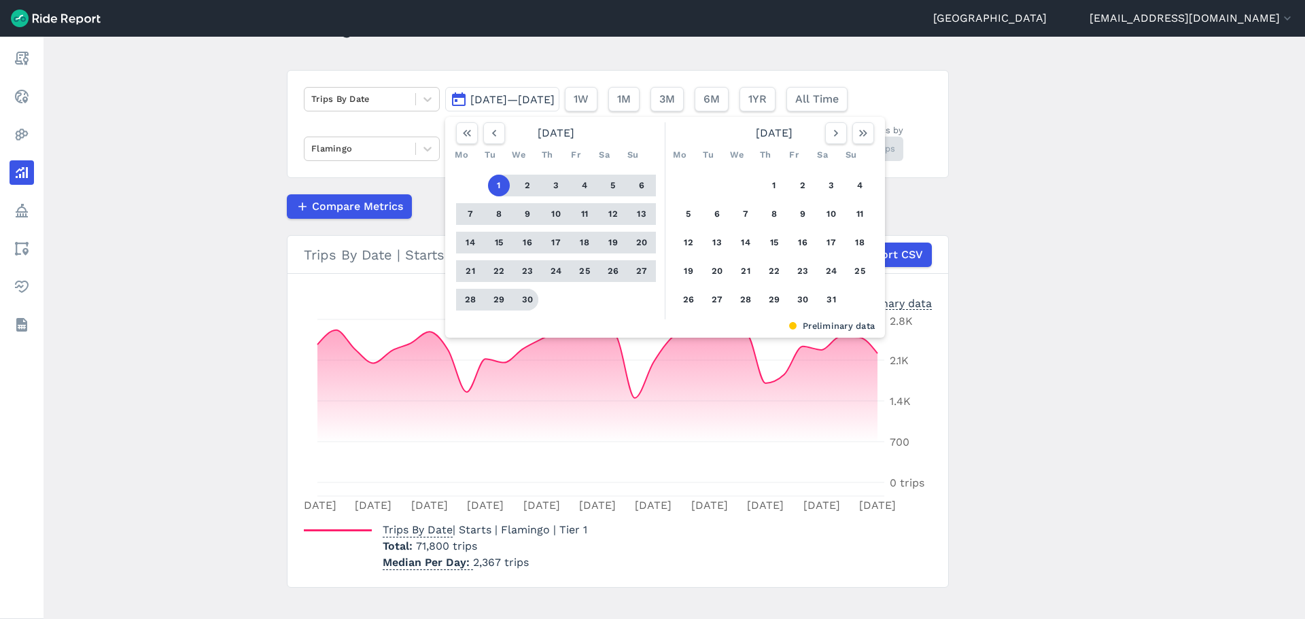
click at [527, 303] on button "30" at bounding box center [528, 300] width 22 height 22
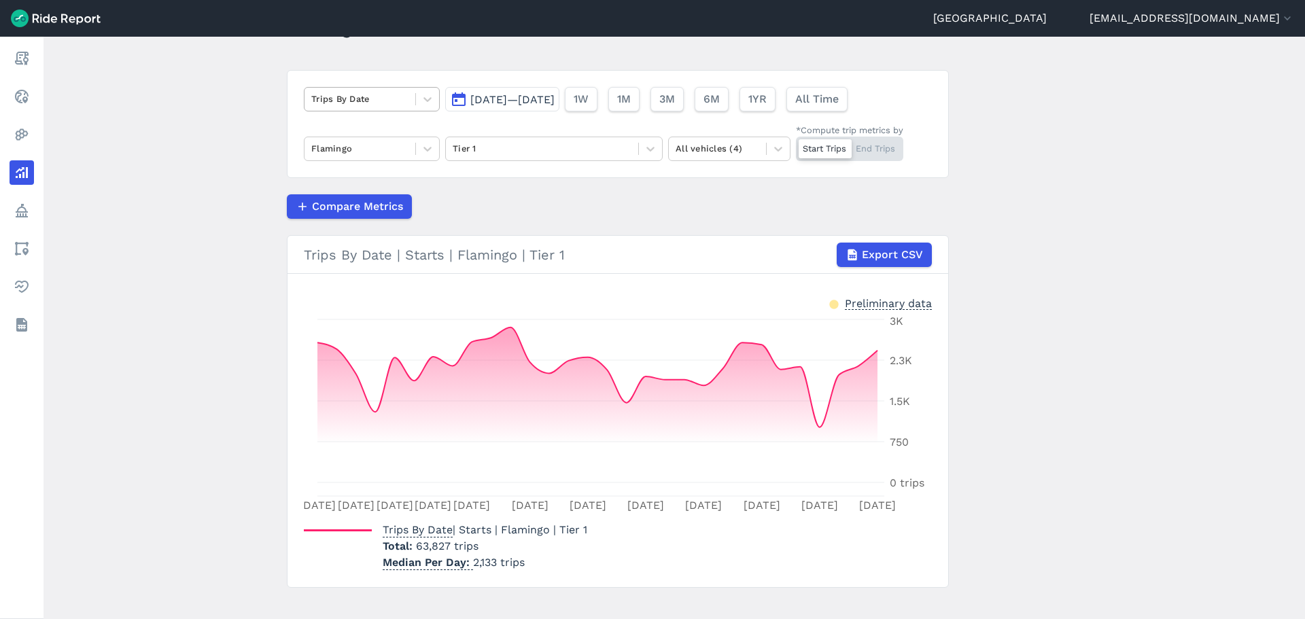
click at [381, 101] on div at bounding box center [359, 99] width 97 height 16
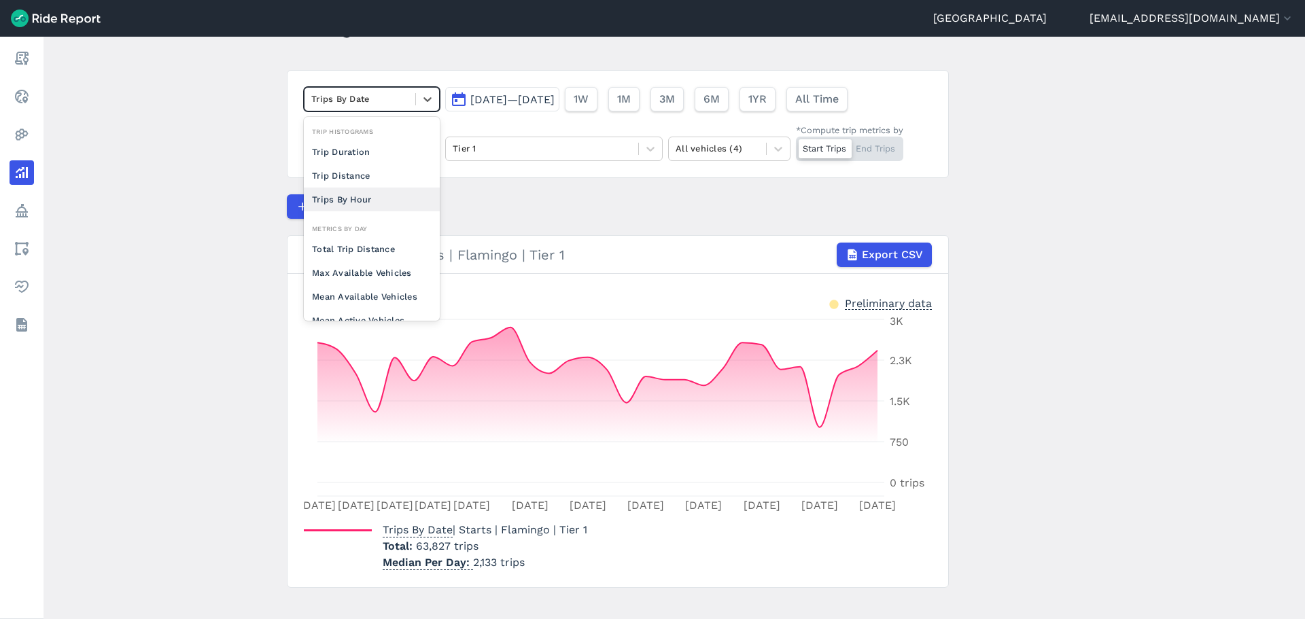
click at [379, 193] on div "Trips By Hour" at bounding box center [372, 200] width 136 height 24
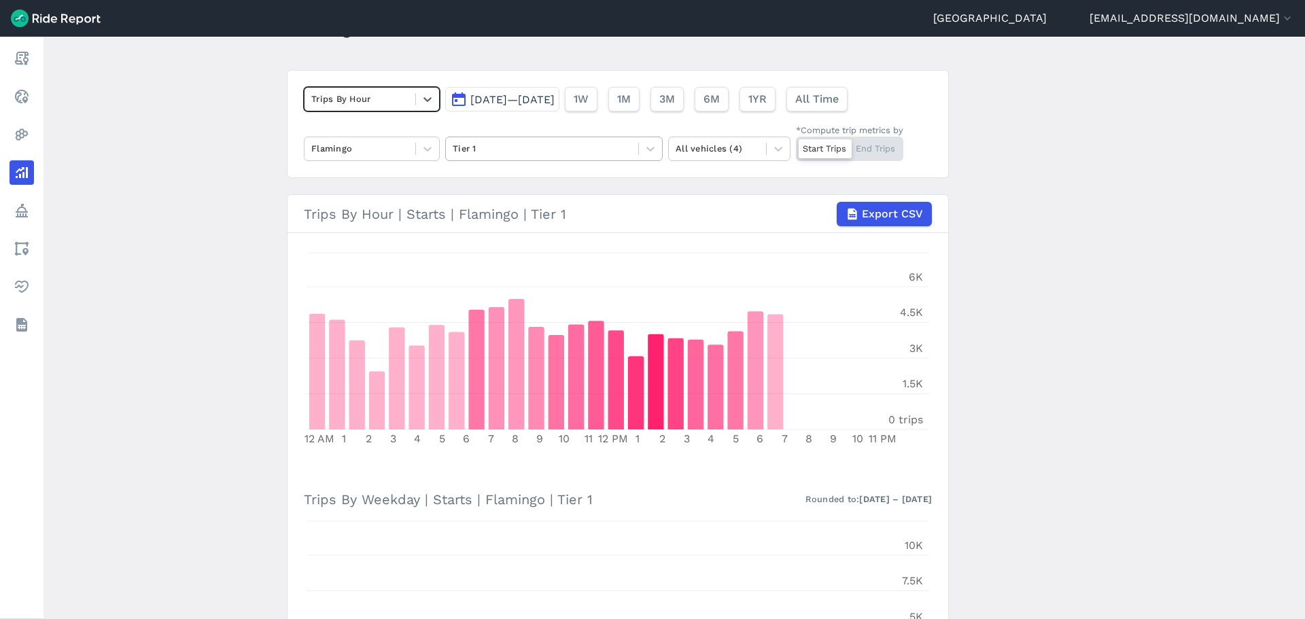
click at [487, 147] on div at bounding box center [542, 149] width 179 height 16
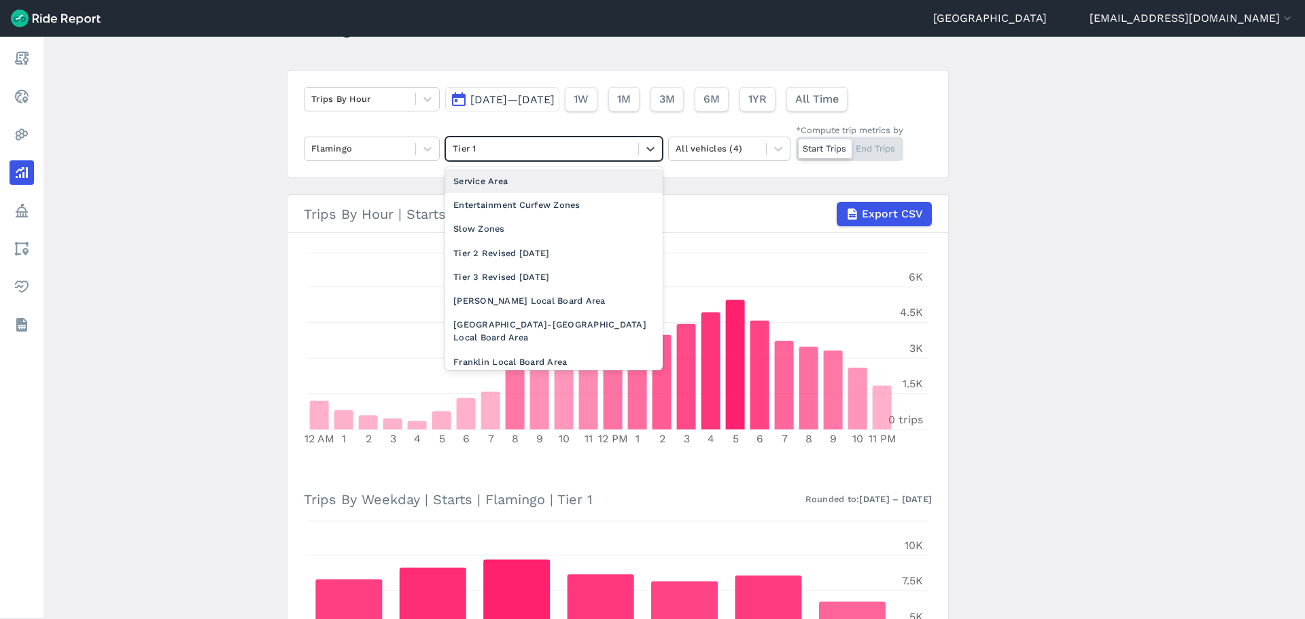
click at [492, 175] on div "Service Area" at bounding box center [554, 181] width 218 height 24
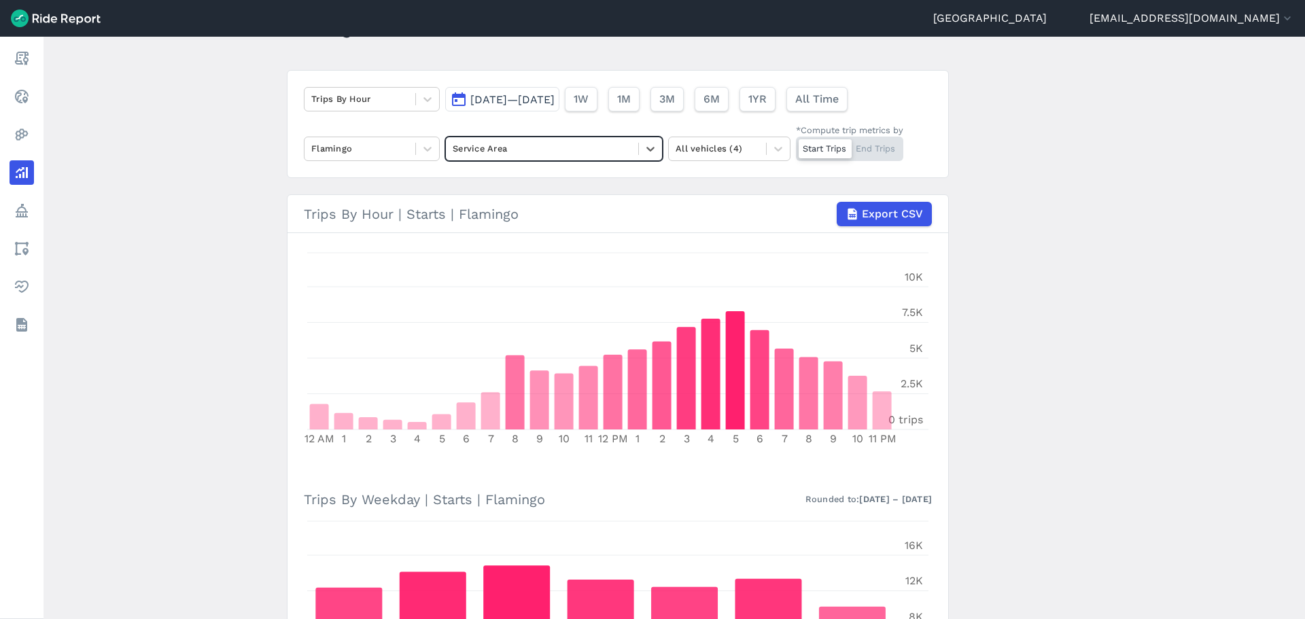
click at [525, 105] on span "[DATE]—[DATE]" at bounding box center [512, 99] width 84 height 13
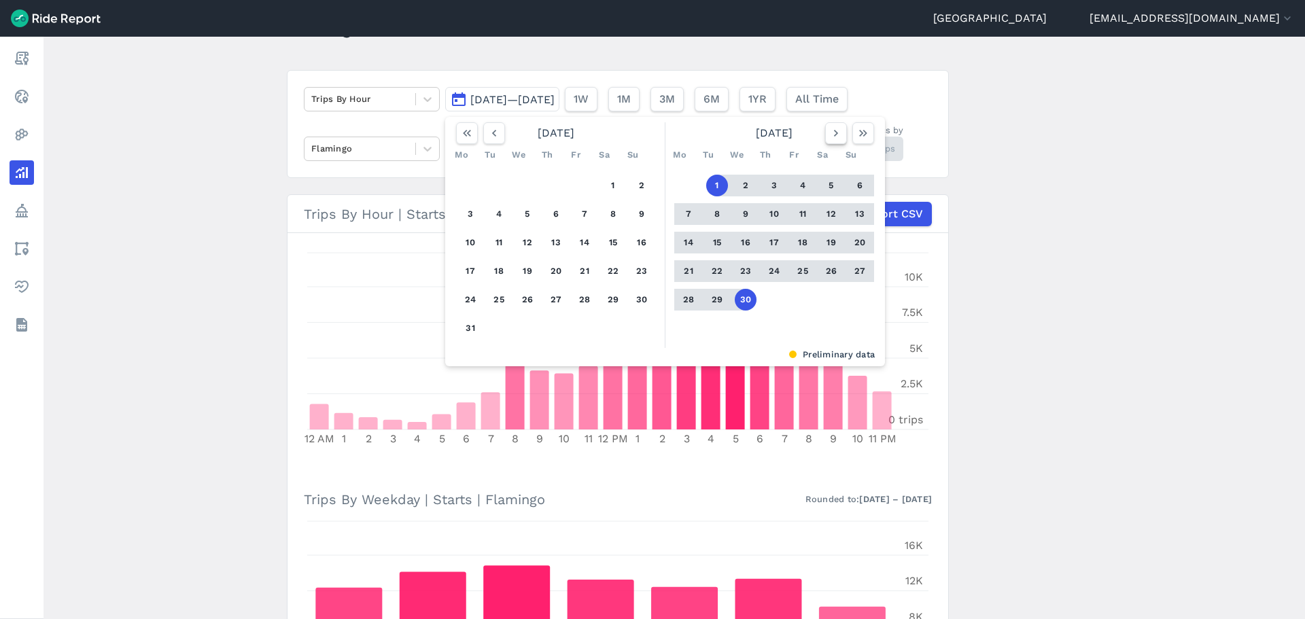
click at [834, 136] on use "button" at bounding box center [836, 133] width 4 height 7
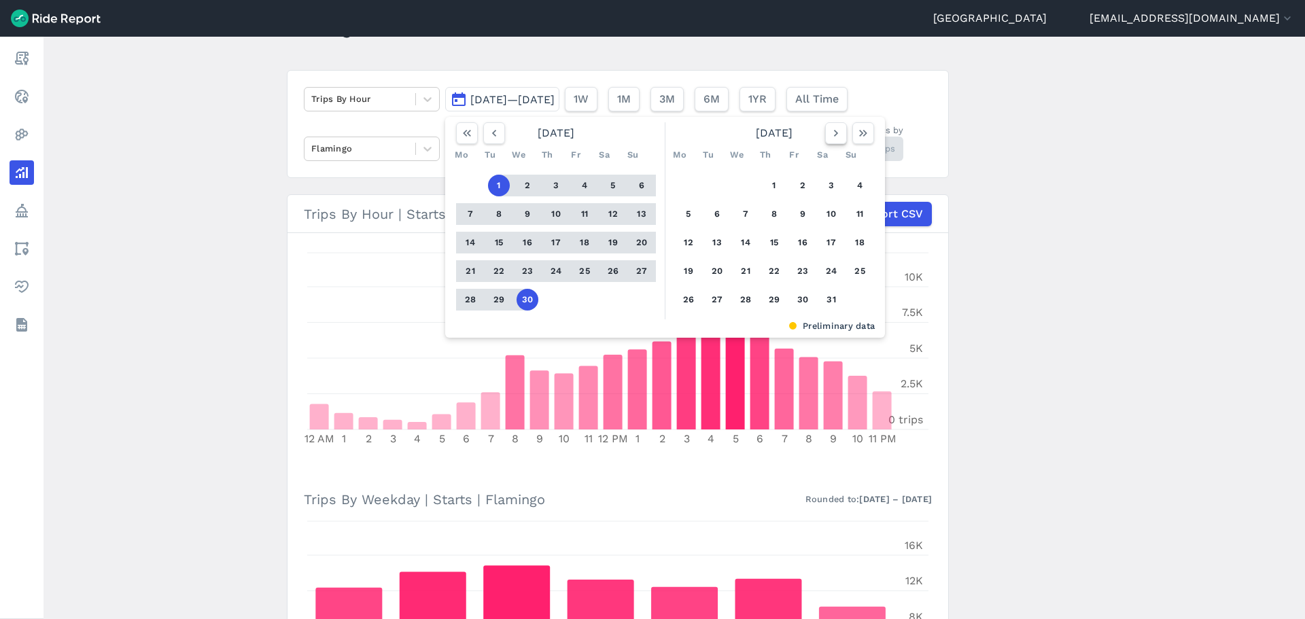
click at [834, 136] on use "button" at bounding box center [836, 133] width 4 height 7
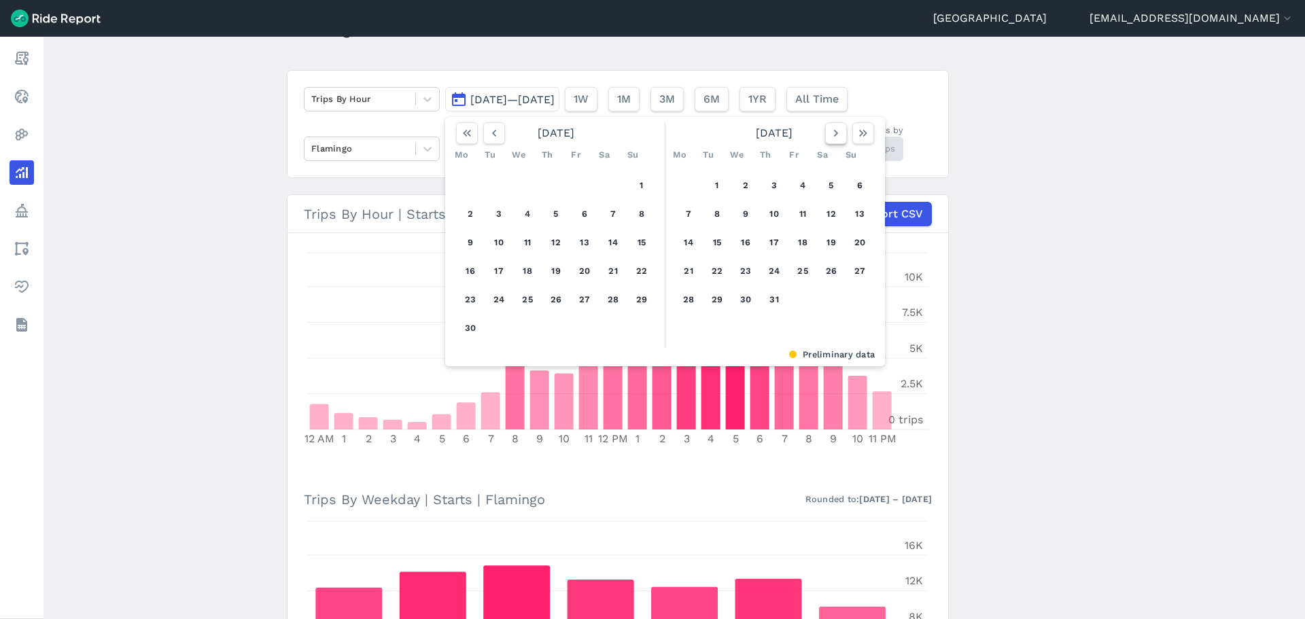
click at [834, 136] on use "button" at bounding box center [836, 133] width 4 height 7
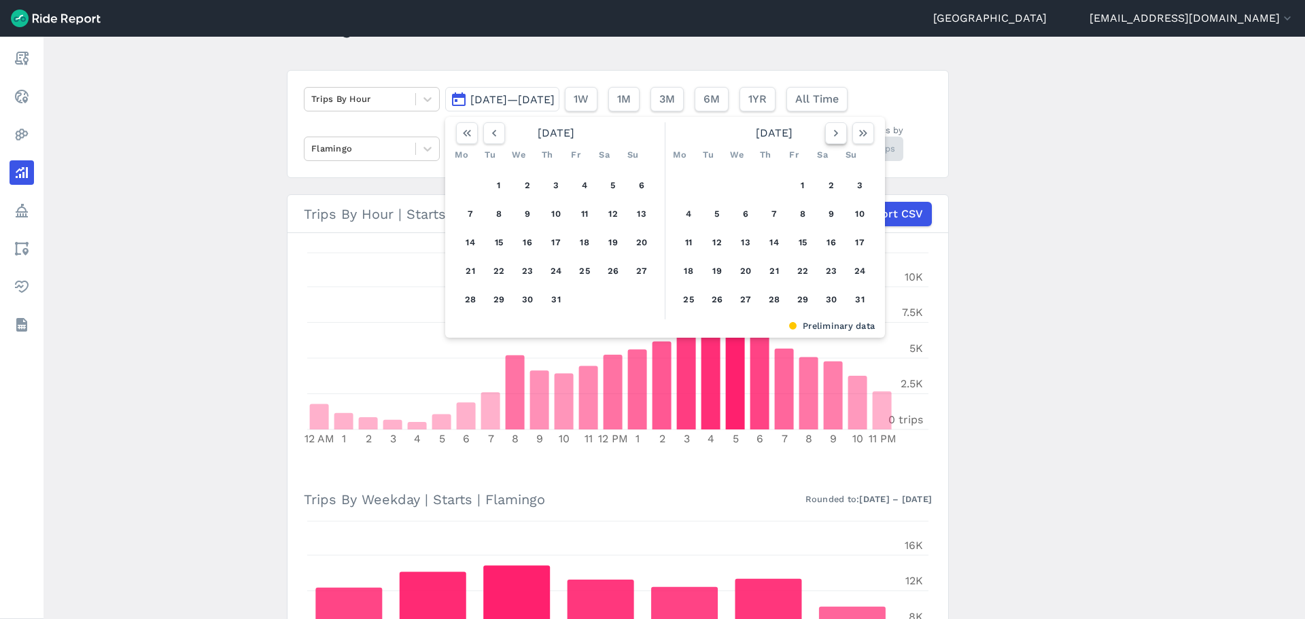
click at [834, 136] on use "button" at bounding box center [836, 133] width 4 height 7
click at [689, 184] on button "1" at bounding box center [689, 186] width 22 height 22
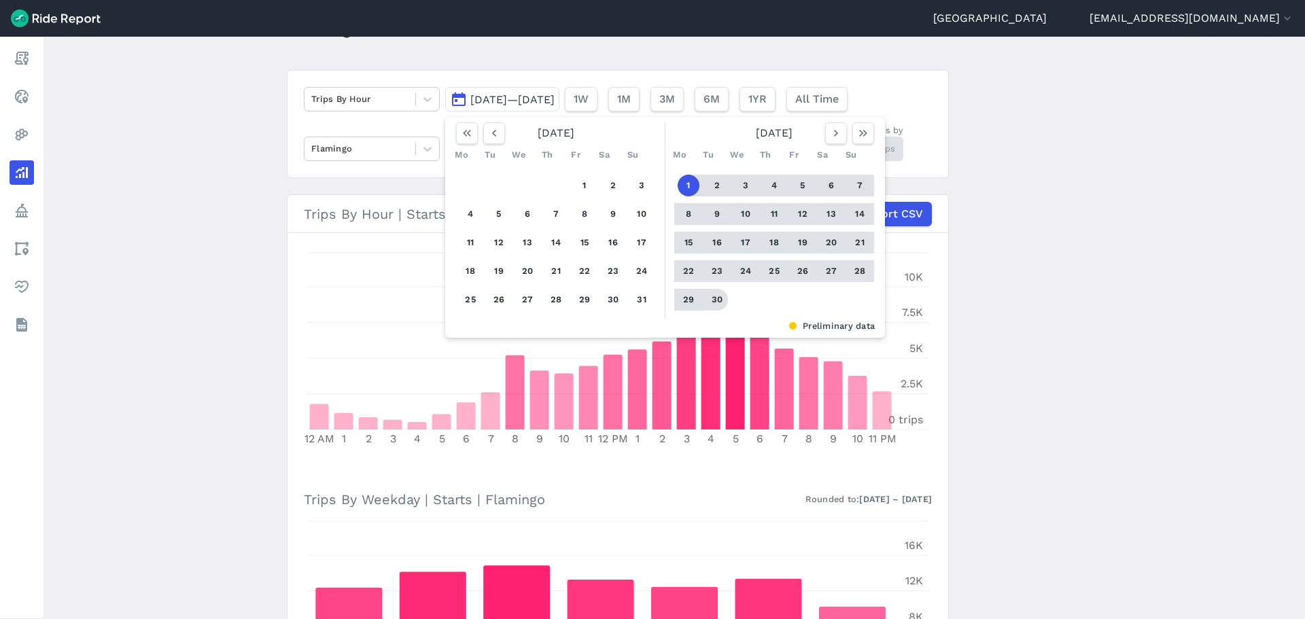
click at [712, 297] on button "30" at bounding box center [717, 300] width 22 height 22
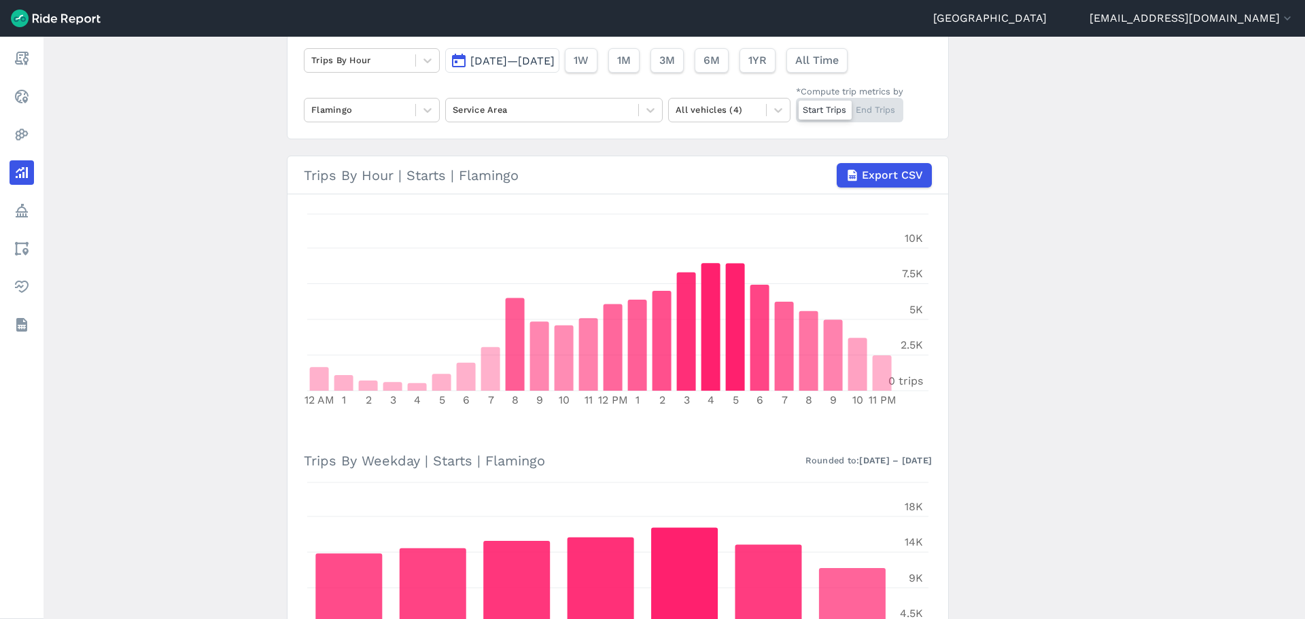
scroll to position [107, 0]
click at [90, 369] on main "Analyze Data Trips By Hour [DATE]—[DATE] 1W 1M 3M 6M 1YR All Time Flamingo Serv…" at bounding box center [675, 328] width 1262 height 583
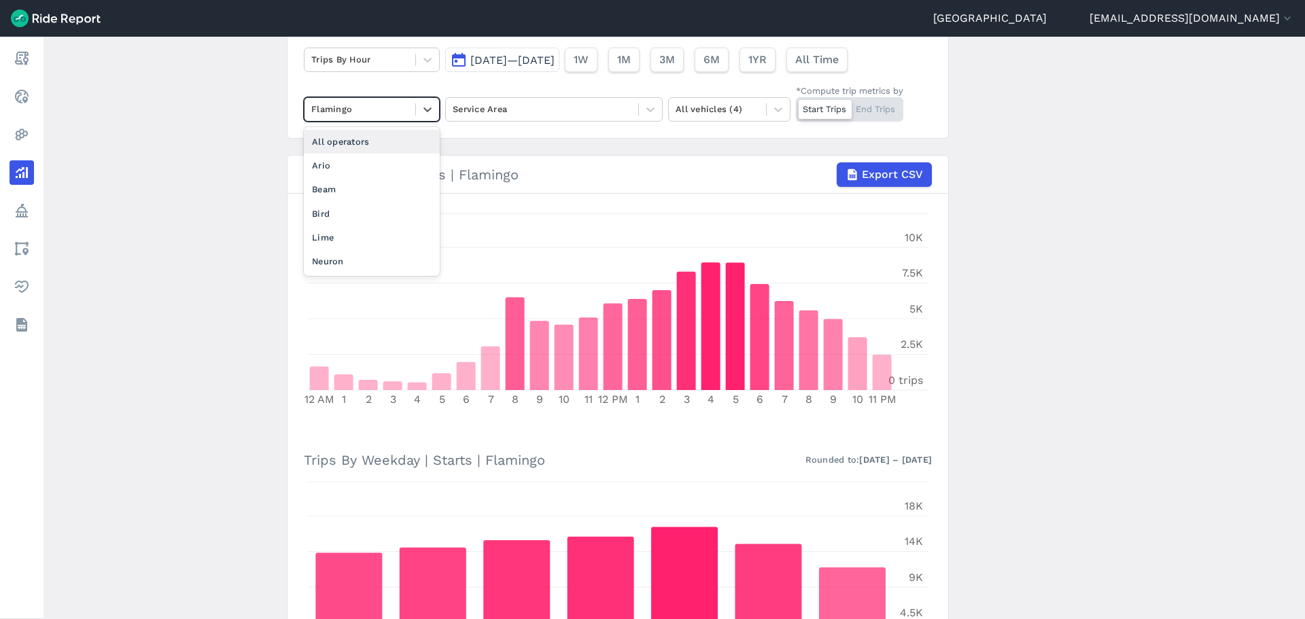
click at [411, 108] on div "Flamingo" at bounding box center [360, 109] width 111 height 21
click at [368, 237] on div "Lime" at bounding box center [372, 238] width 136 height 24
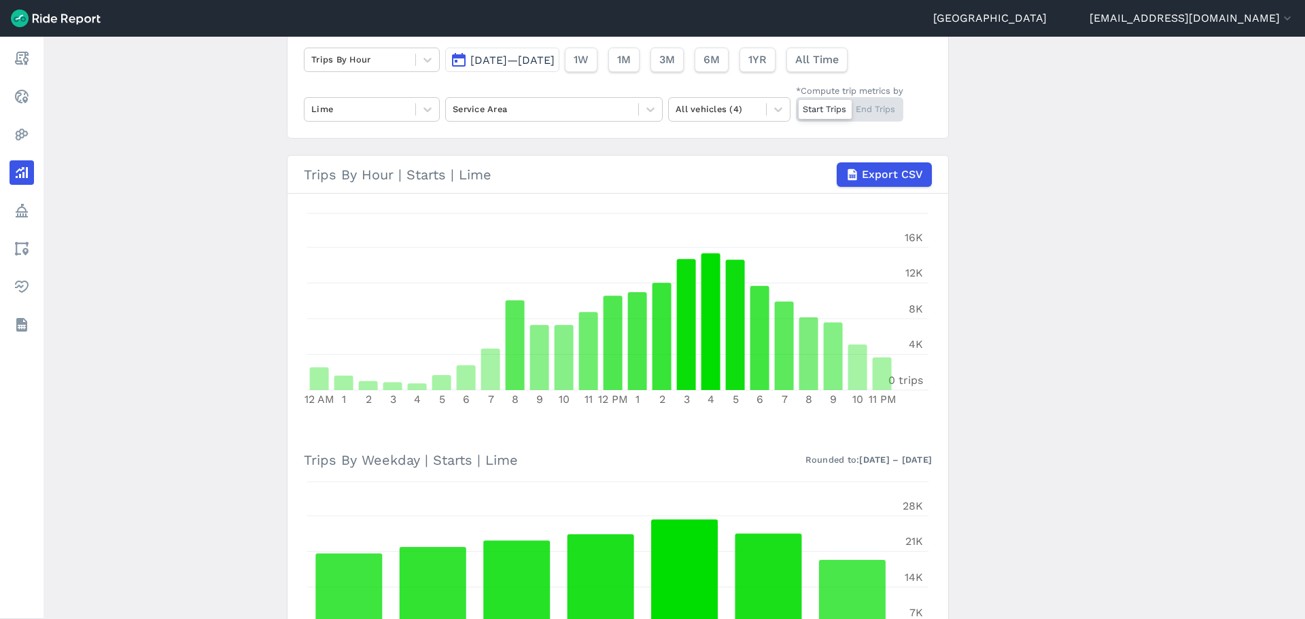
click at [235, 332] on main "Analyze Data Trips By Hour [DATE]—[DATE] 1W 1M 3M 6M 1YR All Time Lime Service …" at bounding box center [675, 328] width 1262 height 583
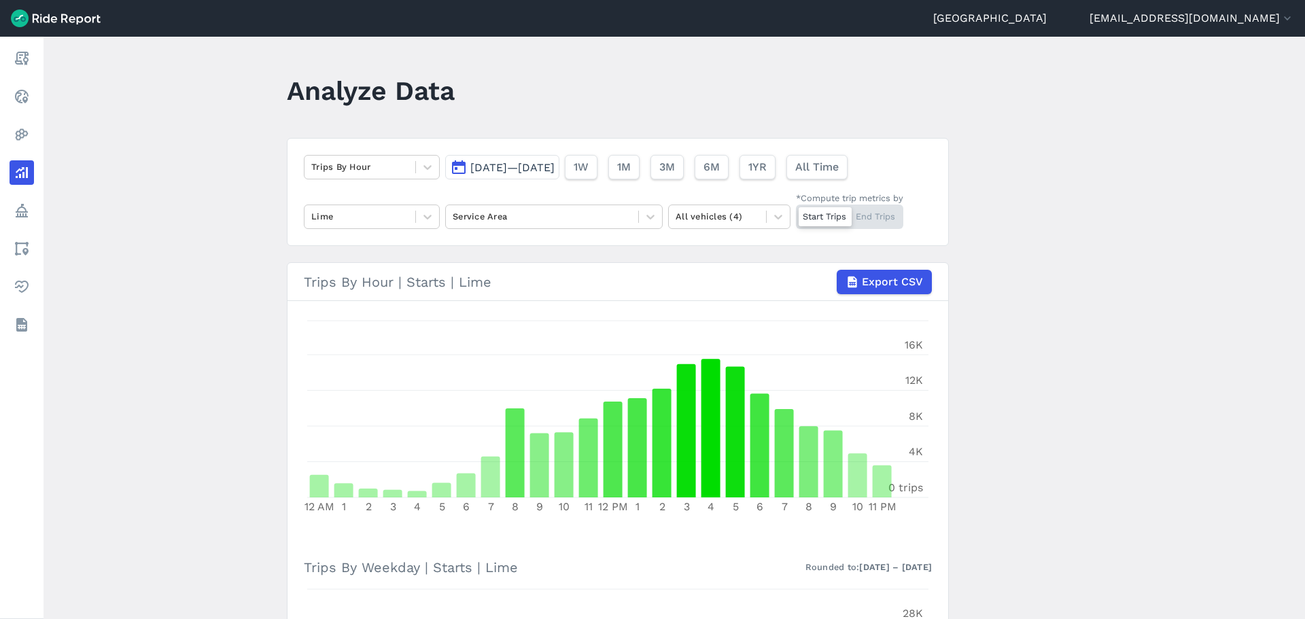
click at [385, 236] on div "Trips By Hour [DATE]—[DATE] 1W 1M 3M 6M 1YR All Time Lime Service Area All vehi…" at bounding box center [618, 192] width 662 height 108
click at [387, 222] on div at bounding box center [359, 217] width 97 height 16
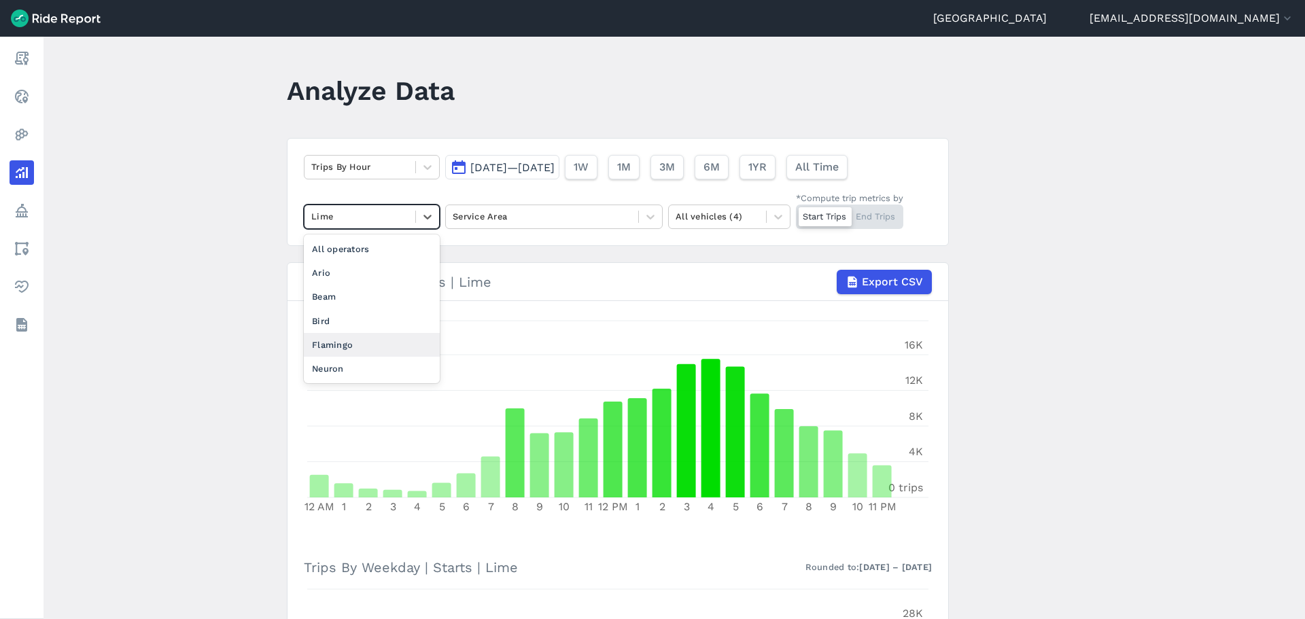
click at [361, 336] on div "Flamingo" at bounding box center [372, 345] width 136 height 24
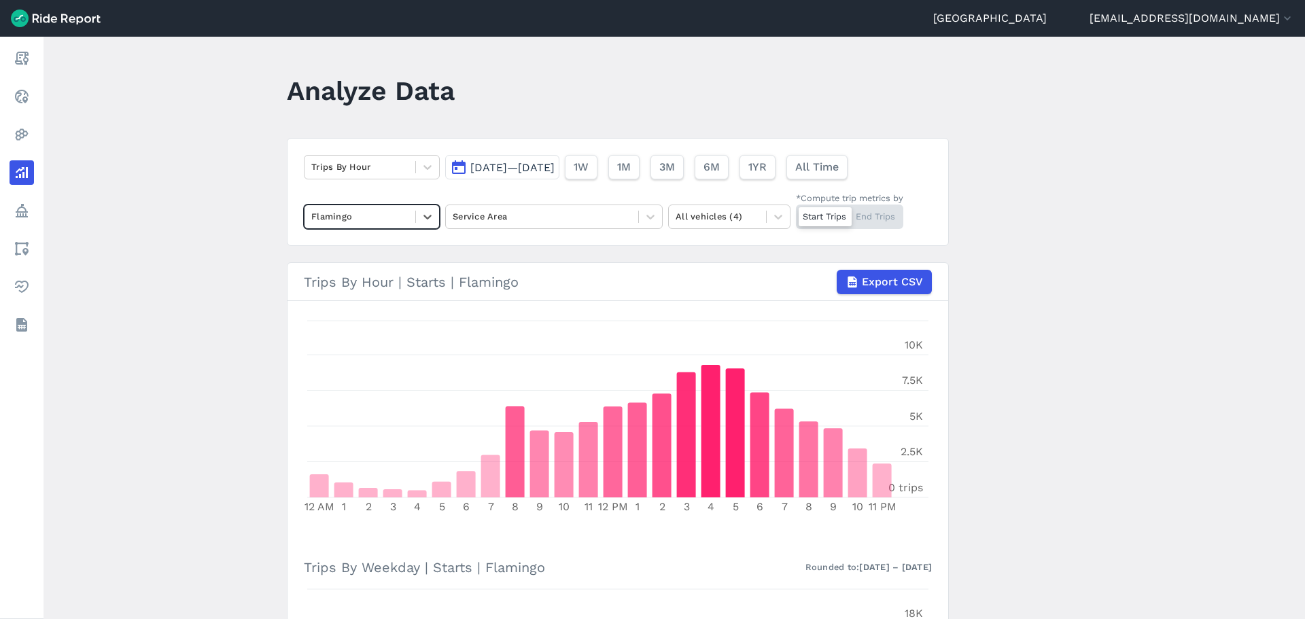
click at [246, 390] on main "Analyze Data Trips By Hour [DATE]—[DATE] 1W 1M 3M 6M 1YR All Time option Flamin…" at bounding box center [675, 328] width 1262 height 583
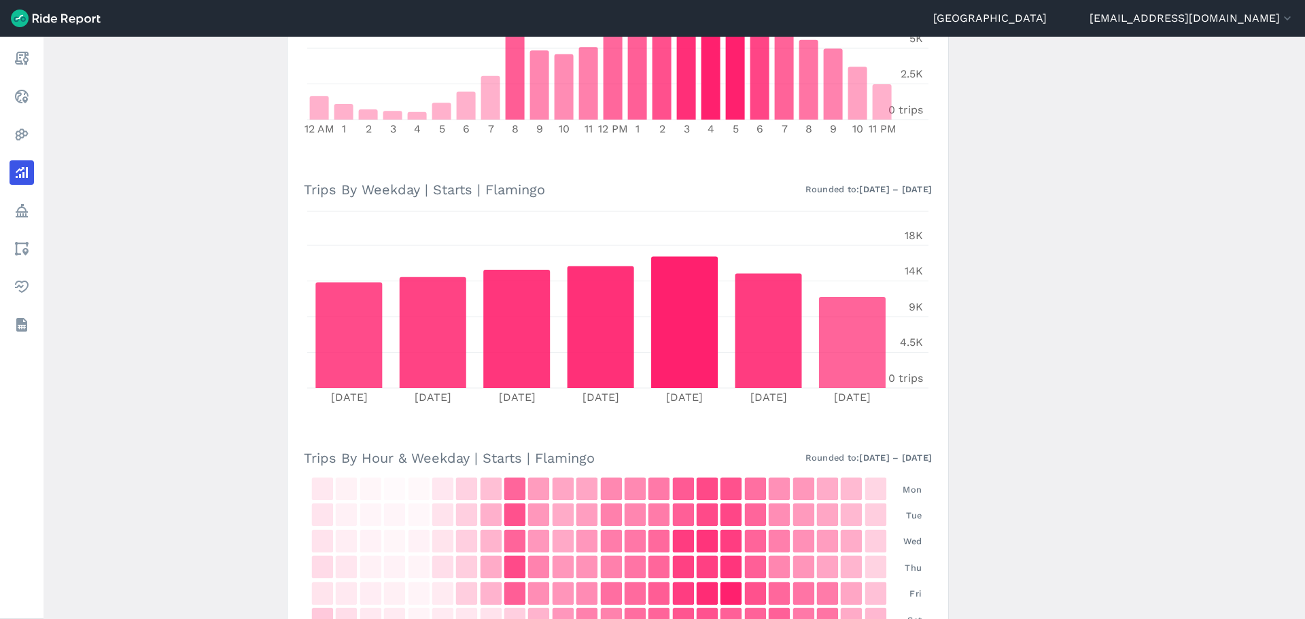
scroll to position [379, 0]
